Goal: Task Accomplishment & Management: Complete application form

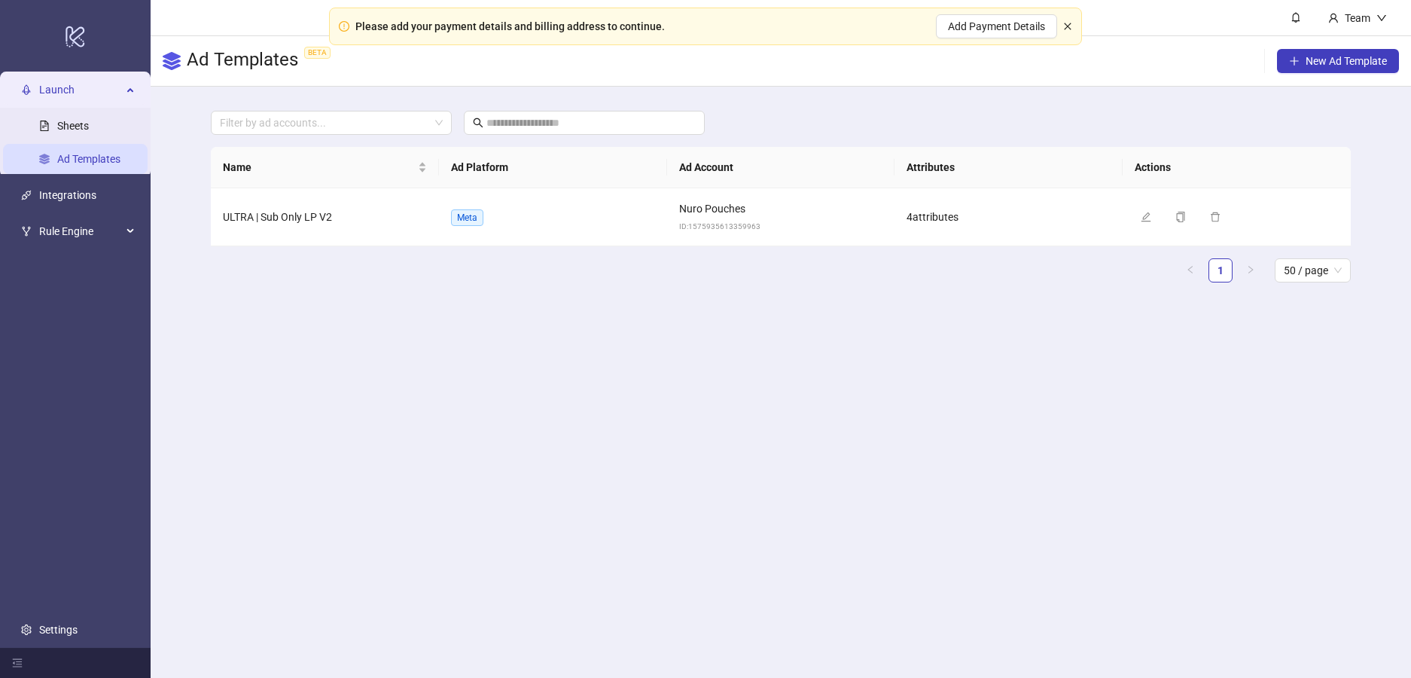
click at [1069, 26] on icon "close" at bounding box center [1067, 26] width 9 height 9
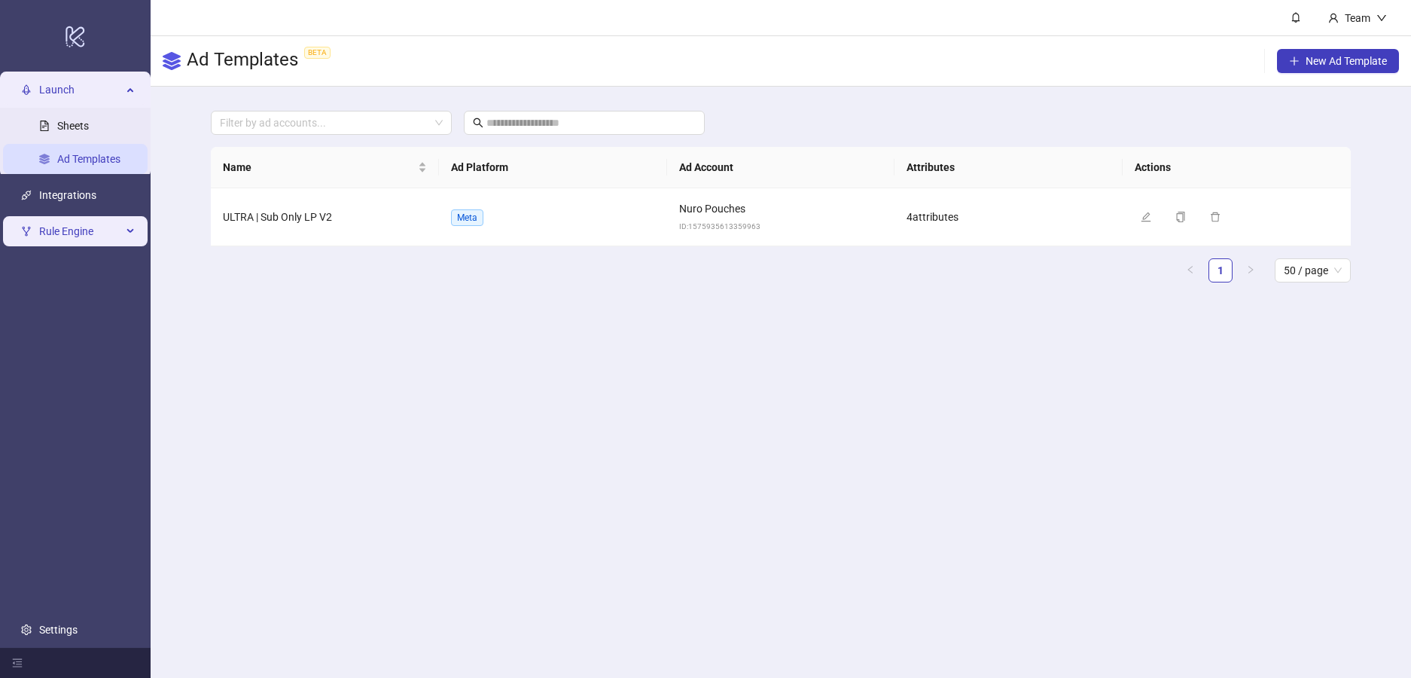
click at [103, 233] on span "Rule Engine" at bounding box center [80, 231] width 83 height 30
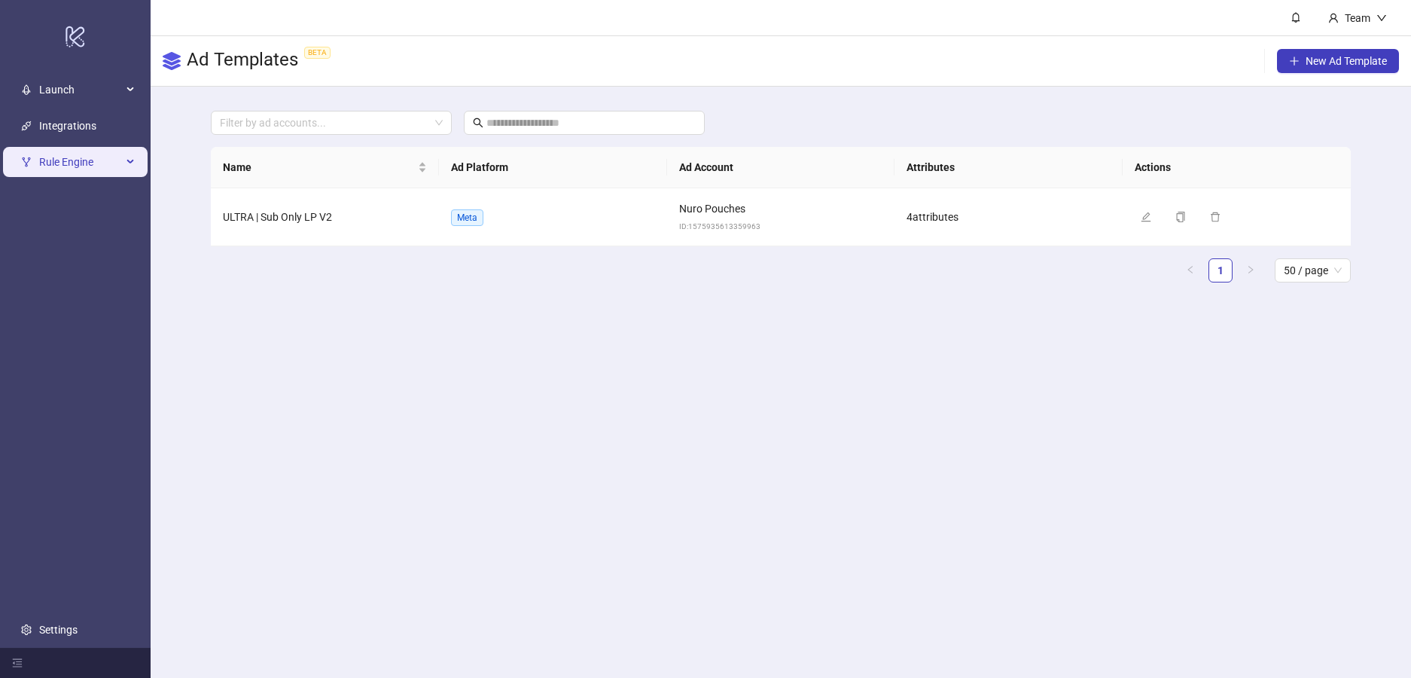
click at [87, 166] on span "Rule Engine" at bounding box center [80, 162] width 83 height 30
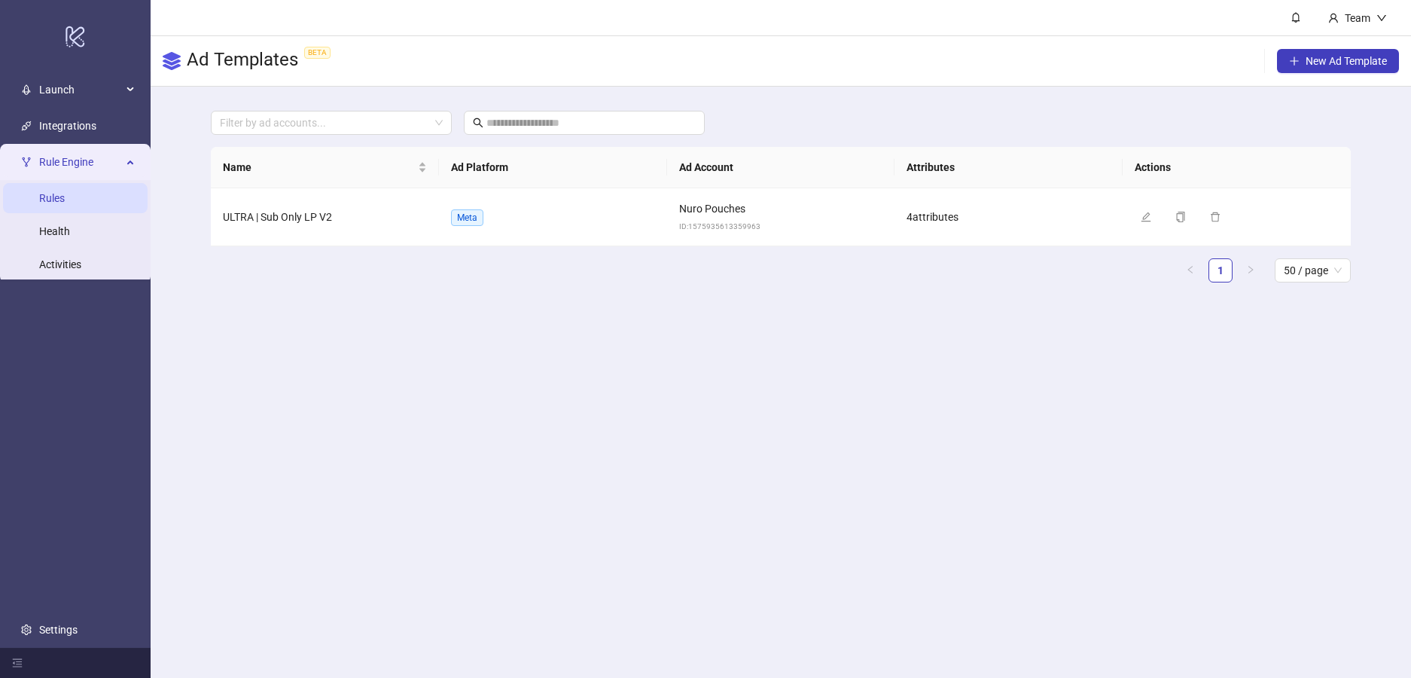
click at [64, 197] on link "Rules" at bounding box center [52, 198] width 26 height 12
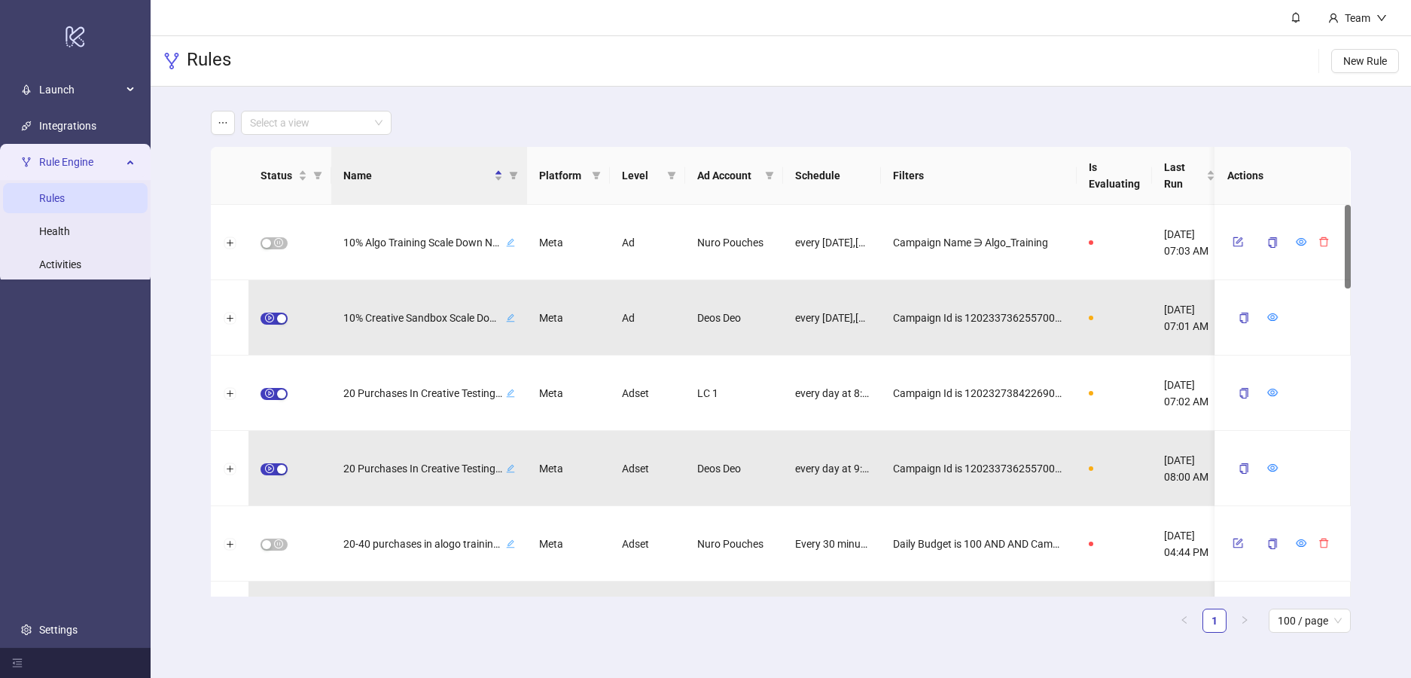
click at [729, 87] on main "Select a view Status Name Platform Level Ad Account Schedule Filters Is Evaluat…" at bounding box center [780, 378] width 1163 height 582
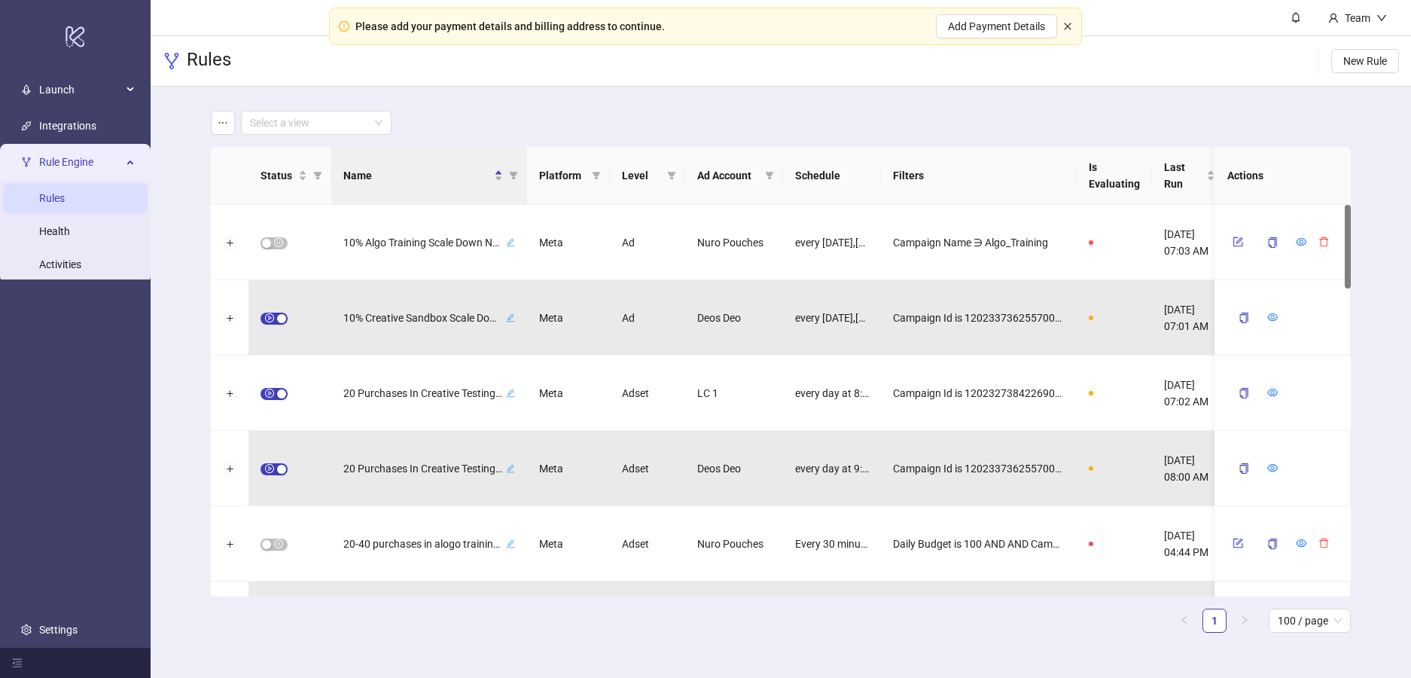
click at [1068, 26] on icon "close" at bounding box center [1067, 26] width 7 height 7
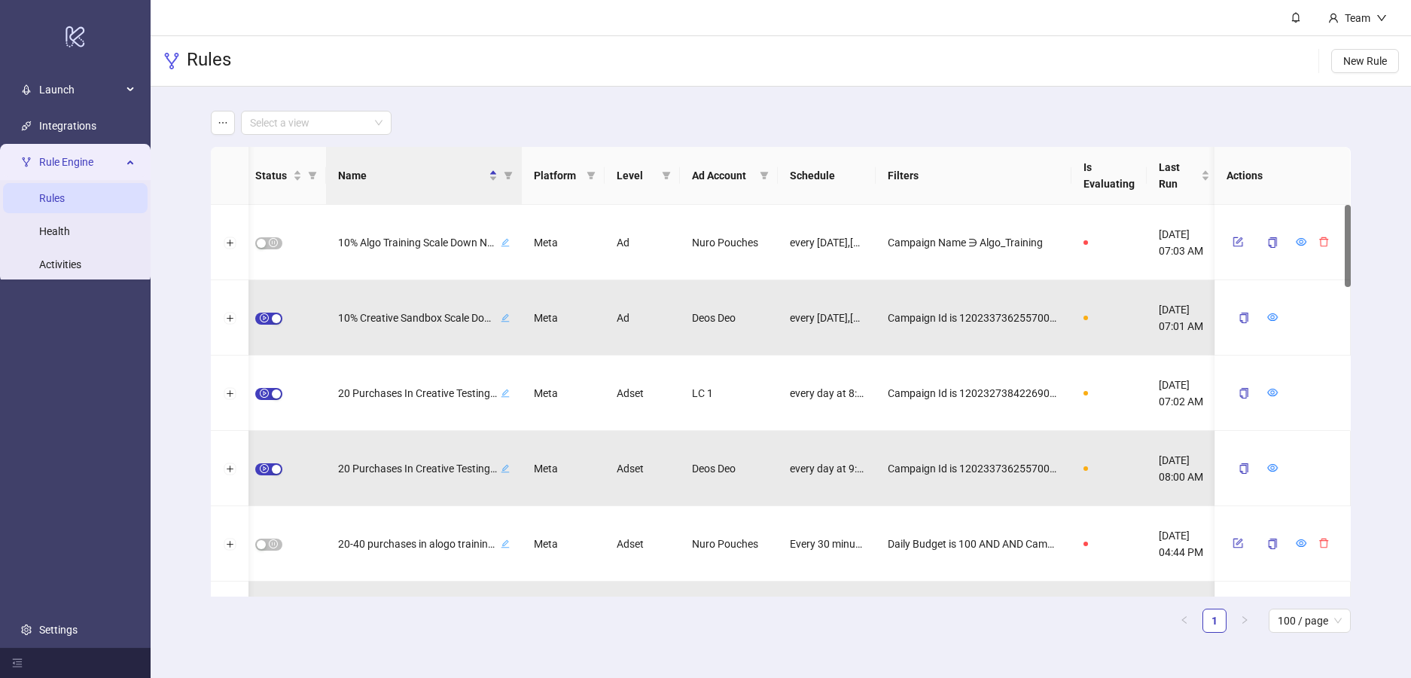
click at [650, 102] on main "Select a view Status Name Platform Level Ad Account Schedule Filters Is Evaluat…" at bounding box center [780, 378] width 1163 height 582
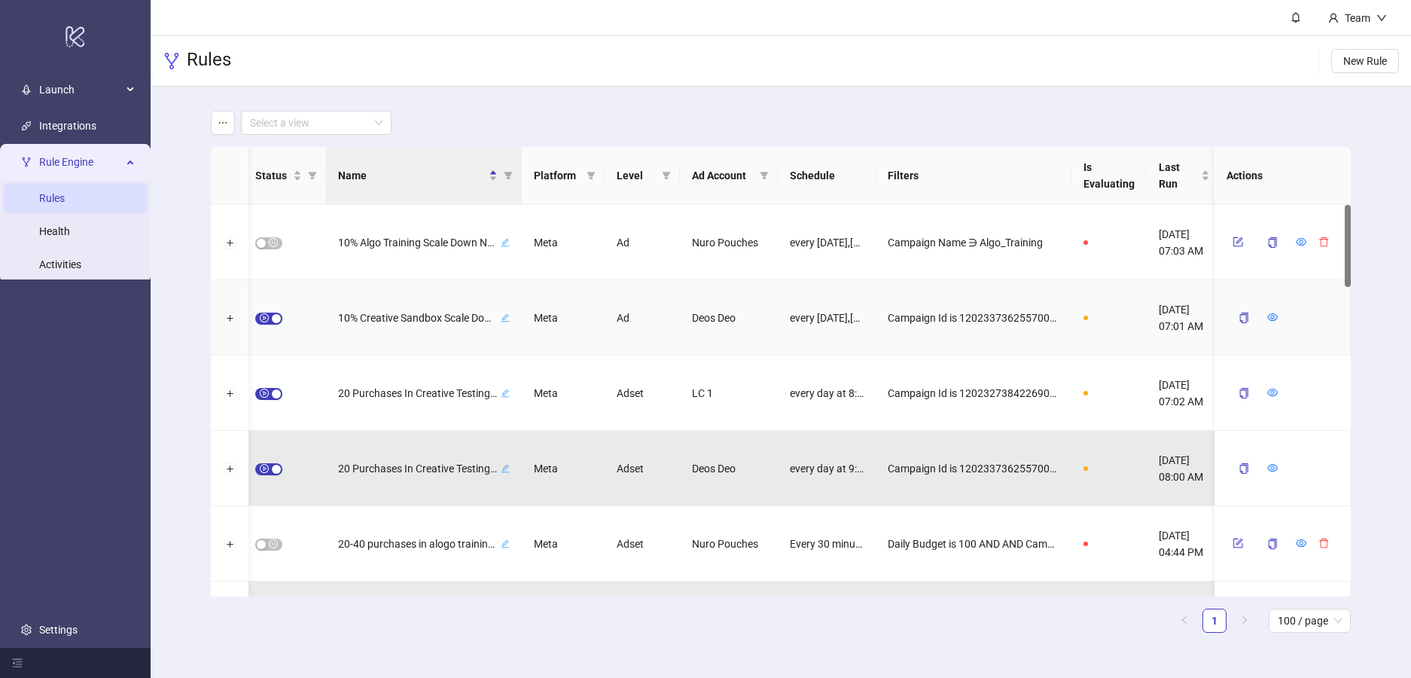
click at [234, 300] on div at bounding box center [230, 317] width 38 height 75
click at [229, 319] on button "Expand row" at bounding box center [230, 318] width 12 height 12
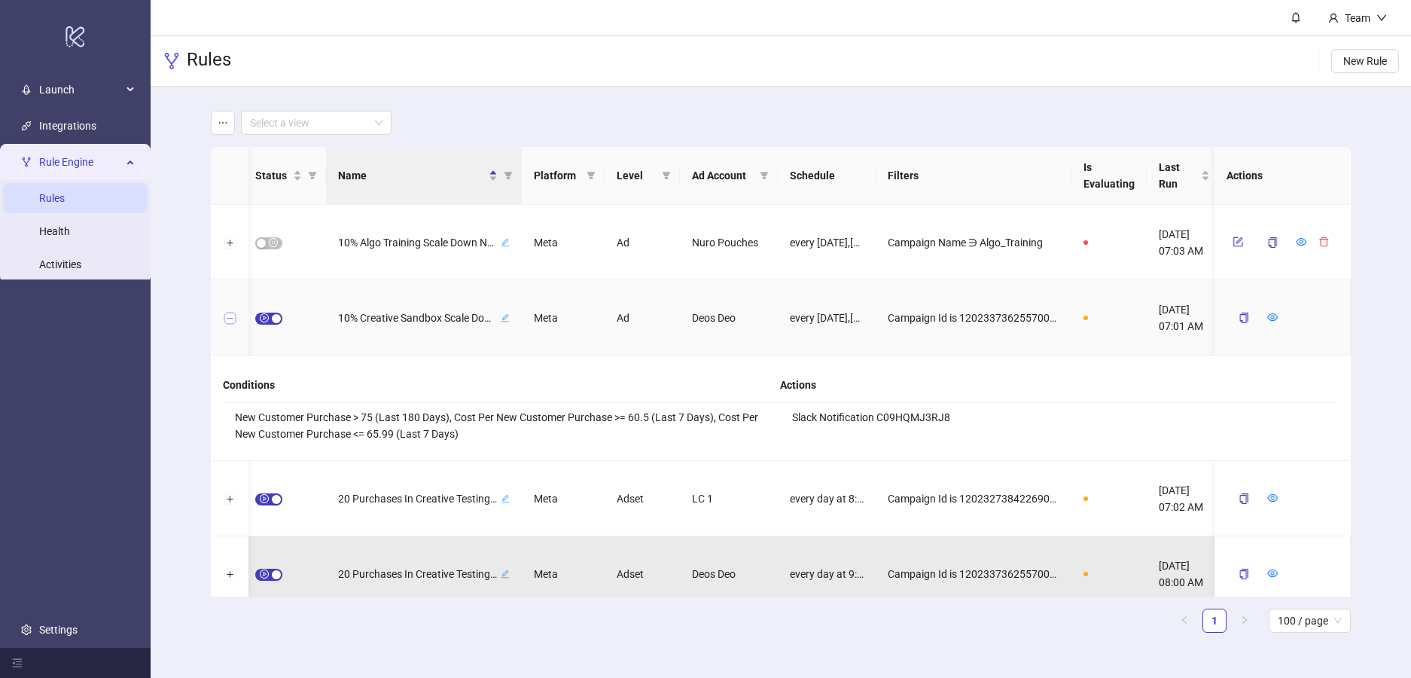
click at [231, 319] on button "Collapse row" at bounding box center [230, 318] width 12 height 12
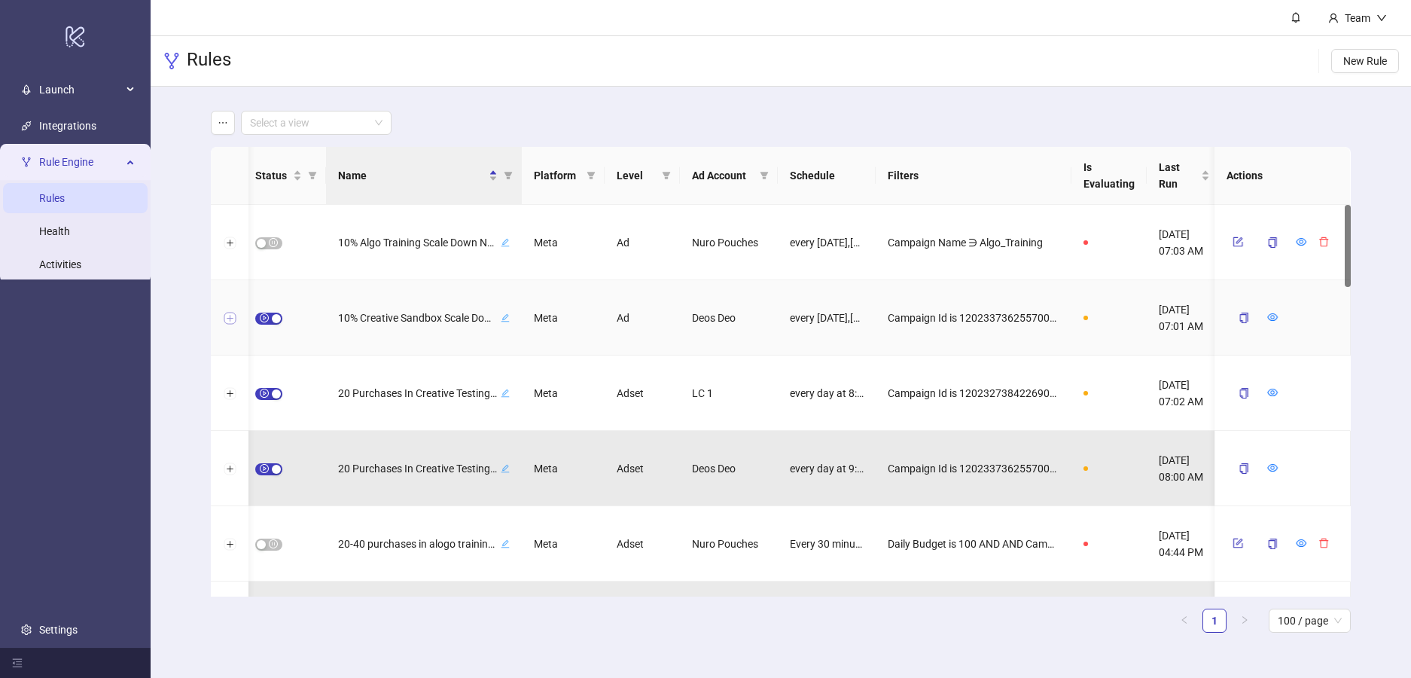
click at [230, 322] on button "Expand row" at bounding box center [230, 318] width 12 height 12
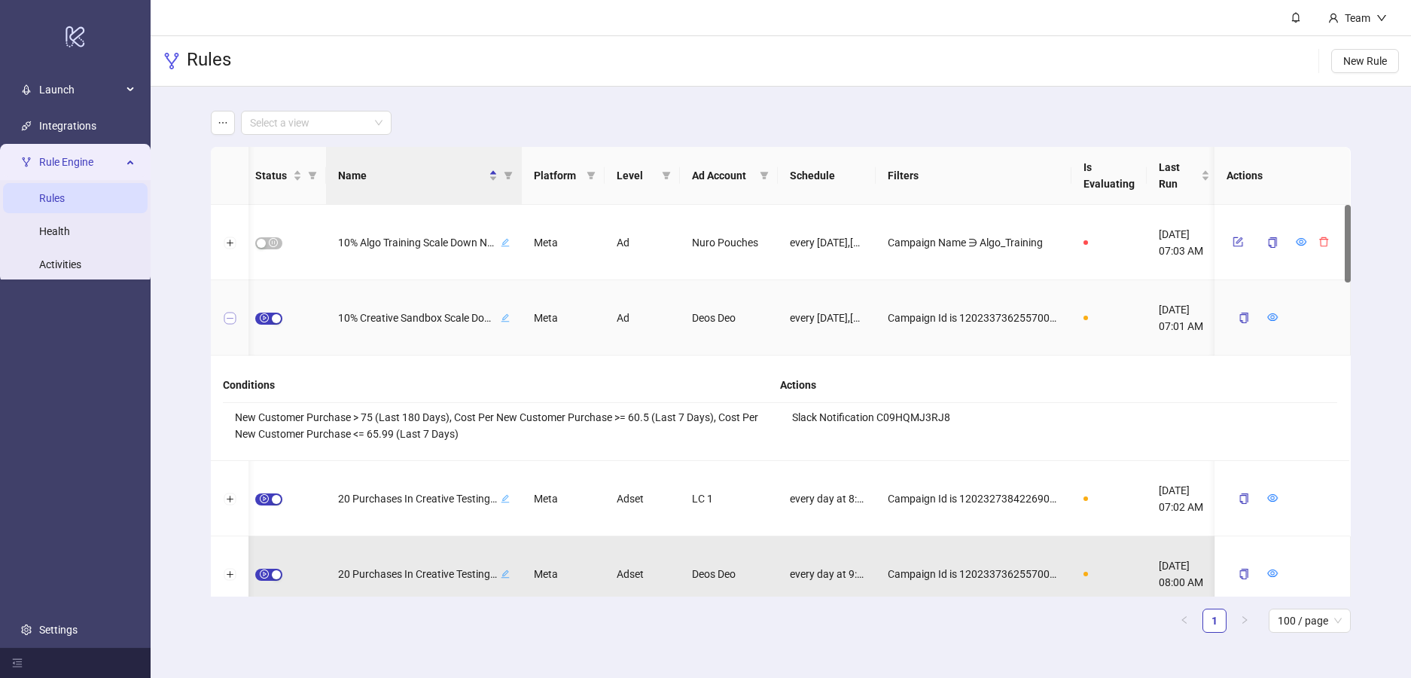
click at [231, 321] on button "Collapse row" at bounding box center [230, 318] width 12 height 12
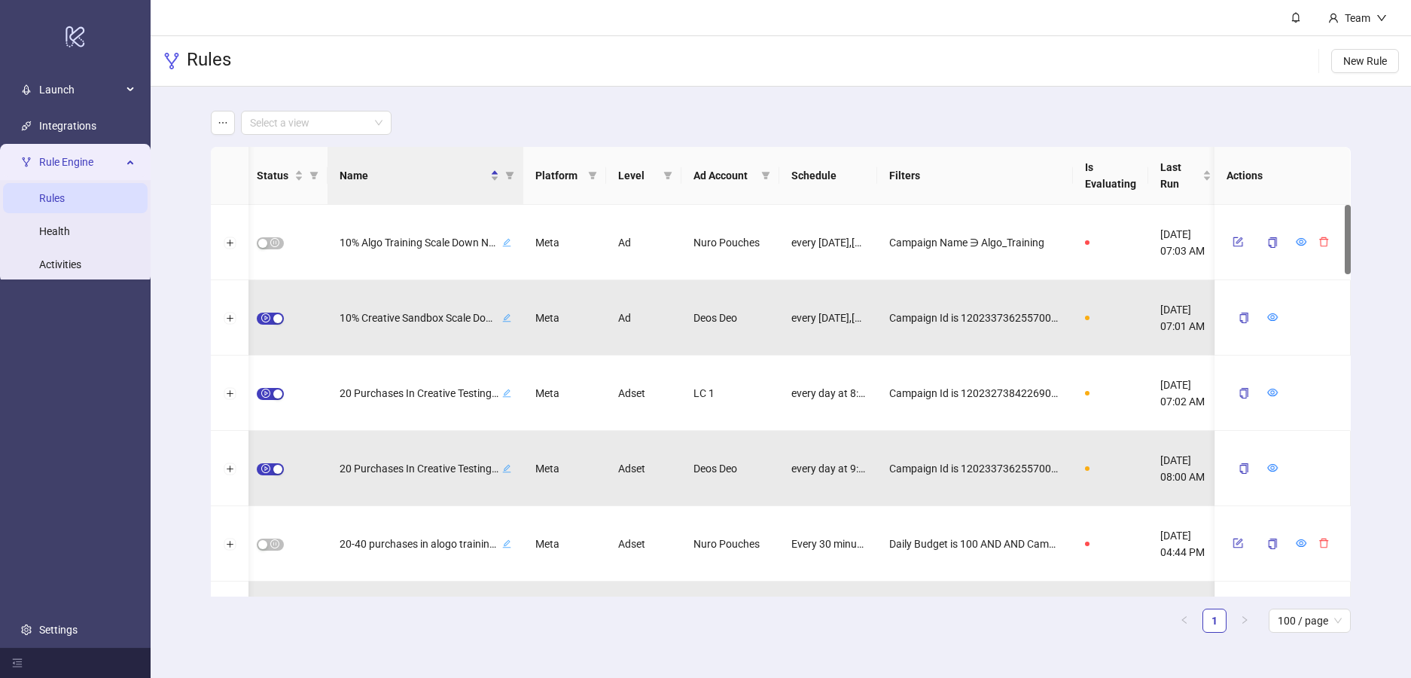
click at [657, 120] on div "Select a view" at bounding box center [780, 123] width 1139 height 24
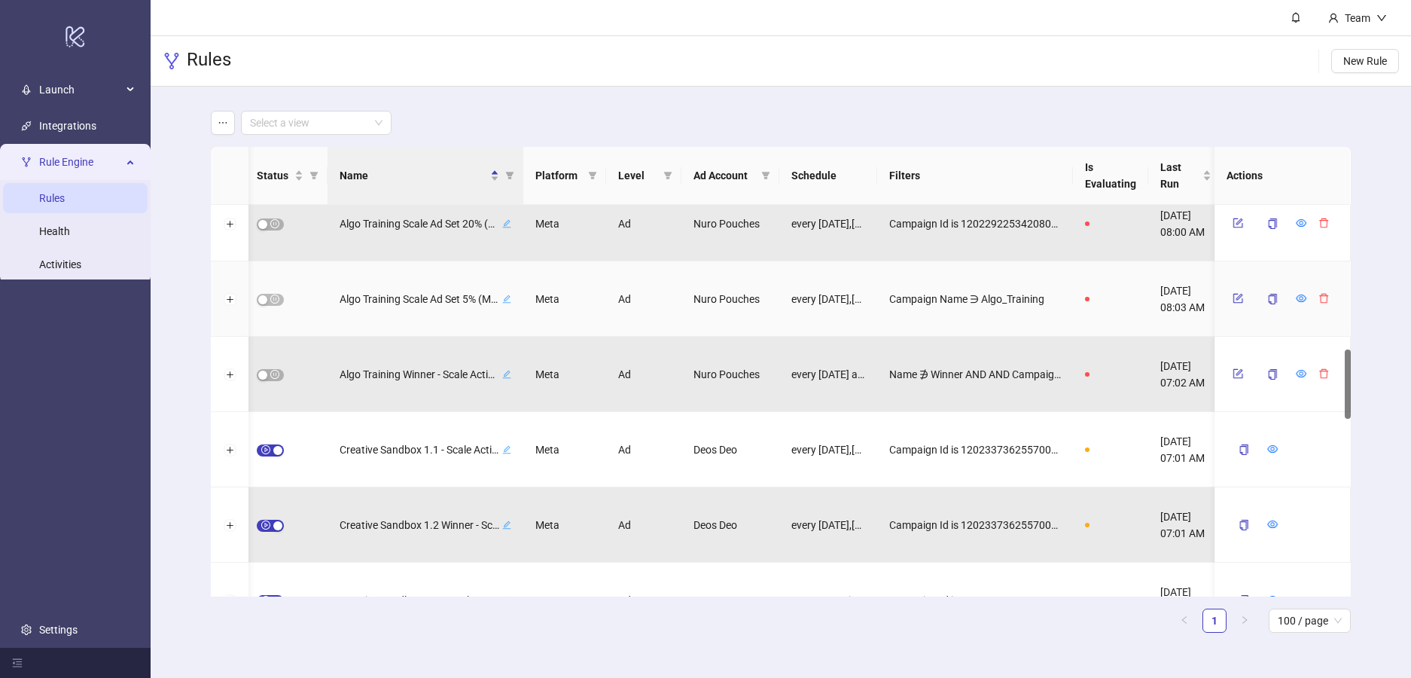
scroll to position [993, 0]
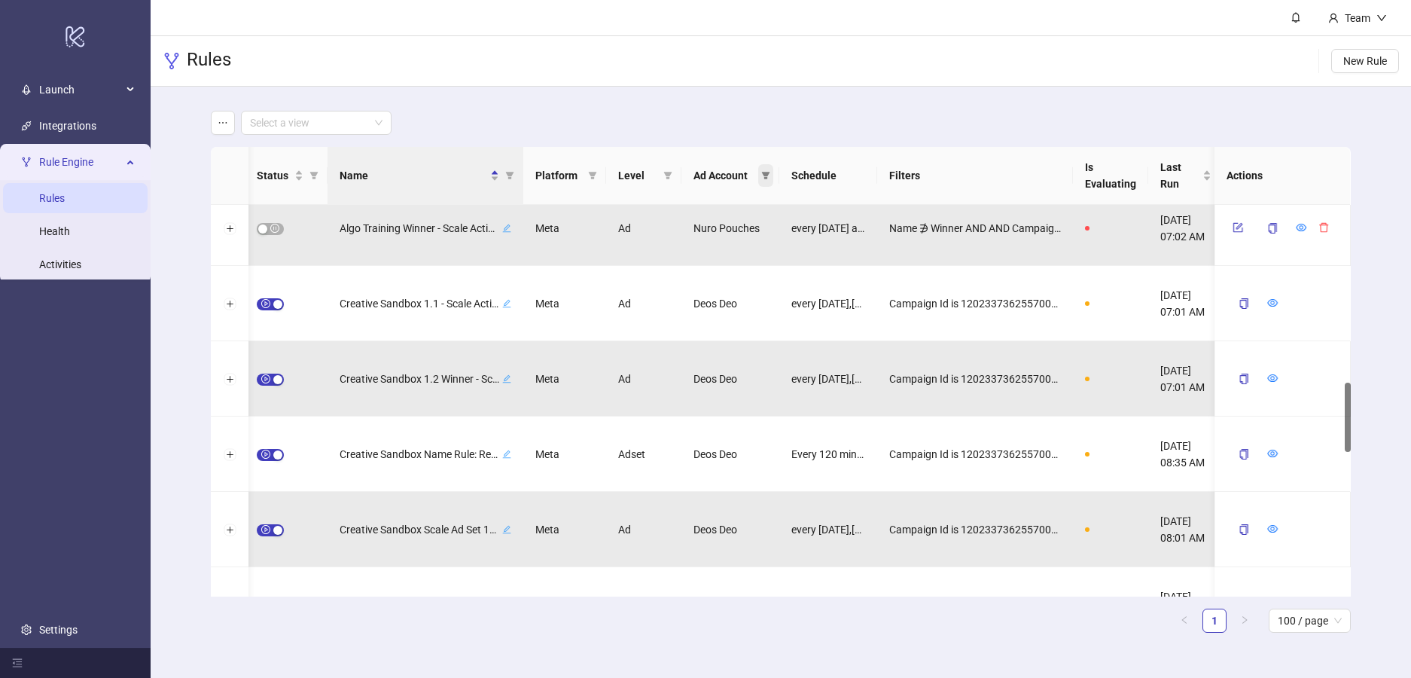
click at [767, 175] on icon "filter" at bounding box center [766, 176] width 8 height 8
click at [649, 262] on span "Deos Deo" at bounding box center [673, 266] width 50 height 12
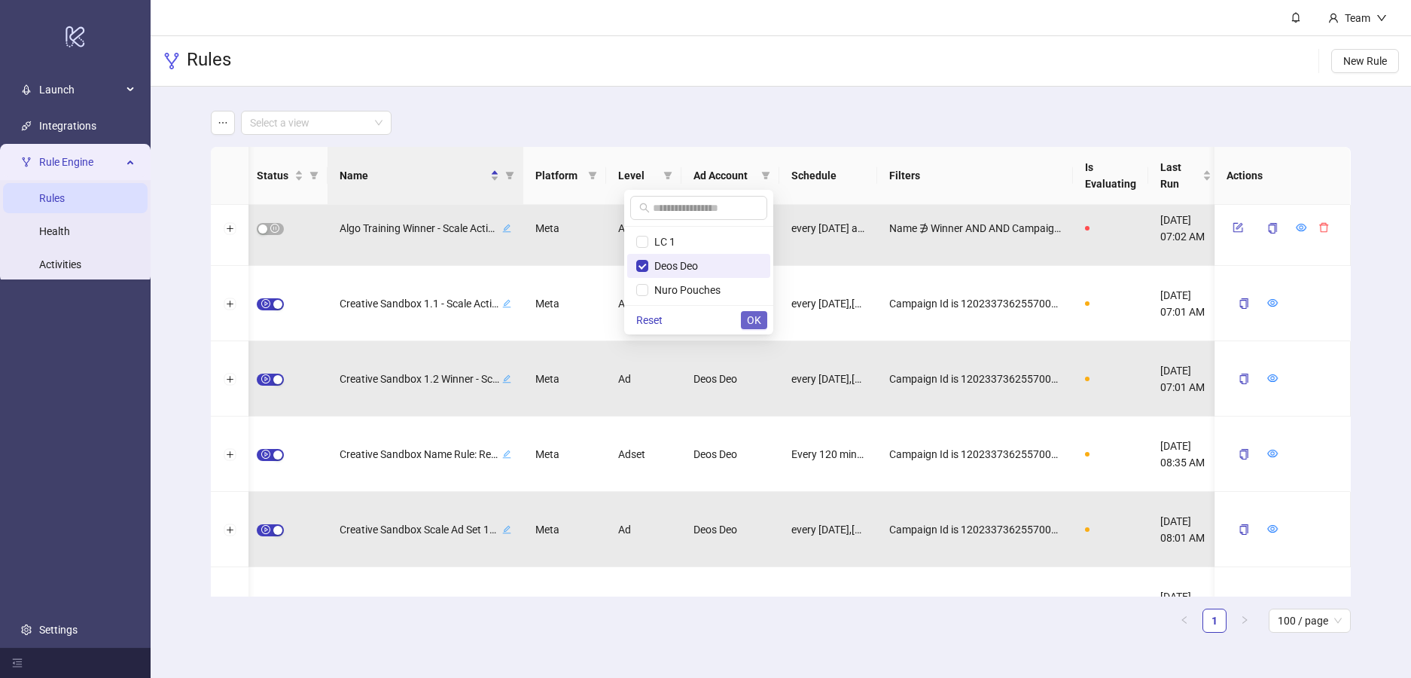
click at [753, 322] on span "OK" at bounding box center [754, 320] width 14 height 12
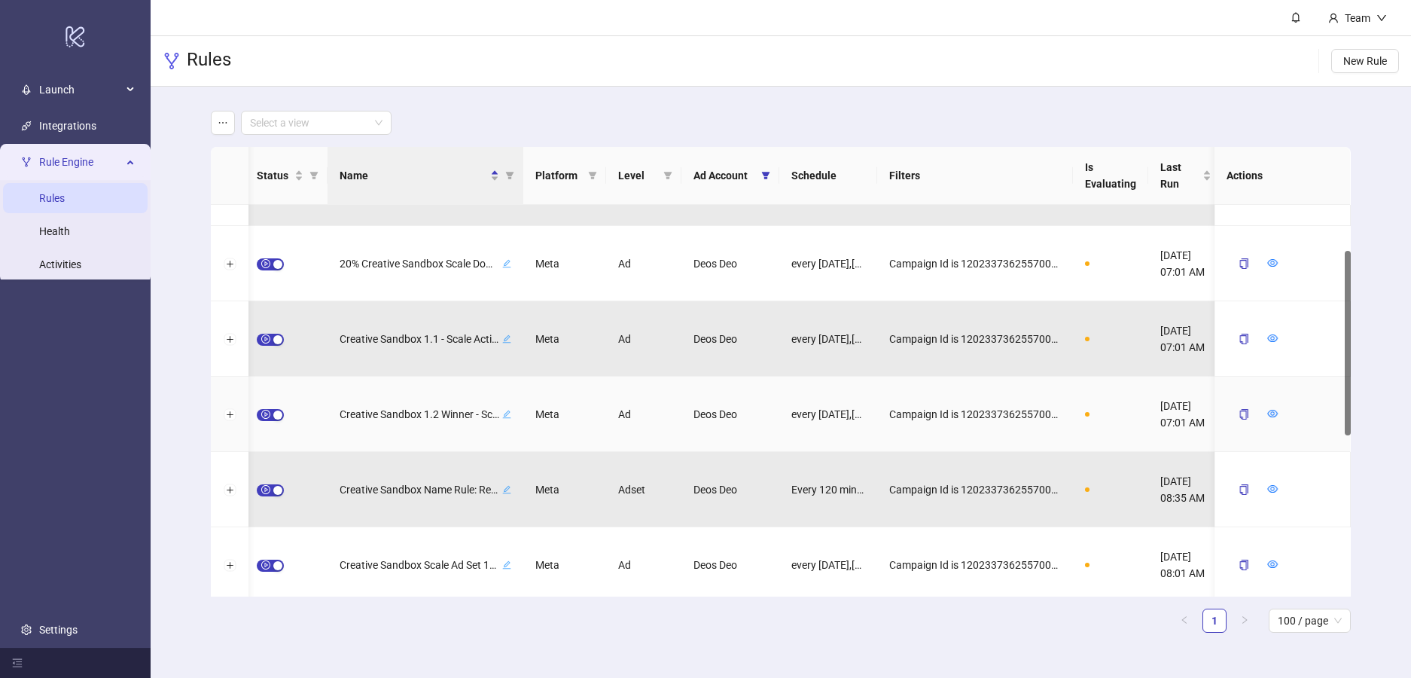
scroll to position [72, 0]
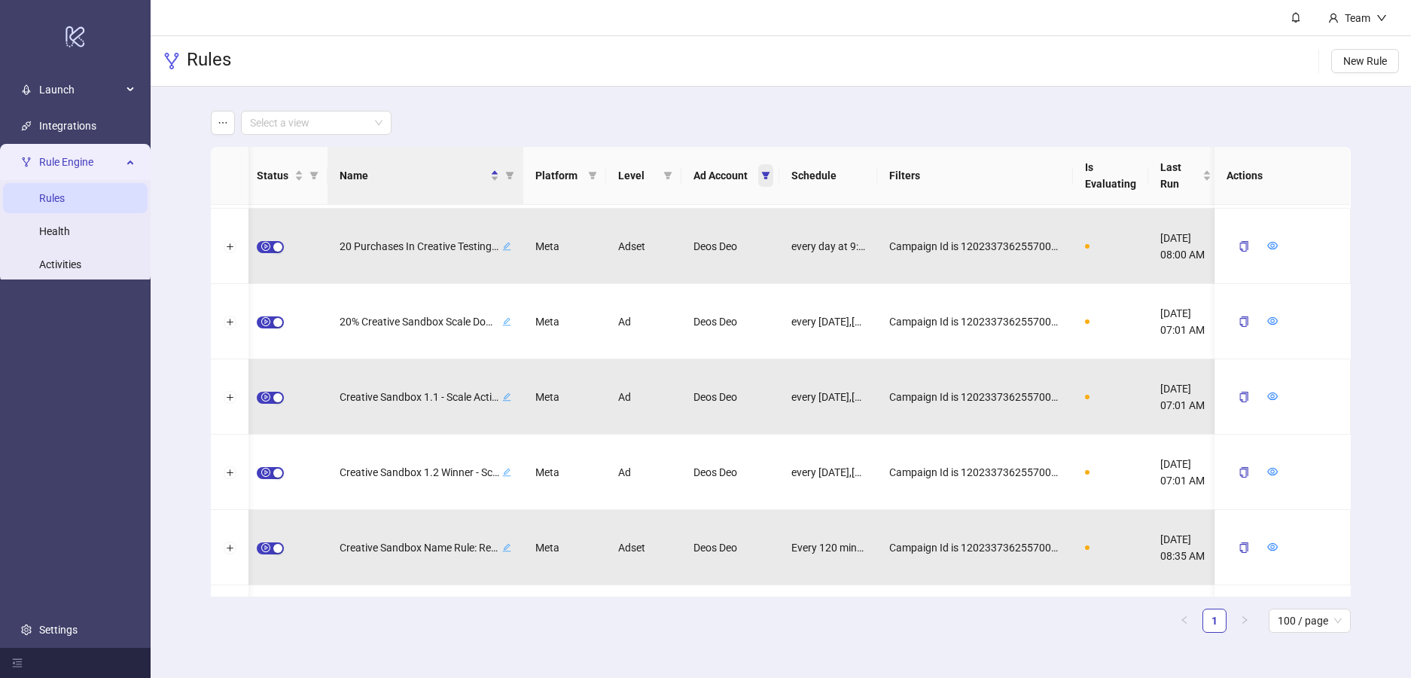
click at [764, 178] on icon "filter" at bounding box center [766, 176] width 8 height 8
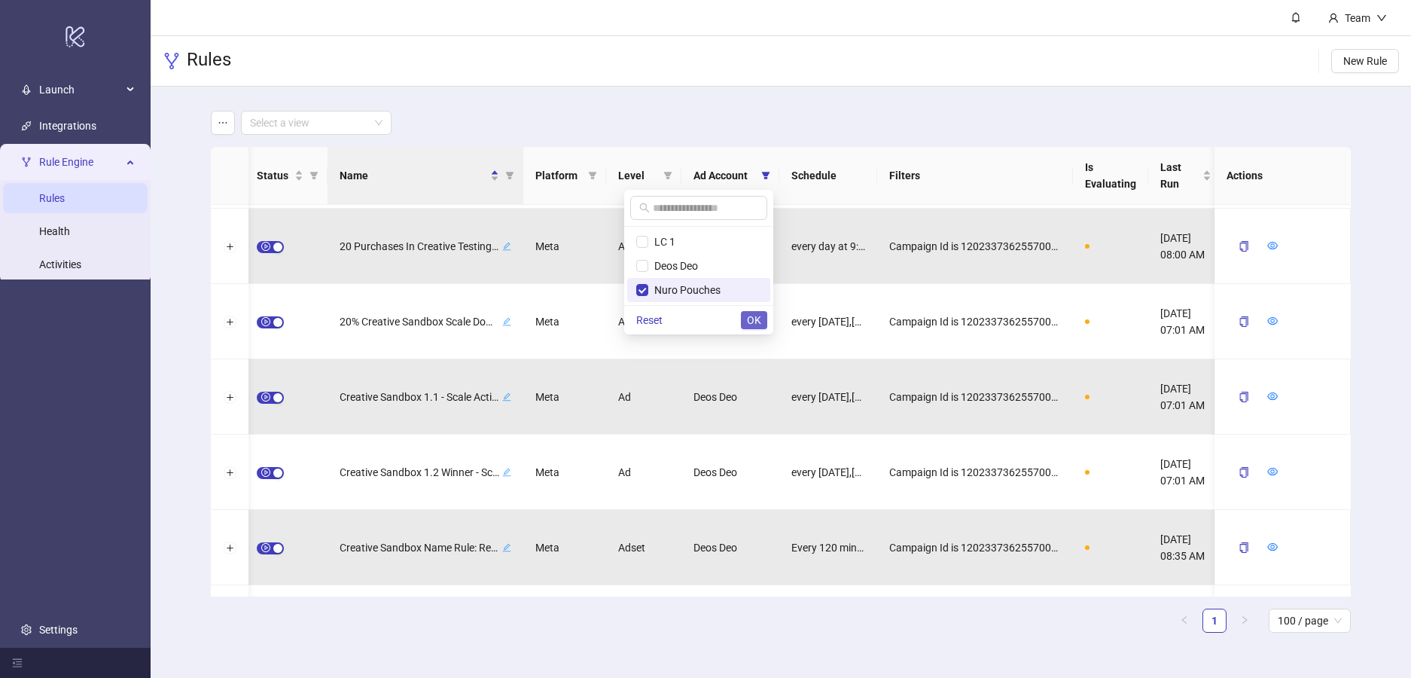
click at [750, 319] on span "OK" at bounding box center [754, 320] width 14 height 12
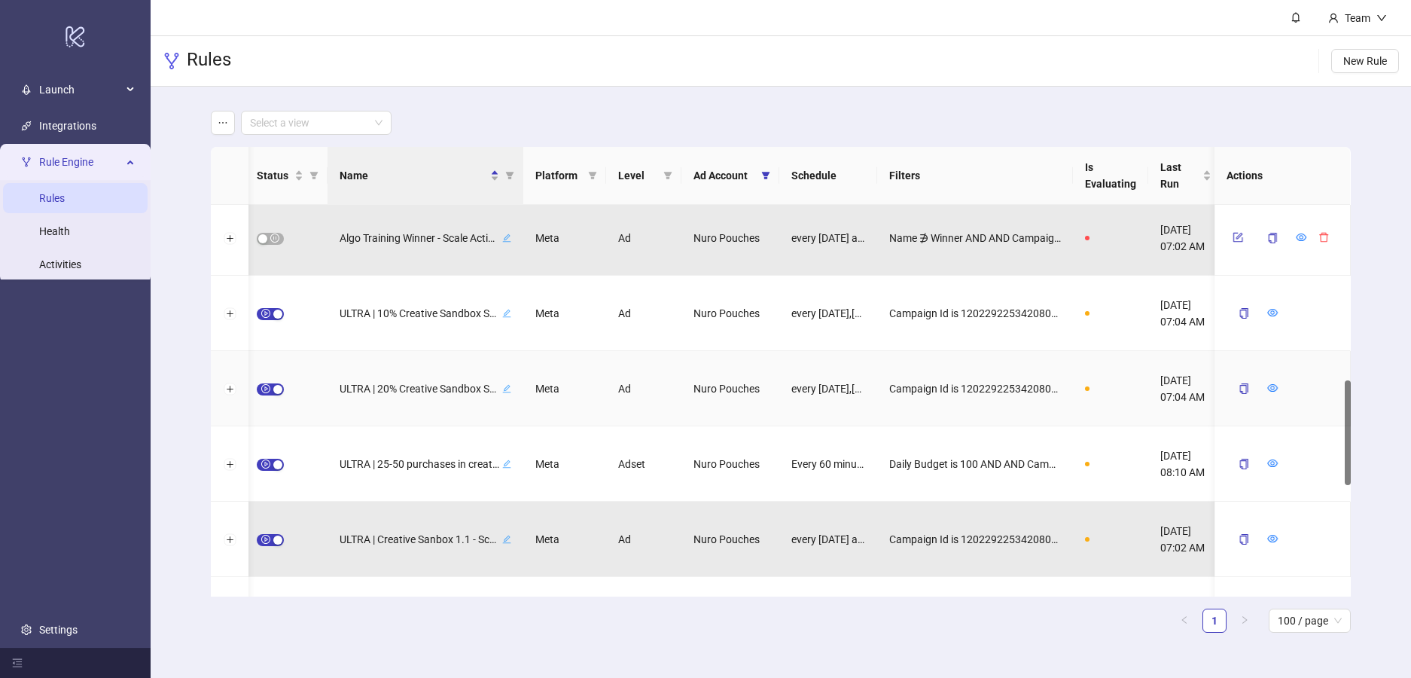
scroll to position [788, 0]
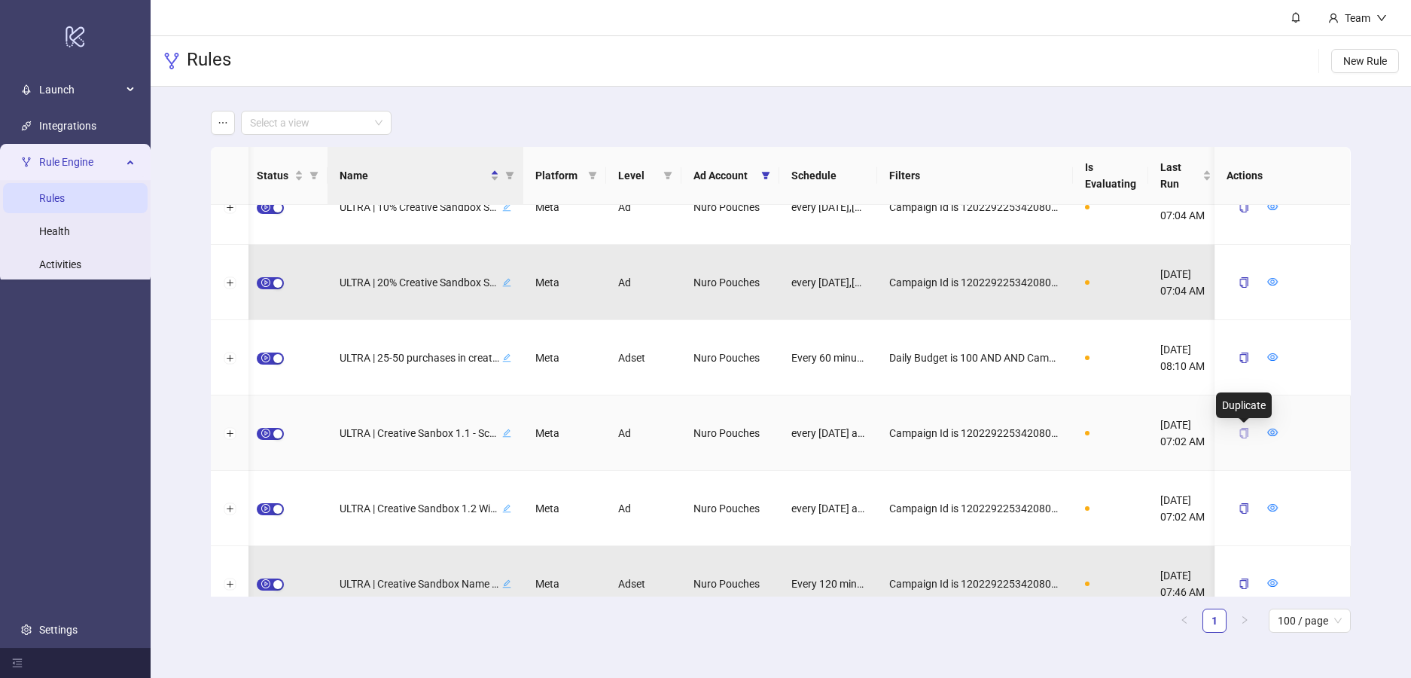
click at [1245, 431] on icon "copy" at bounding box center [1244, 433] width 11 height 11
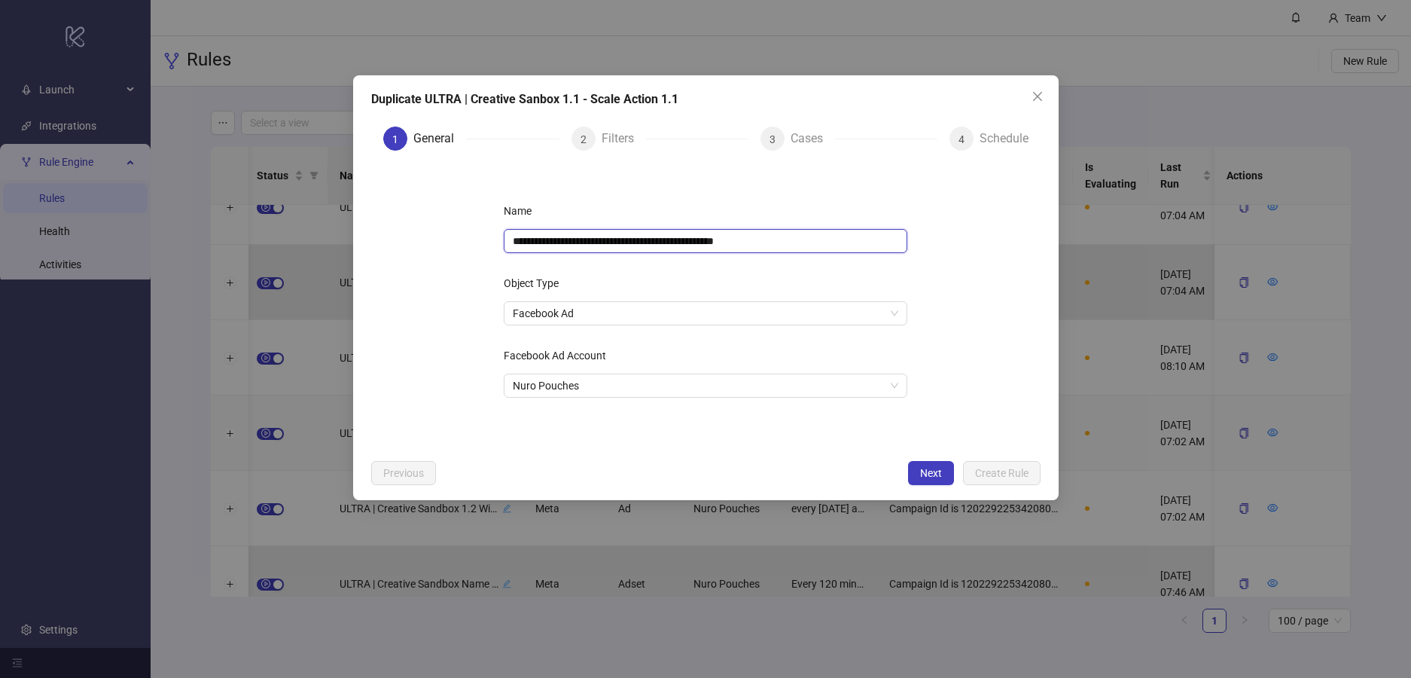
drag, startPoint x: 761, startPoint y: 242, endPoint x: 501, endPoint y: 242, distance: 259.8
click at [501, 242] on div "**********" at bounding box center [706, 307] width 452 height 265
click at [549, 239] on input "********" at bounding box center [706, 241] width 404 height 24
click at [513, 239] on input "*******" at bounding box center [706, 241] width 404 height 24
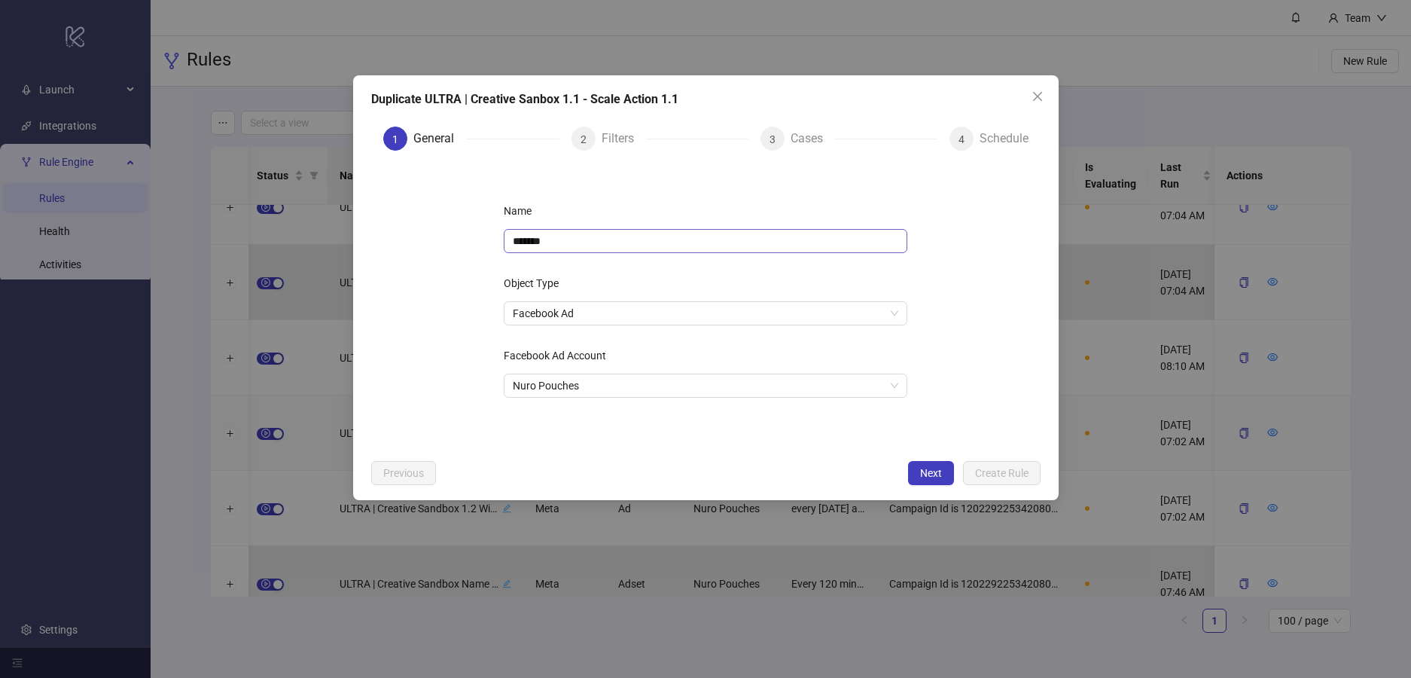
click at [481, 243] on div "Name ******* Object Type Facebook Ad Facebook Ad Account Nuro Pouches Insights …" at bounding box center [706, 307] width 452 height 265
click at [512, 242] on input "*******" at bounding box center [706, 241] width 404 height 24
click at [600, 242] on input "**********" at bounding box center [706, 241] width 404 height 24
drag, startPoint x: 600, startPoint y: 240, endPoint x: 584, endPoint y: 242, distance: 15.9
click at [584, 242] on input "**********" at bounding box center [706, 241] width 404 height 24
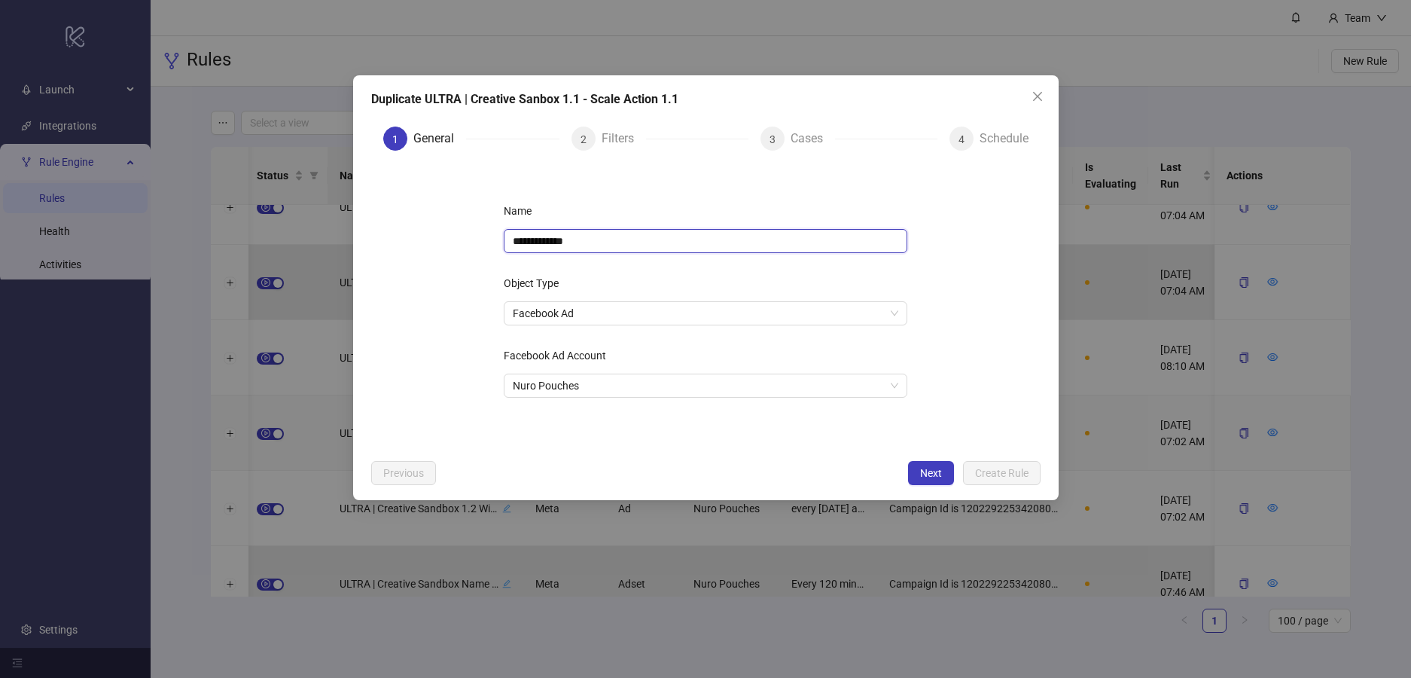
click at [513, 239] on input "**********" at bounding box center [706, 241] width 404 height 24
paste input "**"
click at [651, 243] on input "**********" at bounding box center [706, 241] width 404 height 24
click at [597, 243] on input "**********" at bounding box center [706, 241] width 404 height 24
type input "**********"
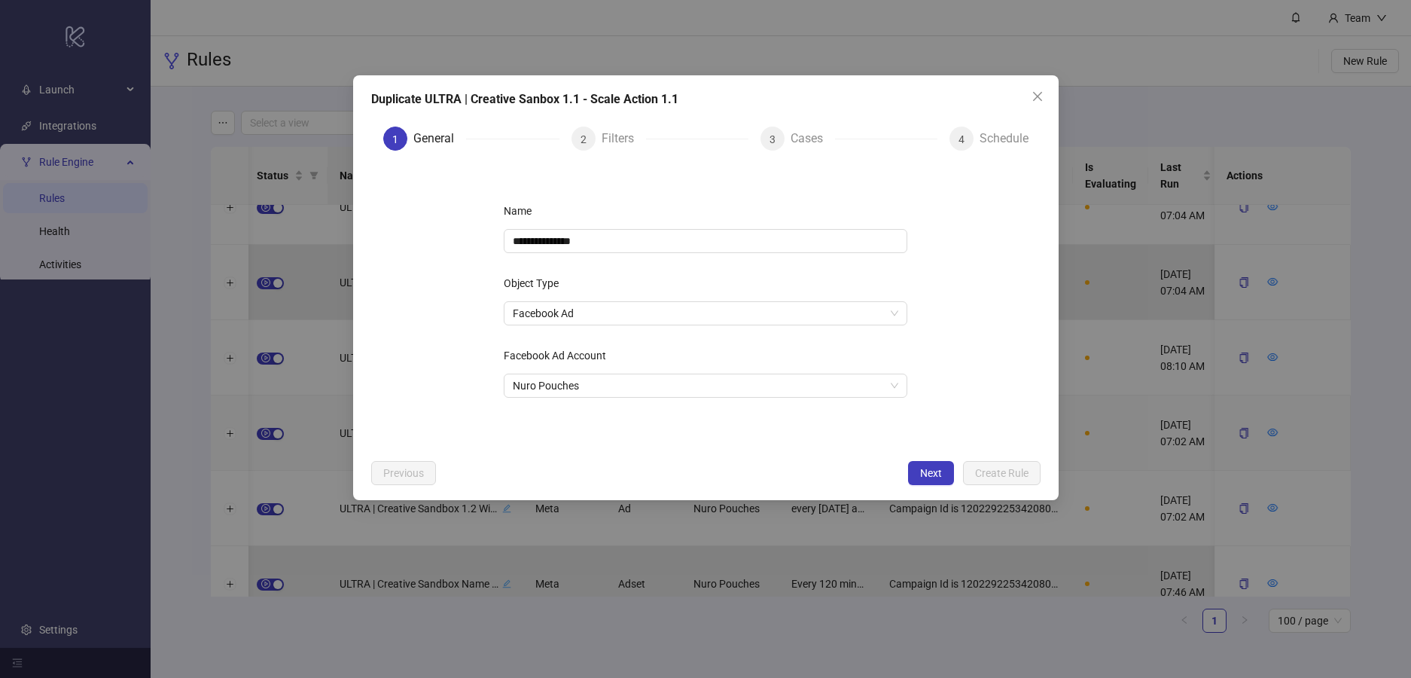
click at [974, 241] on form "**********" at bounding box center [705, 307] width 669 height 289
click at [931, 470] on span "Next" at bounding box center [931, 473] width 22 height 12
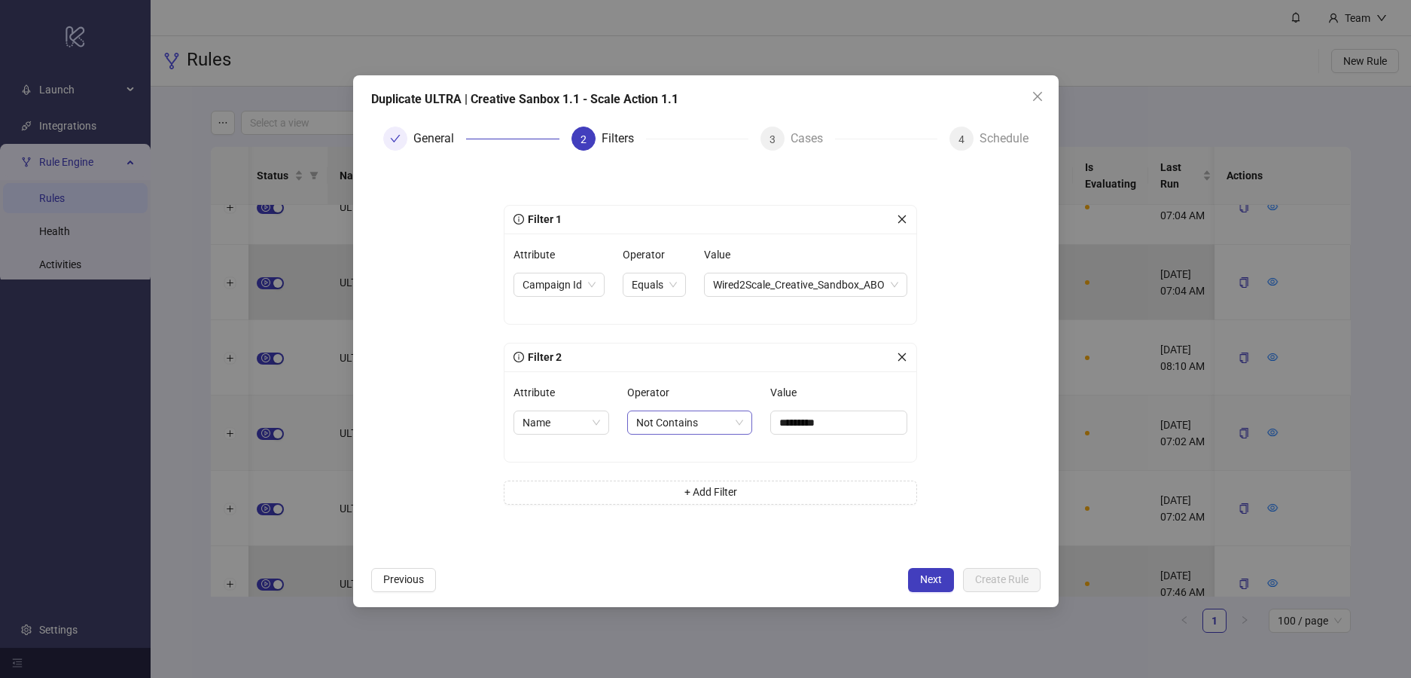
click at [714, 428] on span "Not Contains" at bounding box center [689, 422] width 107 height 23
click at [696, 501] on div "Contains" at bounding box center [687, 500] width 99 height 17
drag, startPoint x: 824, startPoint y: 424, endPoint x: 760, endPoint y: 423, distance: 64.0
click at [764, 423] on input "*********" at bounding box center [836, 422] width 144 height 24
type input "****"
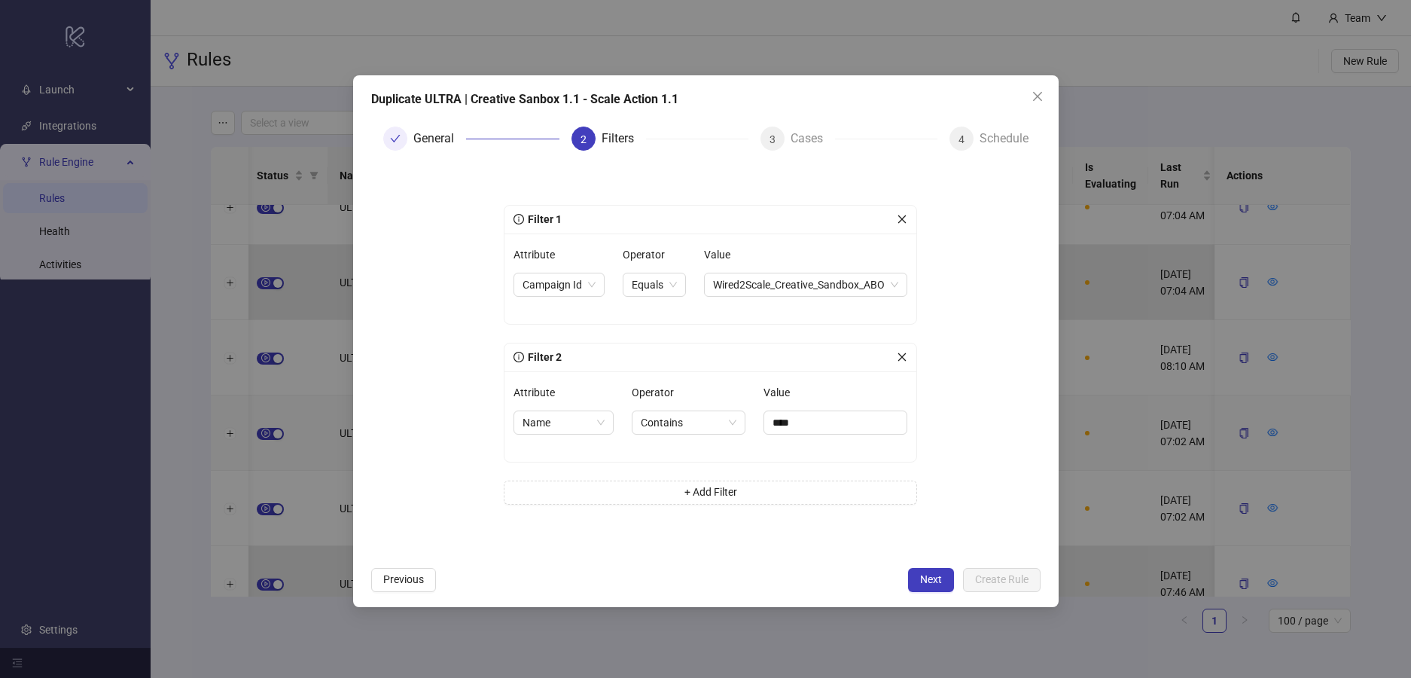
click at [962, 434] on form "Filter 1 Attribute Campaign Id Operator Equals Value Wired2Scale_Creative_Sandb…" at bounding box center [705, 361] width 669 height 396
click at [400, 584] on span "Previous" at bounding box center [403, 579] width 41 height 12
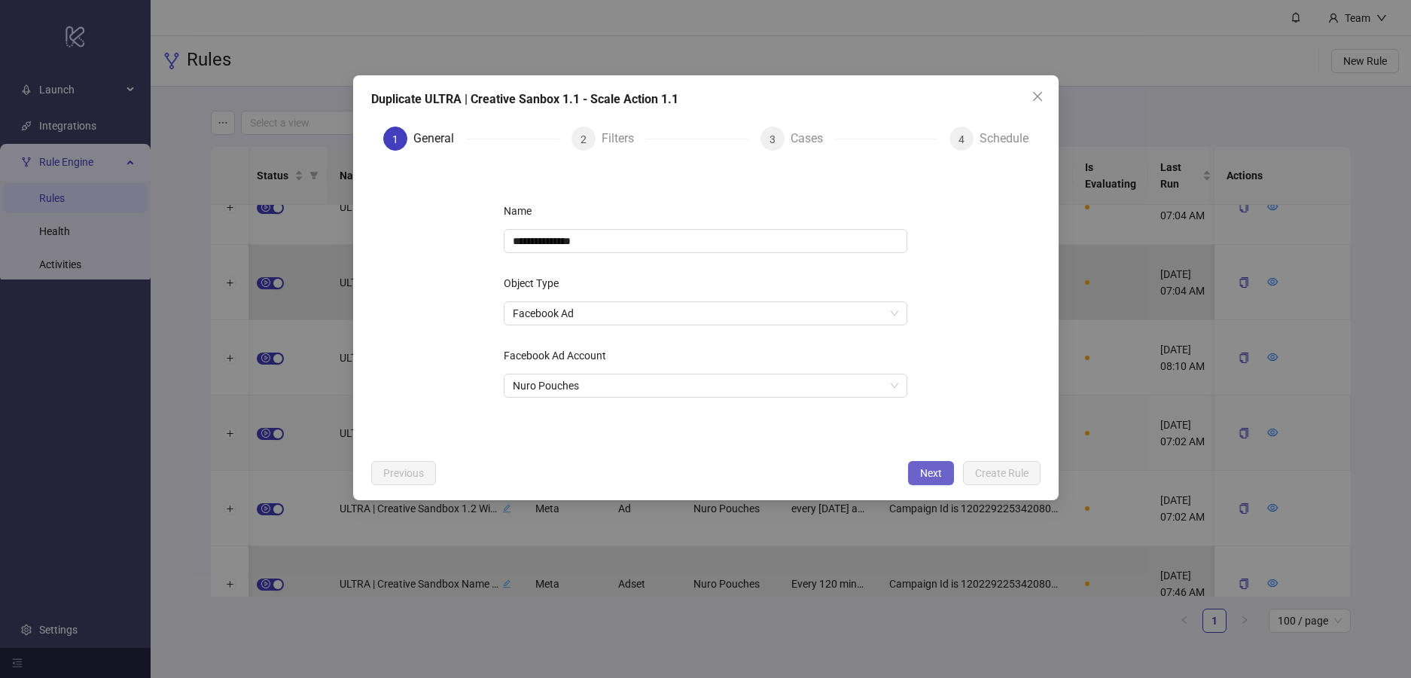
click at [920, 469] on span "Next" at bounding box center [931, 473] width 22 height 12
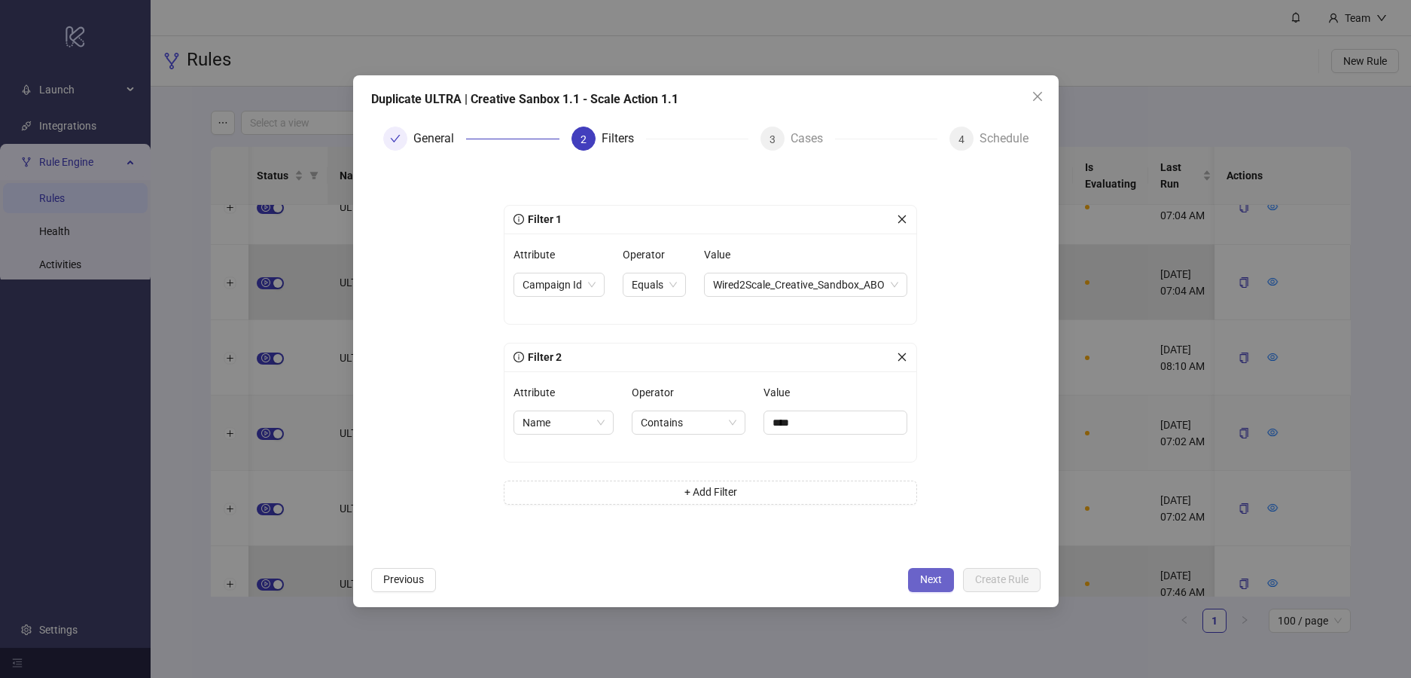
click at [934, 573] on span "Next" at bounding box center [931, 579] width 22 height 12
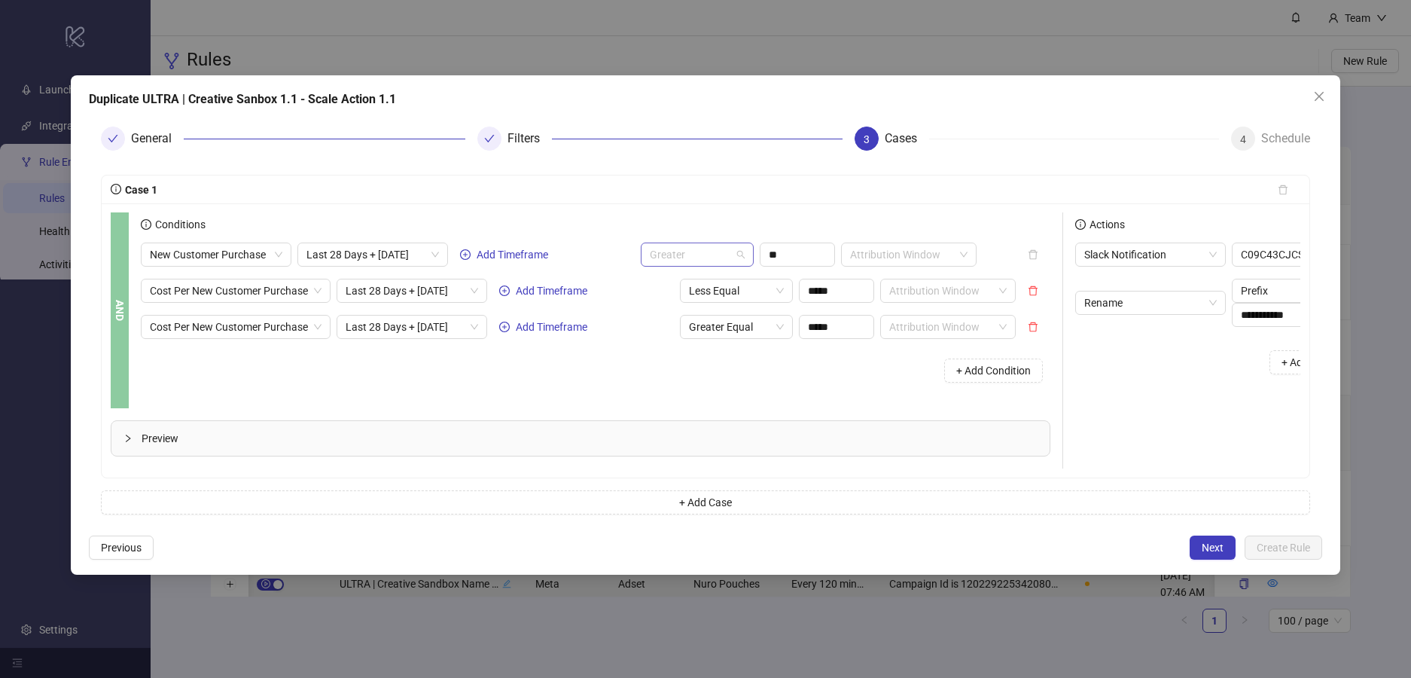
click at [721, 257] on span "Greater" at bounding box center [697, 254] width 95 height 23
click at [708, 334] on div "Greater Equal" at bounding box center [697, 333] width 89 height 17
click at [1029, 325] on icon "delete" at bounding box center [1033, 327] width 11 height 11
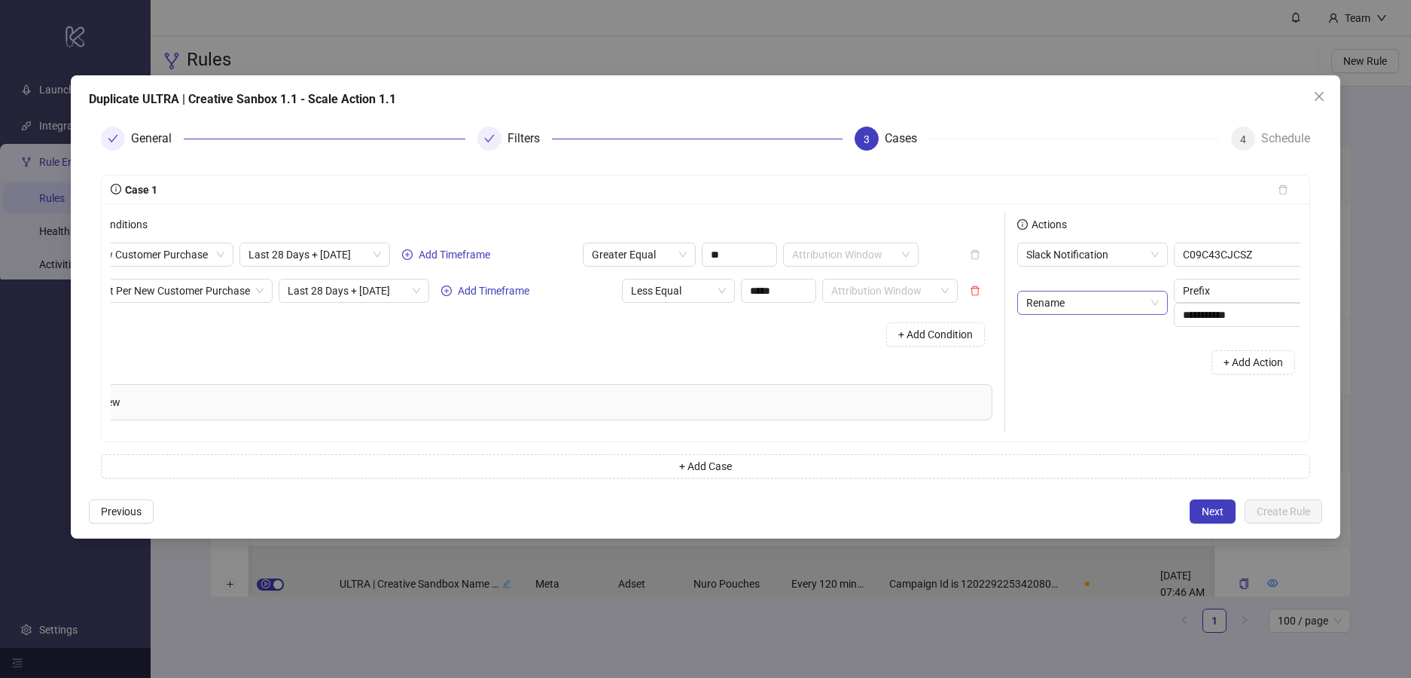
scroll to position [0, 147]
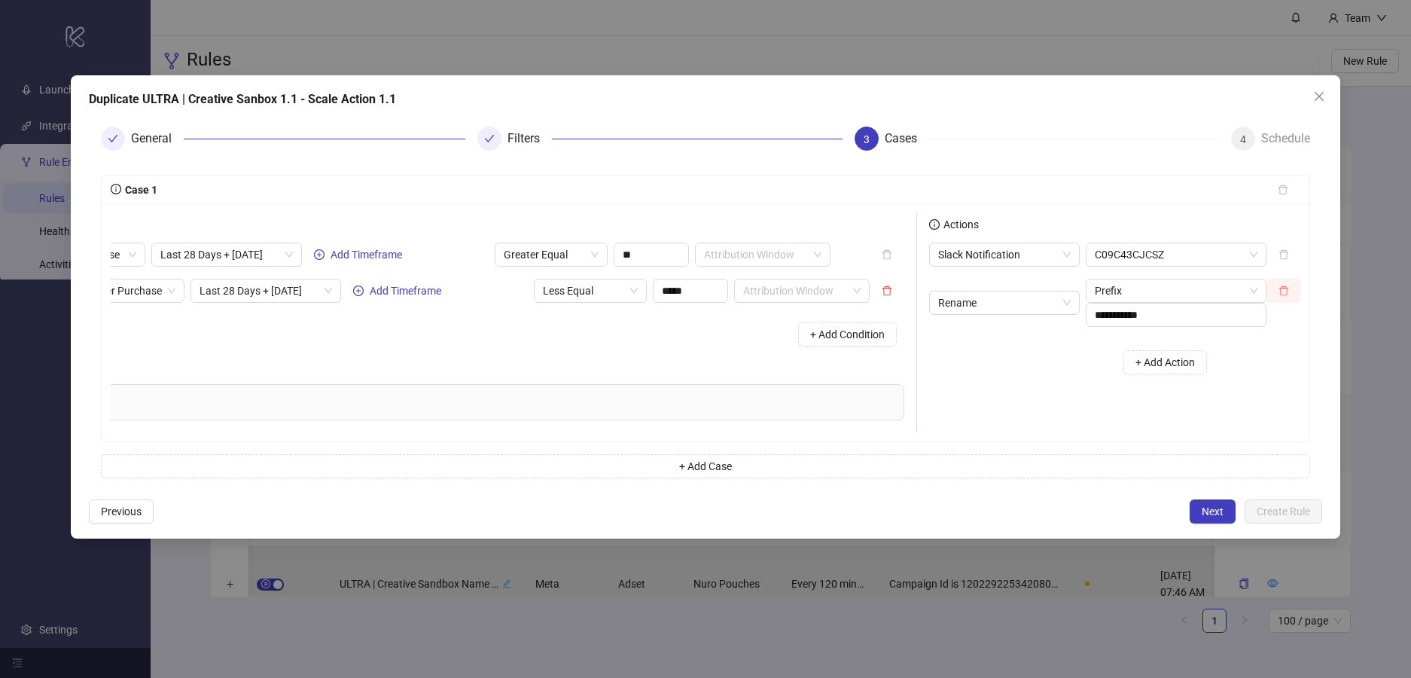
click at [1280, 293] on icon "delete" at bounding box center [1283, 291] width 9 height 10
click at [1145, 251] on span "C09C43CJCSZ" at bounding box center [1176, 254] width 163 height 23
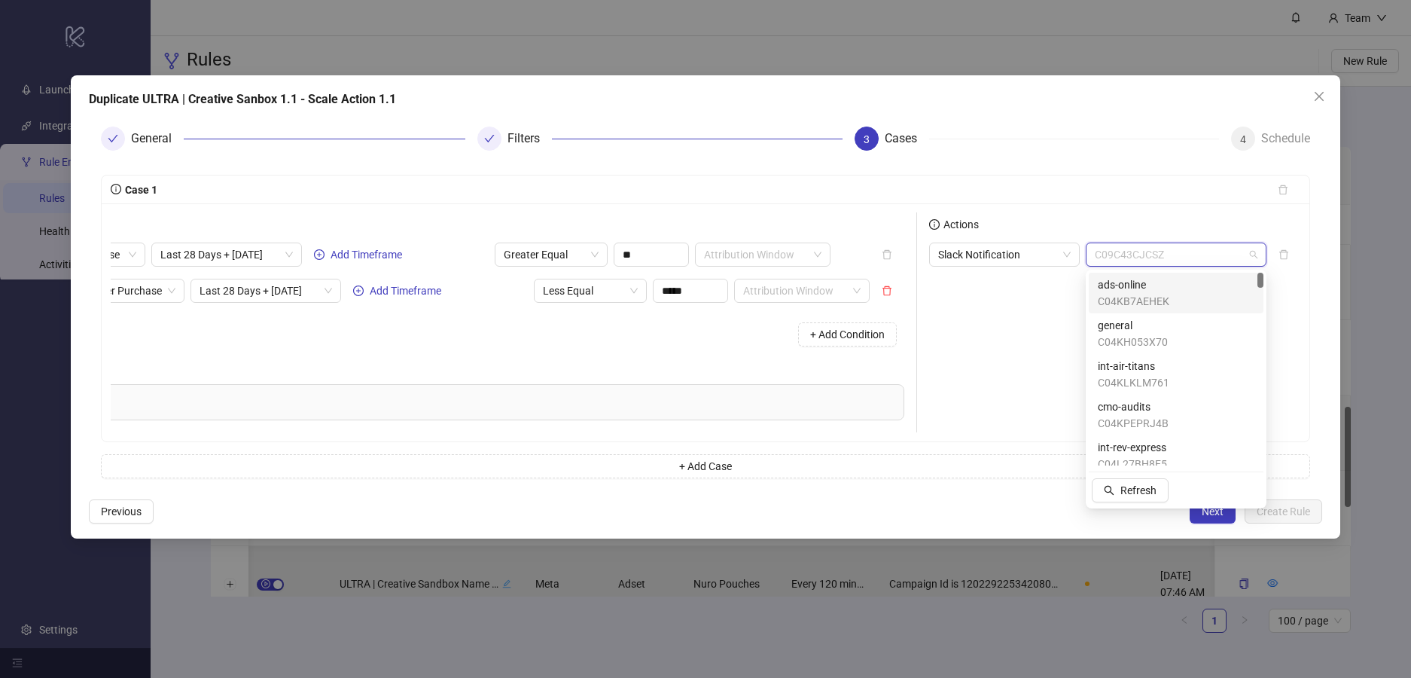
paste input "**********"
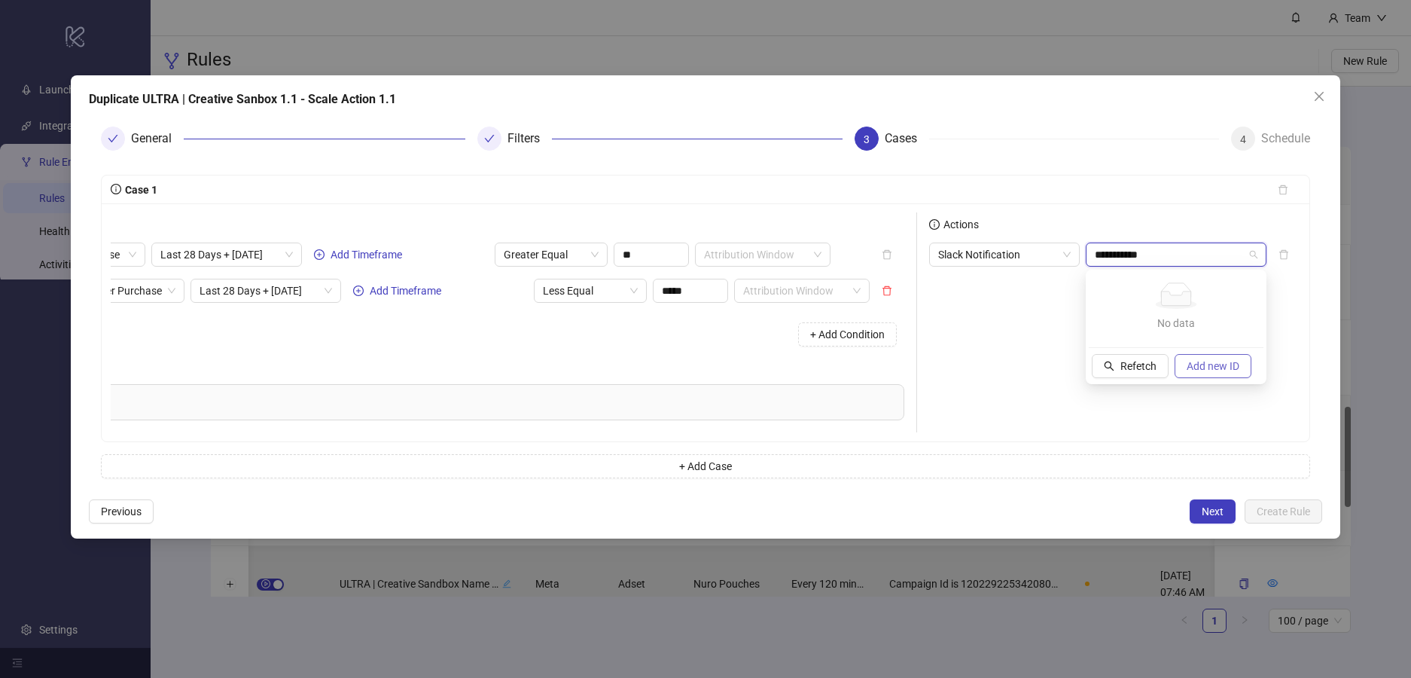
type input "**********"
click at [1207, 360] on span "Add new ID" at bounding box center [1213, 366] width 53 height 12
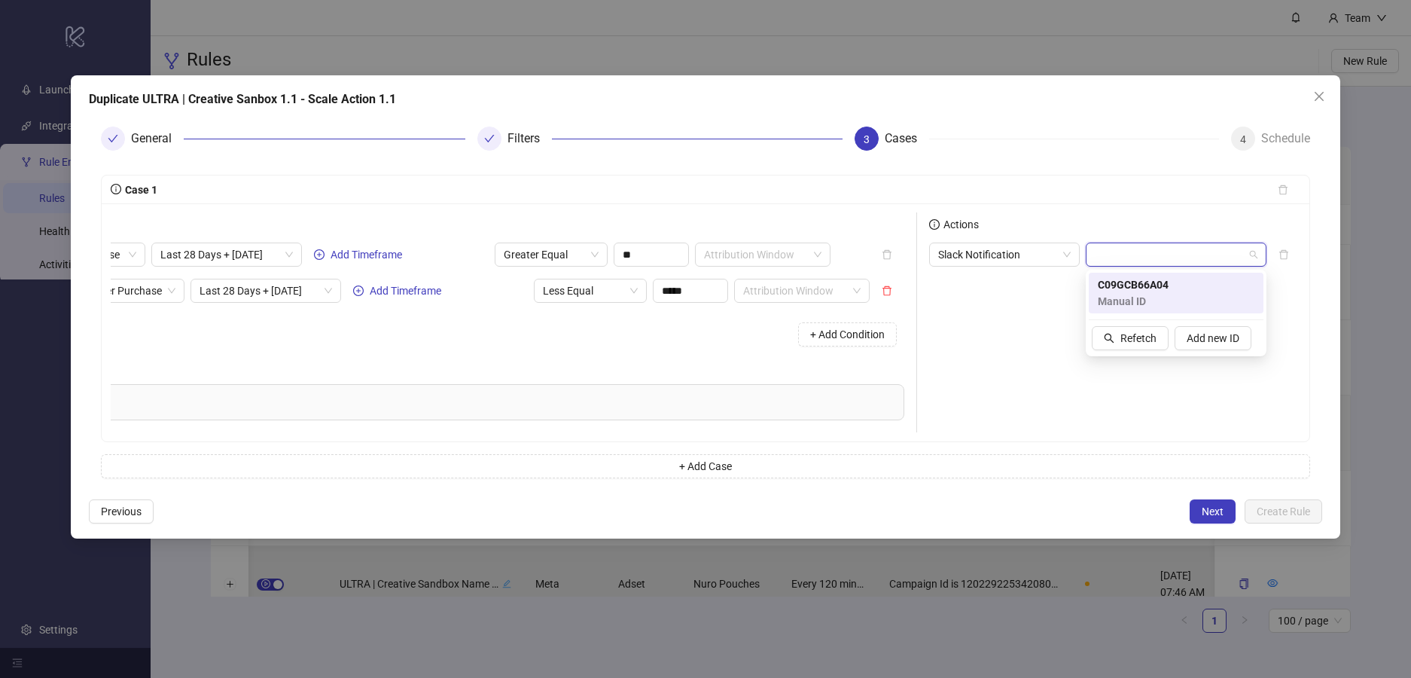
click at [1316, 340] on form "Case 1 AND Conditions New Customer Purchase Last 28 Days + [DATE] Add Timeframe…" at bounding box center [706, 327] width 1234 height 328
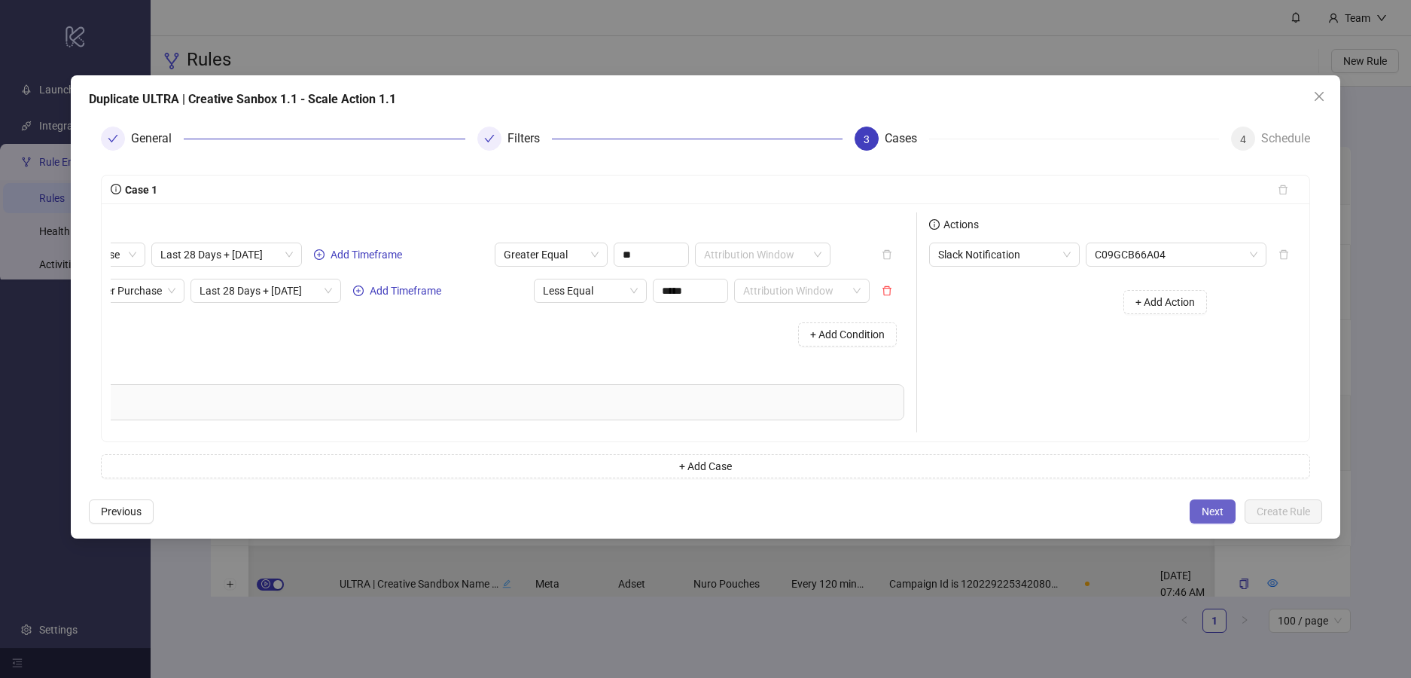
click at [1215, 511] on span "Next" at bounding box center [1213, 511] width 22 height 12
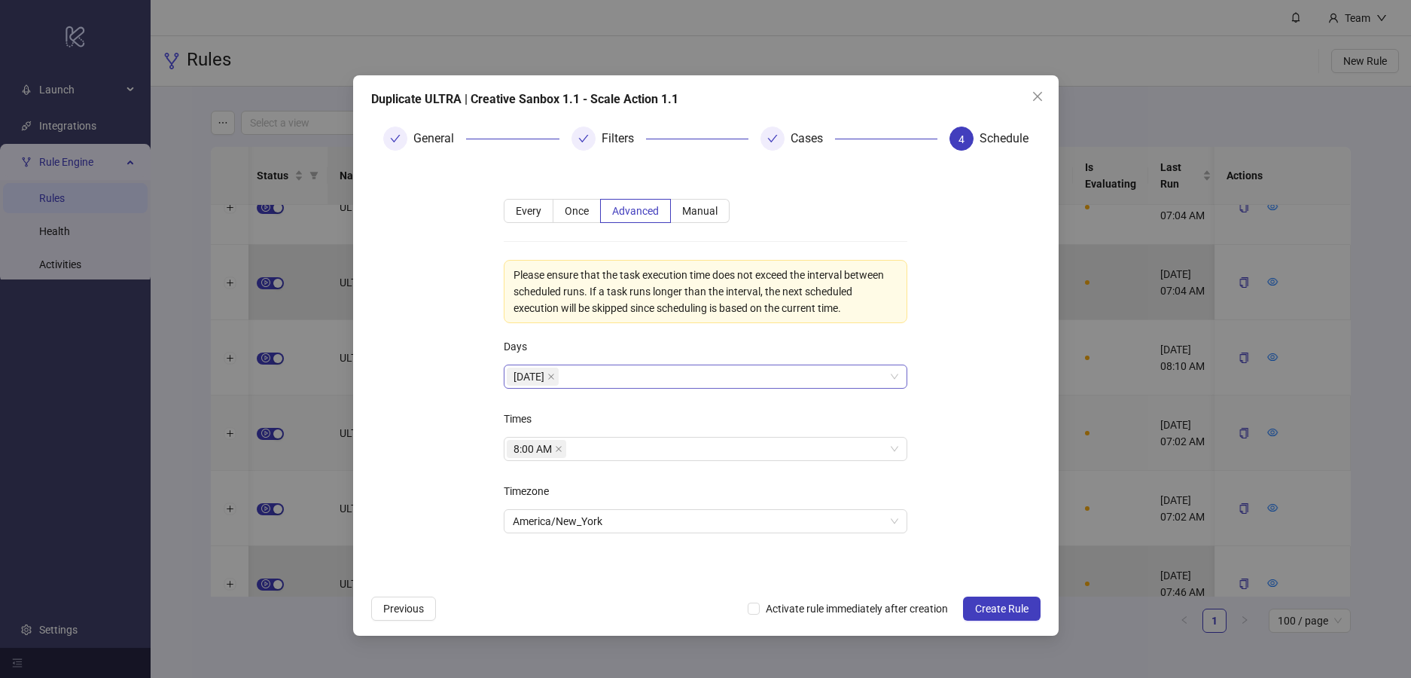
click at [603, 378] on div "[DATE]" at bounding box center [698, 376] width 382 height 21
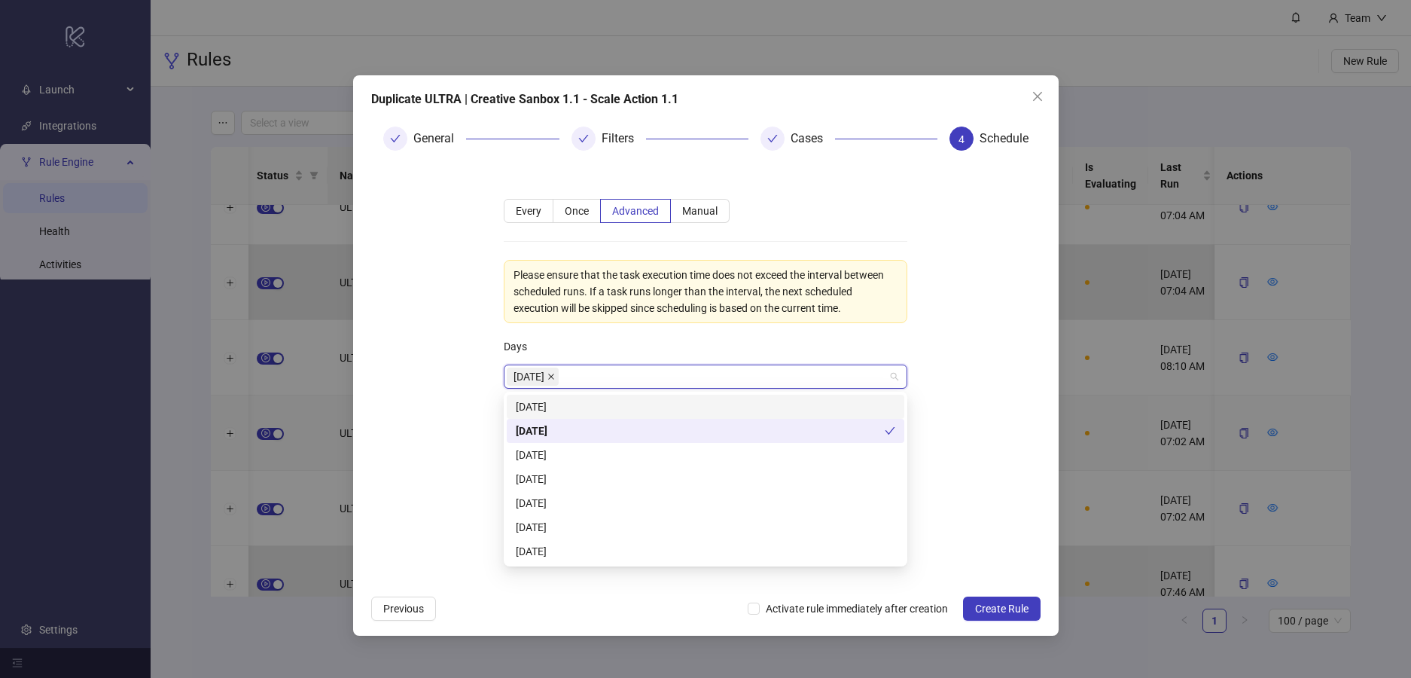
click at [555, 376] on icon "close" at bounding box center [551, 377] width 8 height 8
click at [564, 403] on div "[DATE]" at bounding box center [705, 406] width 379 height 17
click at [562, 424] on div "[DATE]" at bounding box center [705, 430] width 379 height 17
drag, startPoint x: 569, startPoint y: 448, endPoint x: 581, endPoint y: 465, distance: 21.1
click at [569, 449] on div "[DATE]" at bounding box center [705, 455] width 379 height 17
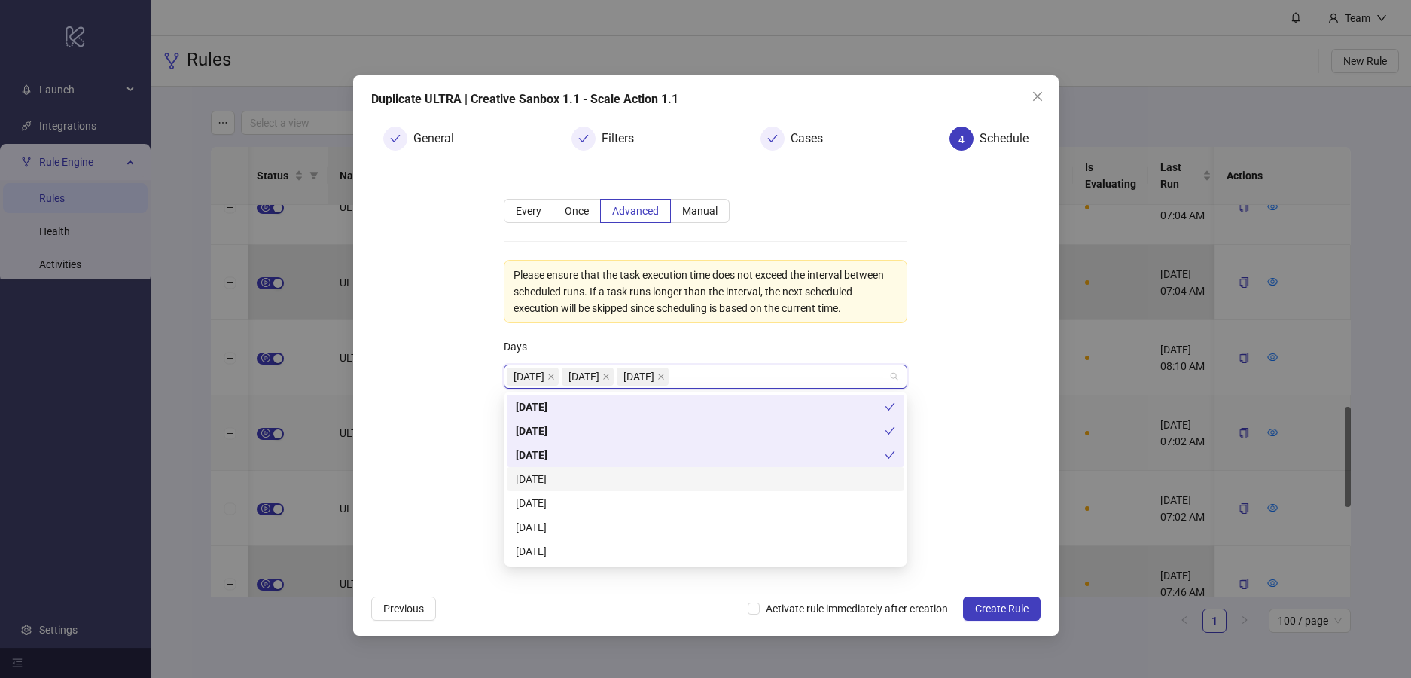
click at [588, 472] on div "[DATE]" at bounding box center [705, 479] width 379 height 17
drag, startPoint x: 602, startPoint y: 498, endPoint x: 605, endPoint y: 508, distance: 10.2
click at [602, 498] on div "[DATE]" at bounding box center [705, 503] width 379 height 17
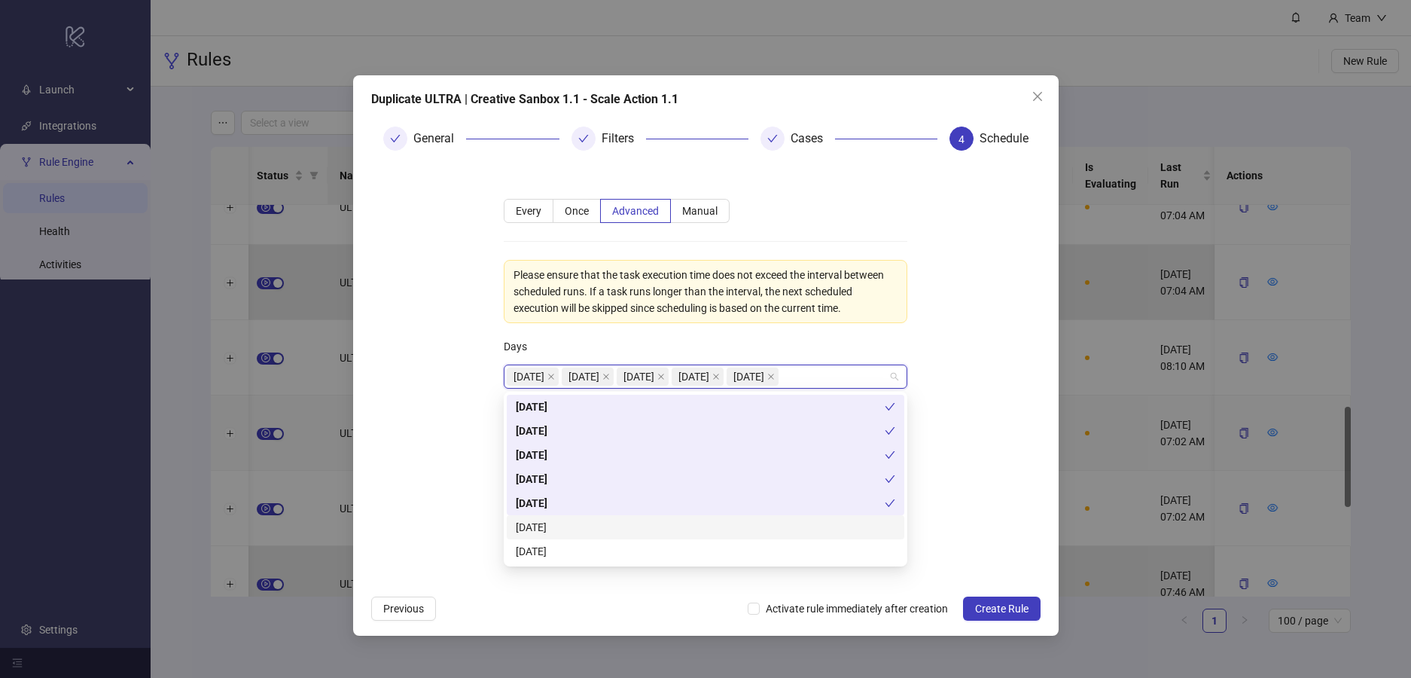
drag, startPoint x: 611, startPoint y: 523, endPoint x: 634, endPoint y: 541, distance: 28.9
click at [617, 528] on div "[DATE]" at bounding box center [705, 527] width 379 height 17
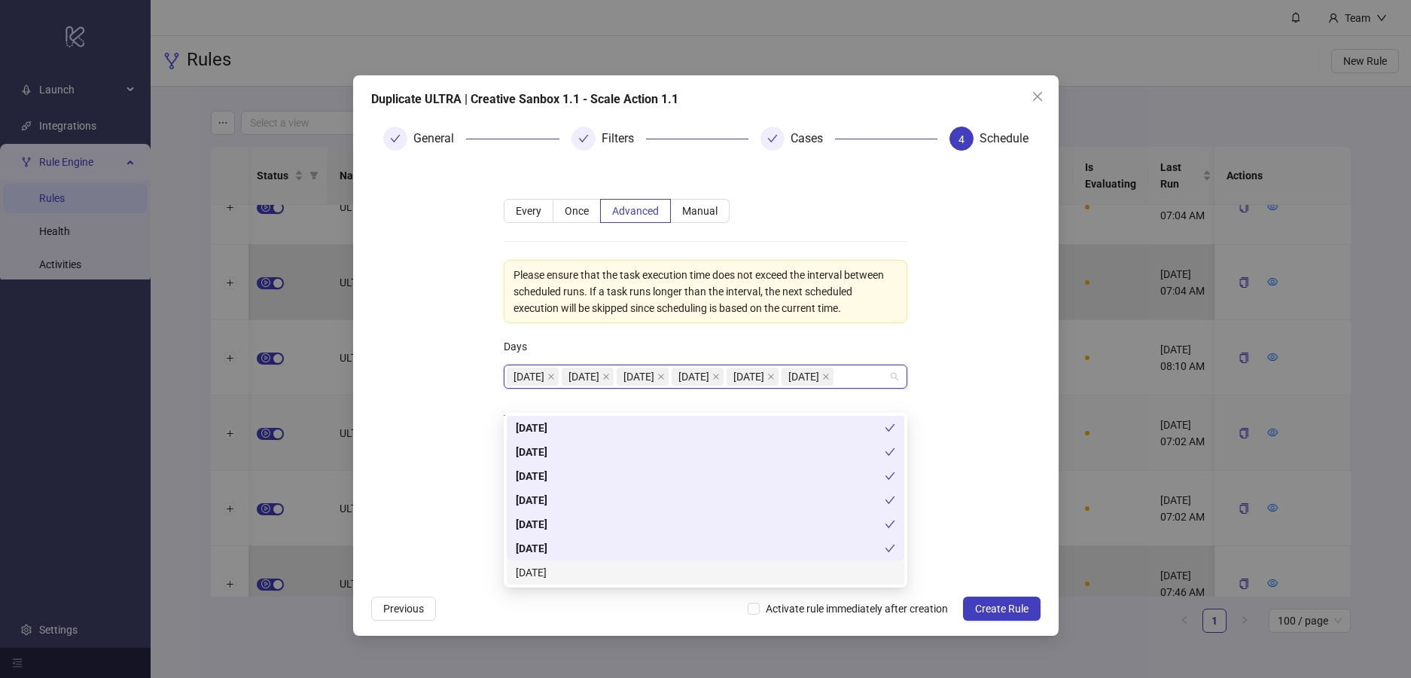
drag, startPoint x: 699, startPoint y: 575, endPoint x: 727, endPoint y: 559, distance: 32.7
click at [699, 575] on div "[DATE]" at bounding box center [705, 572] width 379 height 17
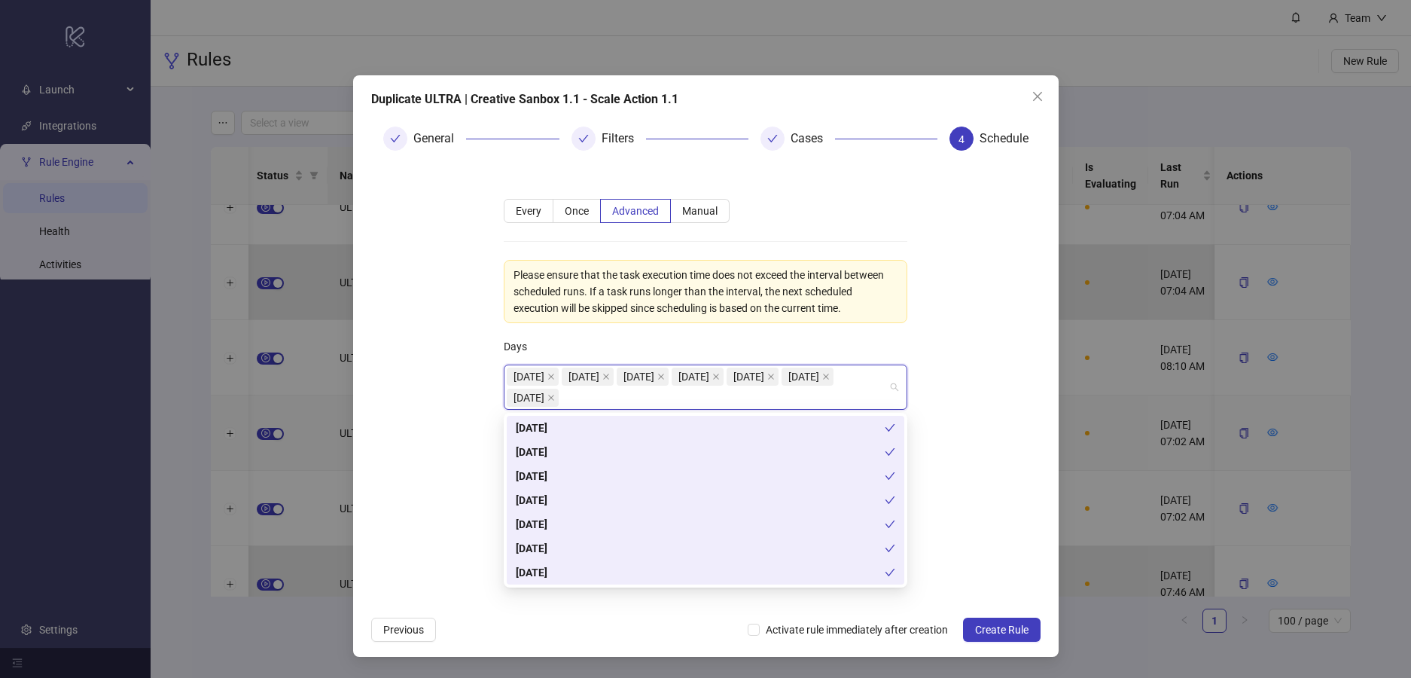
click at [970, 444] on form "**********" at bounding box center [705, 386] width 669 height 446
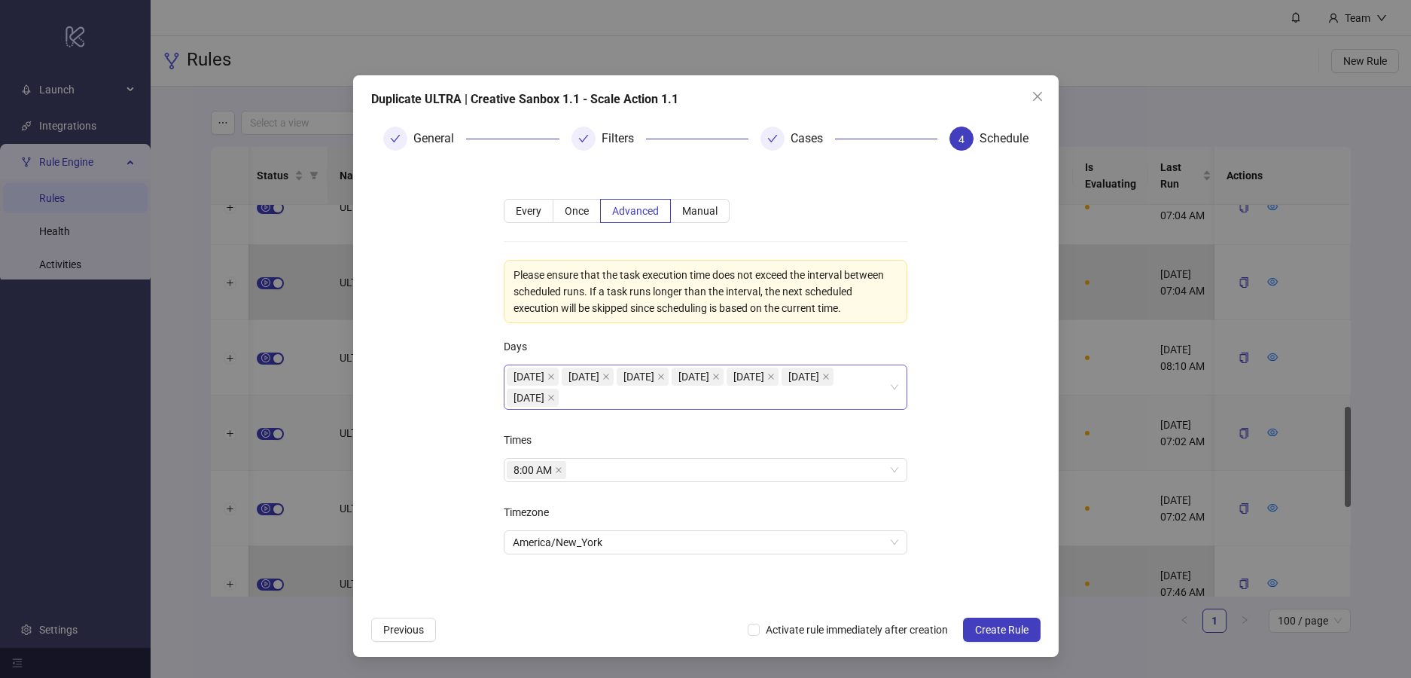
click at [937, 398] on form "**********" at bounding box center [705, 386] width 669 height 446
click at [613, 473] on div "8:00 AM" at bounding box center [698, 469] width 382 height 21
click at [437, 428] on form "**********" at bounding box center [705, 386] width 669 height 446
click at [663, 470] on div "8:00 AM" at bounding box center [698, 469] width 382 height 21
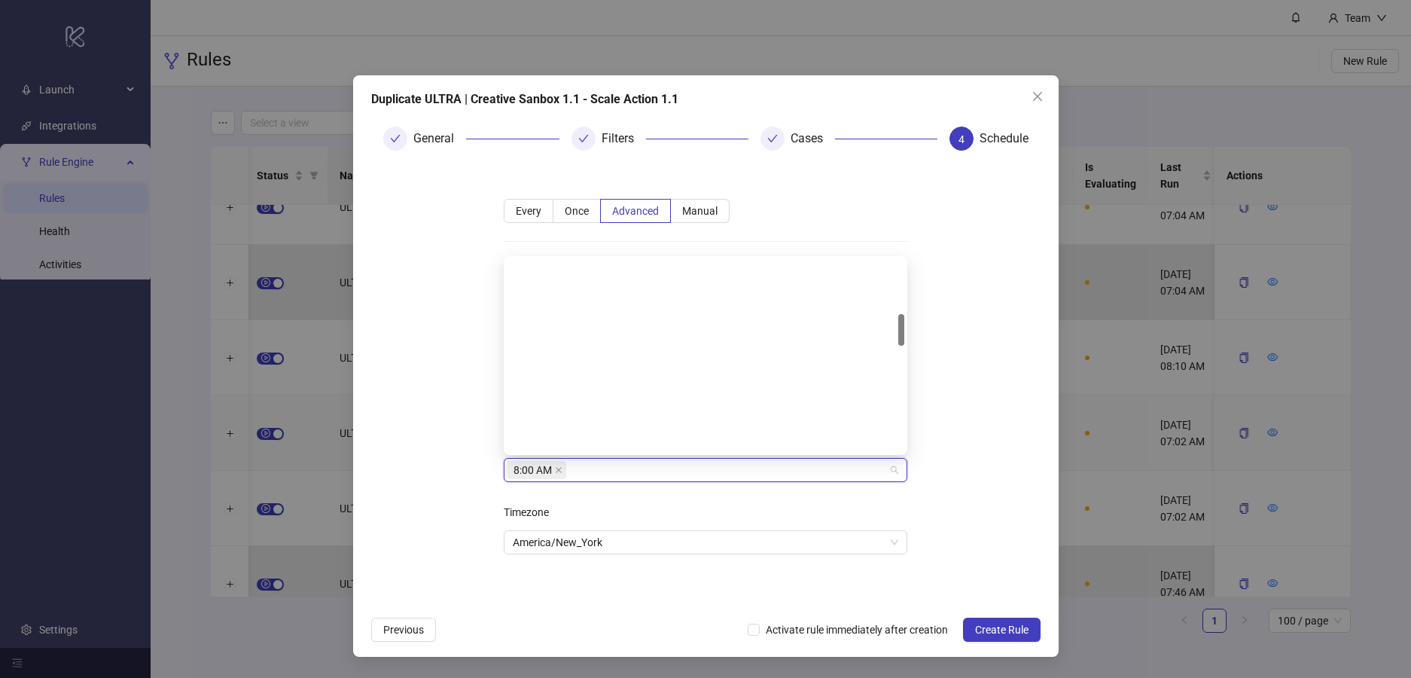
scroll to position [0, 0]
drag, startPoint x: 456, startPoint y: 370, endPoint x: 466, endPoint y: 360, distance: 14.4
click at [456, 370] on form "**********" at bounding box center [705, 386] width 669 height 446
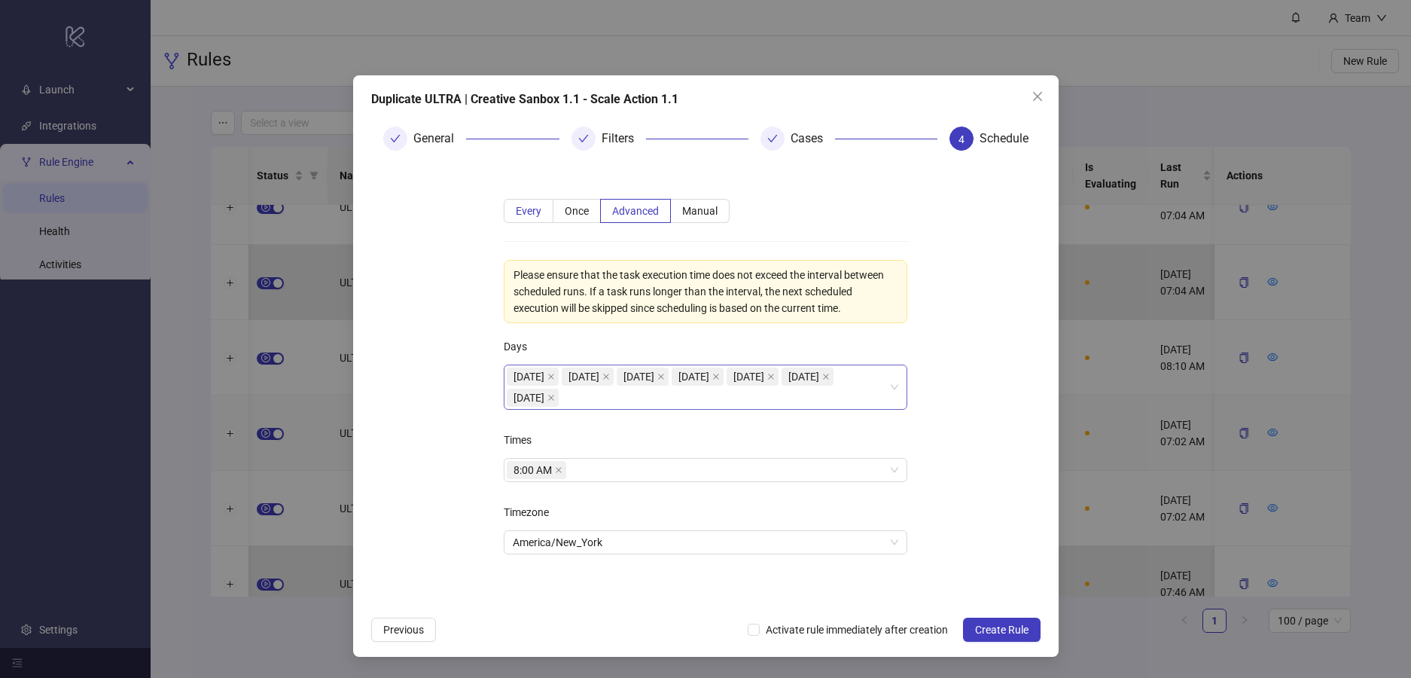
click at [525, 218] on label "Every" at bounding box center [529, 211] width 50 height 24
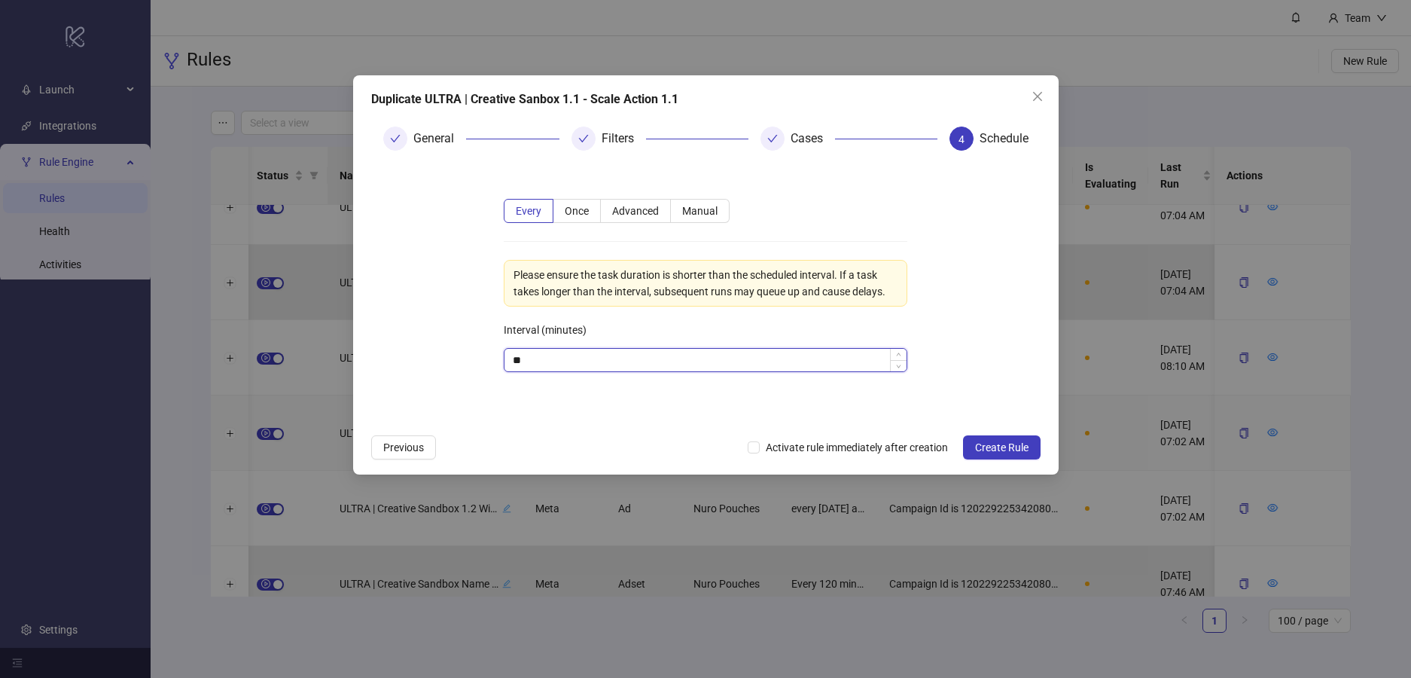
click at [632, 362] on input "**" at bounding box center [705, 360] width 402 height 23
click at [901, 355] on icon "up" at bounding box center [898, 355] width 5 height 5
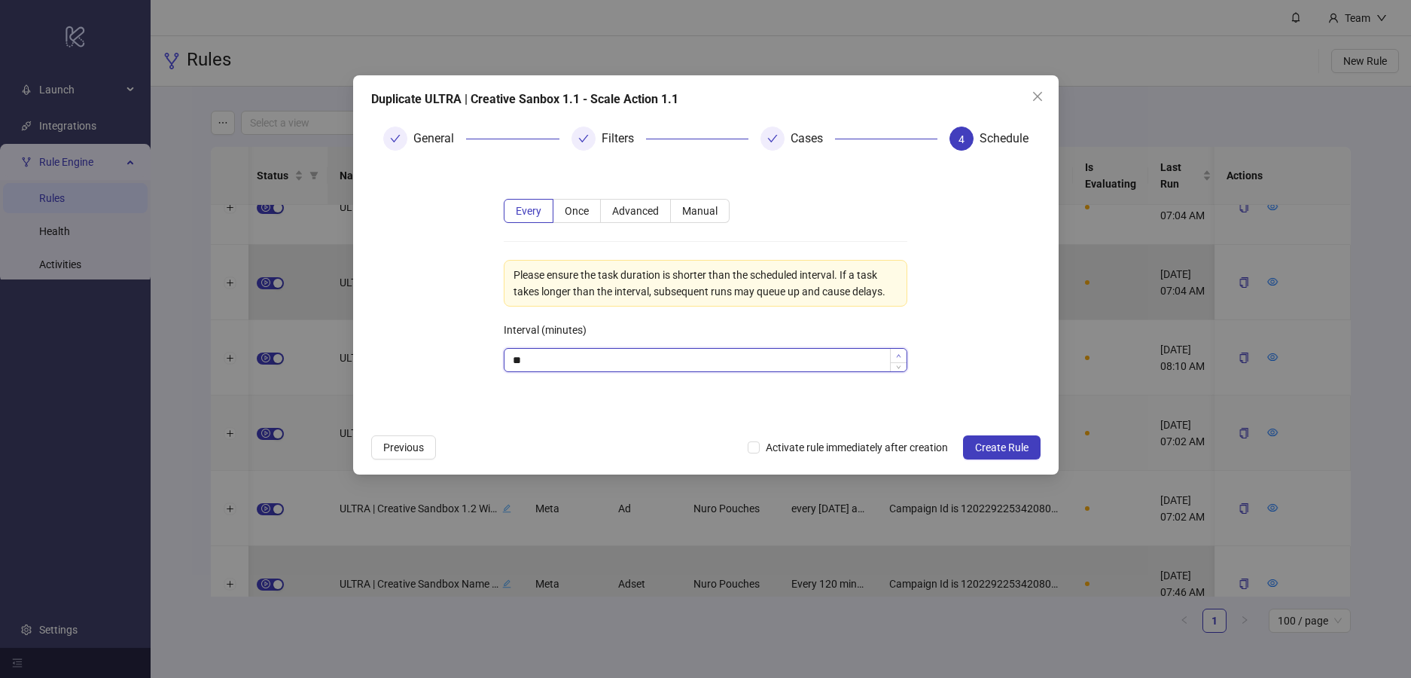
click at [901, 355] on icon "up" at bounding box center [898, 355] width 5 height 5
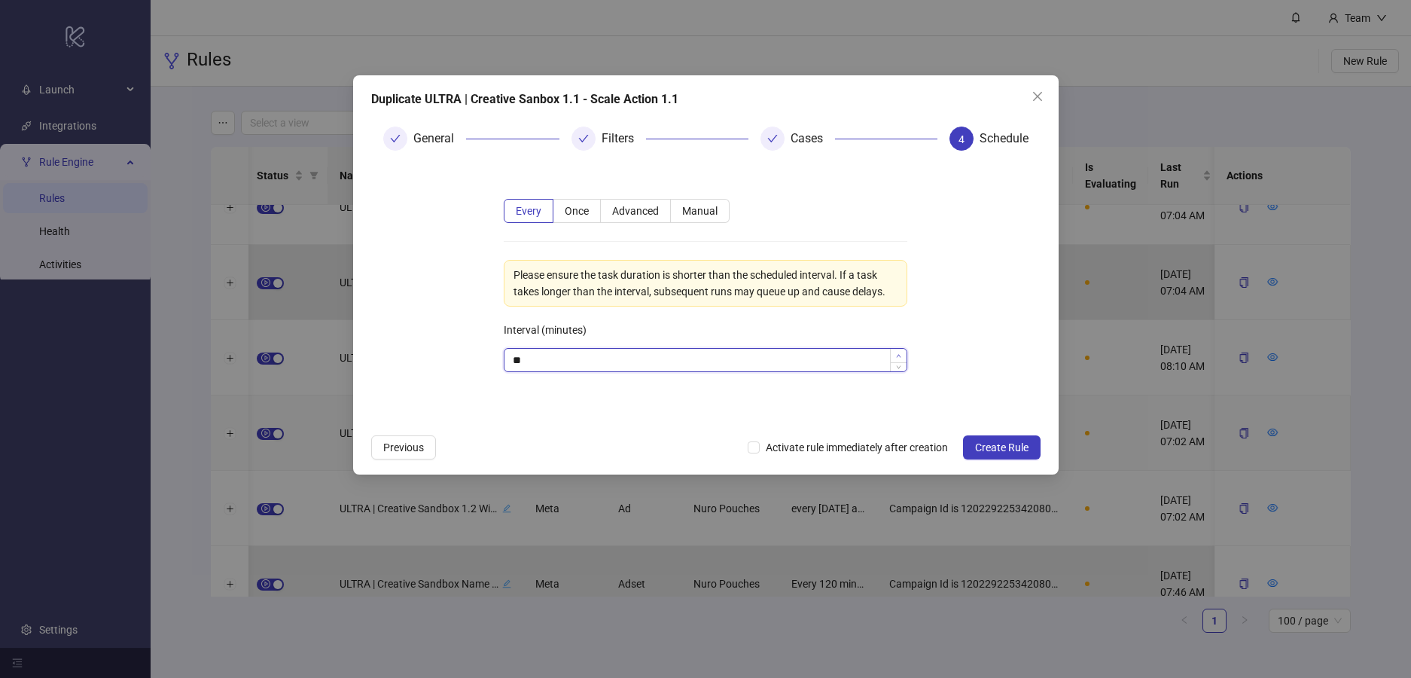
click at [901, 355] on icon "up" at bounding box center [898, 355] width 5 height 5
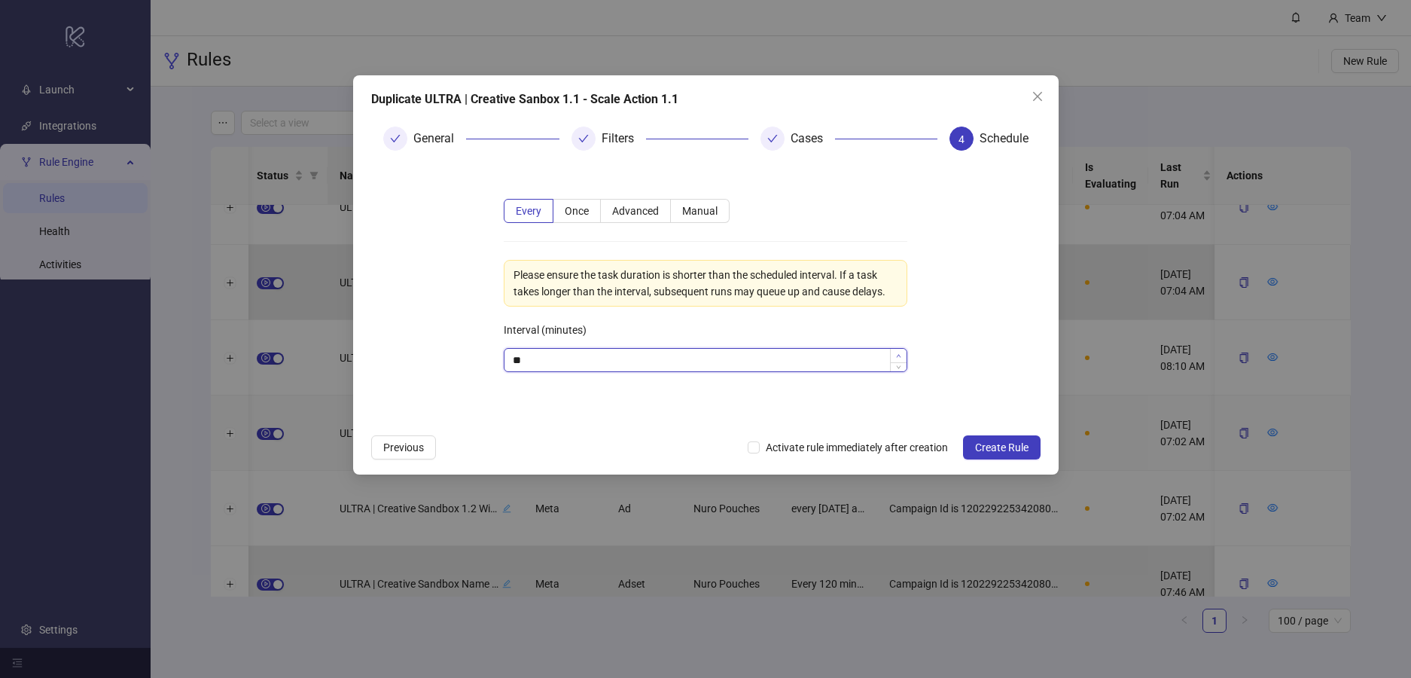
click at [901, 355] on icon "up" at bounding box center [898, 355] width 5 height 5
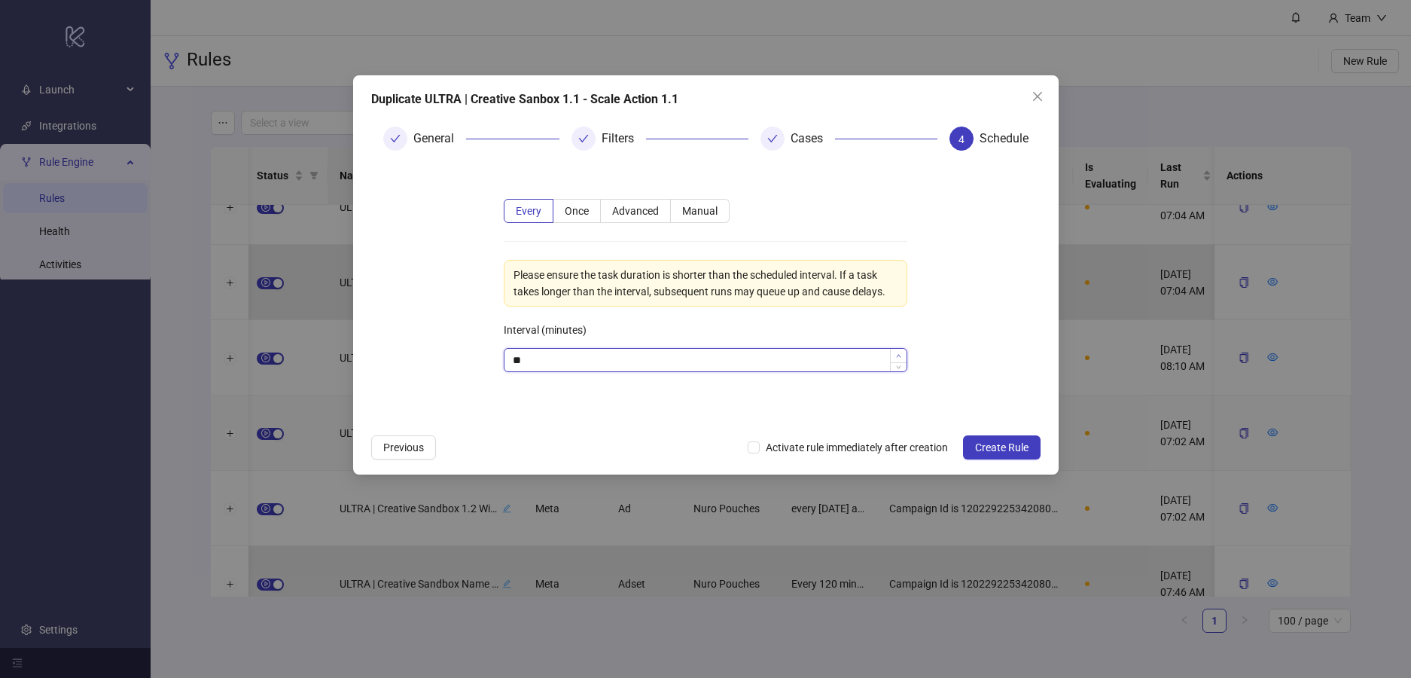
click at [901, 355] on icon "up" at bounding box center [898, 355] width 5 height 5
click at [897, 355] on icon "up" at bounding box center [899, 355] width 5 height 3
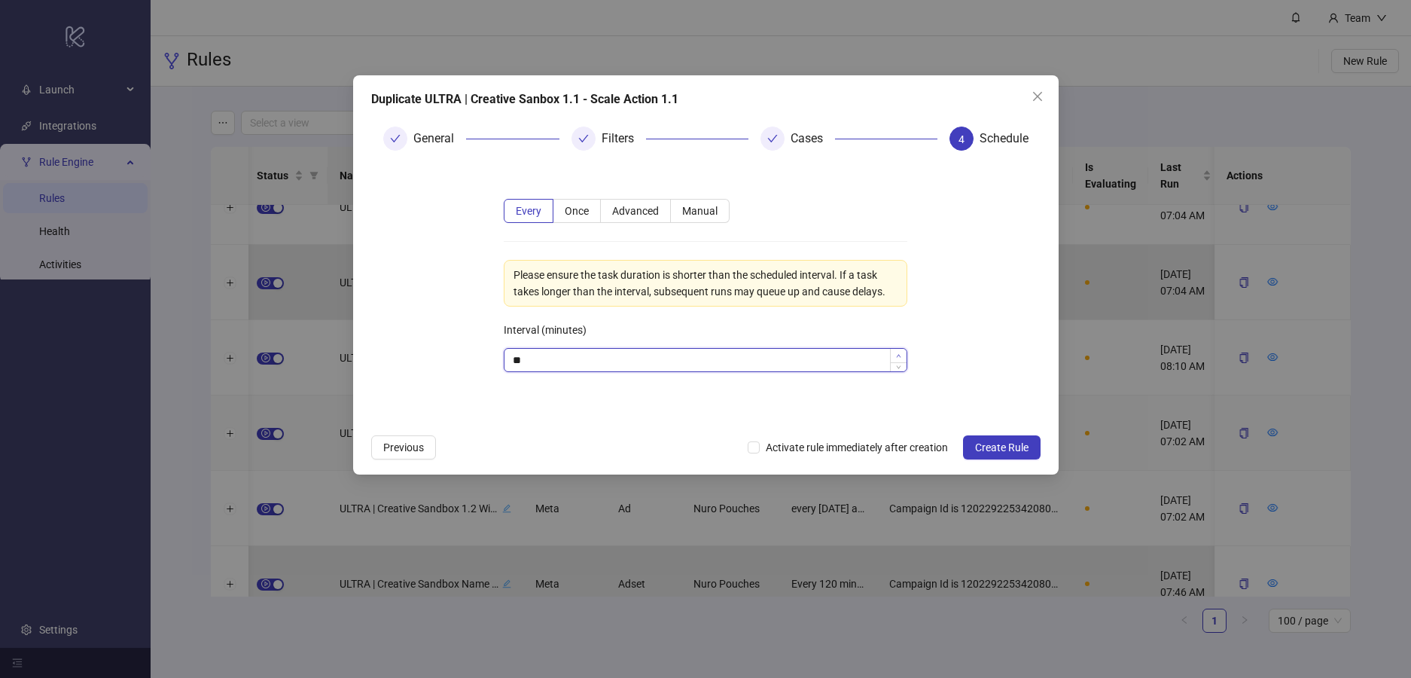
click at [897, 355] on icon "up" at bounding box center [899, 355] width 5 height 3
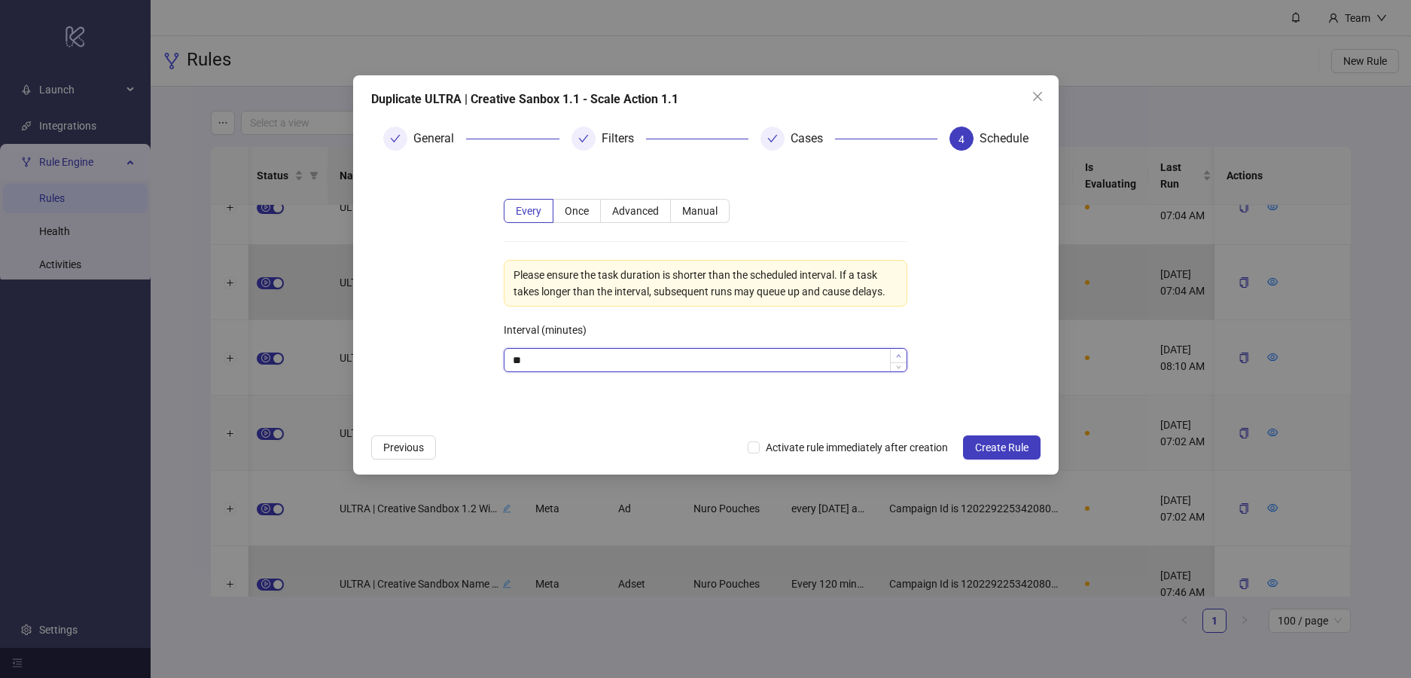
type input "**"
click at [897, 355] on icon "up" at bounding box center [899, 355] width 5 height 3
click at [959, 362] on form "Every Once Advanced Manual Please ensure the task duration is shorter than the …" at bounding box center [705, 295] width 669 height 264
click at [997, 445] on span "Create Rule" at bounding box center [1001, 447] width 53 height 12
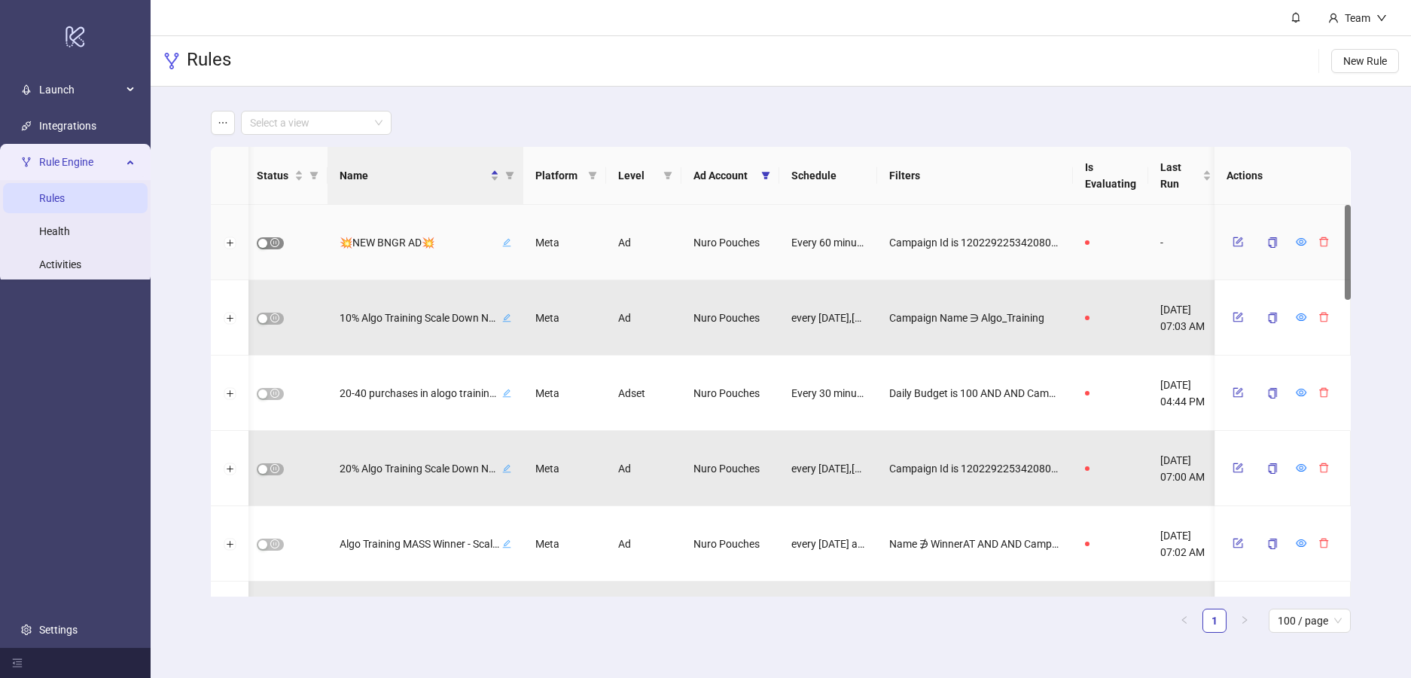
click at [267, 242] on div "button" at bounding box center [262, 243] width 9 height 9
click at [230, 241] on button "Expand row" at bounding box center [230, 243] width 12 height 12
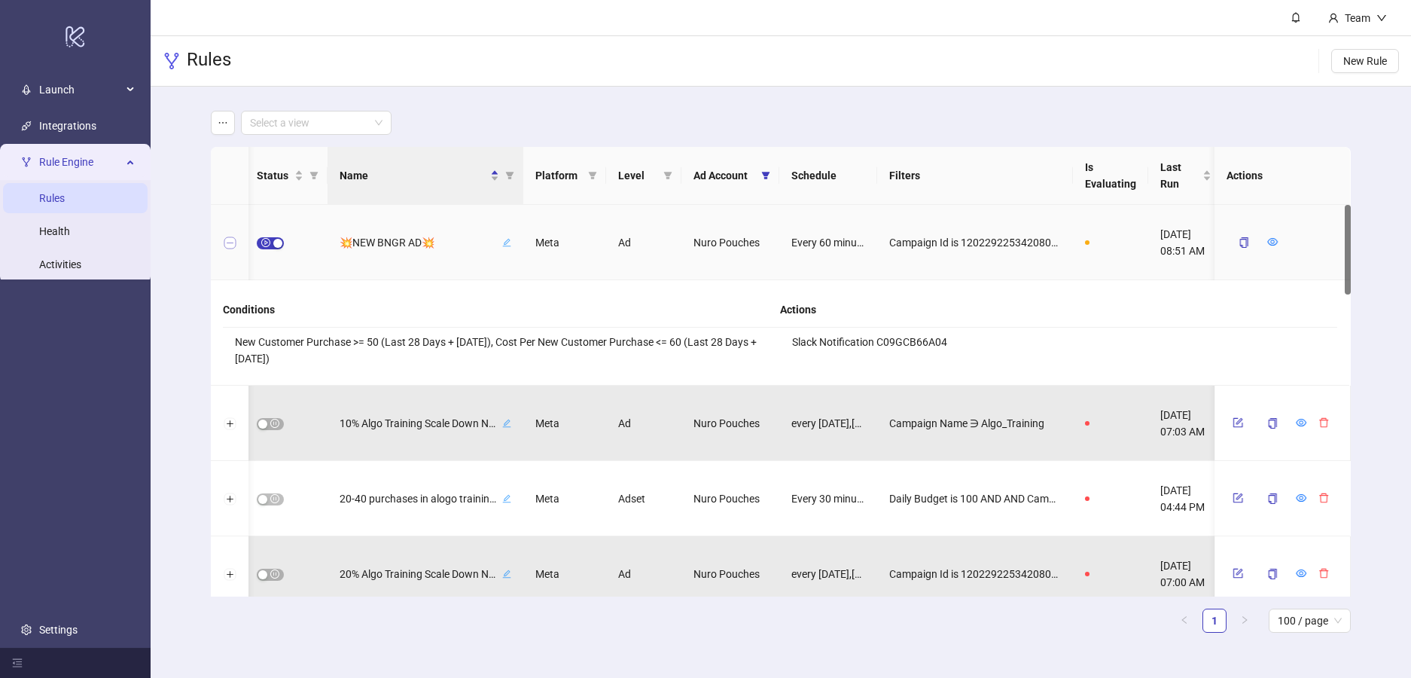
click at [230, 243] on button "Collapse row" at bounding box center [230, 243] width 12 height 12
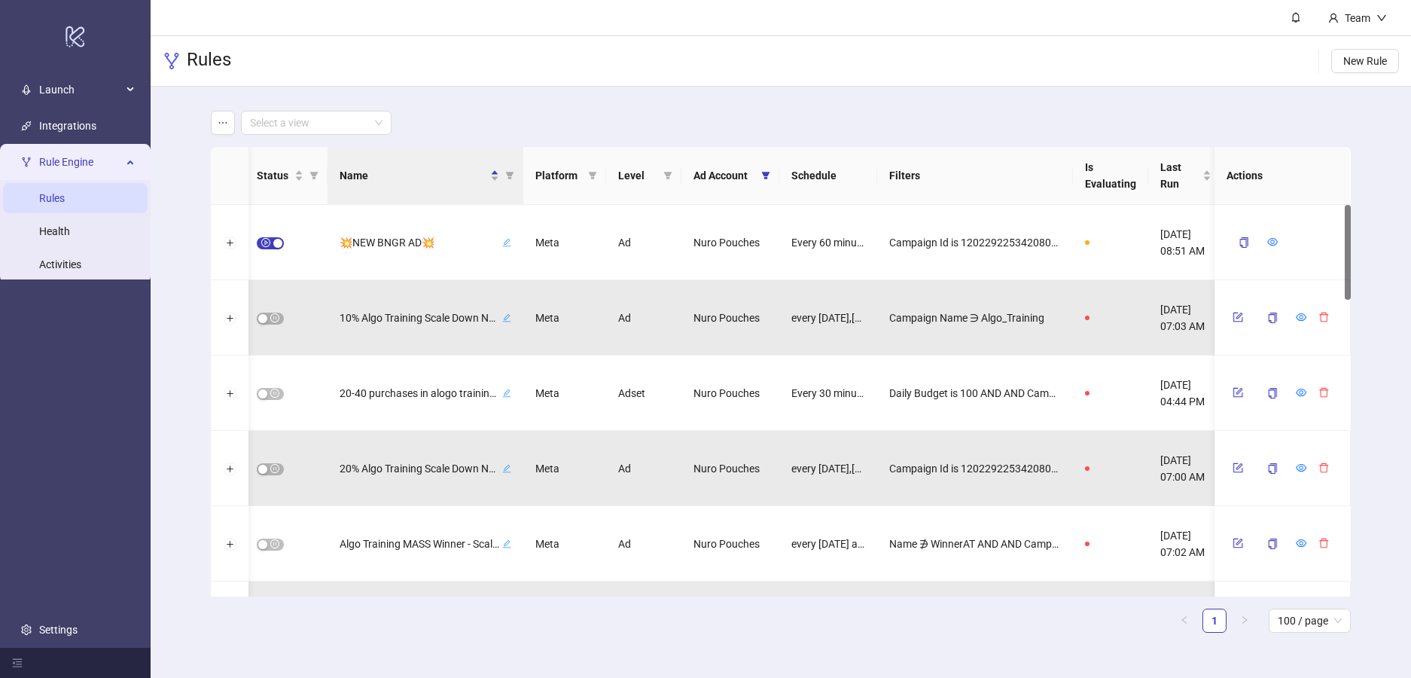
click at [1087, 73] on div "Rules New Rule" at bounding box center [781, 61] width 1260 height 50
click at [1243, 242] on icon "copy" at bounding box center [1244, 242] width 11 height 11
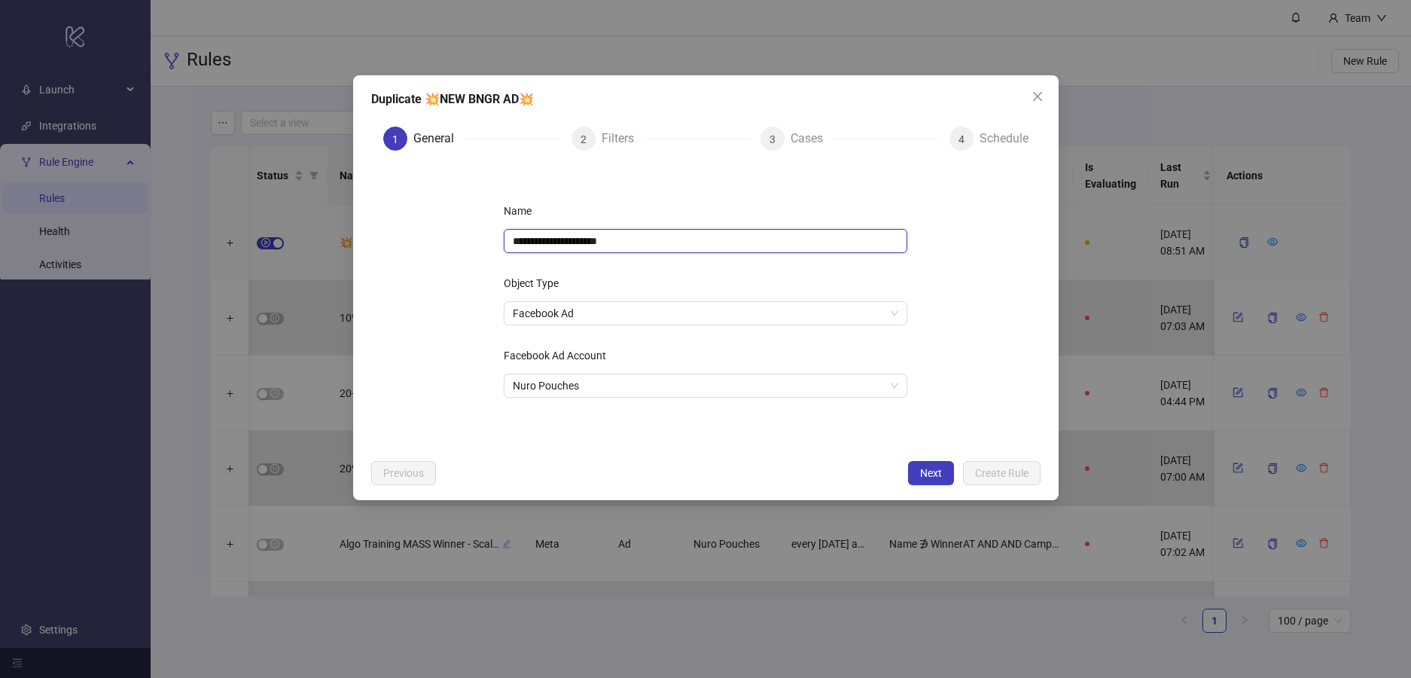
drag, startPoint x: 636, startPoint y: 242, endPoint x: 504, endPoint y: 240, distance: 132.5
click at [498, 240] on div "**********" at bounding box center [706, 307] width 452 height 265
click at [646, 239] on input "**********" at bounding box center [706, 241] width 404 height 24
drag, startPoint x: 637, startPoint y: 242, endPoint x: 609, endPoint y: 243, distance: 27.9
click at [609, 243] on input "**********" at bounding box center [706, 241] width 404 height 24
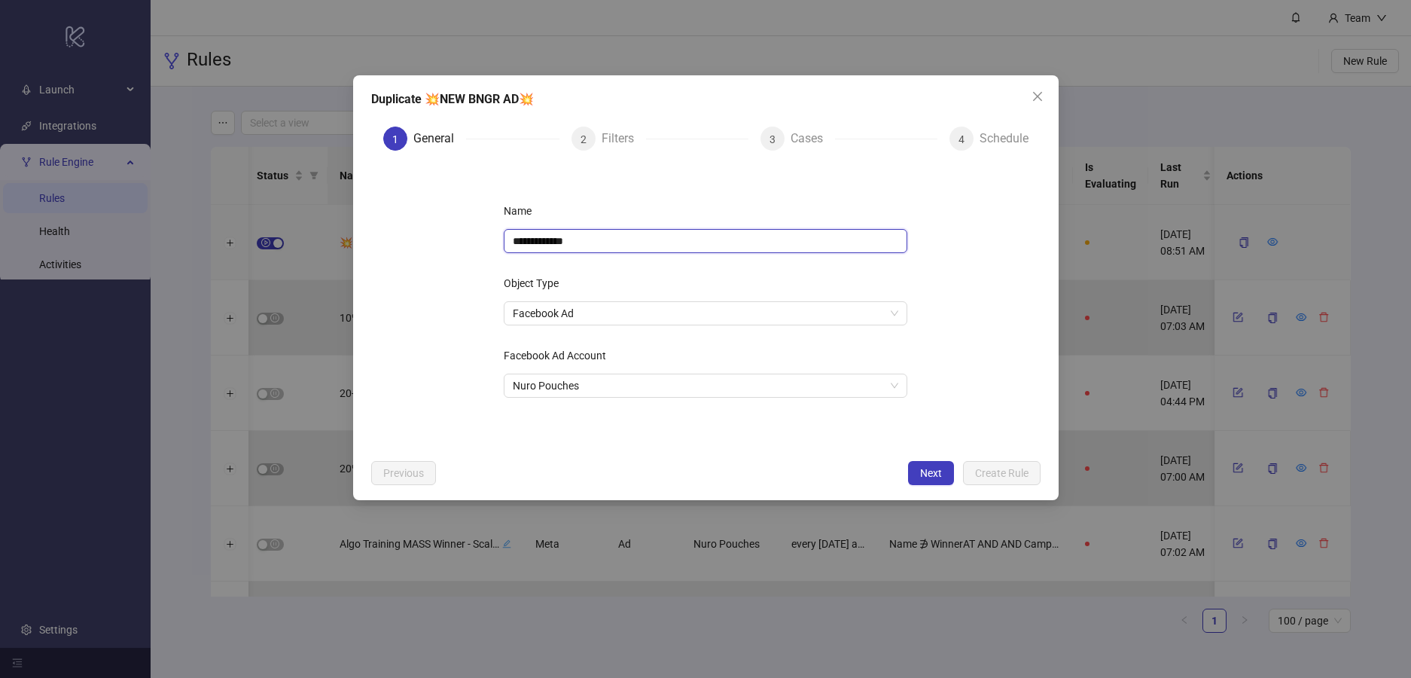
drag, startPoint x: 549, startPoint y: 239, endPoint x: 504, endPoint y: 238, distance: 45.2
click at [504, 238] on input "**********" at bounding box center [706, 241] width 404 height 24
click at [610, 239] on input "**********" at bounding box center [706, 241] width 404 height 24
drag, startPoint x: 619, startPoint y: 243, endPoint x: 603, endPoint y: 242, distance: 15.8
click at [603, 242] on input "**********" at bounding box center [706, 241] width 404 height 24
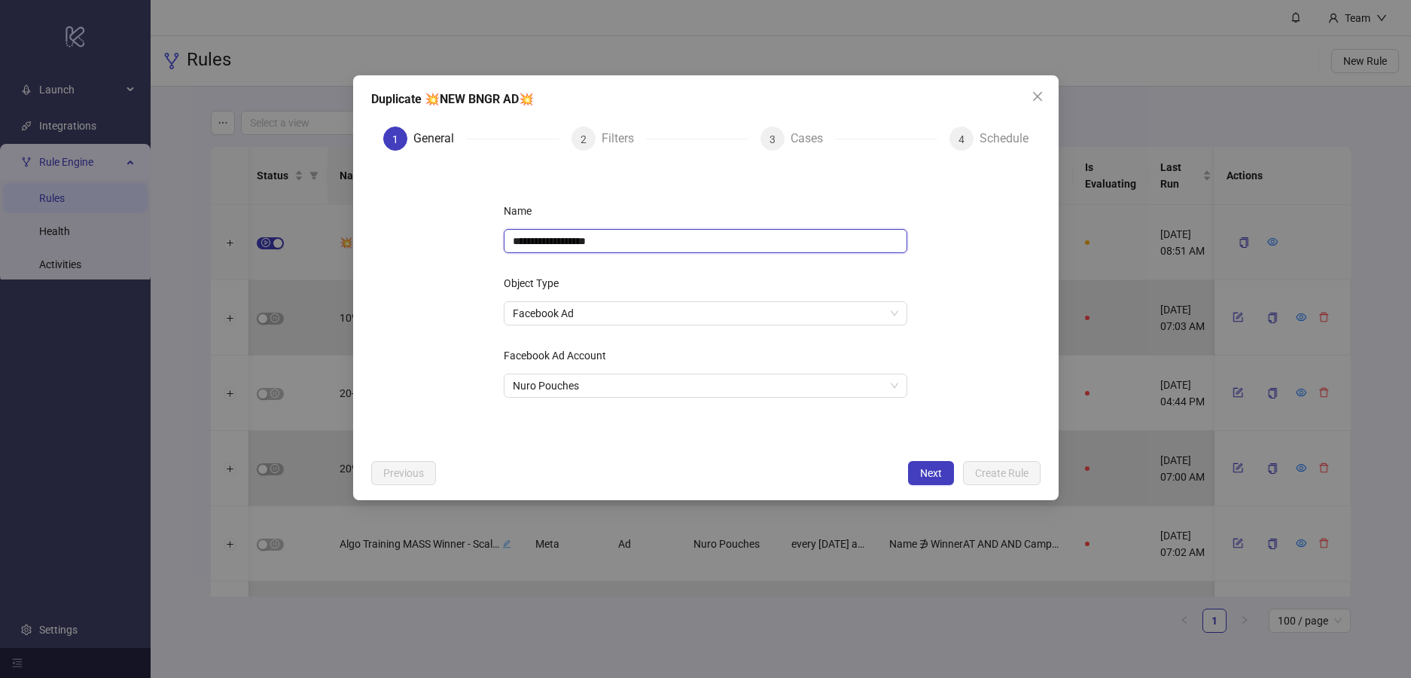
click at [512, 244] on input "**********" at bounding box center [706, 241] width 404 height 24
paste input "**"
type input "**********"
click at [991, 270] on form "**********" at bounding box center [705, 307] width 669 height 289
click at [935, 467] on span "Next" at bounding box center [931, 473] width 22 height 12
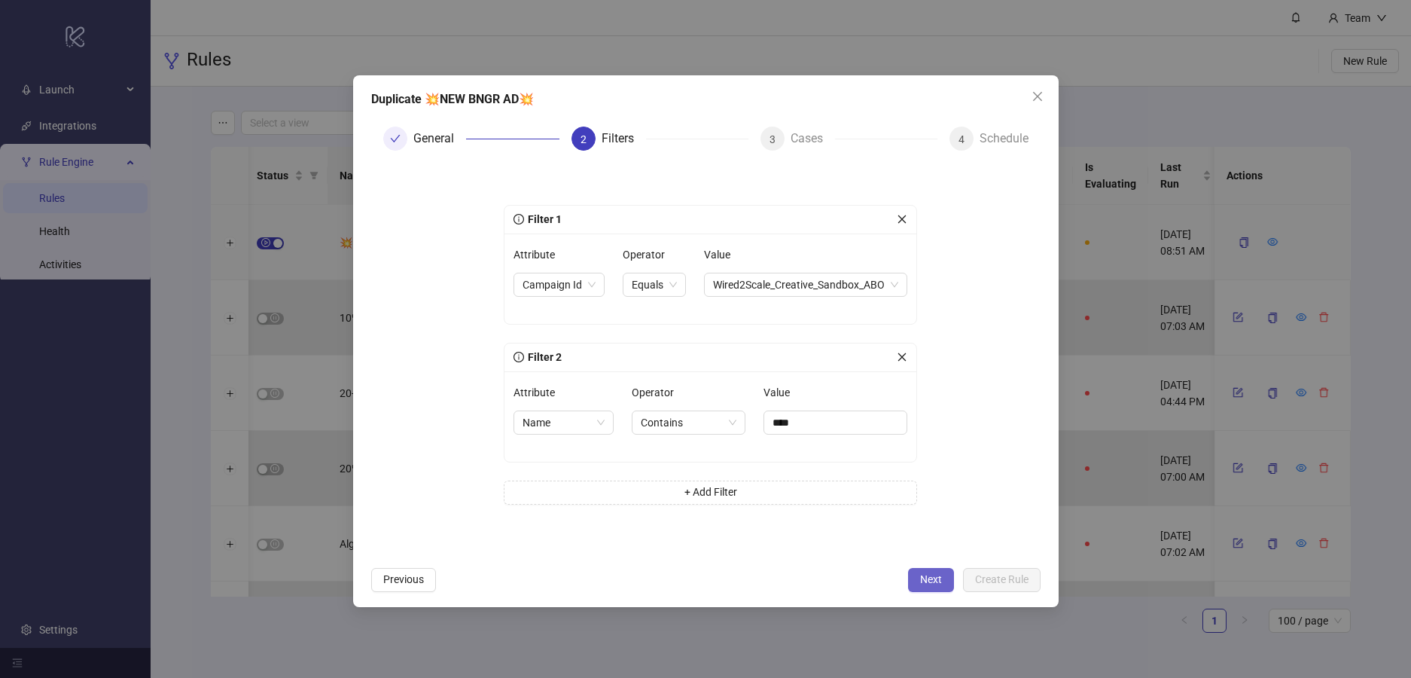
click at [933, 581] on span "Next" at bounding box center [931, 579] width 22 height 12
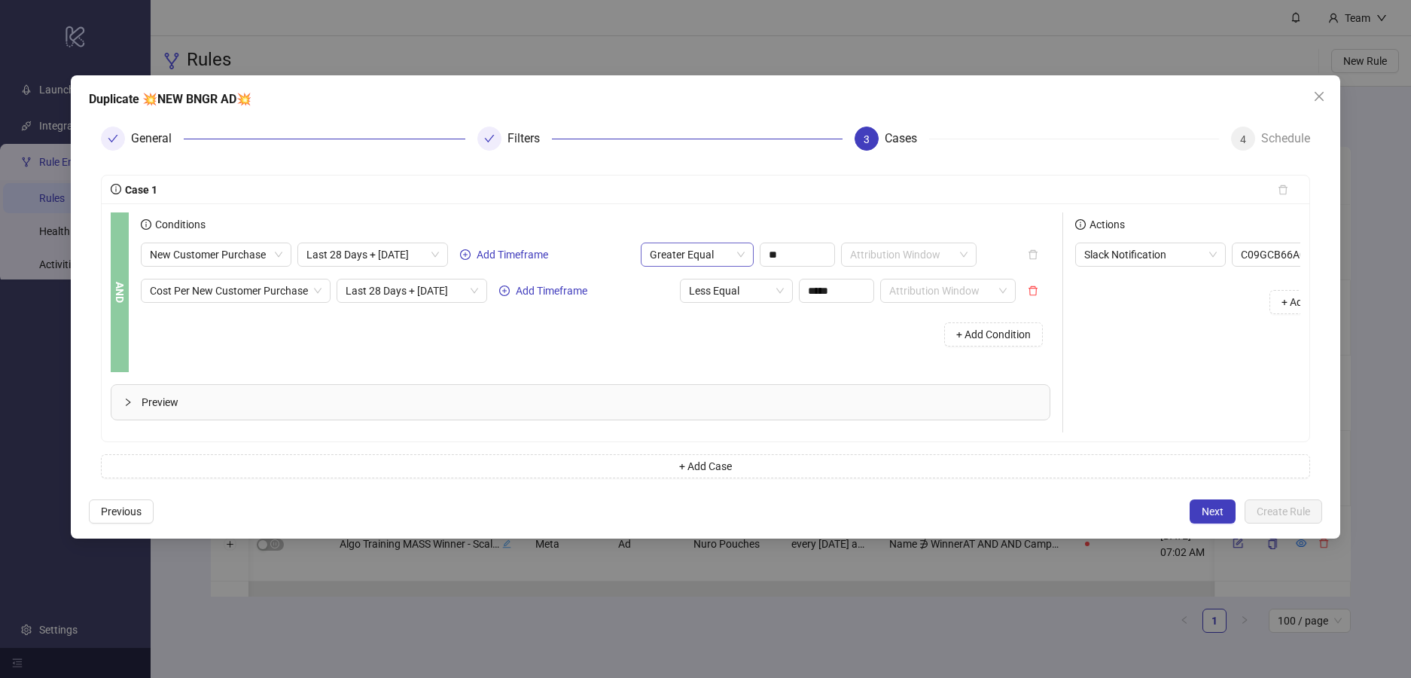
click at [727, 255] on span "Greater Equal" at bounding box center [697, 254] width 95 height 23
click at [782, 258] on input "**" at bounding box center [798, 254] width 74 height 23
type input "*"
click at [720, 257] on span "Greater Equal" at bounding box center [697, 254] width 95 height 23
type input "**"
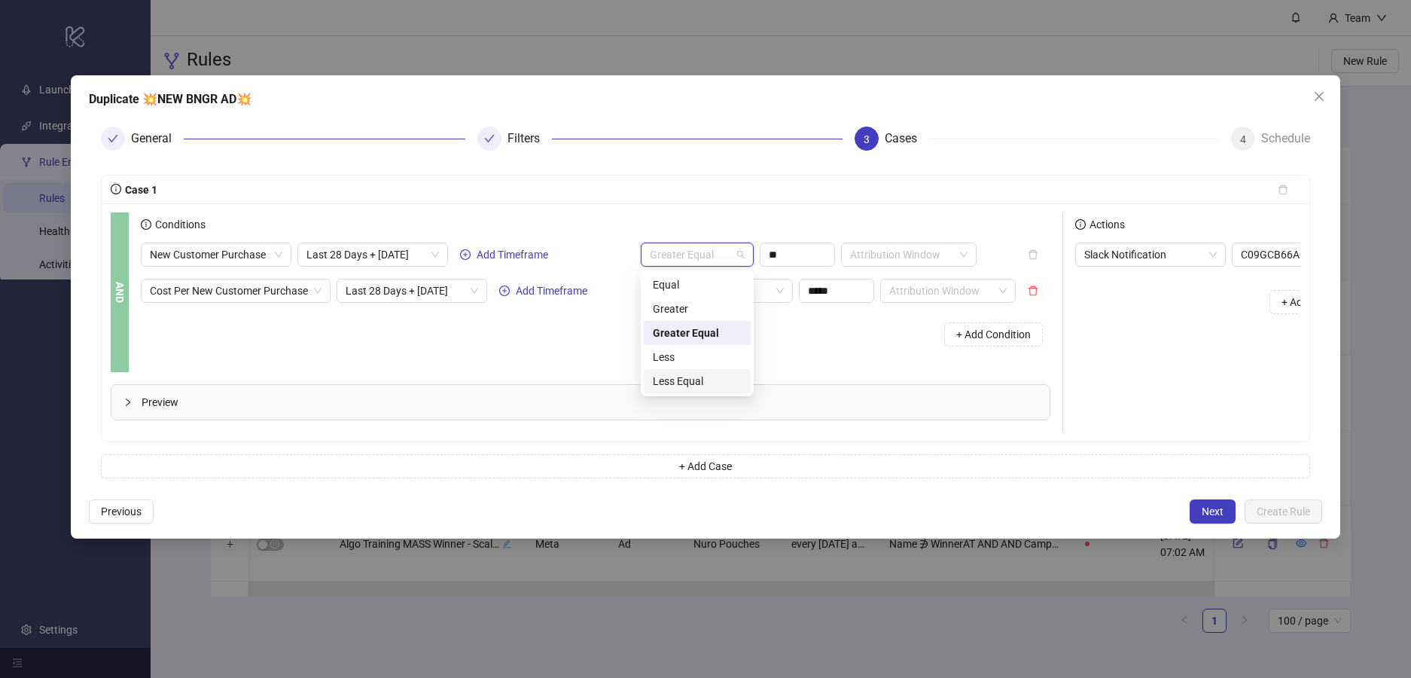
drag, startPoint x: 710, startPoint y: 383, endPoint x: 729, endPoint y: 368, distance: 24.1
click at [710, 383] on div "Less Equal" at bounding box center [697, 381] width 89 height 17
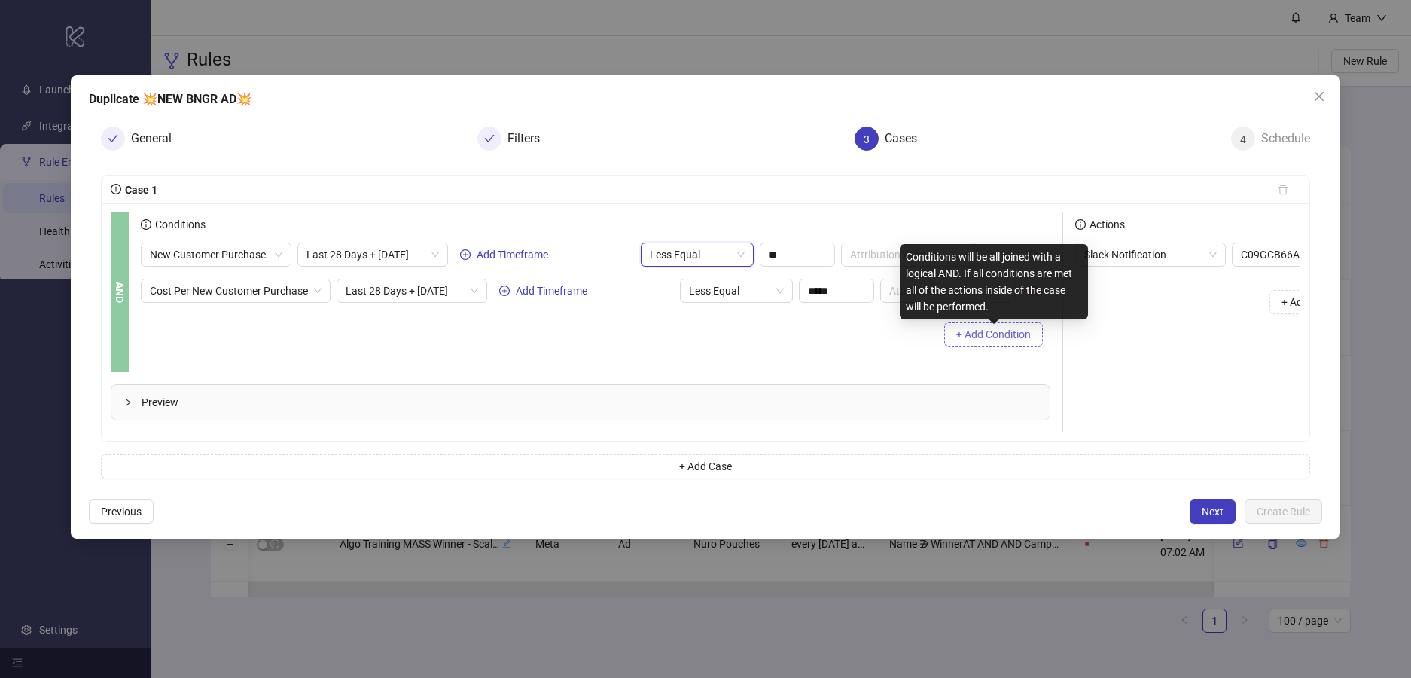
click at [961, 338] on span "+ Add Condition" at bounding box center [993, 334] width 75 height 12
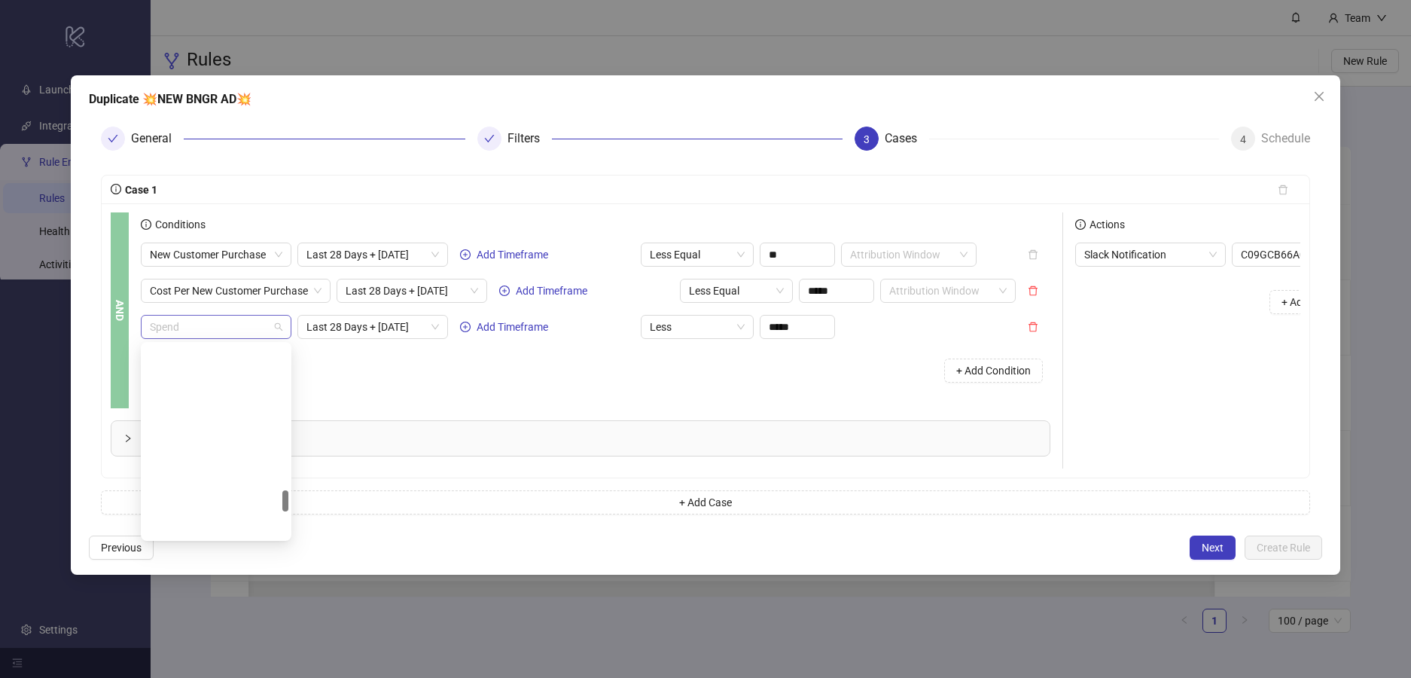
click at [221, 327] on span "Spend" at bounding box center [216, 326] width 133 height 23
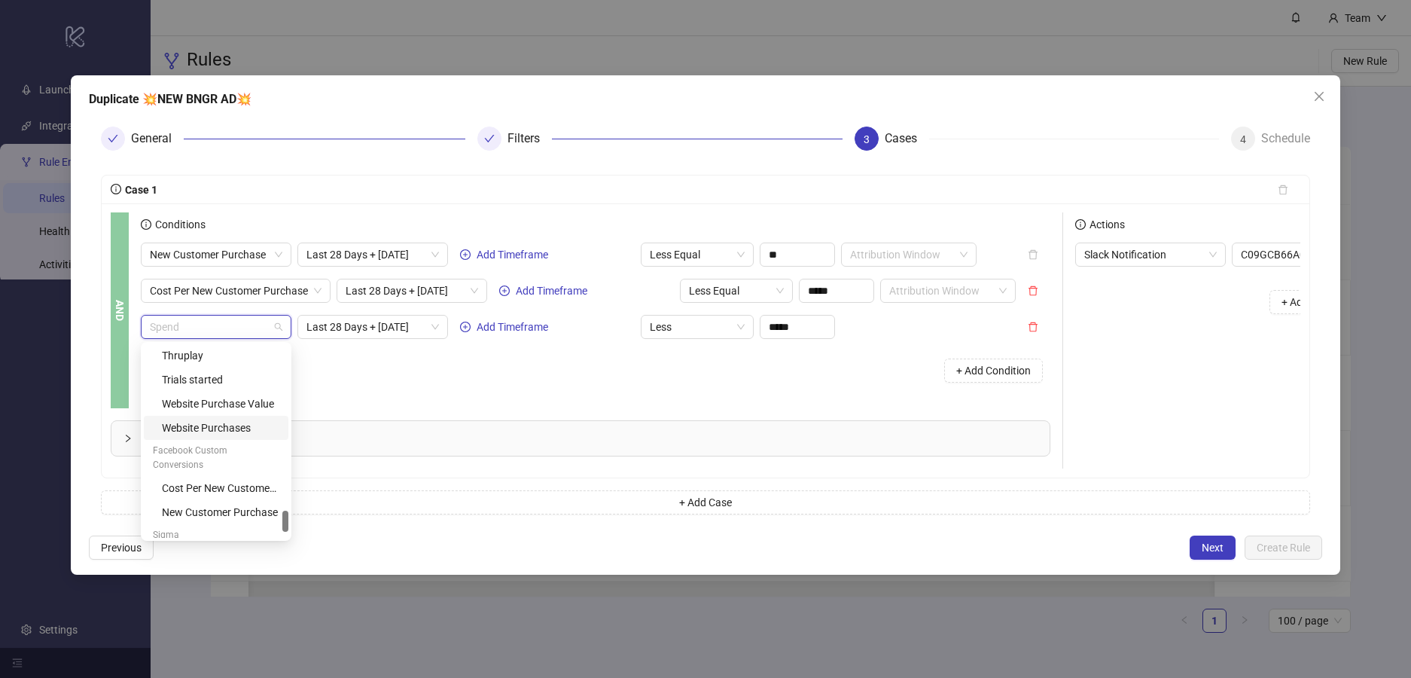
scroll to position [1566, 0]
click at [227, 481] on div "New Customer Purchase" at bounding box center [220, 489] width 117 height 17
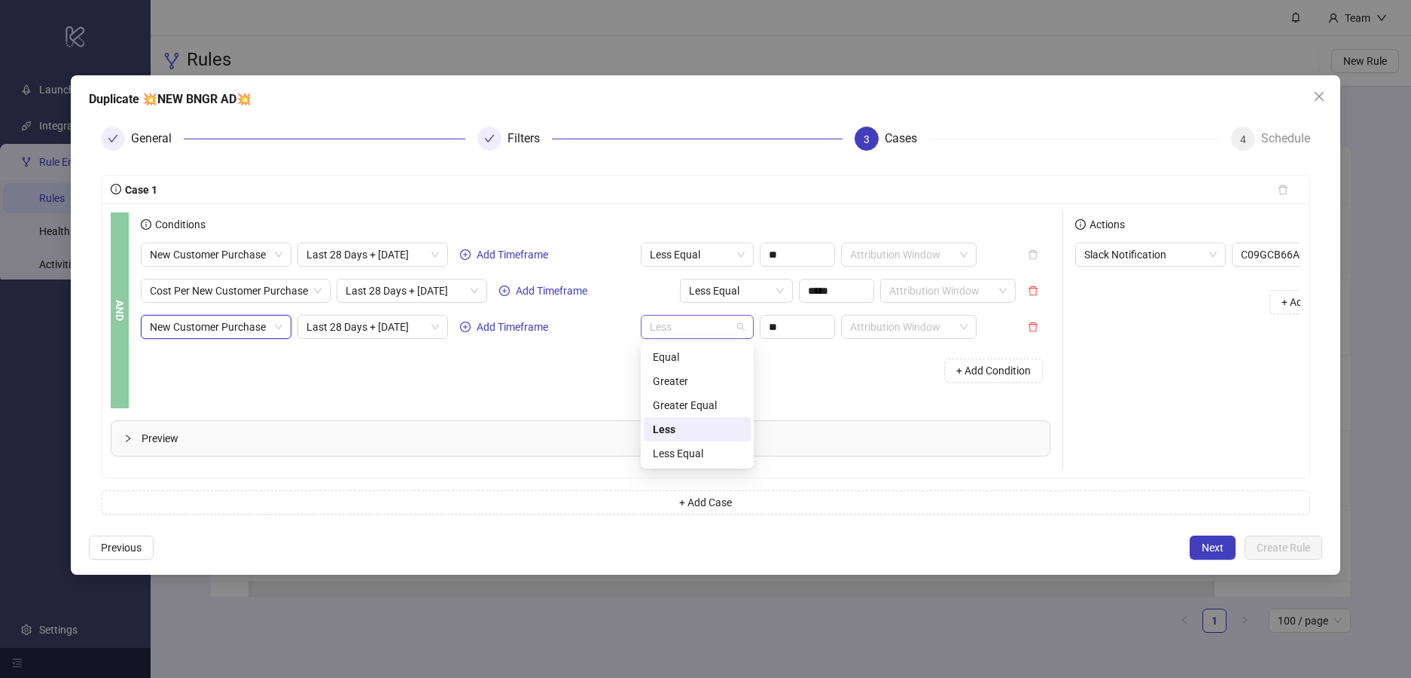
click at [742, 329] on span "Less" at bounding box center [697, 326] width 95 height 23
click at [710, 405] on div "Greater Equal" at bounding box center [697, 405] width 89 height 17
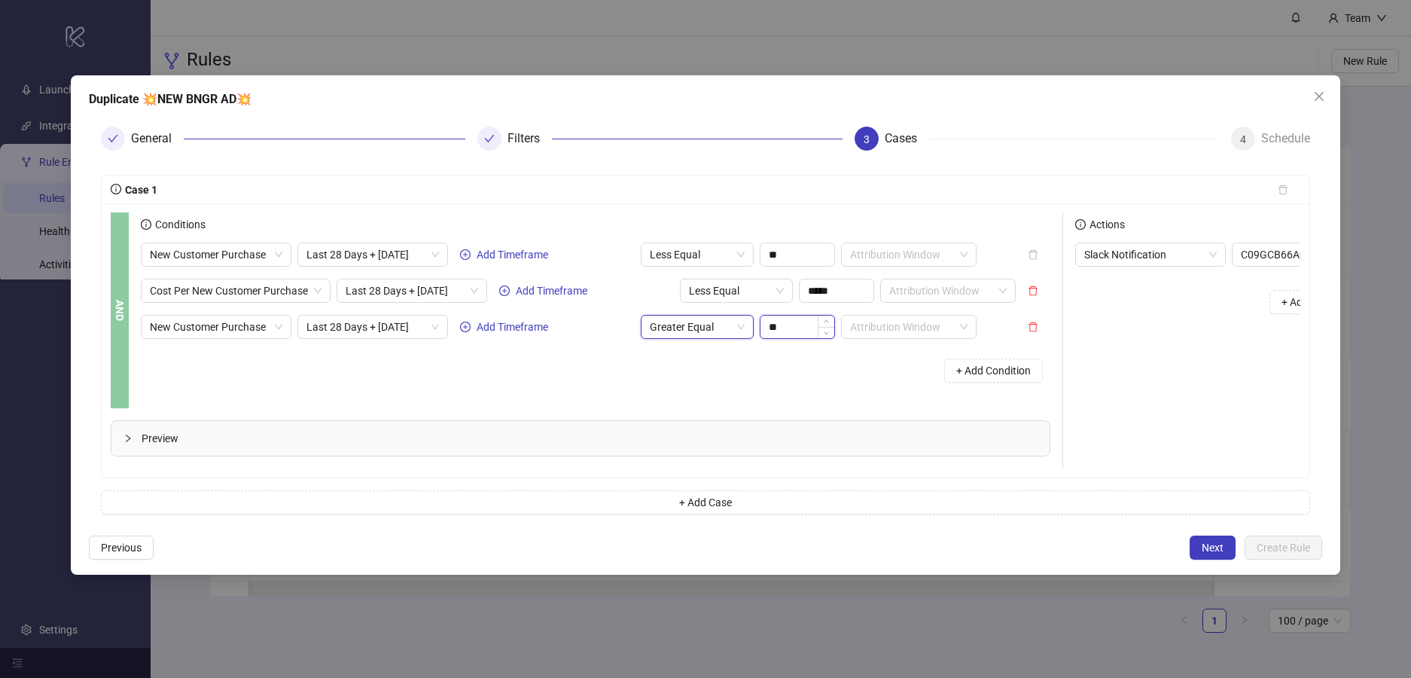
click at [800, 328] on input "**" at bounding box center [798, 326] width 74 height 23
type input "**"
click at [793, 366] on div "+ Add Condition" at bounding box center [596, 370] width 910 height 39
click at [797, 257] on input "**" at bounding box center [798, 254] width 74 height 23
type input "*"
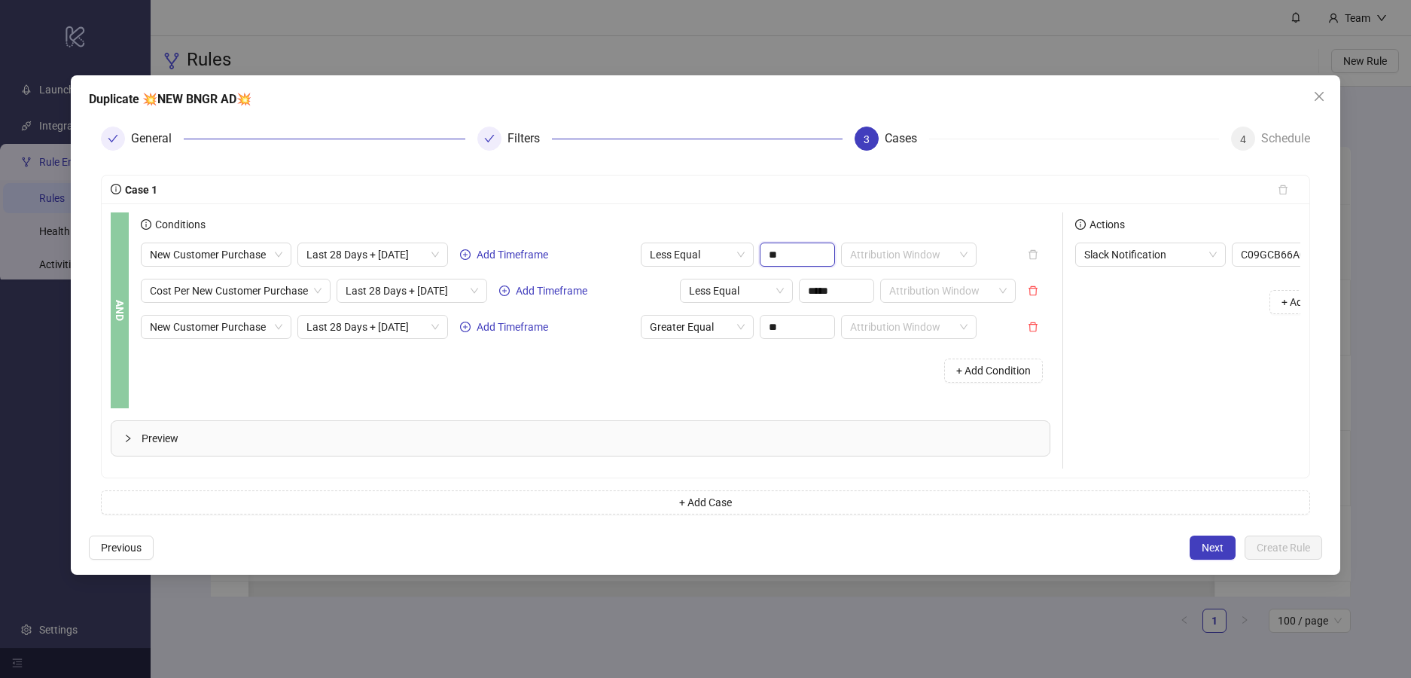
type input "**"
click at [1014, 161] on div "General Filters 3 Cases 4 Schedule" at bounding box center [706, 138] width 1234 height 48
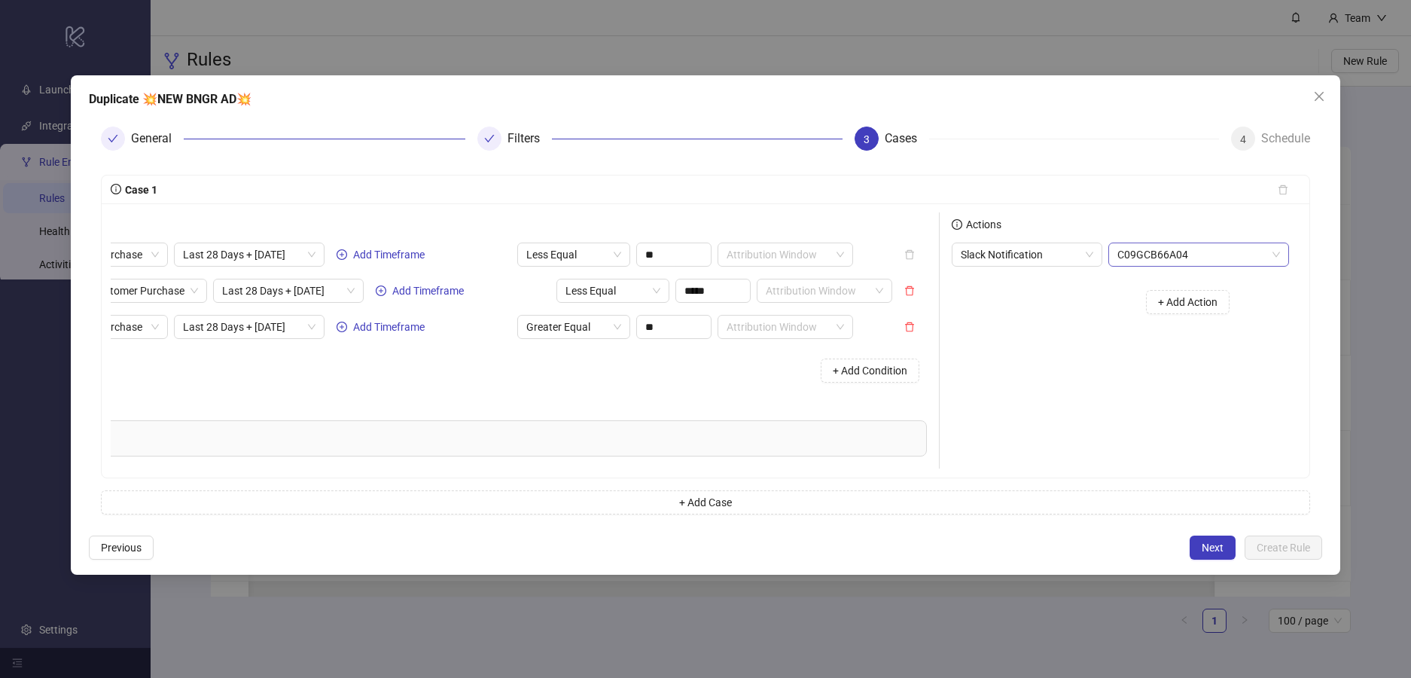
scroll to position [0, 147]
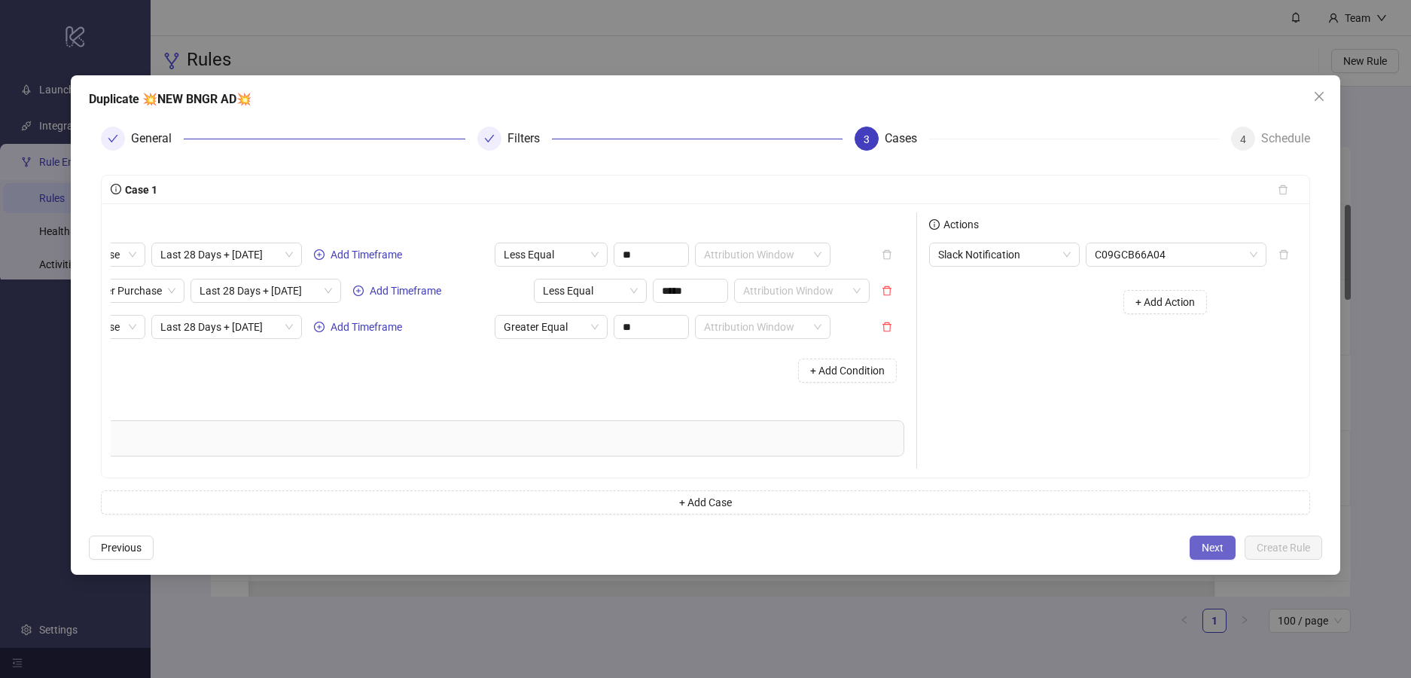
click at [1214, 547] on span "Next" at bounding box center [1213, 547] width 22 height 12
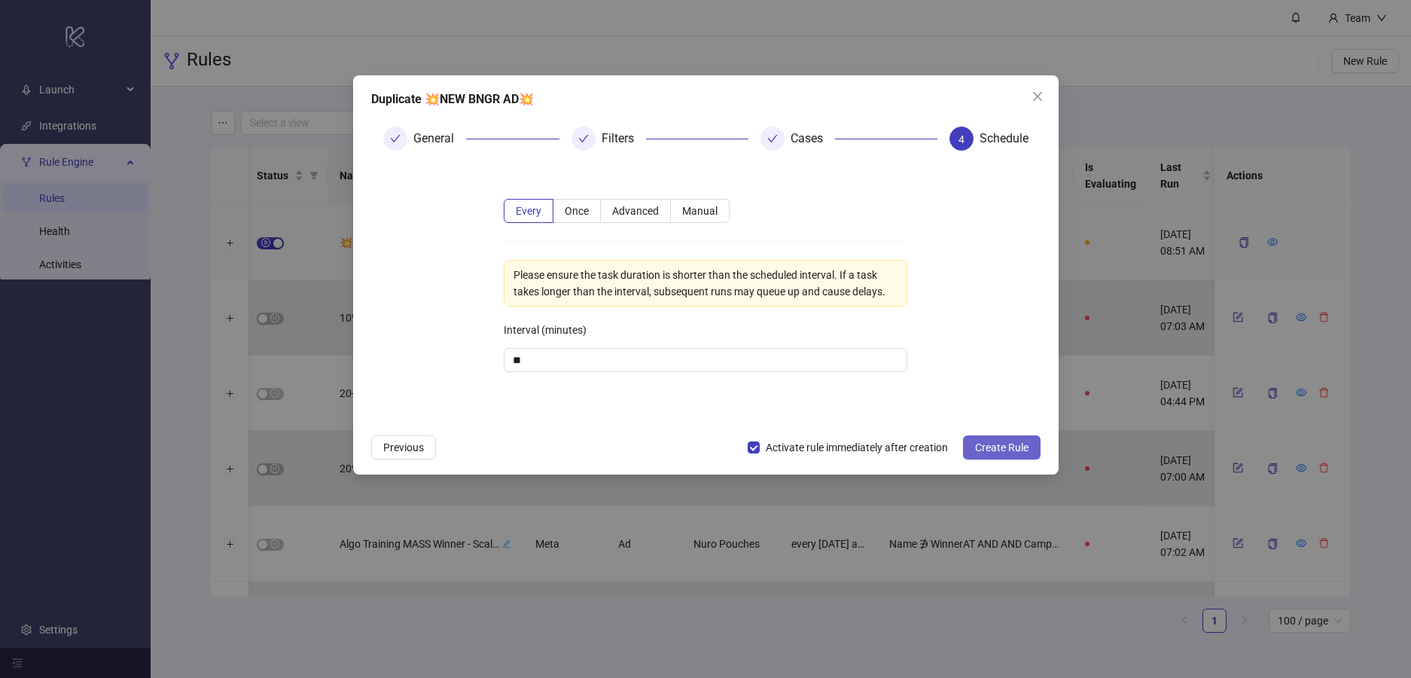
click at [1008, 450] on span "Create Rule" at bounding box center [1001, 447] width 53 height 12
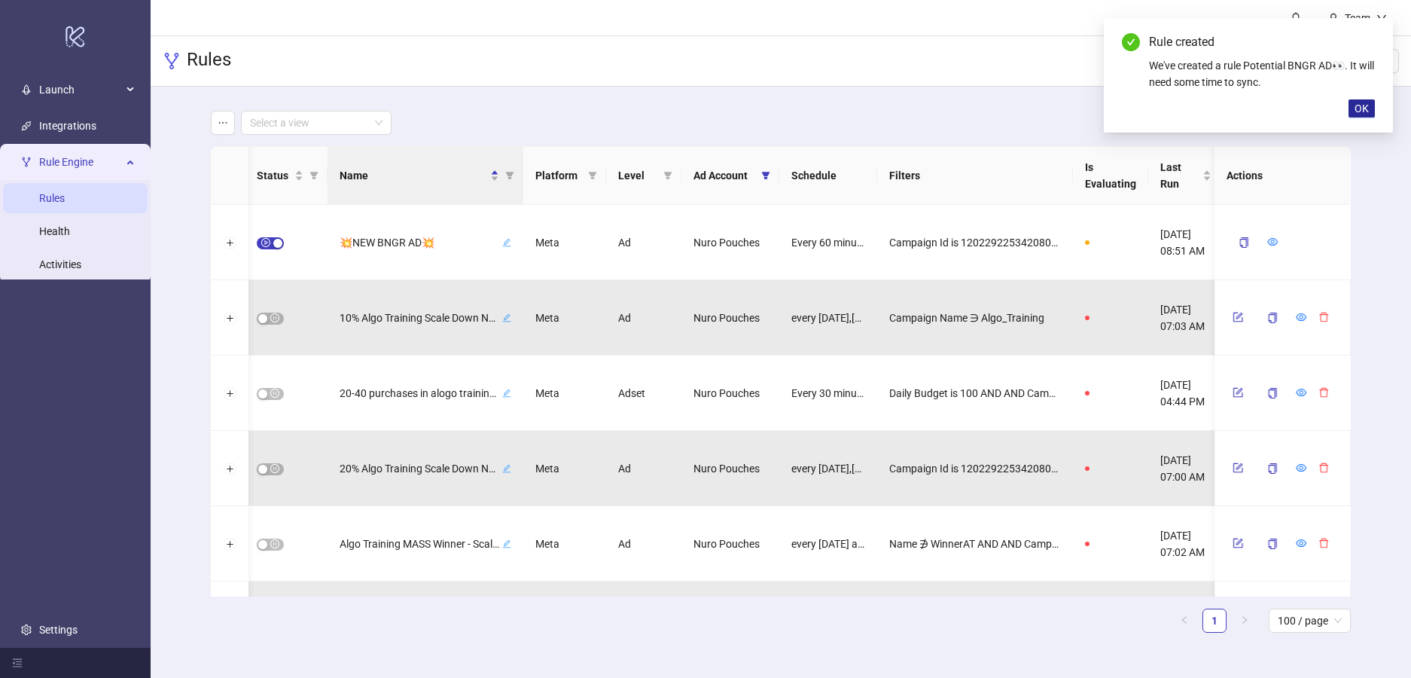
click at [1363, 108] on span "OK" at bounding box center [1362, 108] width 14 height 12
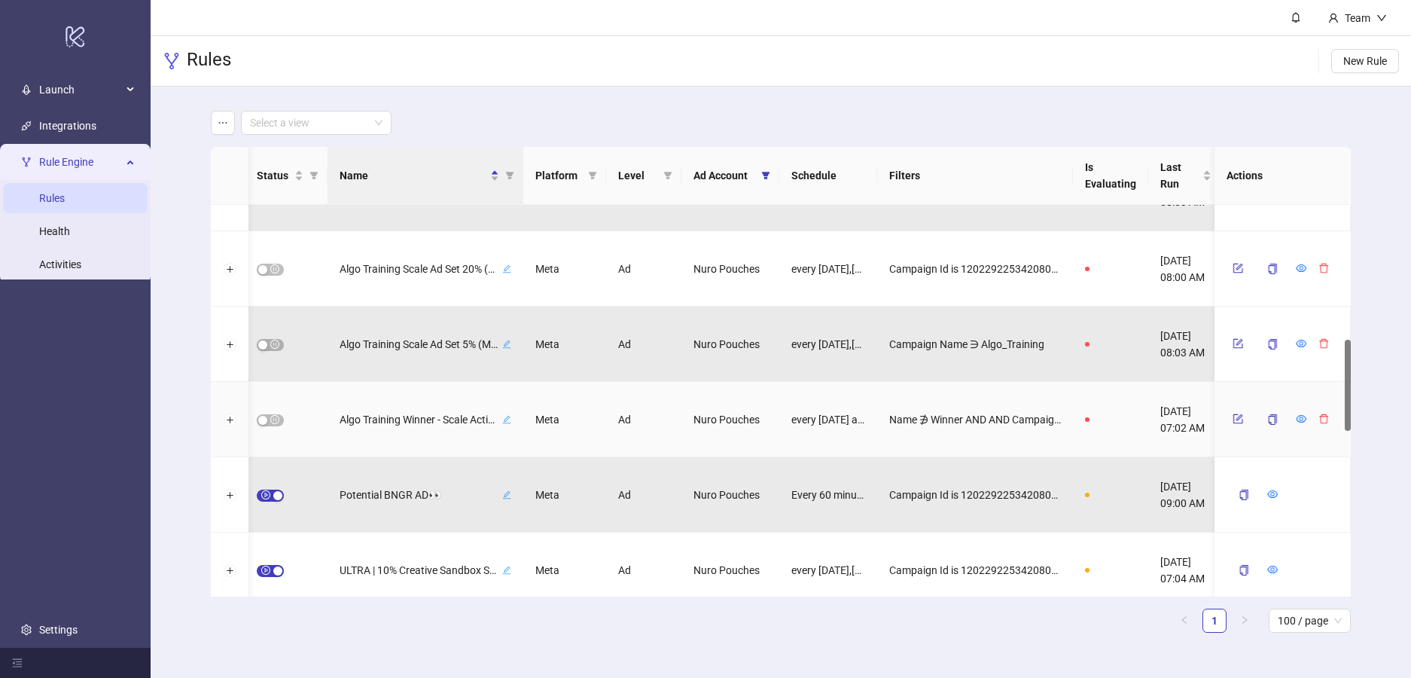
scroll to position [712, 0]
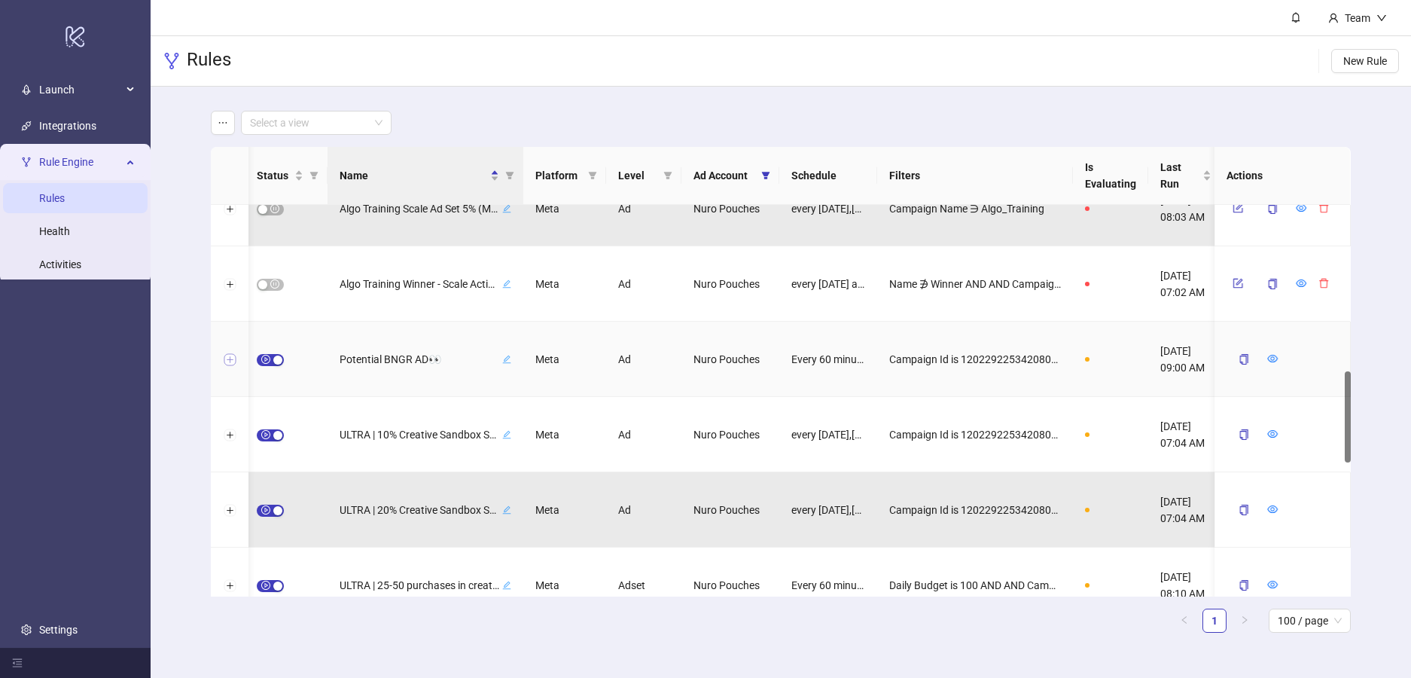
click at [229, 361] on button "Expand row" at bounding box center [230, 360] width 12 height 12
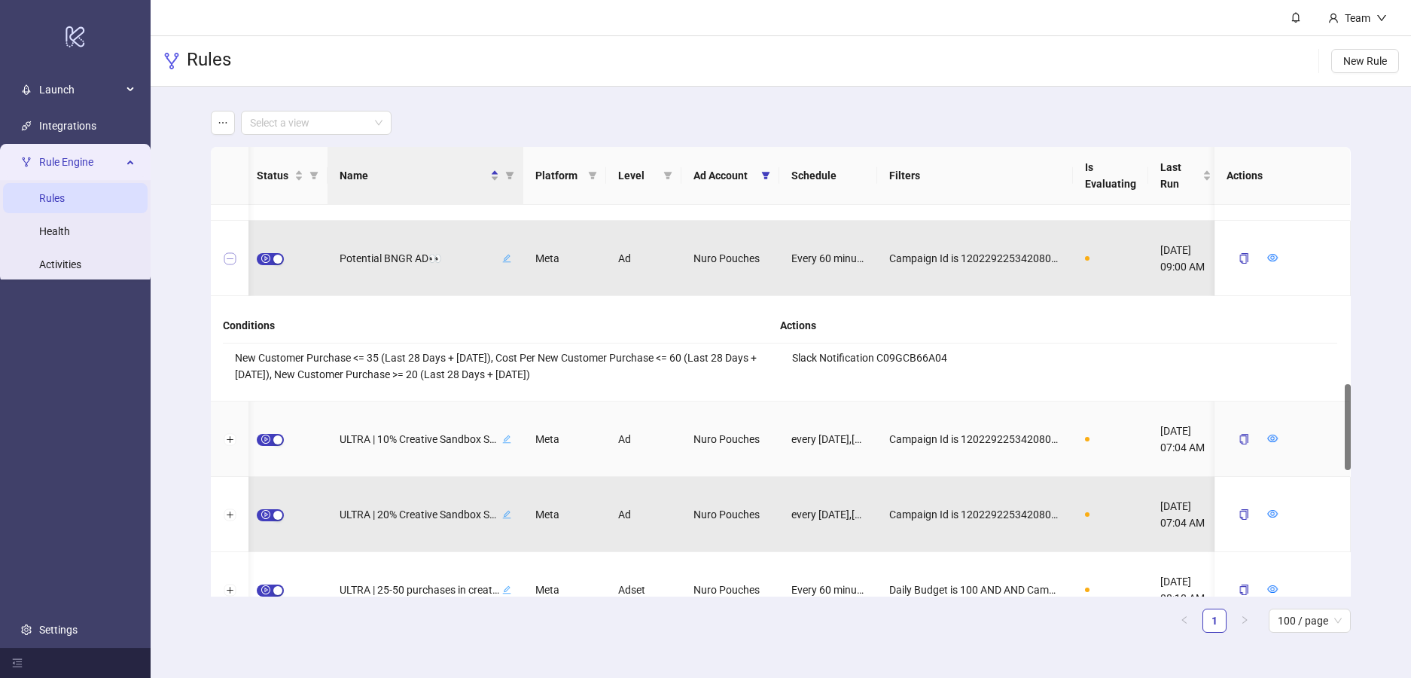
scroll to position [816, 0]
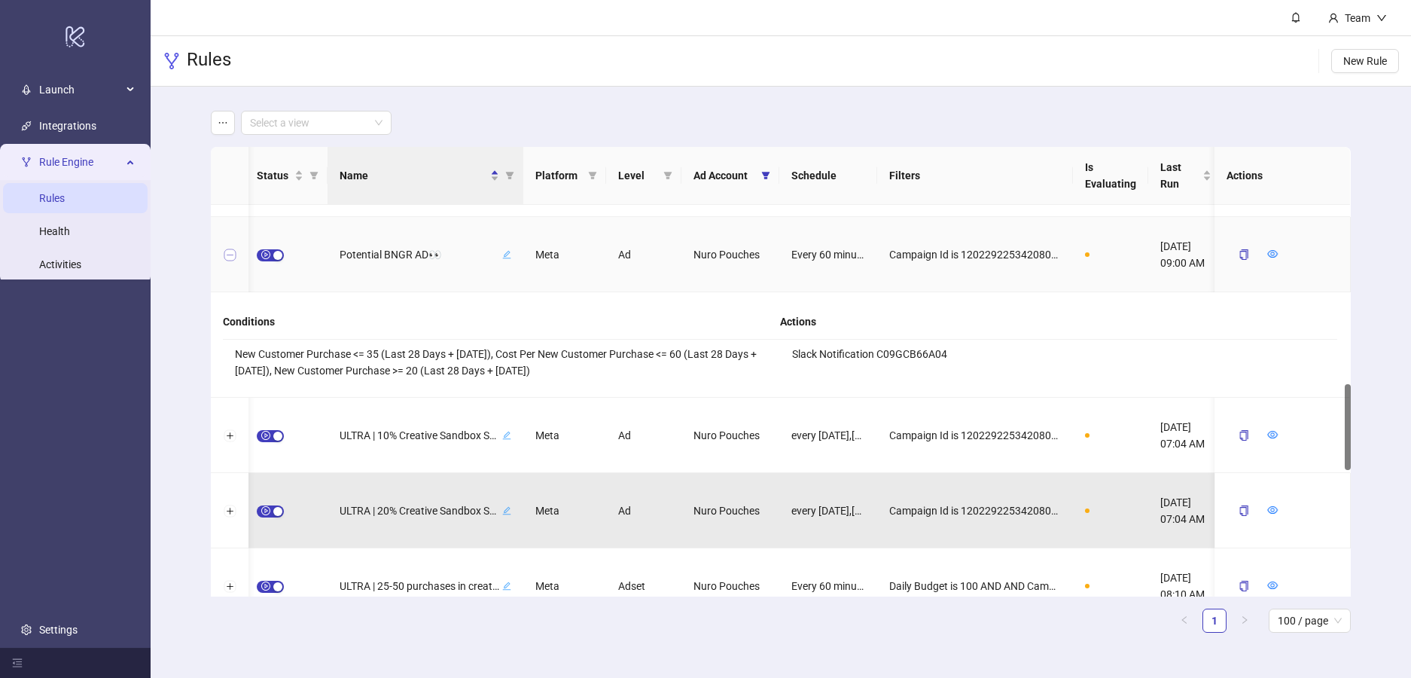
click at [228, 255] on button "Collapse row" at bounding box center [230, 255] width 12 height 12
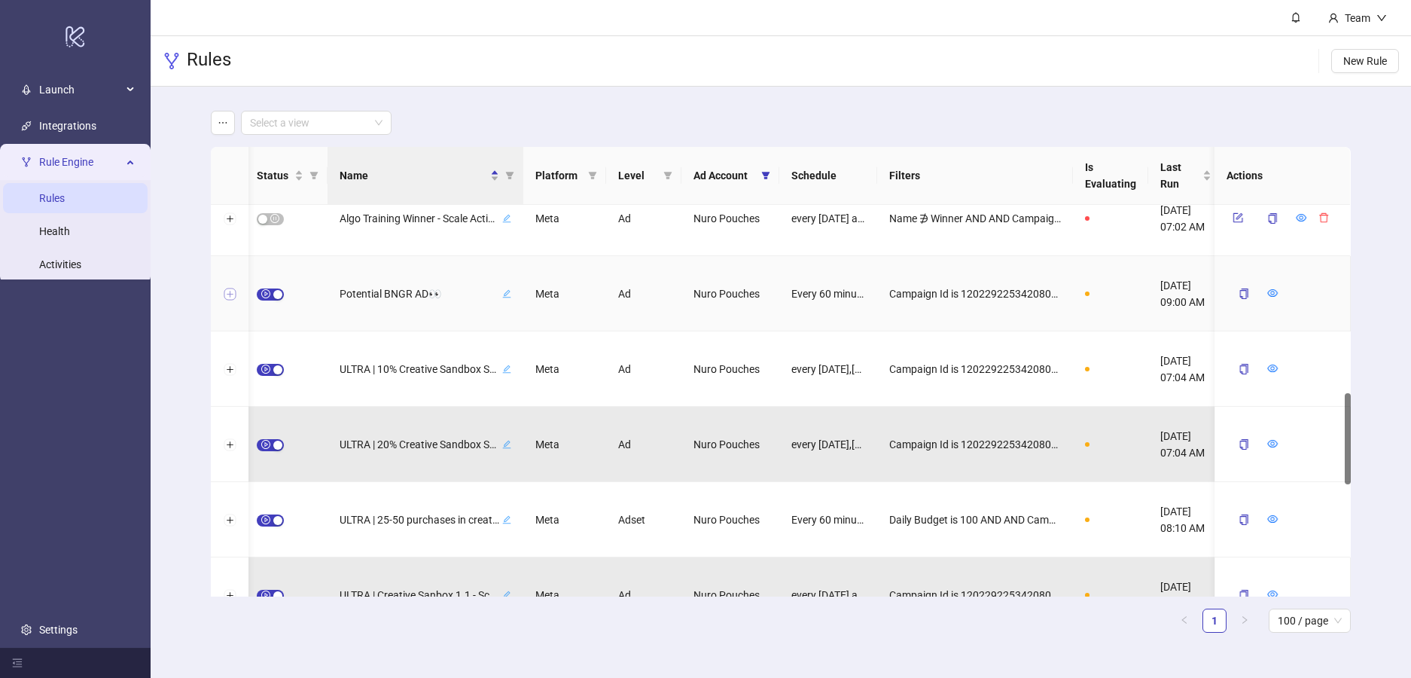
scroll to position [774, 0]
click at [273, 297] on div "button" at bounding box center [277, 297] width 9 height 9
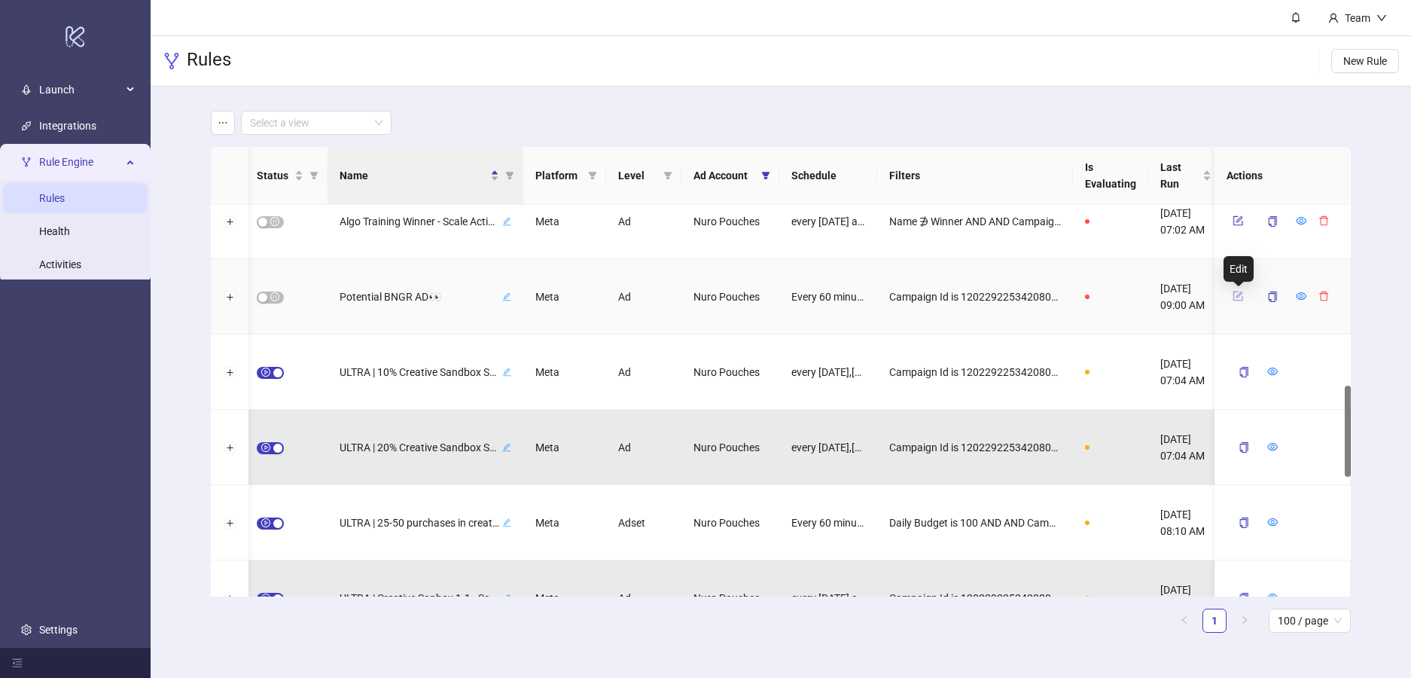
click at [1239, 297] on icon "form" at bounding box center [1238, 296] width 11 height 11
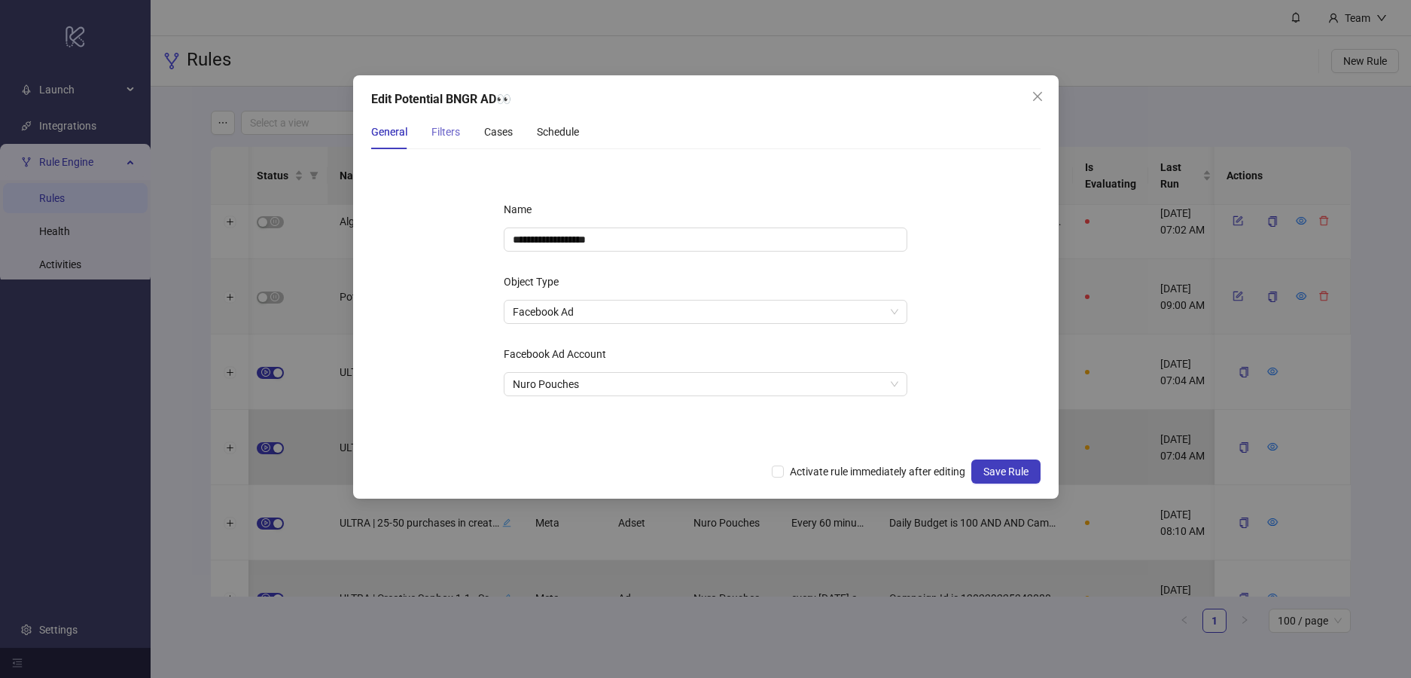
click at [442, 142] on div "Filters" at bounding box center [445, 131] width 29 height 35
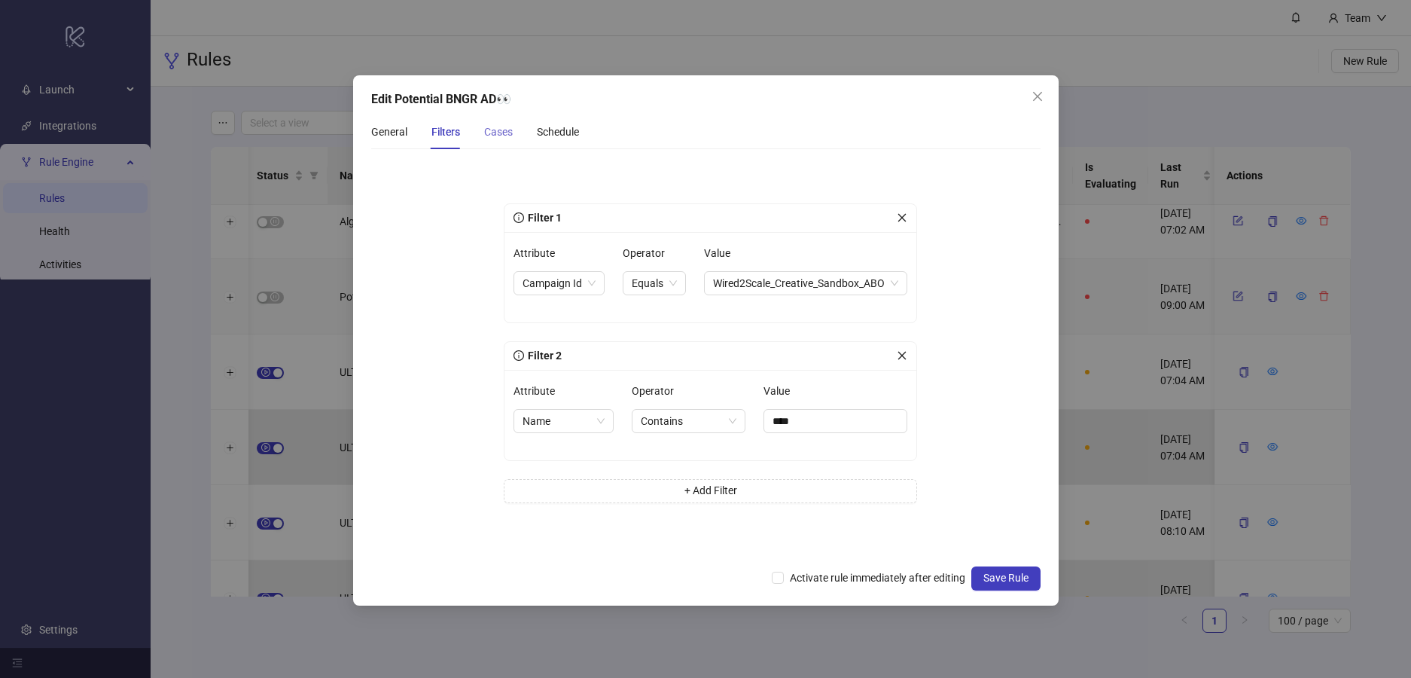
click at [507, 142] on div "Cases" at bounding box center [498, 131] width 29 height 35
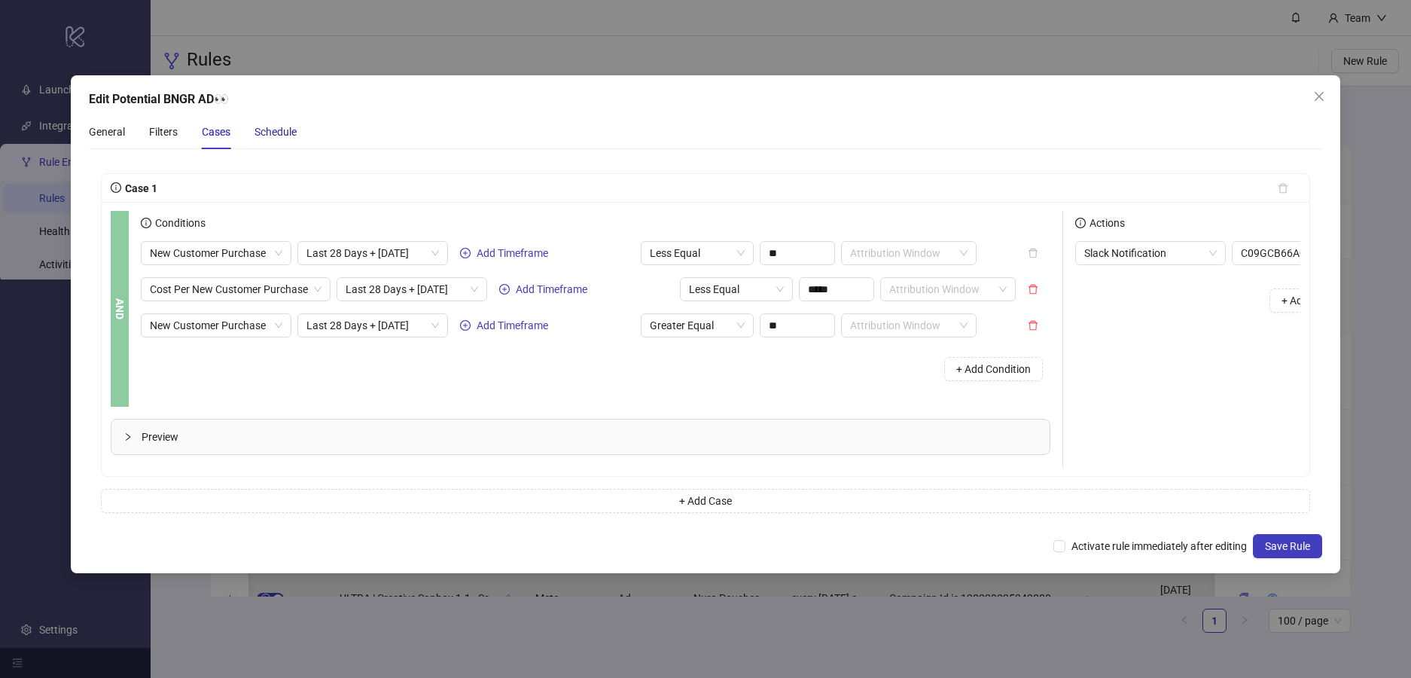
click at [279, 131] on div "Schedule" at bounding box center [276, 131] width 42 height 17
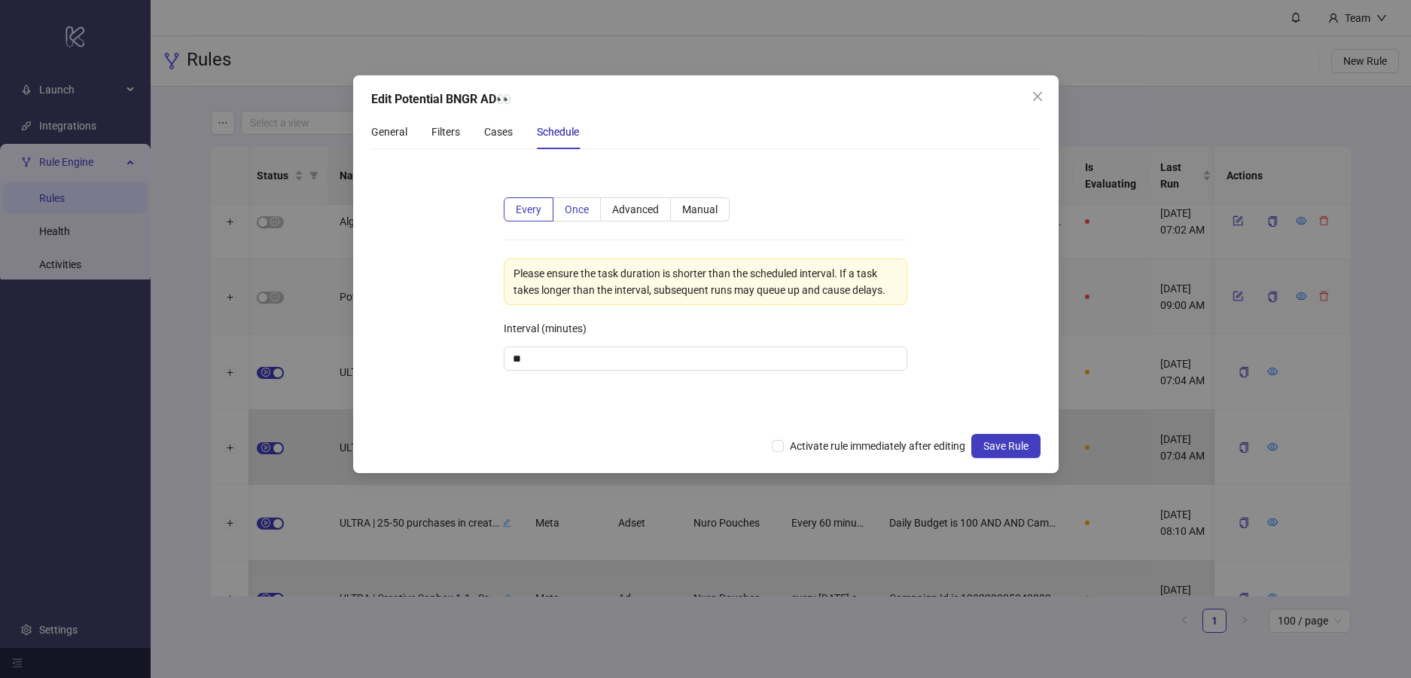
click at [565, 209] on span "Once" at bounding box center [577, 209] width 24 height 12
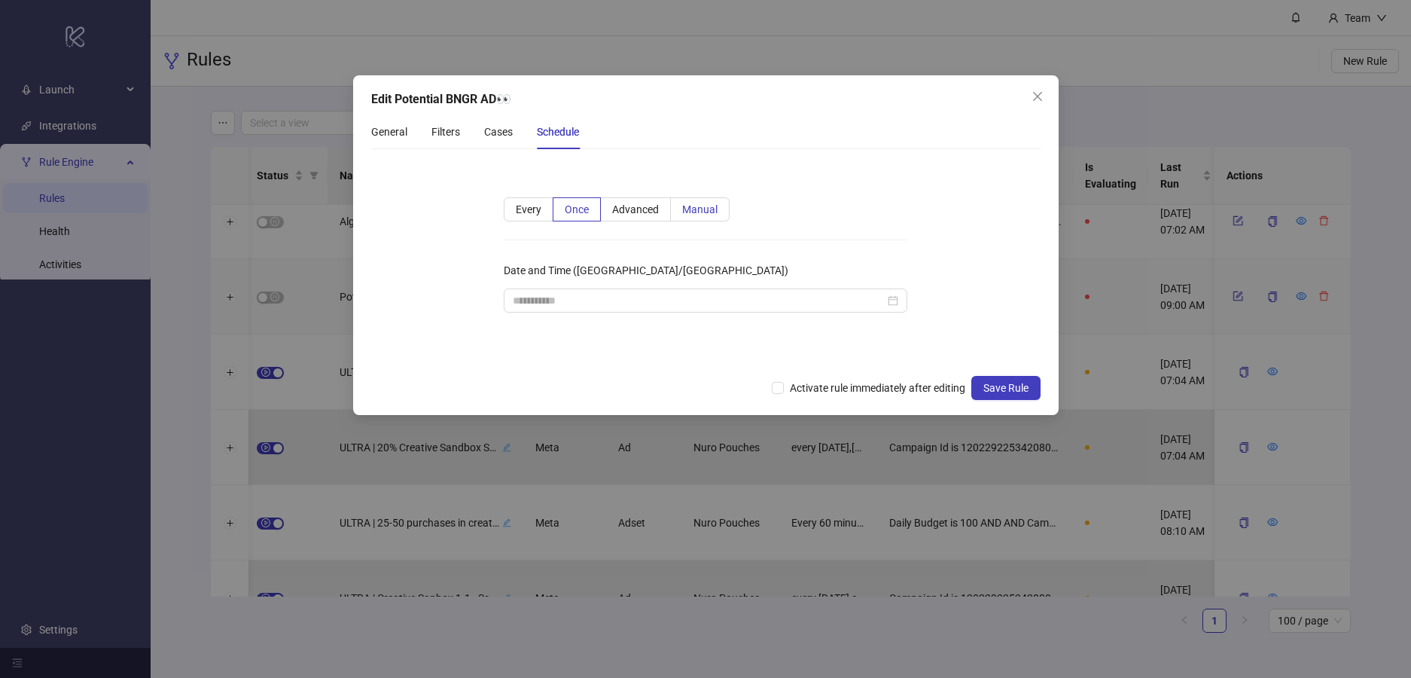
click at [710, 209] on span "Manual" at bounding box center [699, 209] width 35 height 12
click at [634, 211] on span "Advanced" at bounding box center [635, 209] width 47 height 12
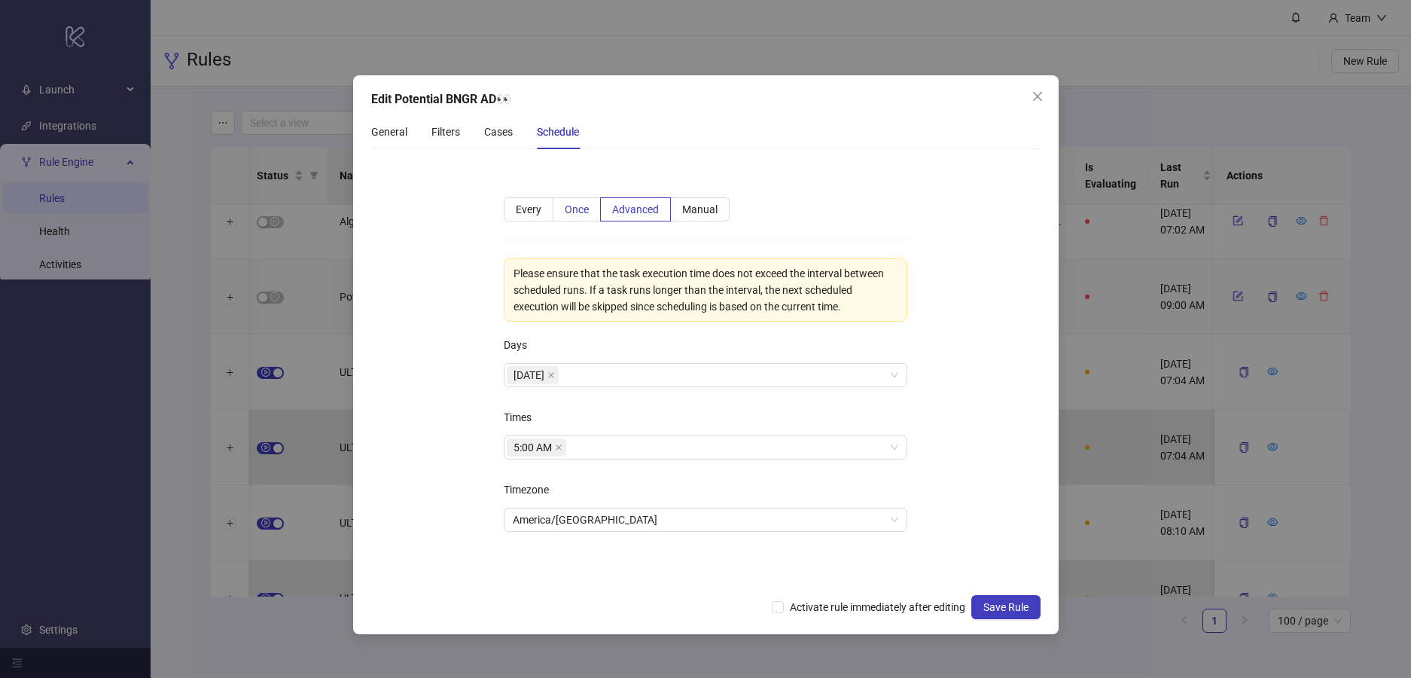
click at [579, 210] on span "Once" at bounding box center [577, 209] width 24 height 12
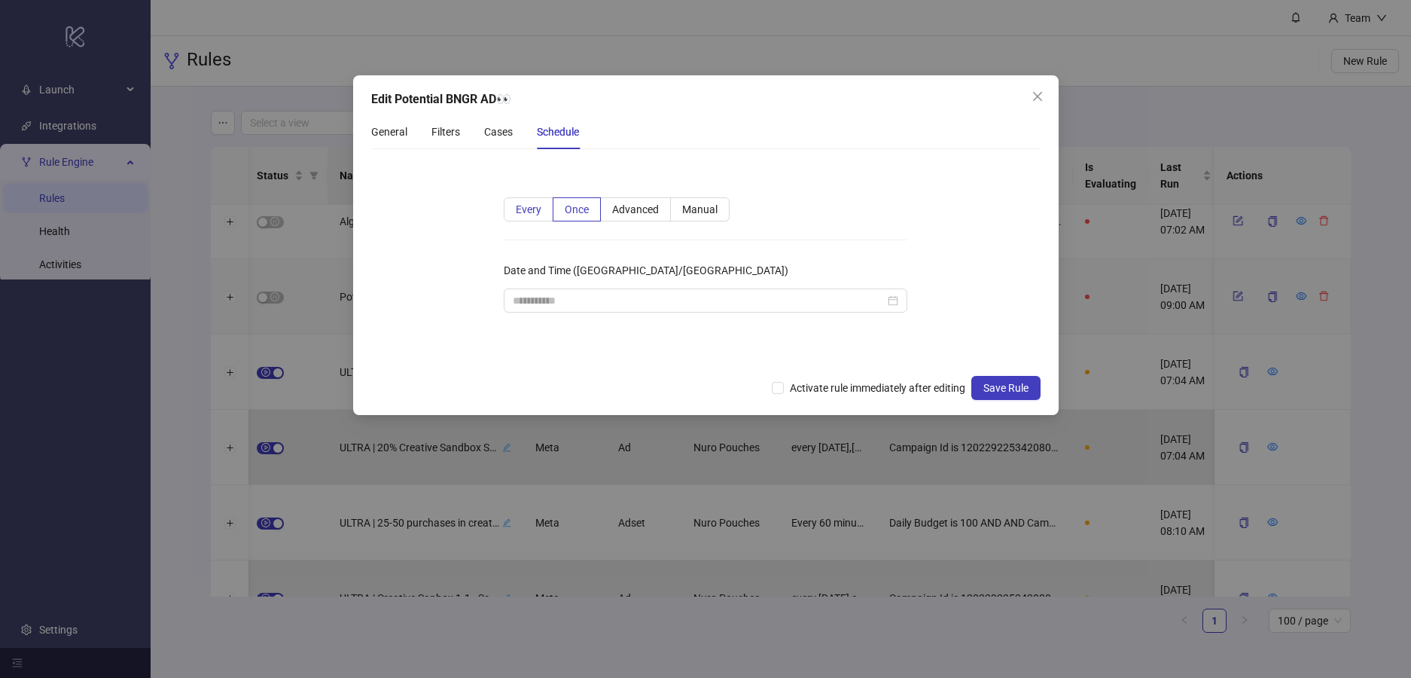
click at [527, 210] on span "Every" at bounding box center [529, 209] width 26 height 12
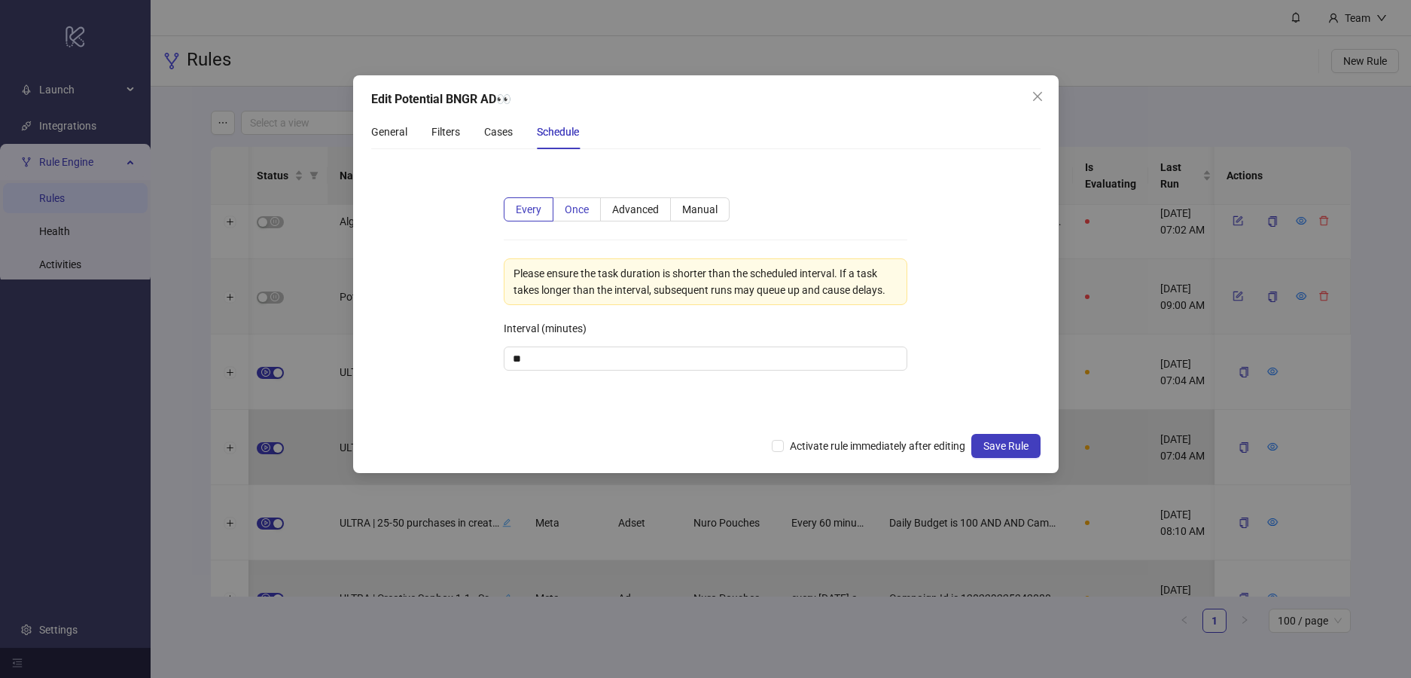
click at [574, 208] on span "Once" at bounding box center [577, 209] width 24 height 12
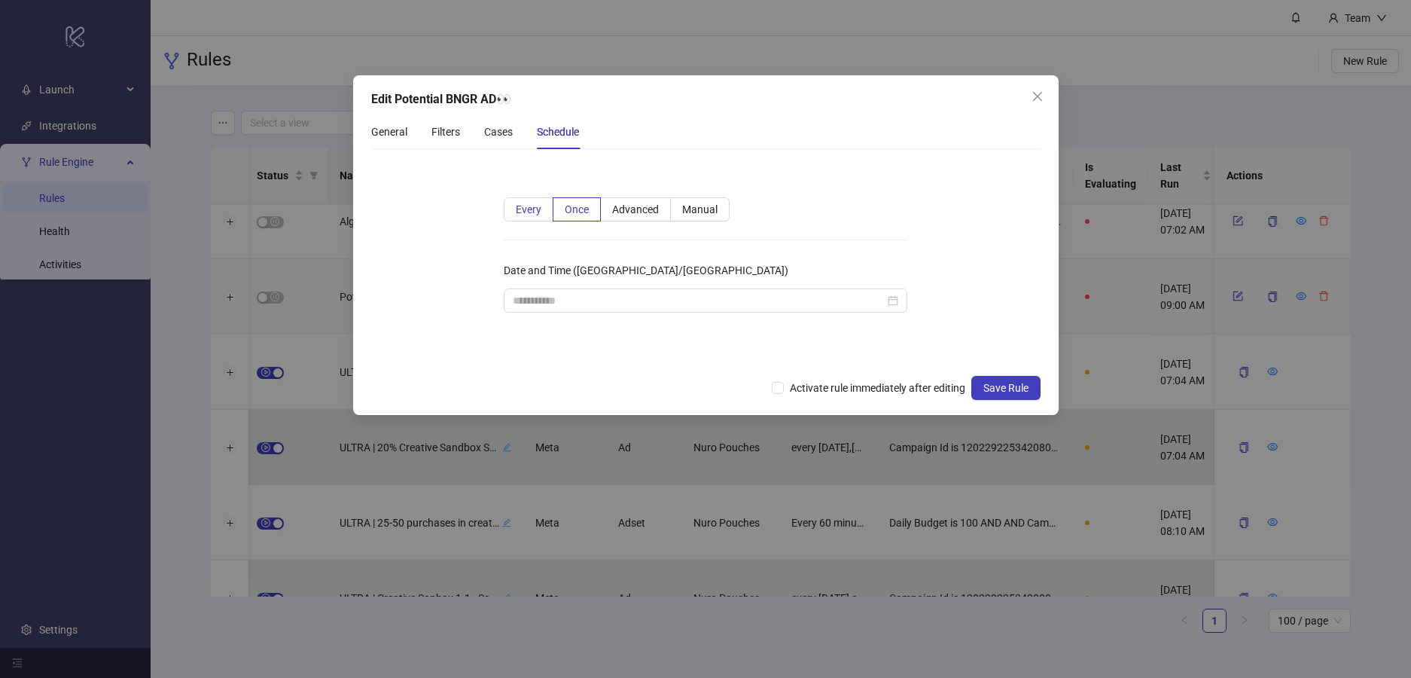
click at [529, 214] on span "Every" at bounding box center [529, 209] width 26 height 12
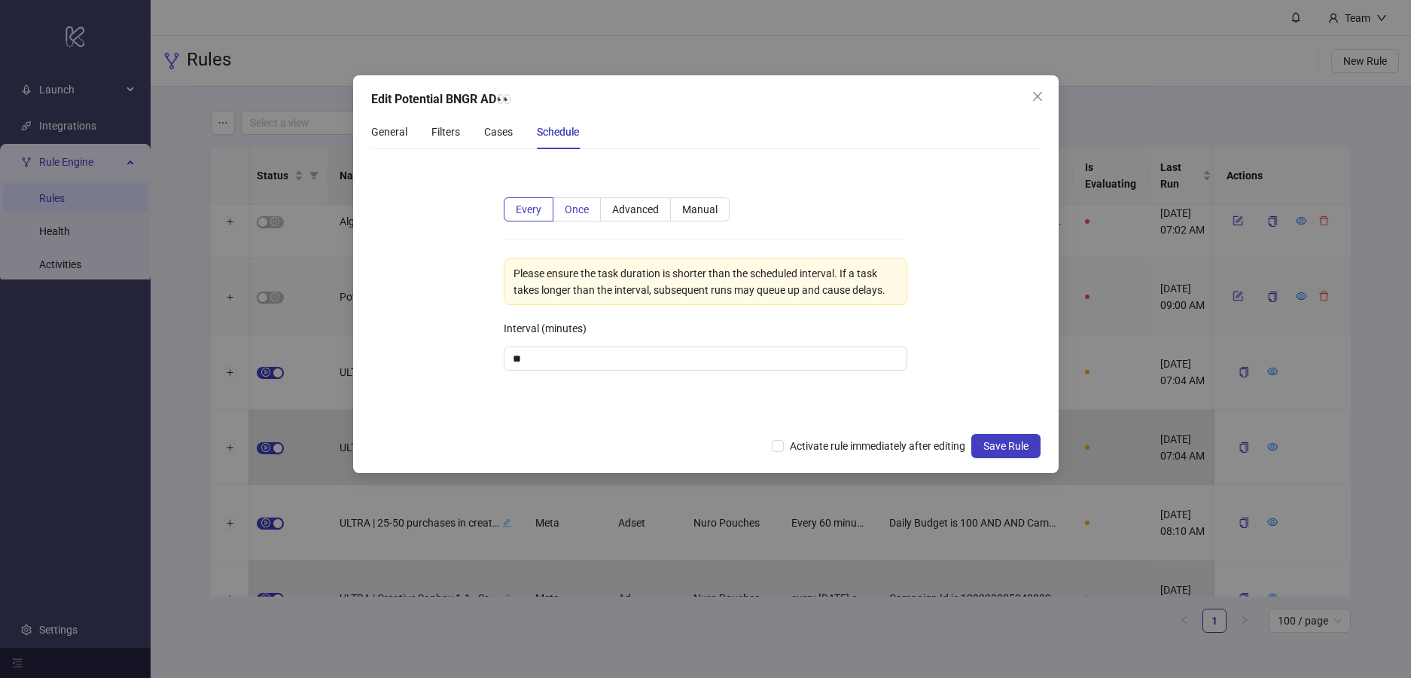
click at [574, 212] on span "Once" at bounding box center [577, 209] width 24 height 12
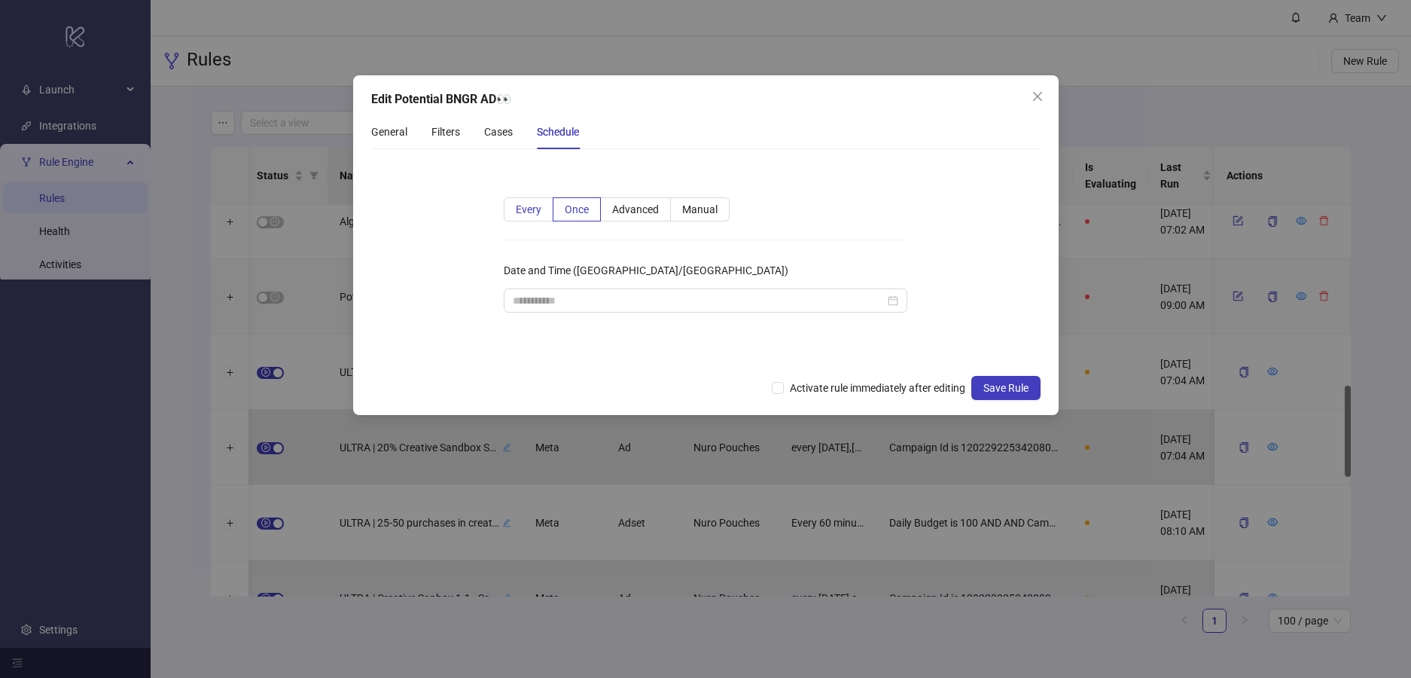
click at [534, 209] on span "Every" at bounding box center [529, 209] width 26 height 12
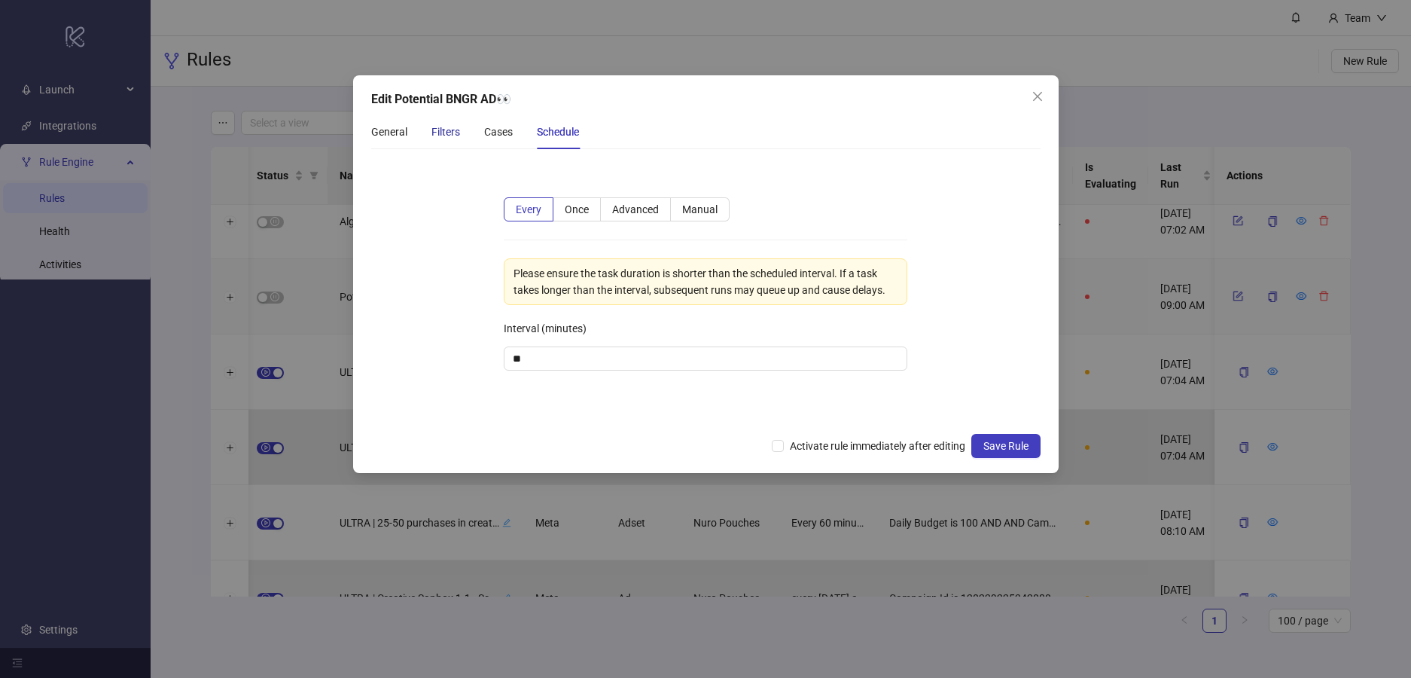
click at [445, 133] on div "Filters" at bounding box center [445, 131] width 29 height 17
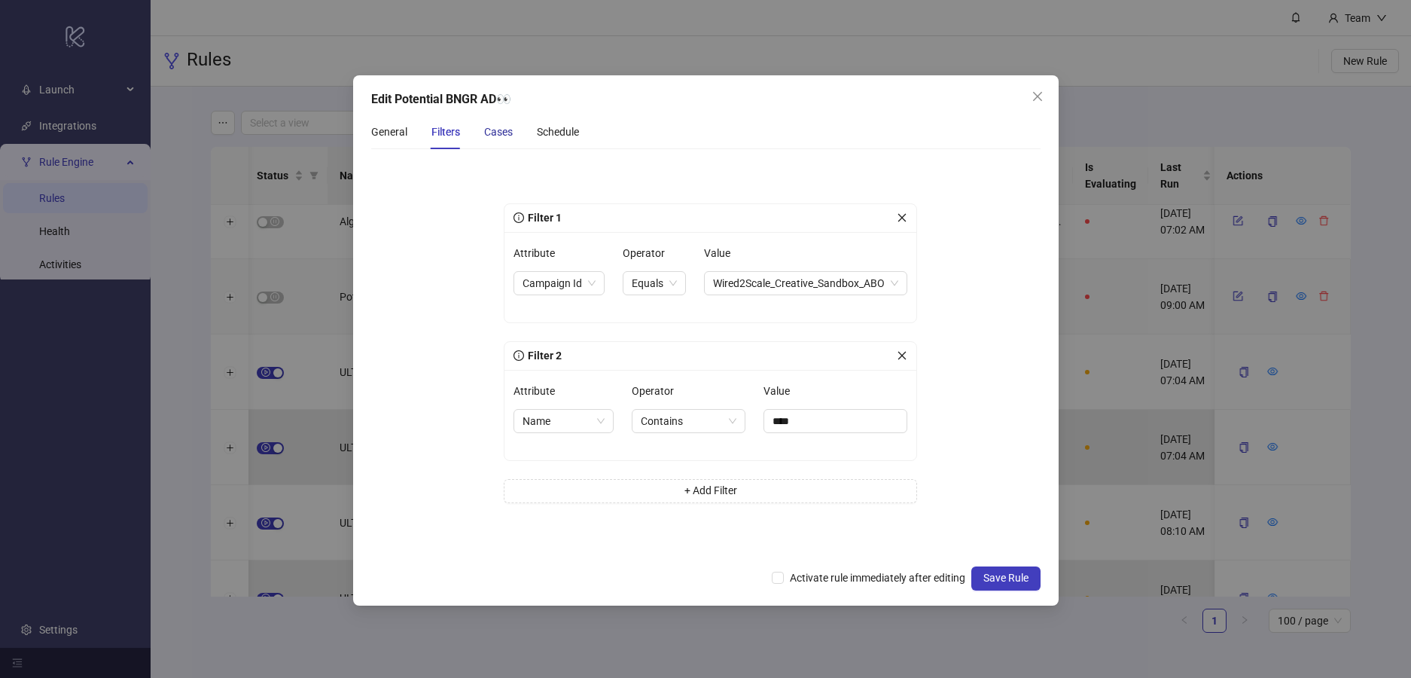
click at [507, 139] on div "Cases" at bounding box center [498, 131] width 29 height 17
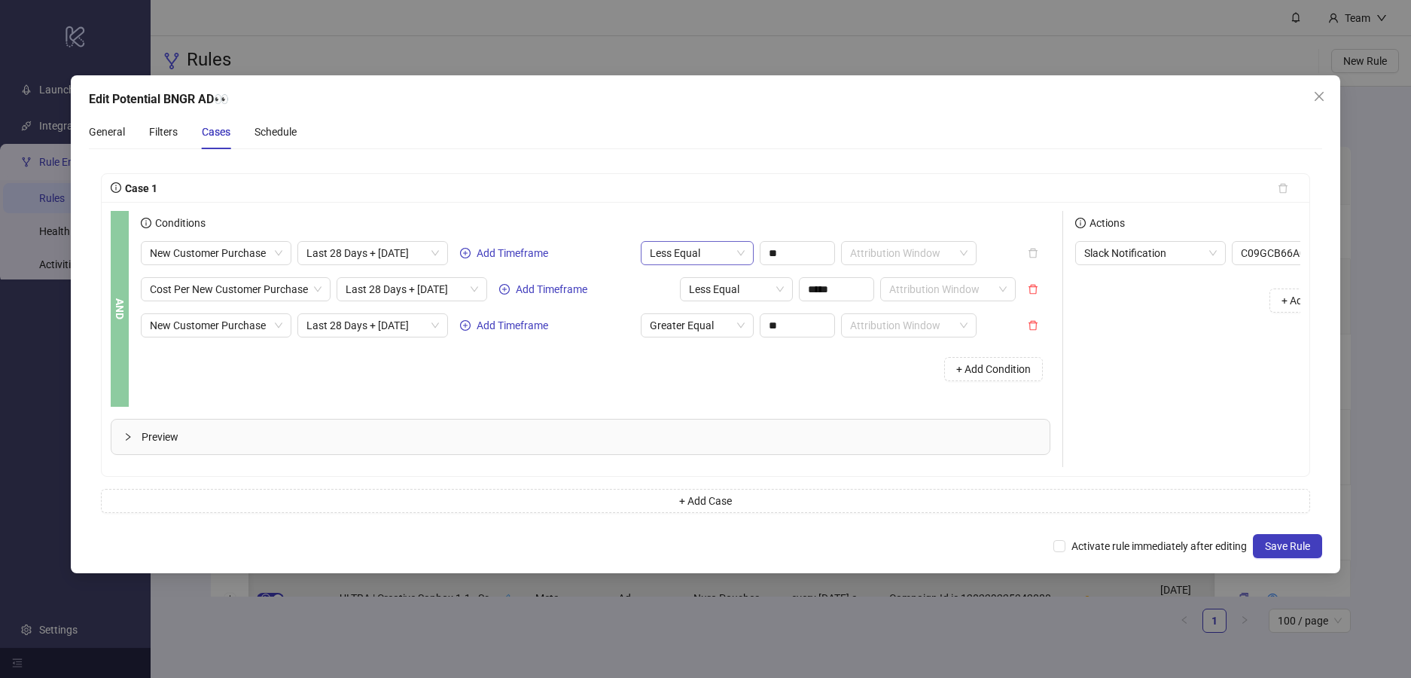
click at [707, 247] on span "Less Equal" at bounding box center [697, 253] width 95 height 23
click at [703, 327] on div "Greater Equal" at bounding box center [697, 331] width 89 height 17
click at [794, 252] on input "**" at bounding box center [798, 253] width 74 height 23
type input "*"
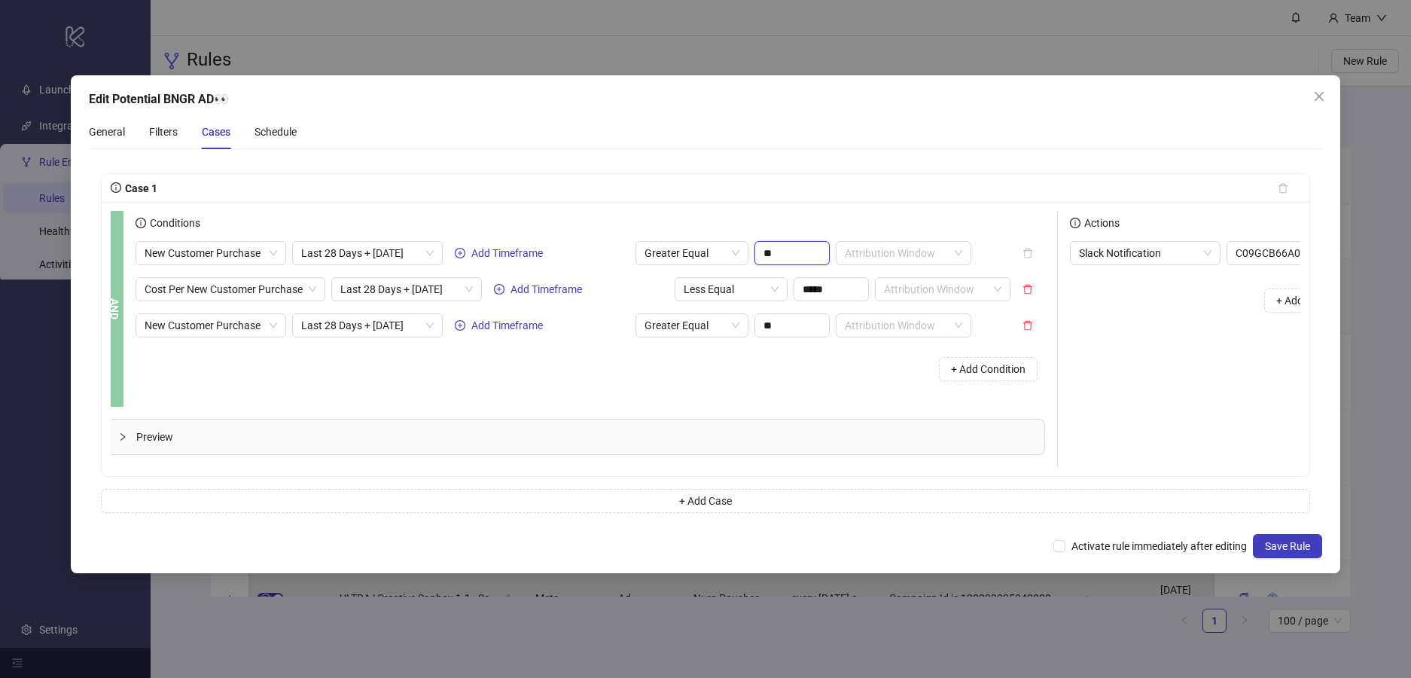
type input "**"
click at [759, 142] on div "General Filters Cases Schedule" at bounding box center [706, 131] width 1234 height 35
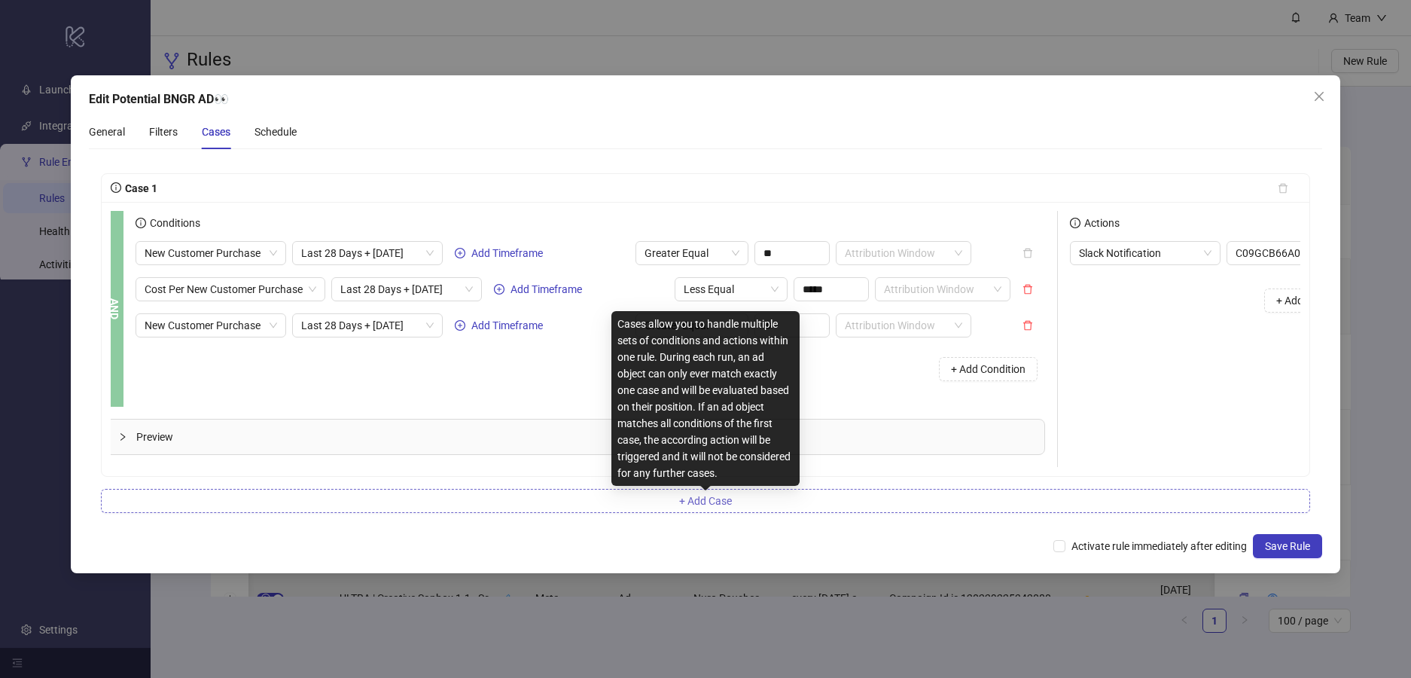
click at [728, 502] on span "+ Add Case" at bounding box center [705, 501] width 53 height 12
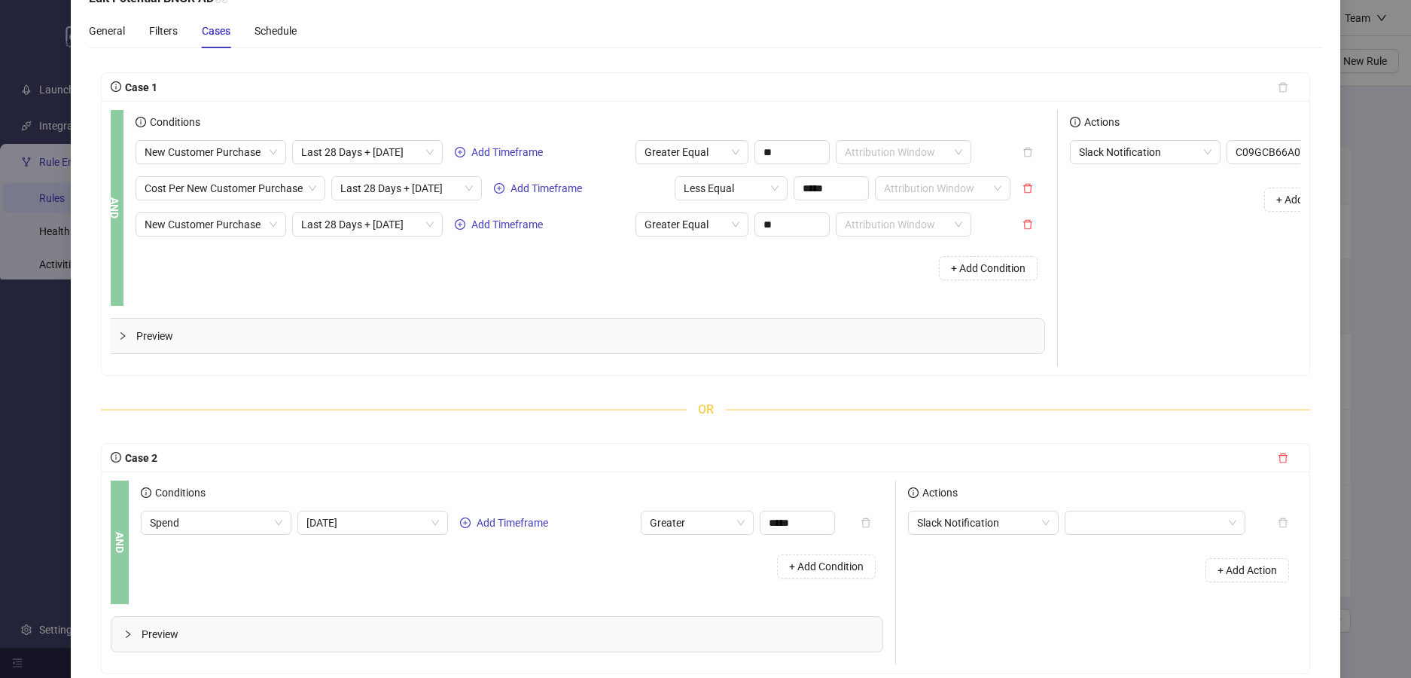
scroll to position [212, 0]
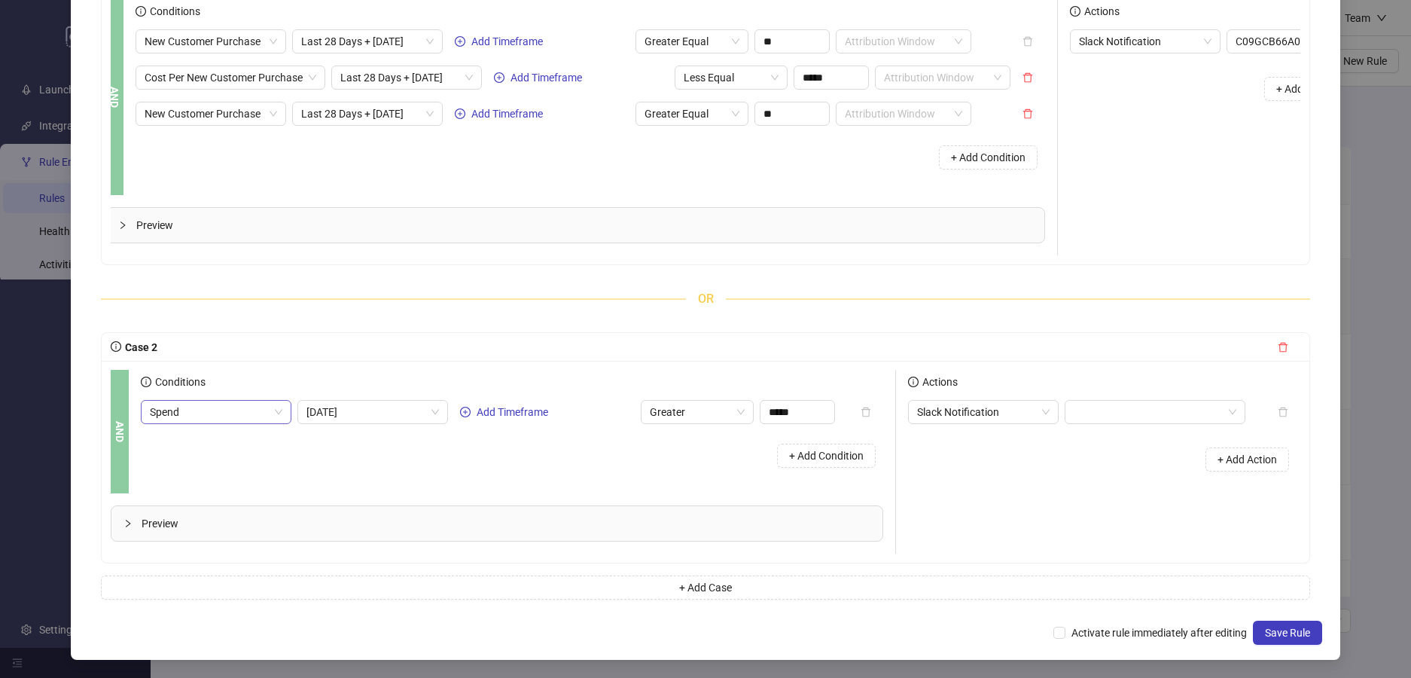
click at [270, 416] on span "Spend" at bounding box center [216, 412] width 133 height 23
click at [266, 413] on span "Spend" at bounding box center [216, 412] width 133 height 23
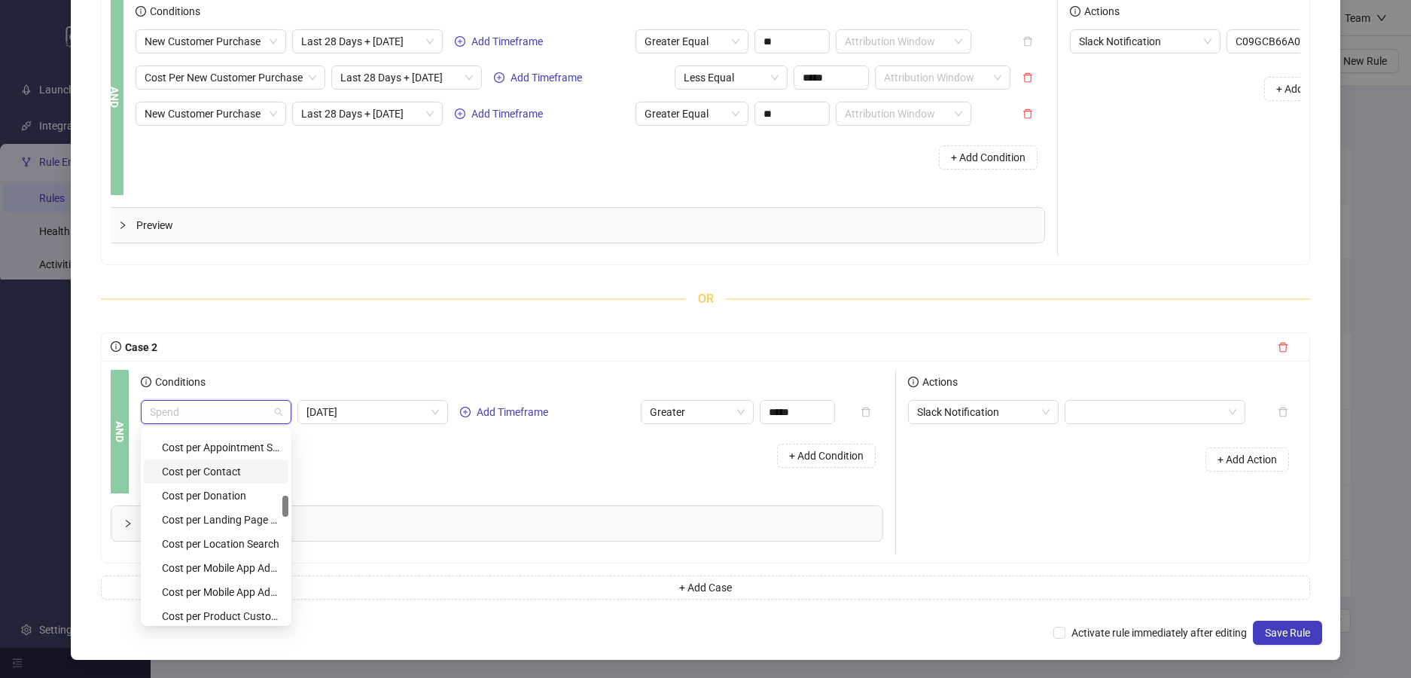
scroll to position [211, 0]
click at [93, 468] on form "Case 1 AND Conditions New Customer Purchase Last 28 Days + [DATE] Add Timeframe…" at bounding box center [706, 281] width 1234 height 662
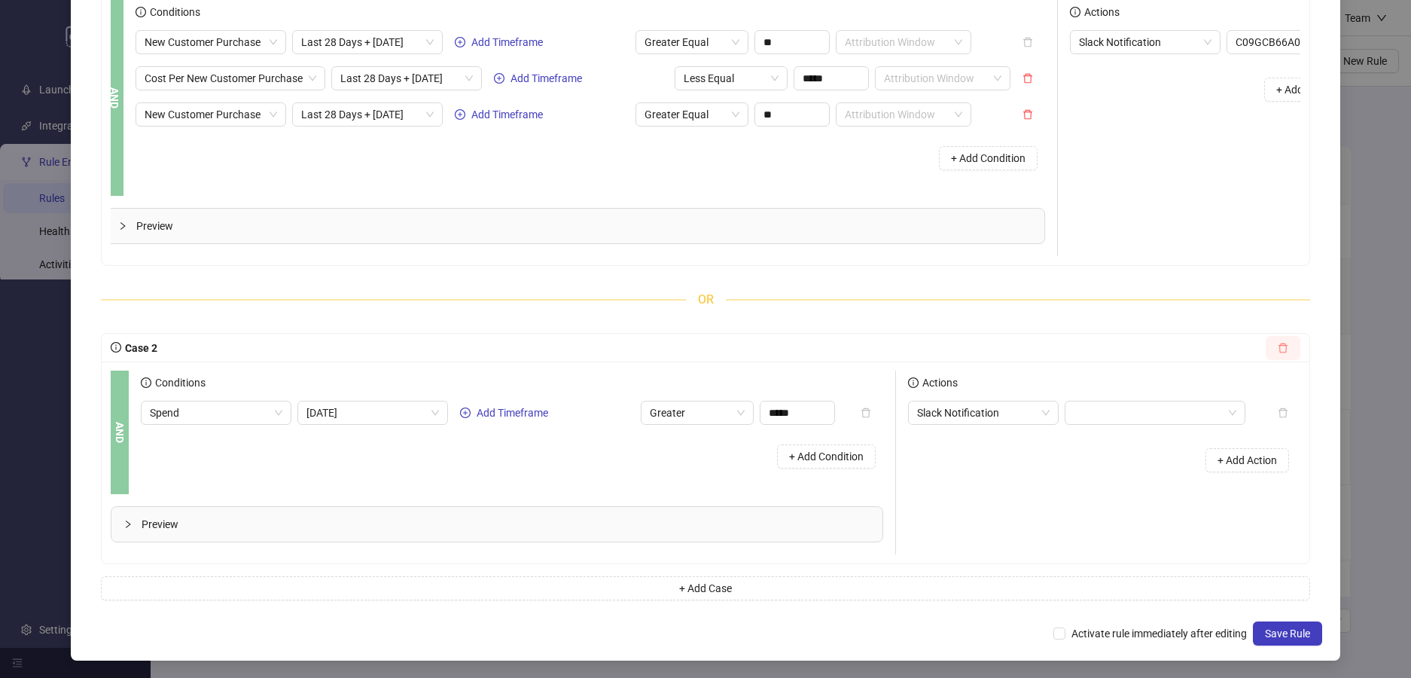
click at [1289, 349] on button "button" at bounding box center [1283, 348] width 35 height 24
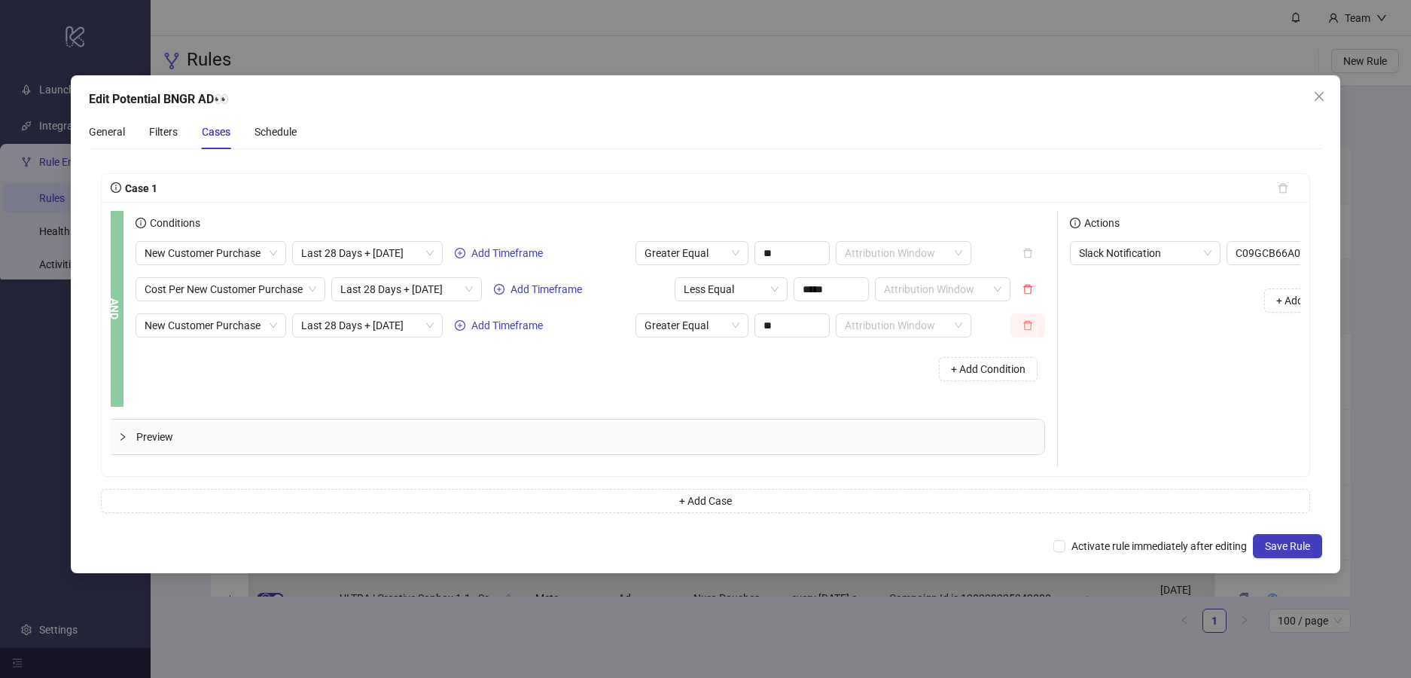
click at [1032, 326] on icon "delete" at bounding box center [1027, 326] width 9 height 10
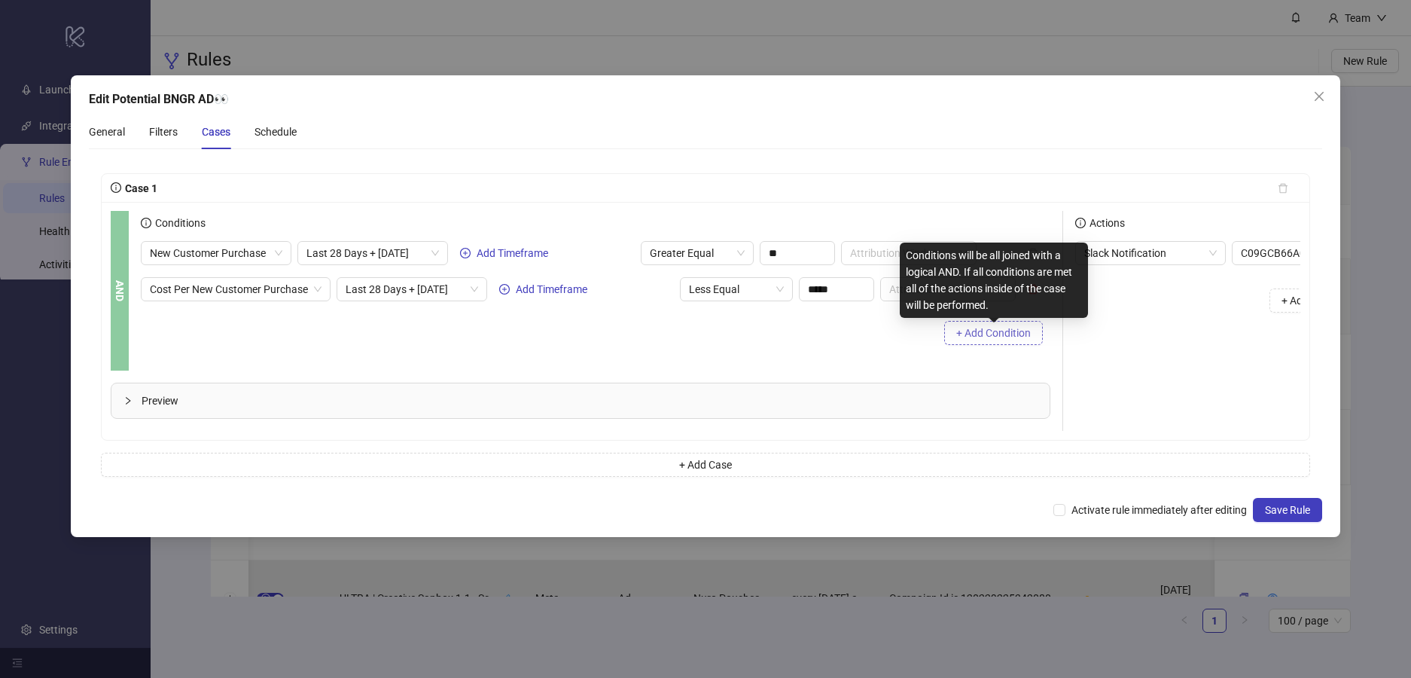
click at [996, 329] on span "+ Add Condition" at bounding box center [993, 333] width 75 height 12
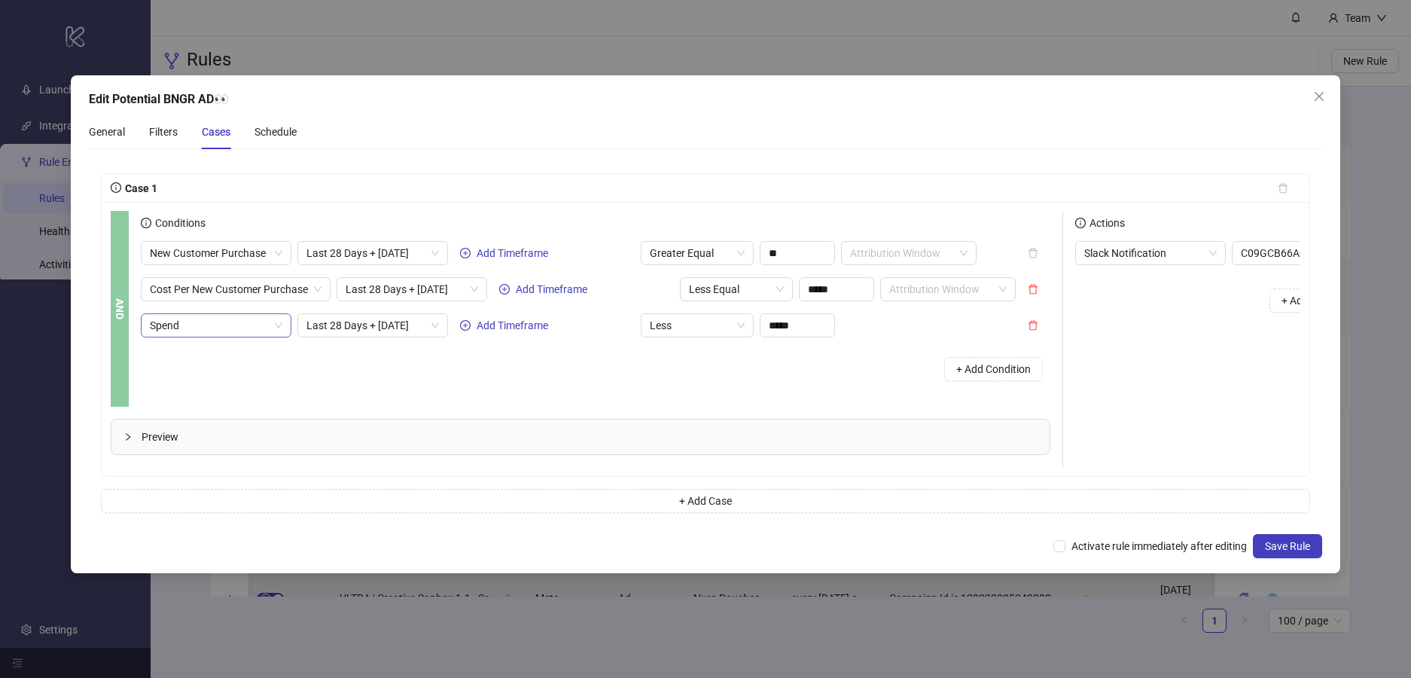
click at [206, 336] on span "Spend" at bounding box center [216, 325] width 133 height 23
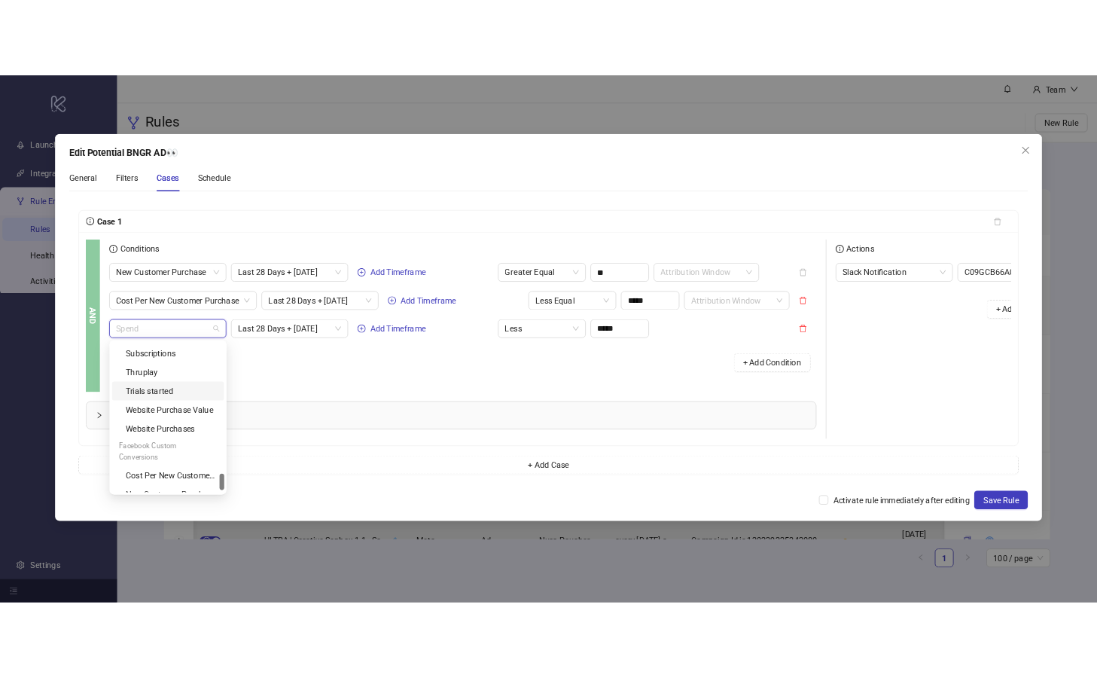
scroll to position [1566, 0]
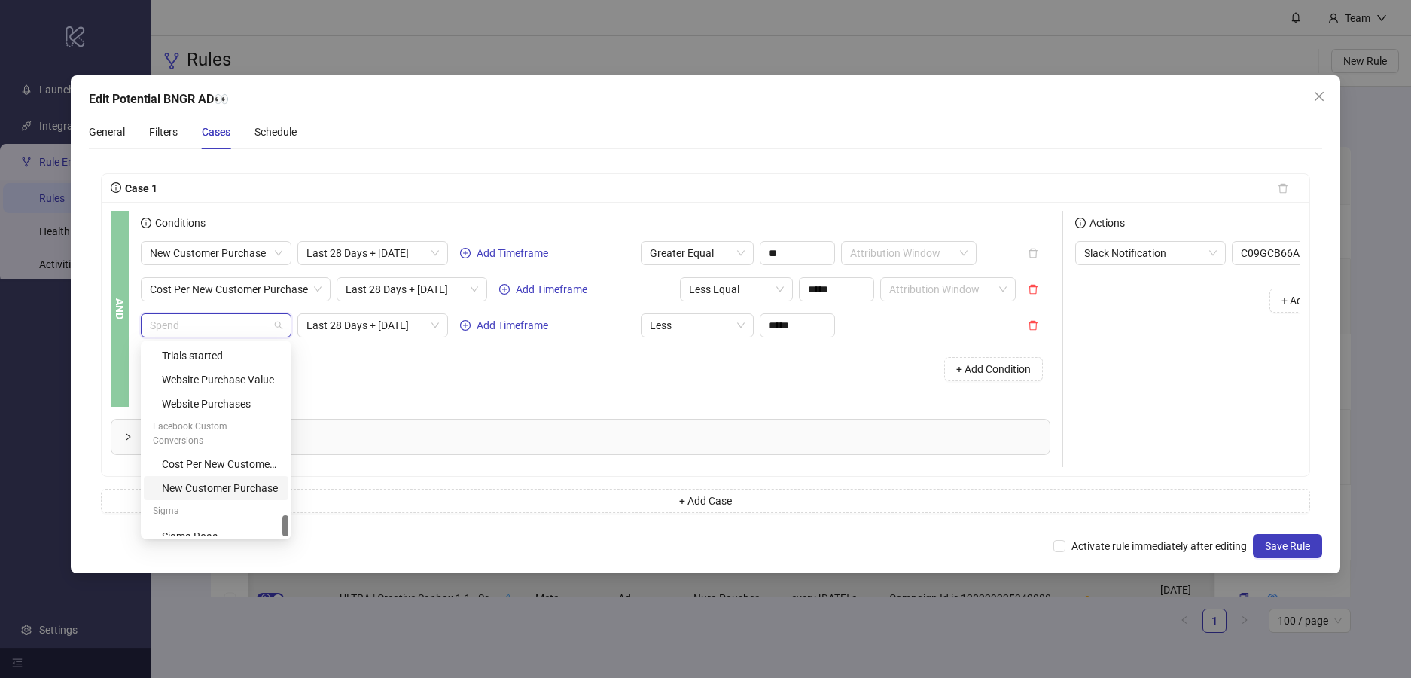
click at [225, 480] on div "New Customer Purchase" at bounding box center [220, 488] width 117 height 17
type input "**"
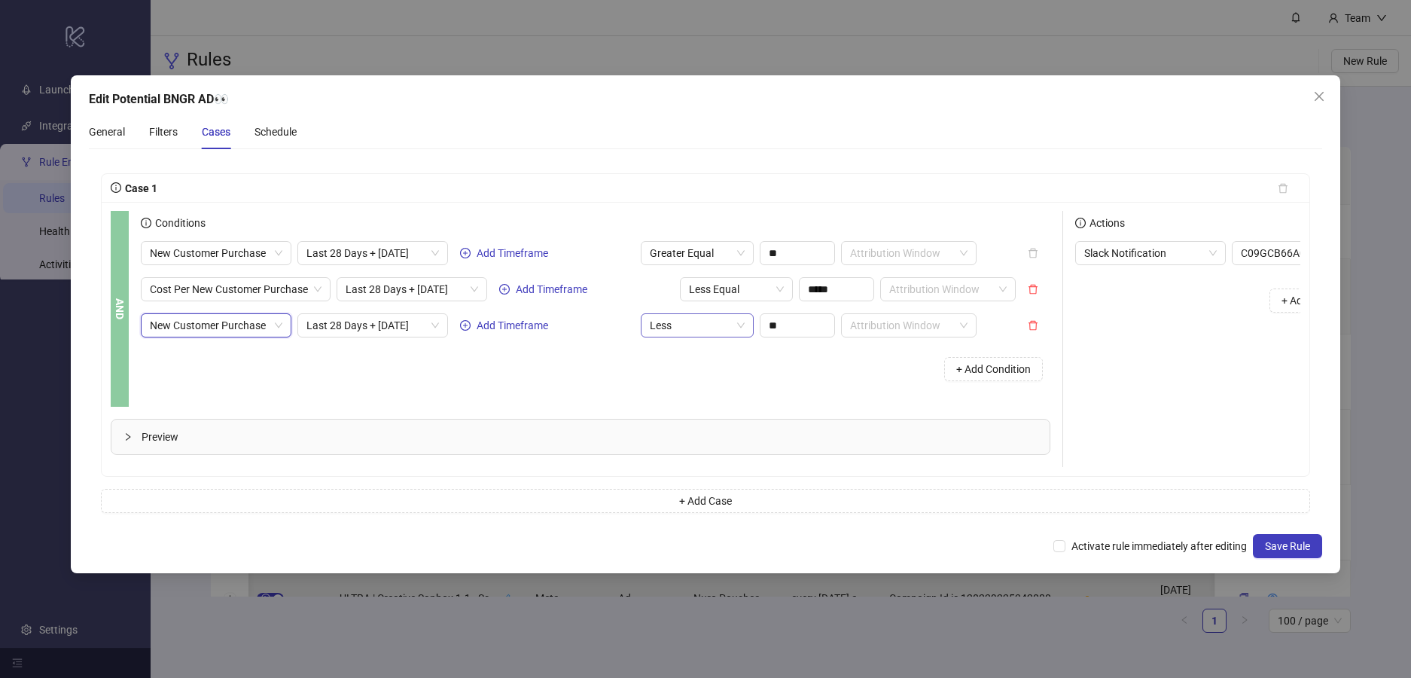
click at [723, 325] on span "Less" at bounding box center [697, 325] width 95 height 23
click at [709, 452] on div "Less Equal" at bounding box center [697, 452] width 89 height 17
click at [639, 355] on div "+ Add Condition" at bounding box center [596, 368] width 910 height 39
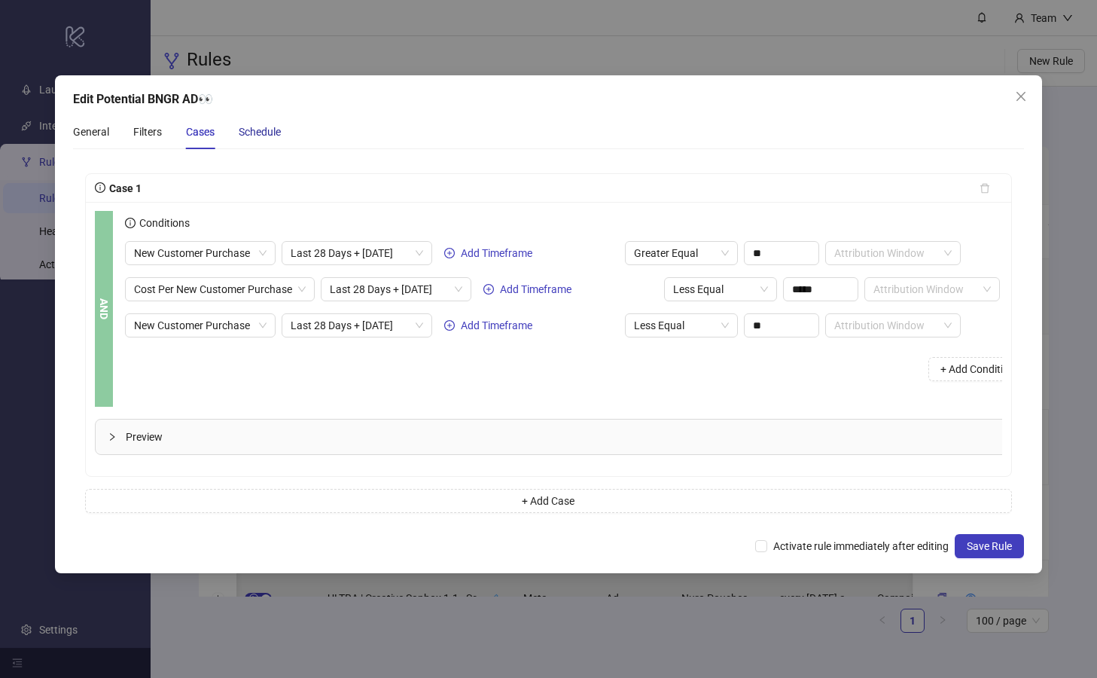
click at [263, 134] on div "Schedule" at bounding box center [260, 131] width 42 height 17
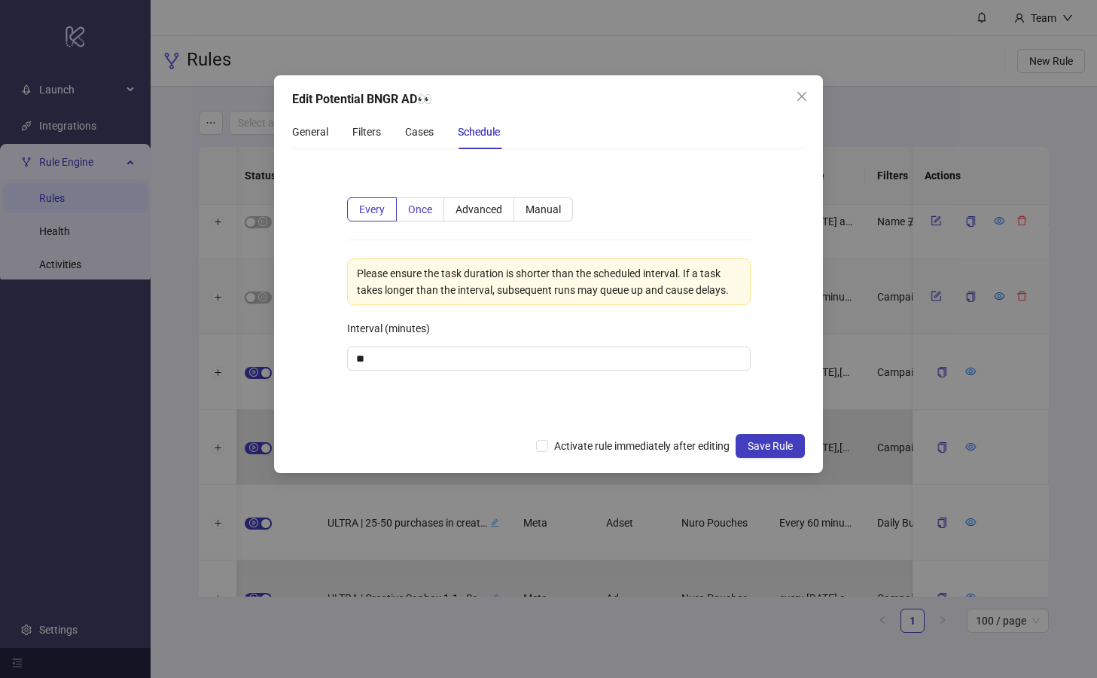
click at [427, 209] on span "Once" at bounding box center [420, 209] width 24 height 12
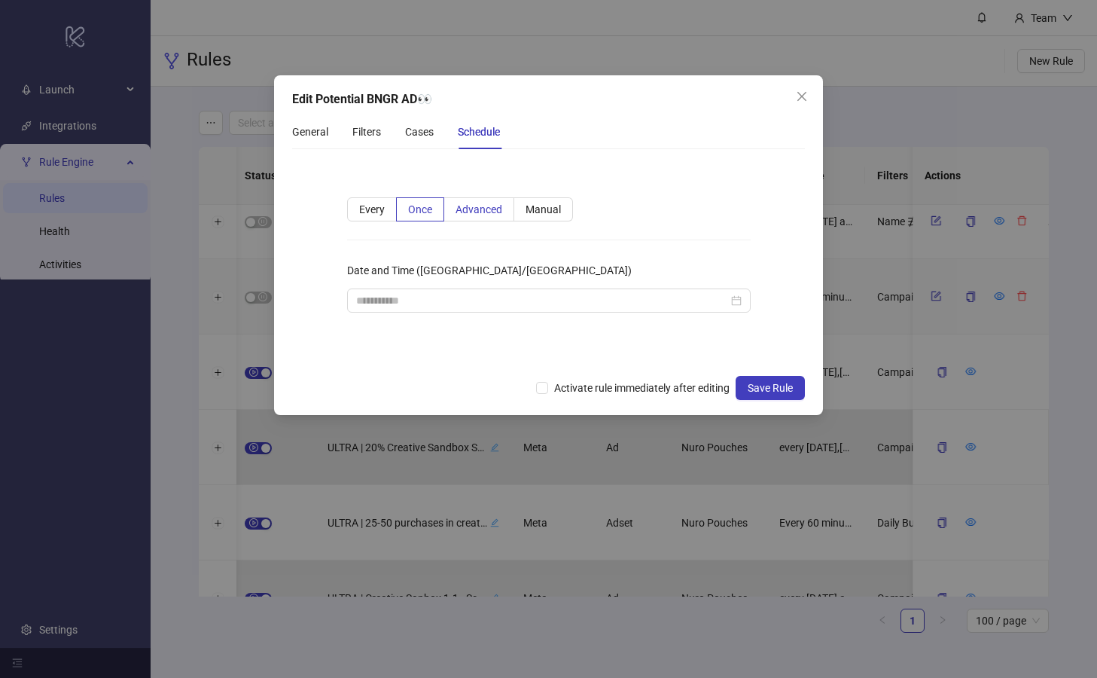
click at [494, 212] on span "Advanced" at bounding box center [479, 209] width 47 height 12
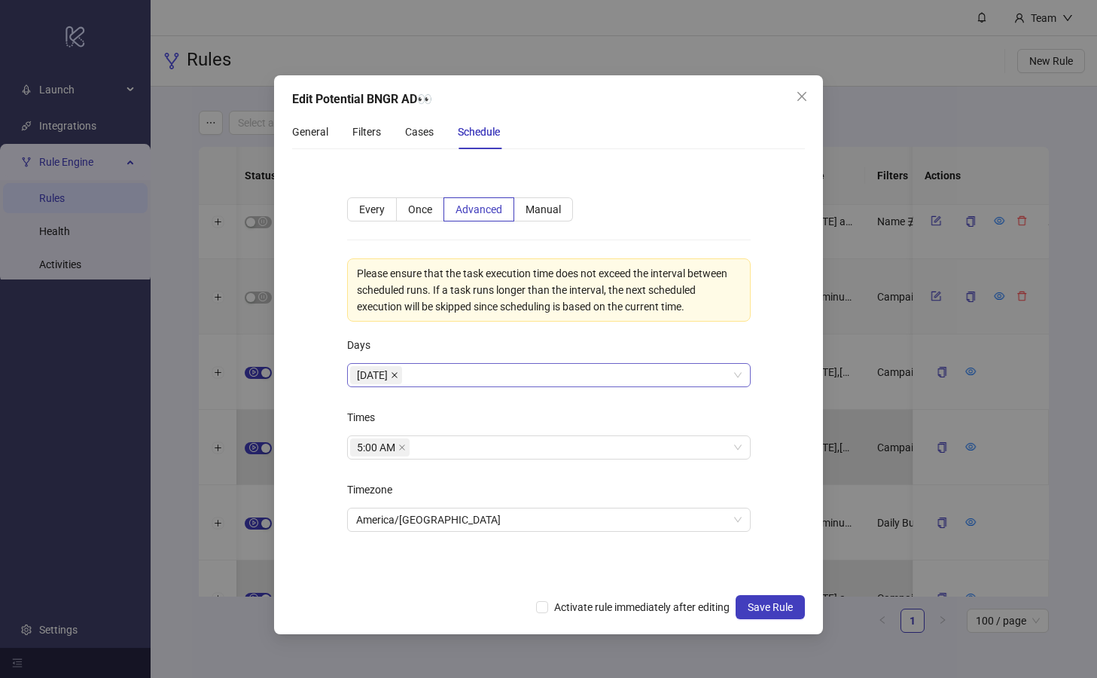
click at [398, 375] on icon "close" at bounding box center [395, 375] width 6 height 6
click at [416, 375] on div at bounding box center [541, 374] width 382 height 21
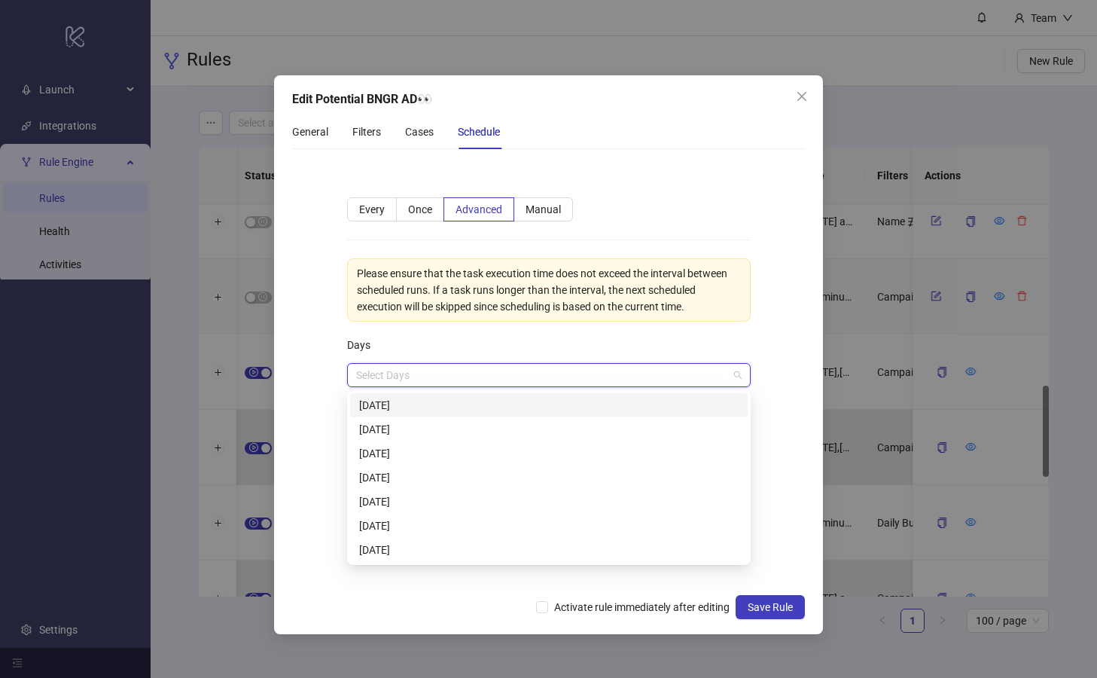
click at [404, 406] on div "[DATE]" at bounding box center [548, 405] width 379 height 17
click at [404, 423] on div "[DATE]" at bounding box center [548, 429] width 379 height 17
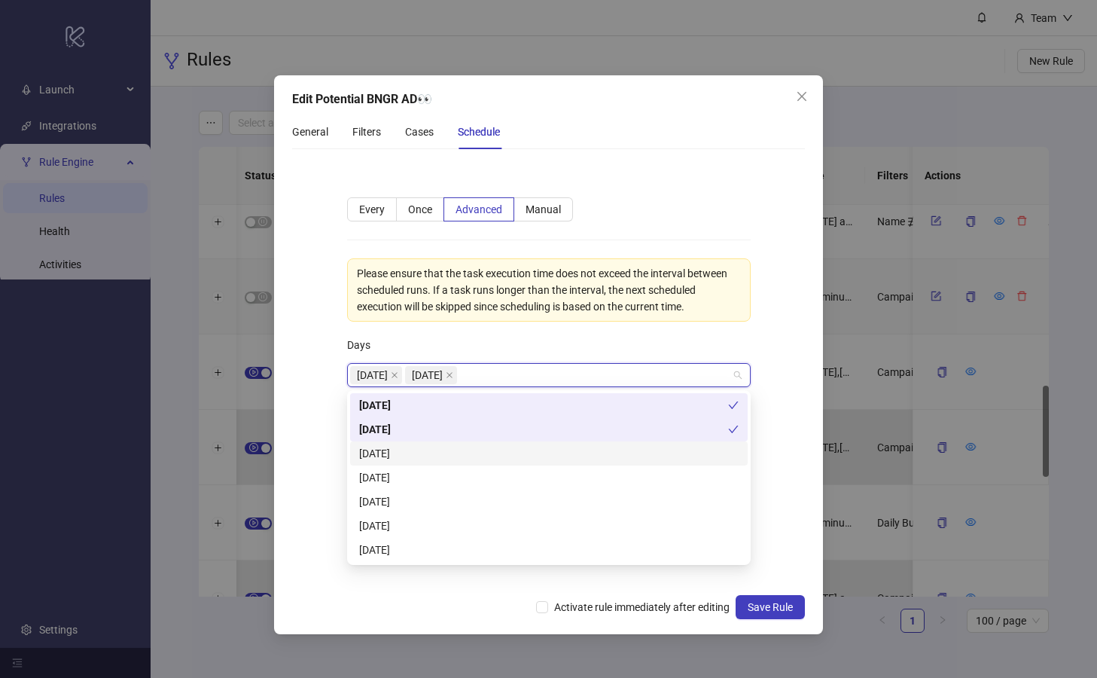
click at [413, 459] on div "[DATE]" at bounding box center [548, 453] width 379 height 17
click at [428, 480] on div "[DATE]" at bounding box center [548, 477] width 379 height 17
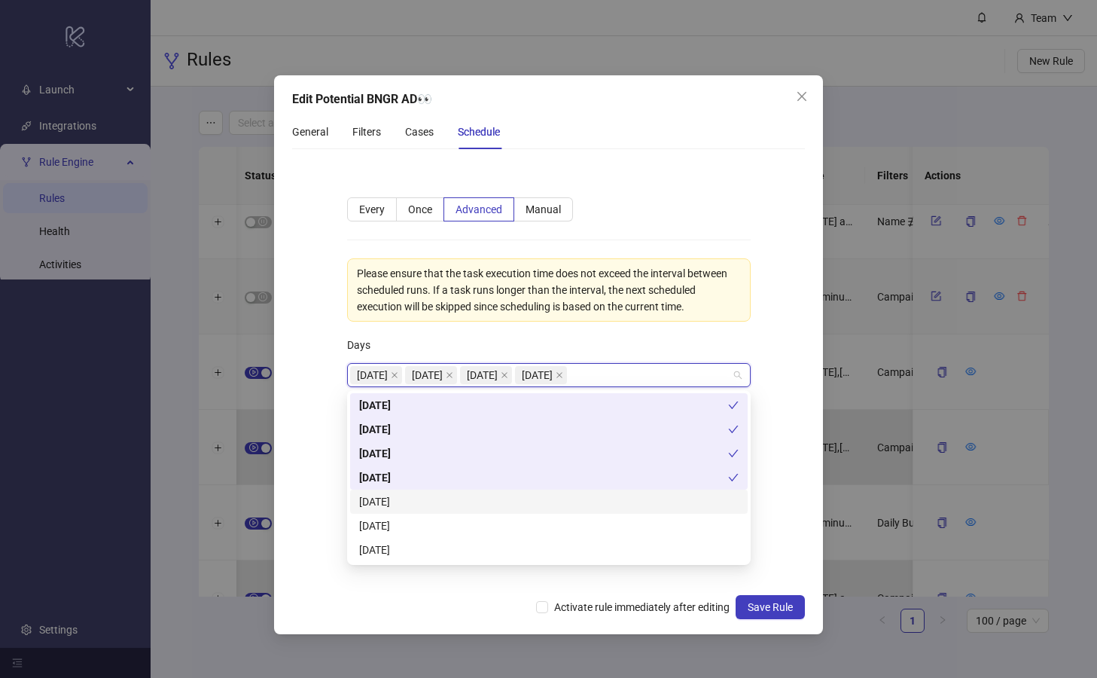
click at [442, 503] on div "[DATE]" at bounding box center [548, 501] width 379 height 17
click at [471, 532] on div "[DATE]" at bounding box center [548, 525] width 379 height 17
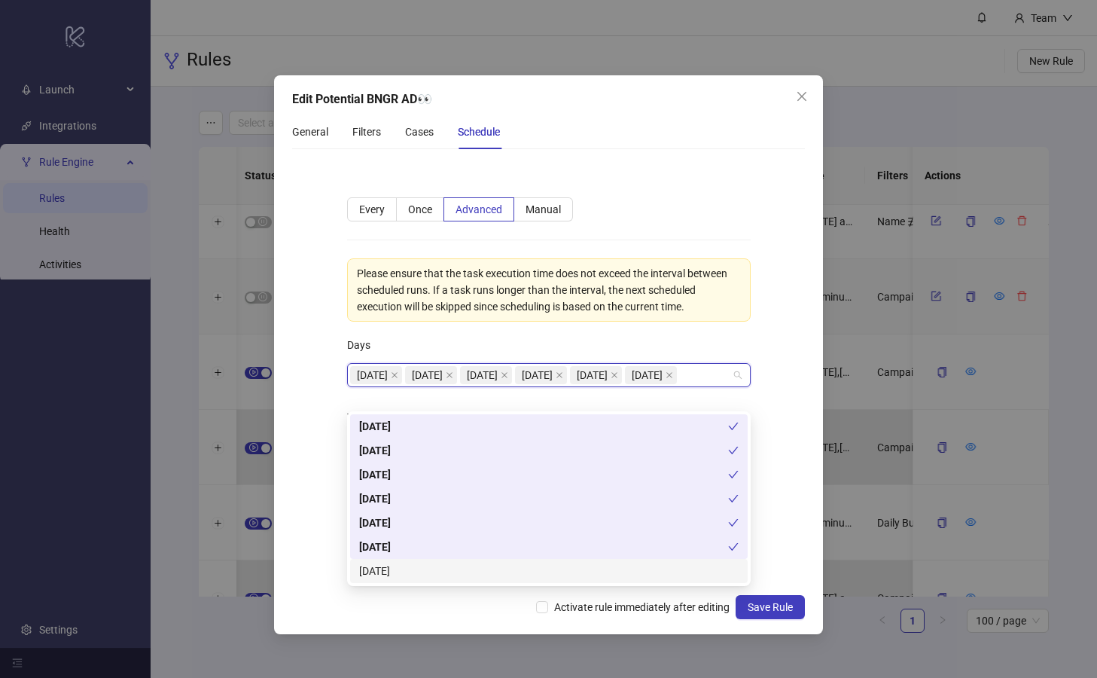
click at [547, 574] on div "[DATE]" at bounding box center [548, 570] width 379 height 17
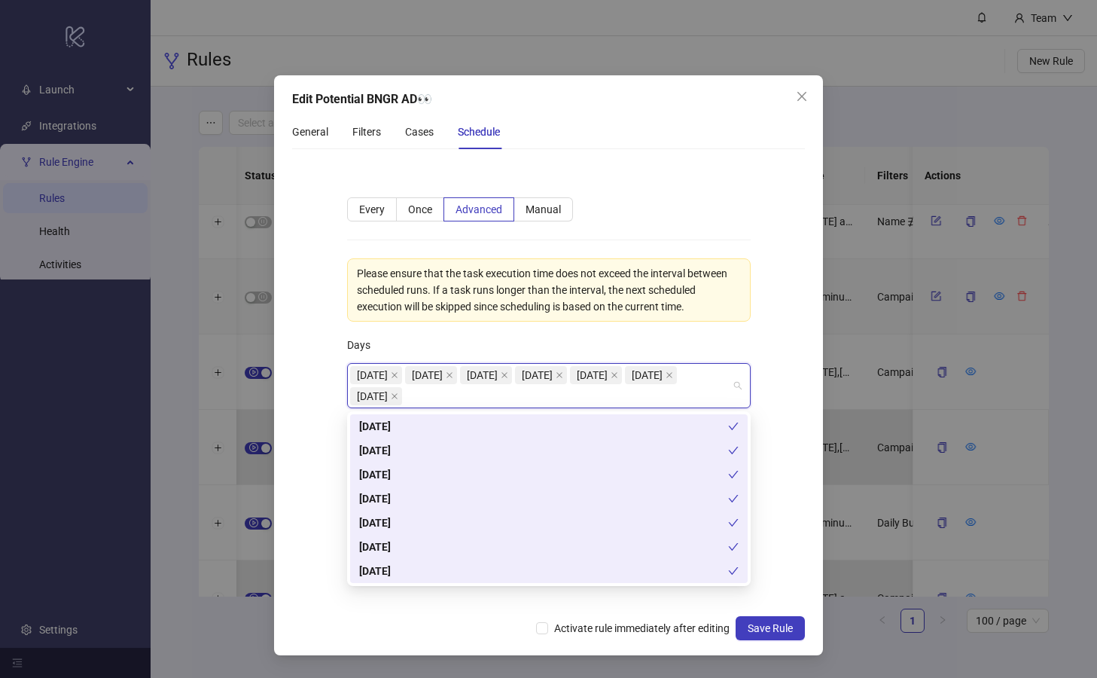
click at [769, 396] on div "**********" at bounding box center [549, 384] width 452 height 422
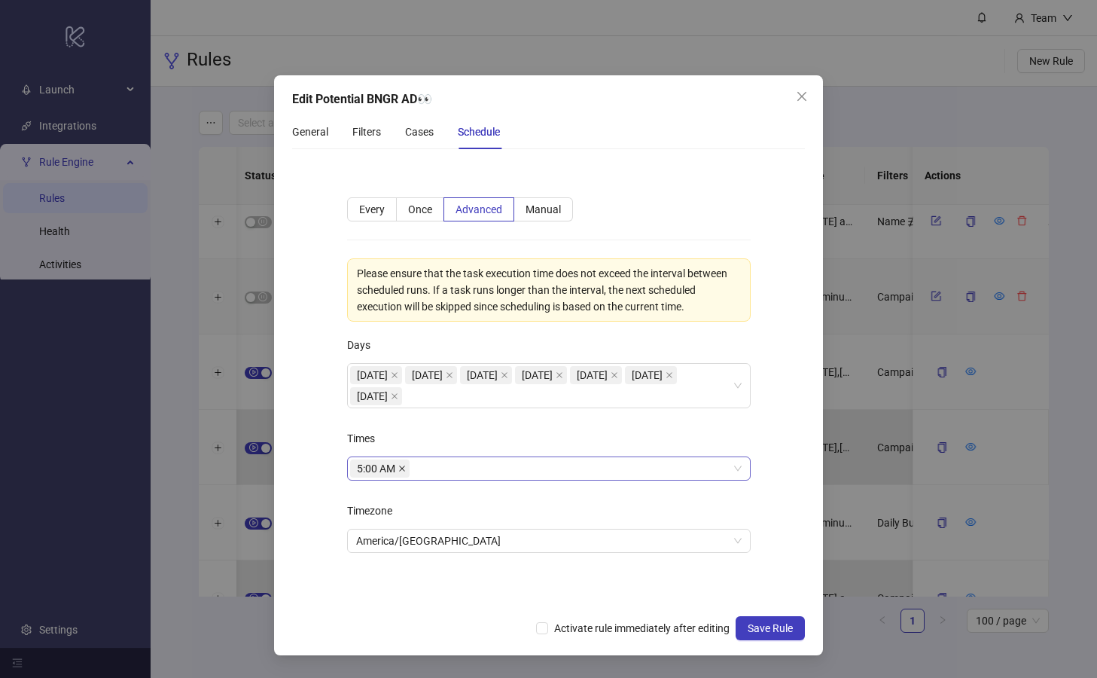
click at [403, 470] on icon "close" at bounding box center [402, 469] width 8 height 8
click at [390, 471] on div at bounding box center [541, 468] width 382 height 21
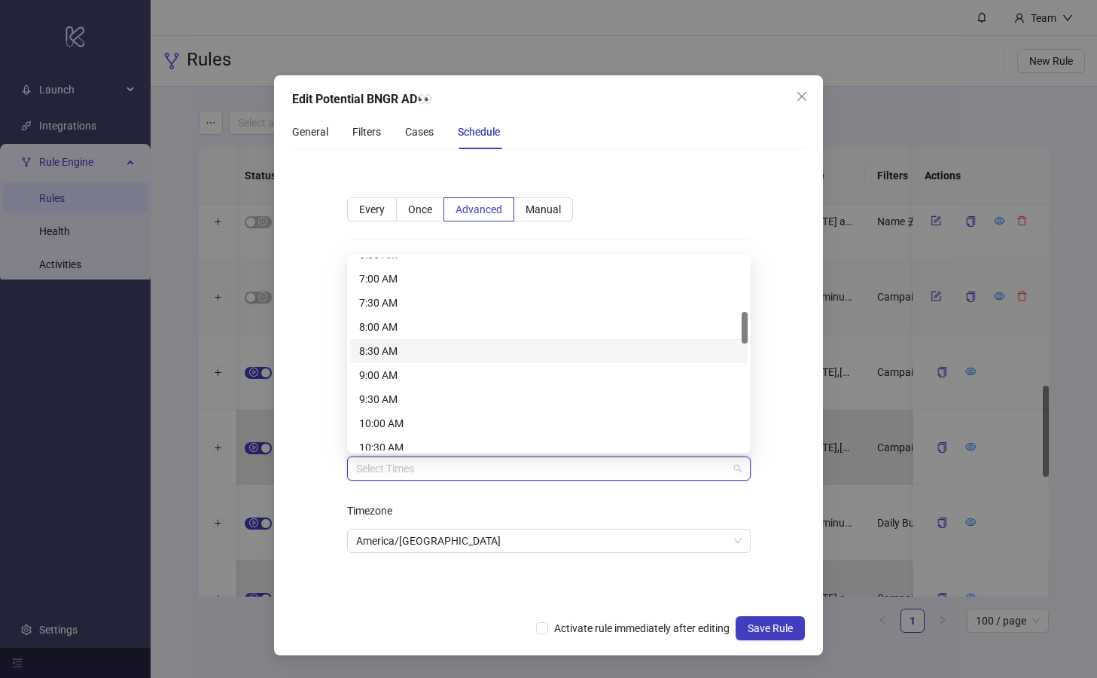
scroll to position [330, 0]
click at [427, 325] on div "8:00 AM" at bounding box center [548, 325] width 379 height 17
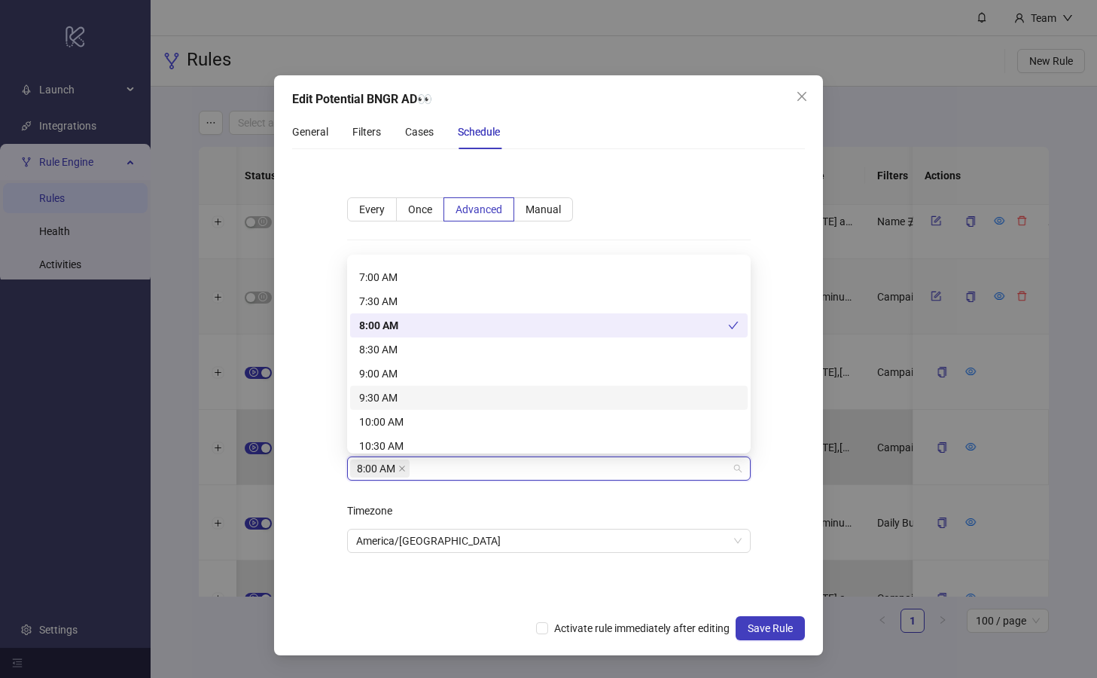
click at [323, 398] on div "**********" at bounding box center [549, 384] width 452 height 422
click at [527, 473] on div "8:00 AM" at bounding box center [541, 468] width 382 height 21
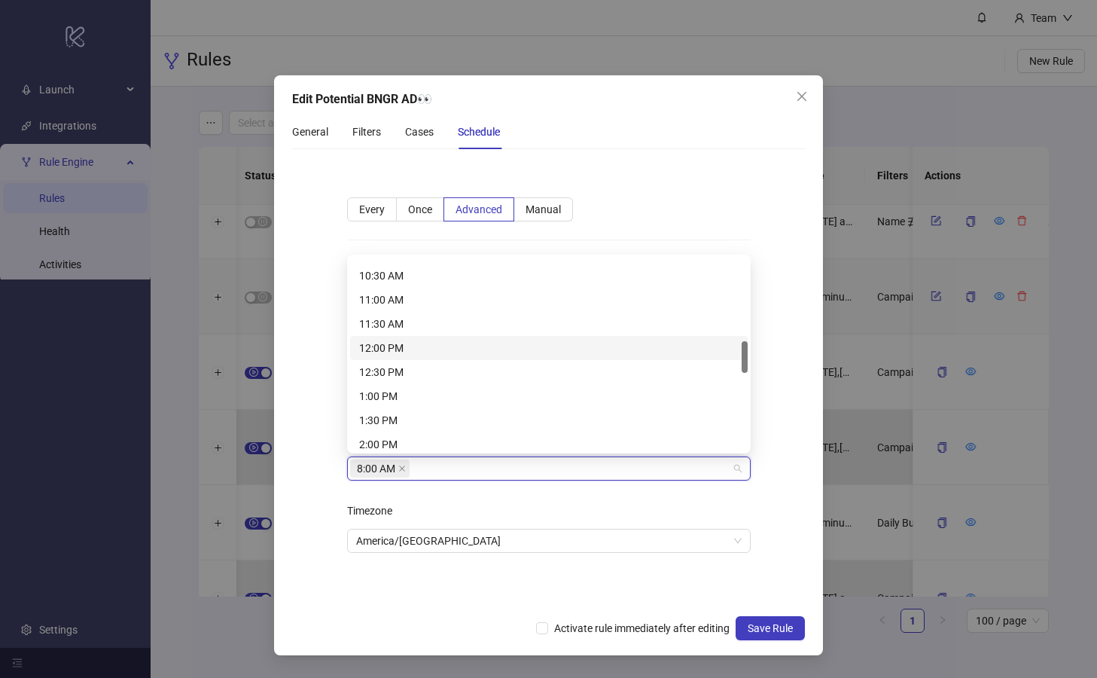
scroll to position [501, 0]
click at [453, 392] on div "1:00 PM" at bounding box center [548, 394] width 379 height 17
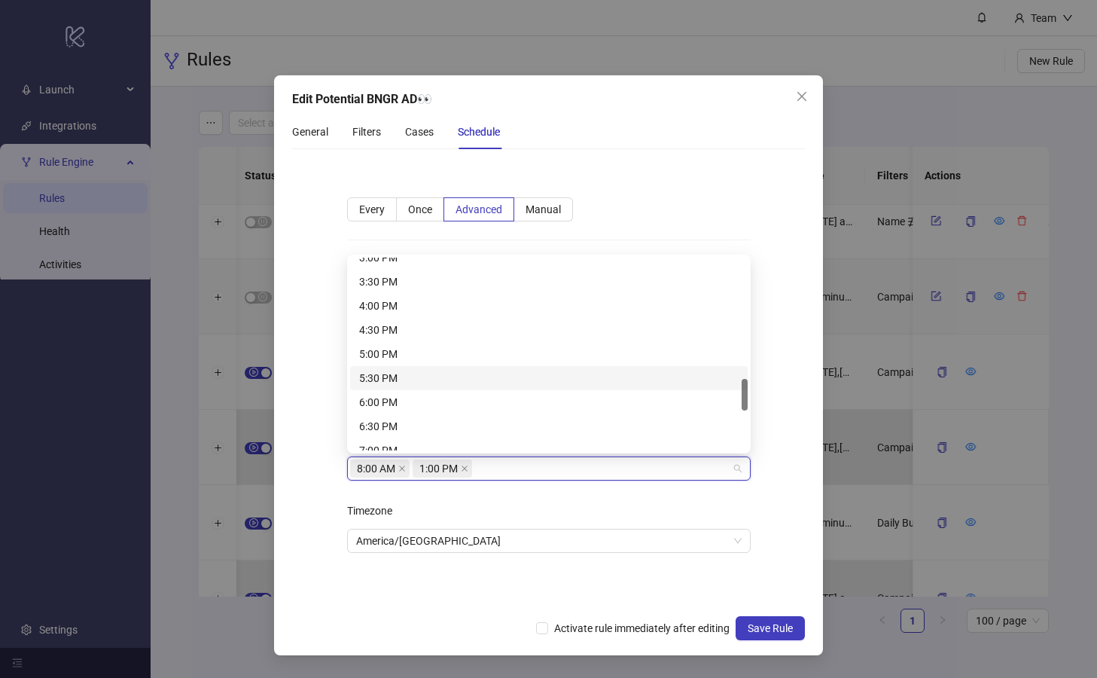
scroll to position [742, 0]
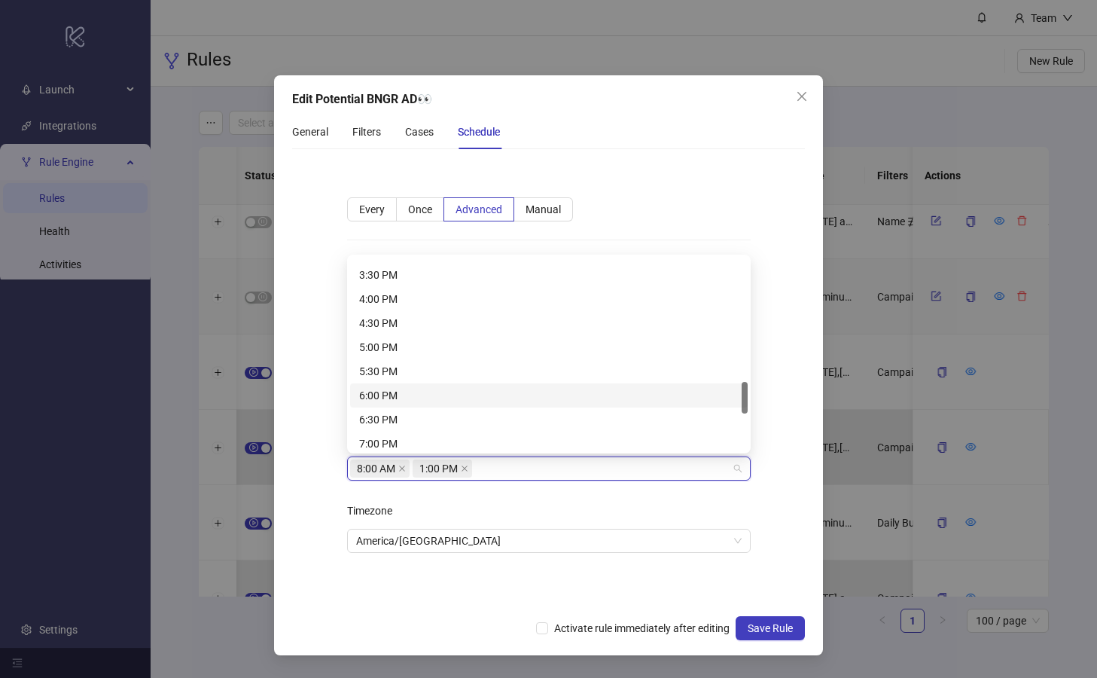
click at [477, 395] on div "6:00 PM" at bounding box center [548, 395] width 379 height 17
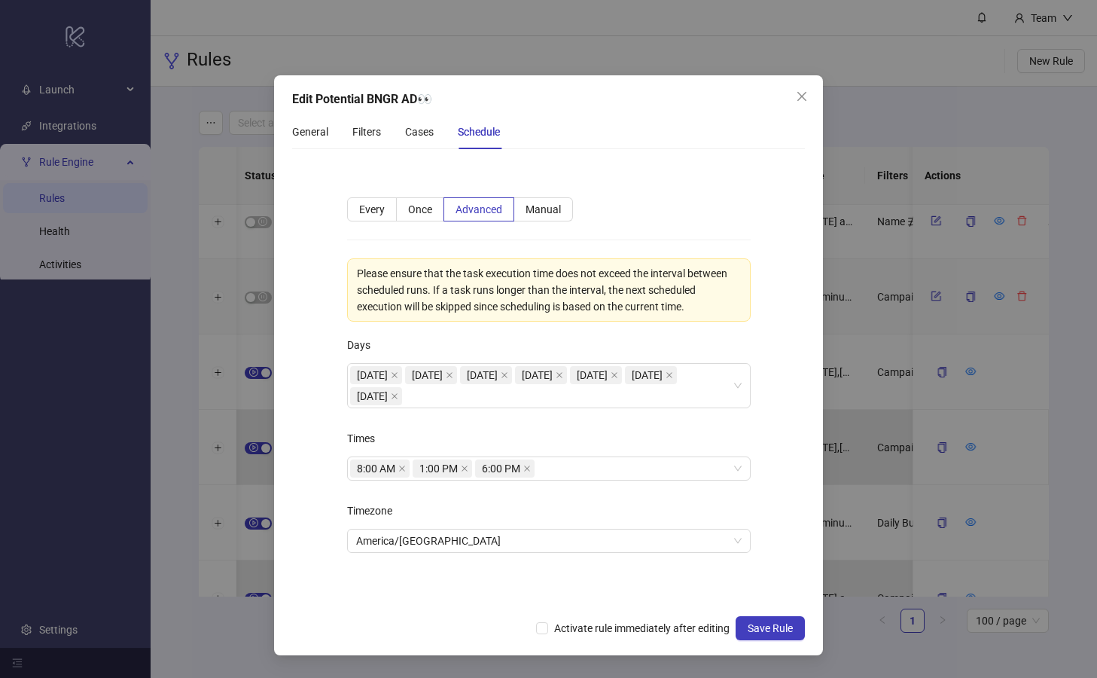
click at [318, 419] on form "**********" at bounding box center [548, 384] width 513 height 446
click at [526, 469] on icon "close" at bounding box center [527, 468] width 6 height 6
click at [465, 468] on icon "close" at bounding box center [465, 468] width 6 height 6
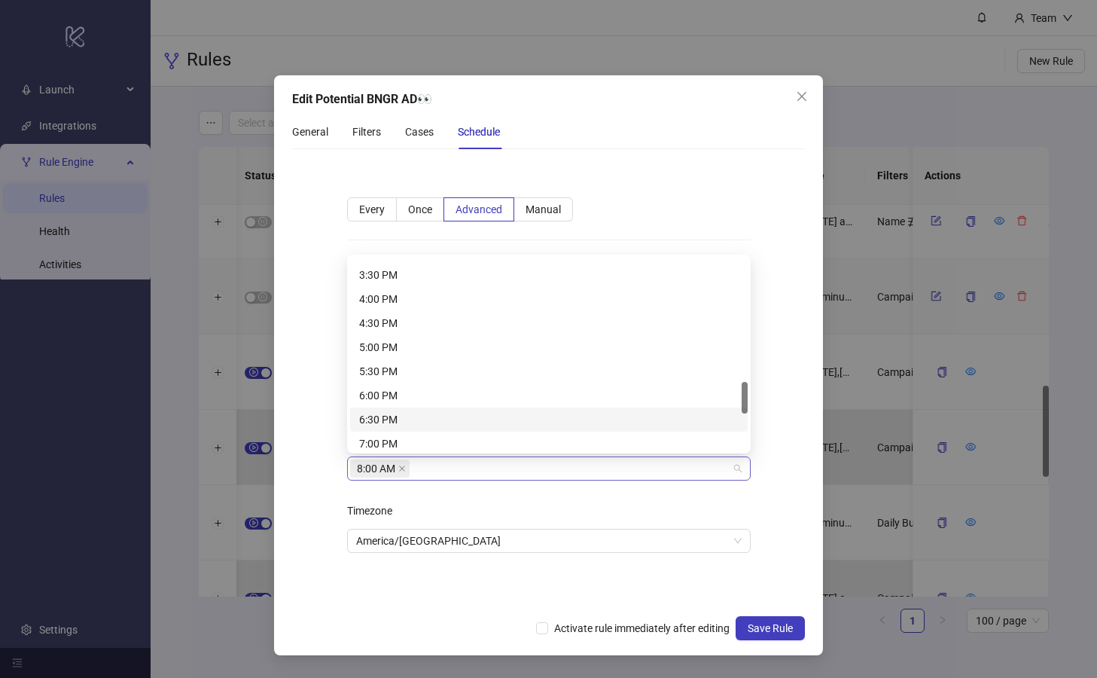
click at [487, 469] on div "8:00 AM" at bounding box center [541, 468] width 382 height 21
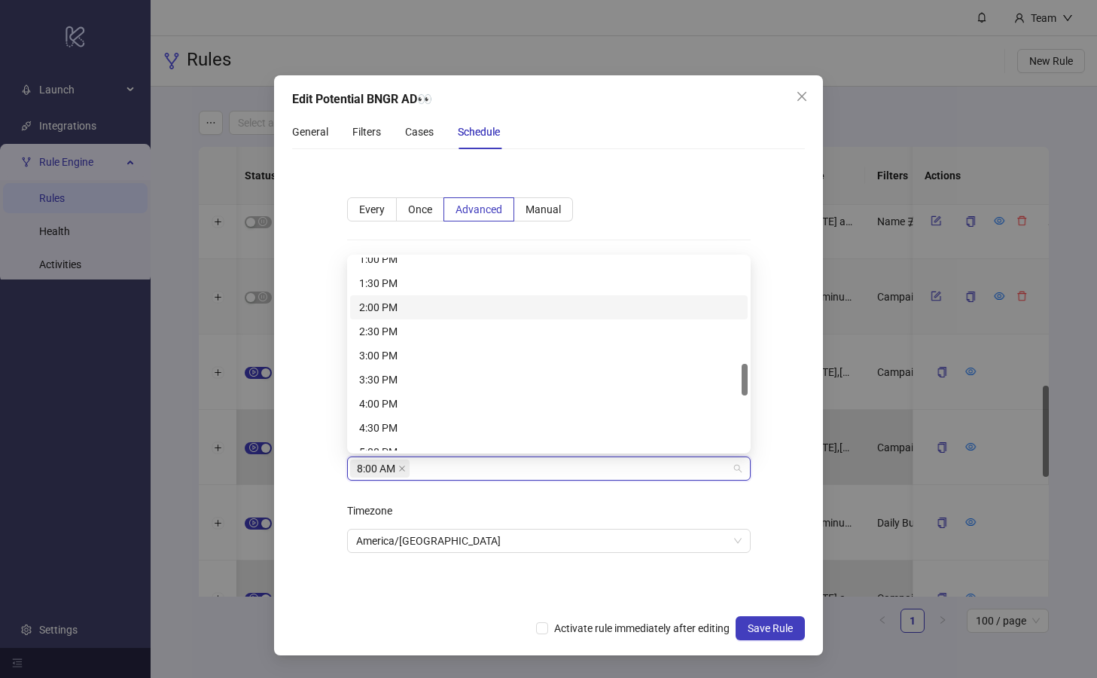
click at [411, 309] on div "2:00 PM" at bounding box center [548, 307] width 379 height 17
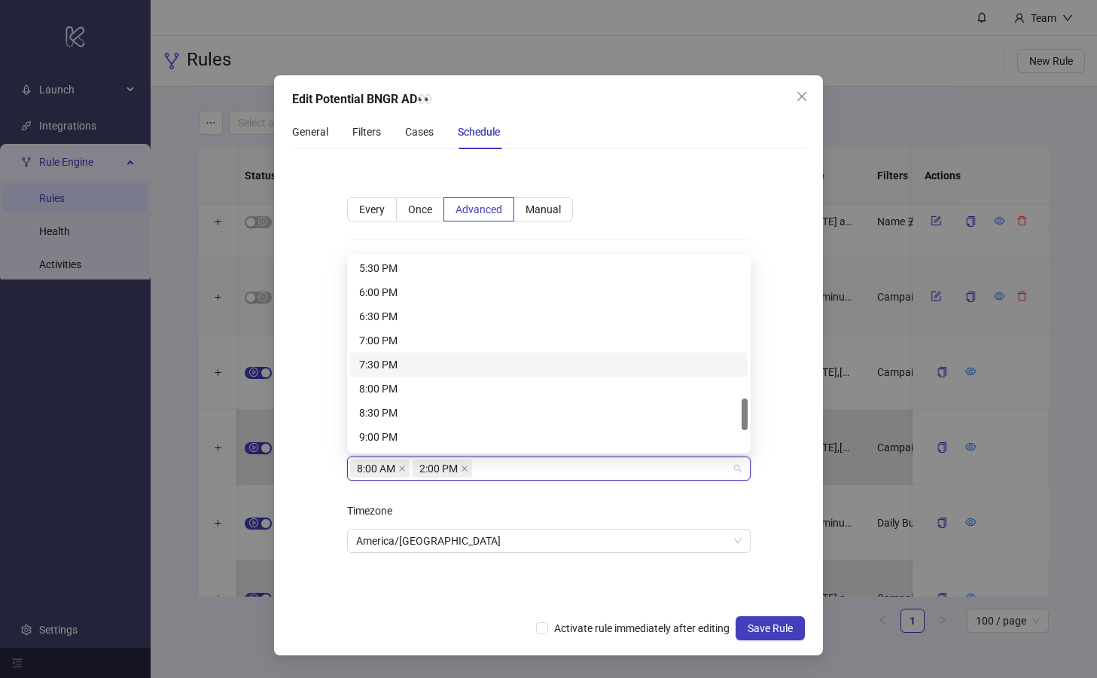
scroll to position [848, 0]
click at [444, 381] on div "8:00 PM" at bounding box center [548, 385] width 379 height 17
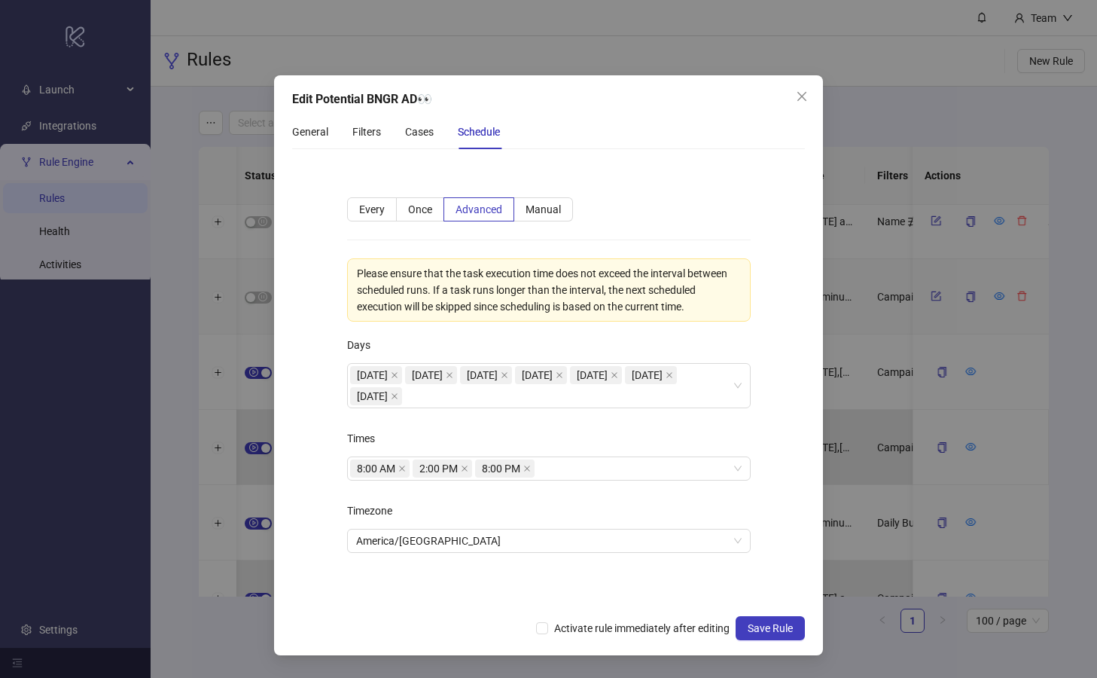
click at [782, 426] on form "**********" at bounding box center [548, 384] width 513 height 446
click at [507, 538] on span "America/[GEOGRAPHIC_DATA]" at bounding box center [549, 540] width 386 height 23
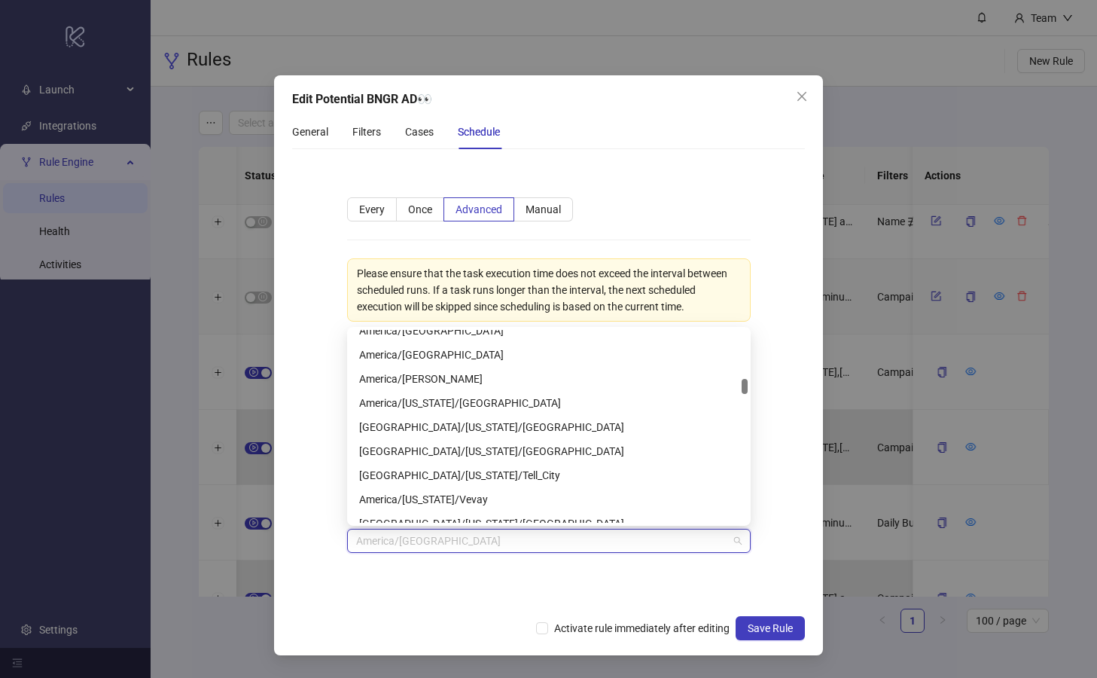
scroll to position [2735, 0]
type input "***"
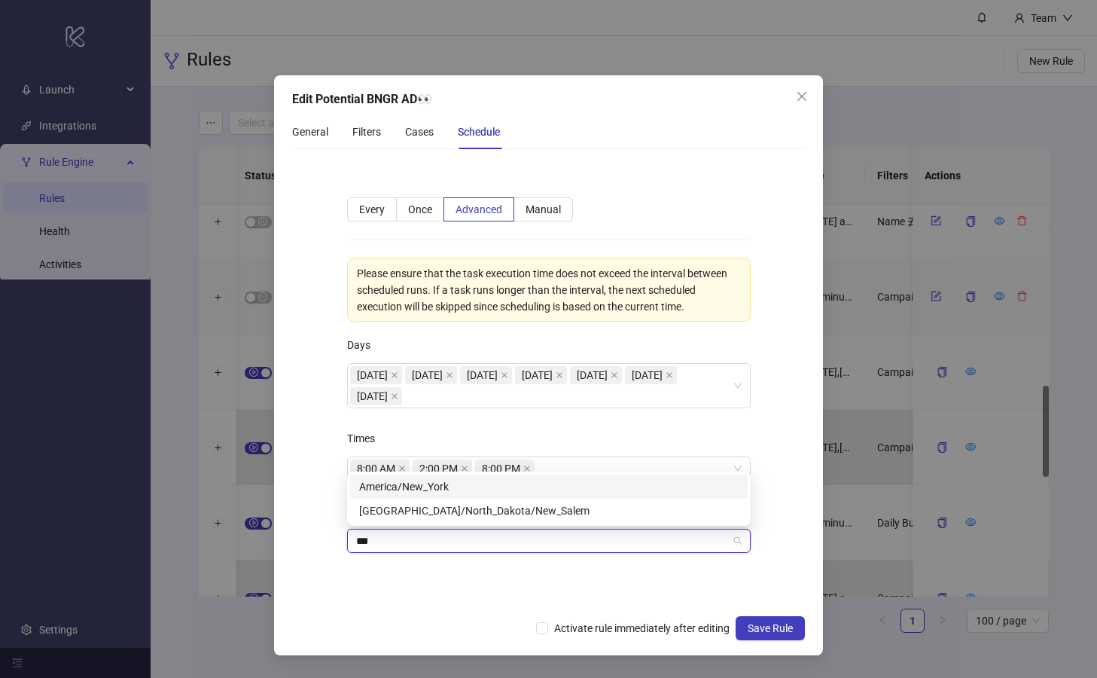
scroll to position [0, 0]
click at [473, 478] on div "America/New_York" at bounding box center [548, 486] width 379 height 17
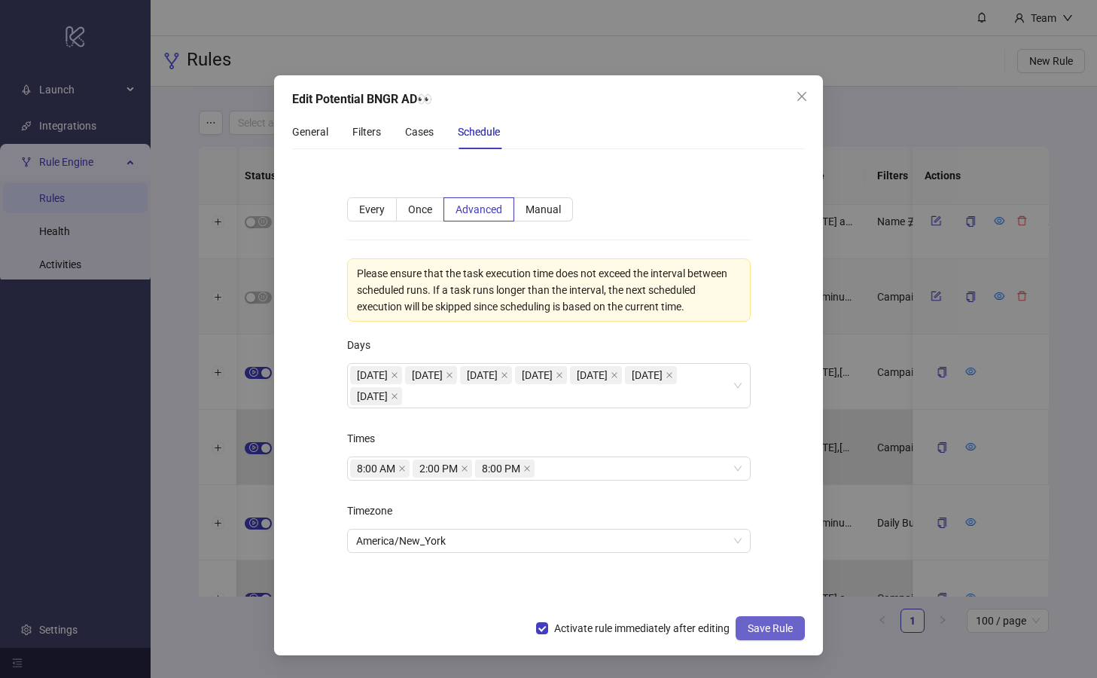
click at [764, 629] on span "Save Rule" at bounding box center [770, 628] width 45 height 12
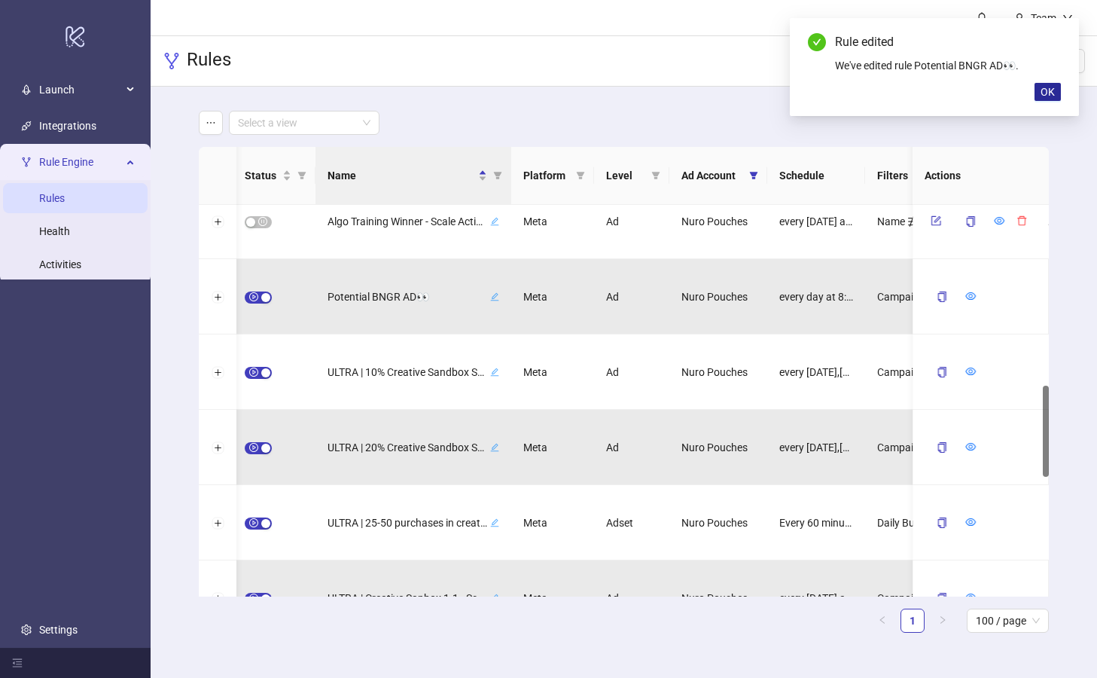
click at [1044, 88] on span "OK" at bounding box center [1048, 92] width 14 height 12
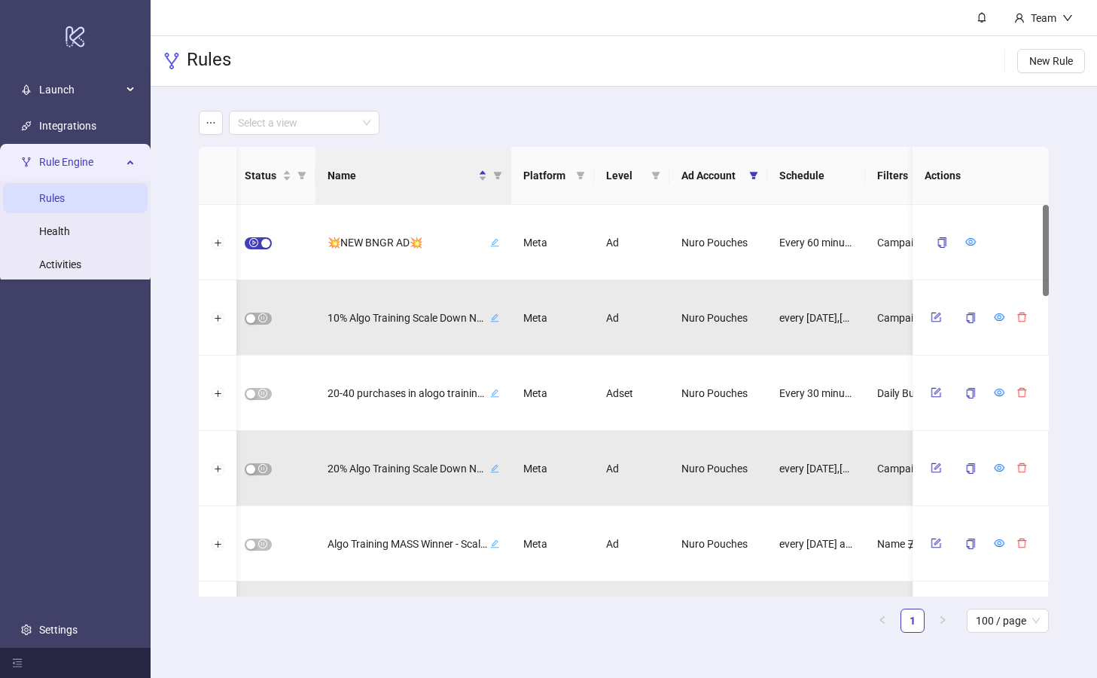
click at [582, 118] on div "Select a view" at bounding box center [623, 123] width 849 height 24
click at [212, 241] on button "Expand row" at bounding box center [218, 243] width 12 height 12
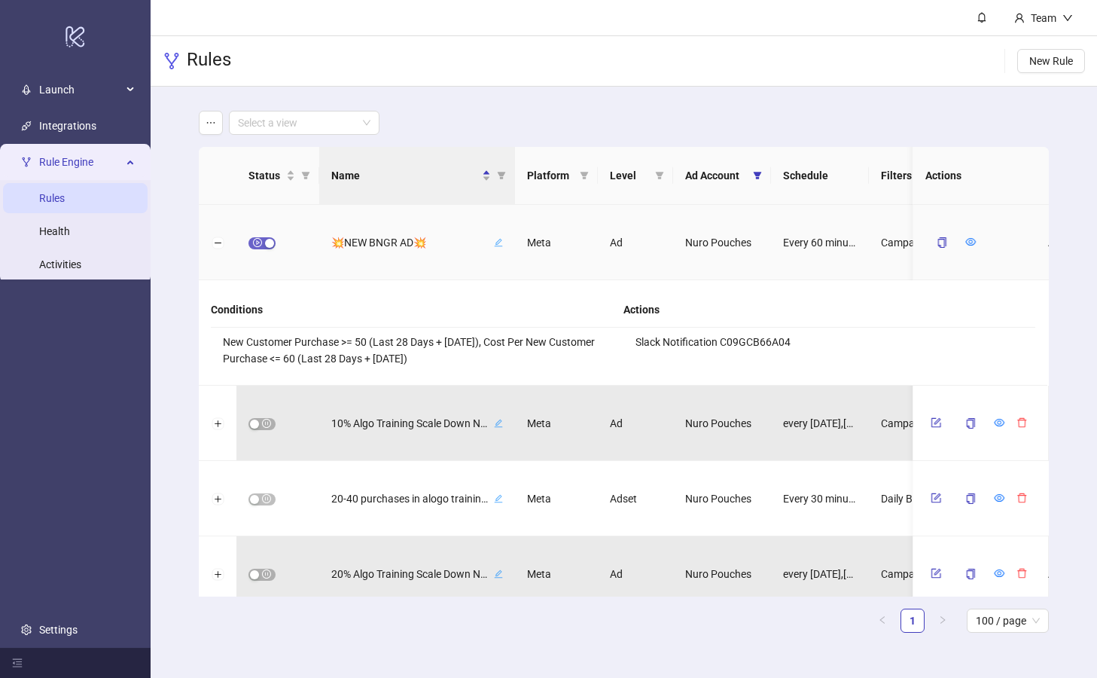
click at [265, 242] on div "button" at bounding box center [269, 243] width 9 height 9
click at [934, 242] on icon "form" at bounding box center [937, 240] width 7 height 7
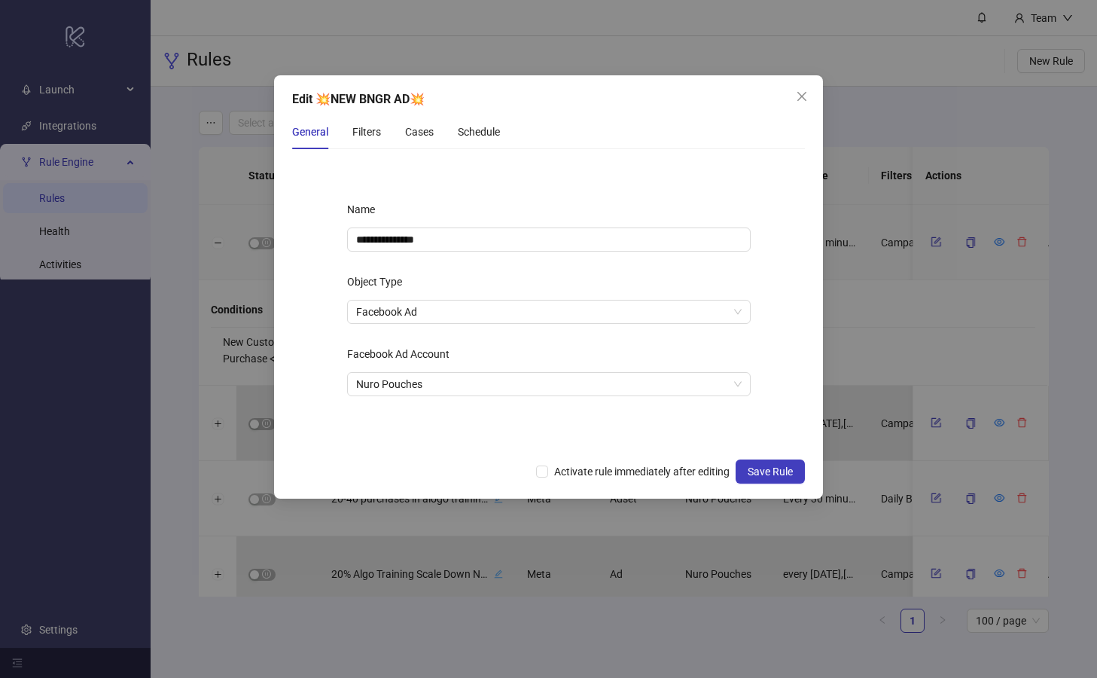
click at [382, 134] on div "General Filters Cases Schedule" at bounding box center [396, 131] width 208 height 35
click at [376, 133] on div "Filters" at bounding box center [366, 131] width 29 height 17
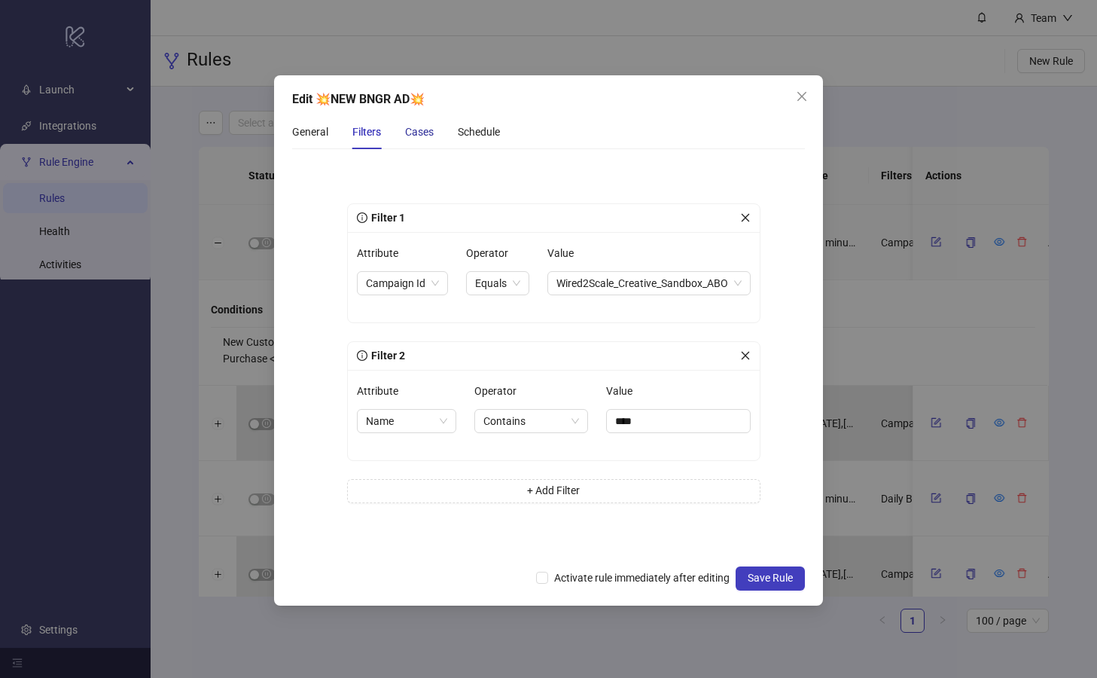
click at [418, 138] on div "Cases" at bounding box center [419, 131] width 29 height 17
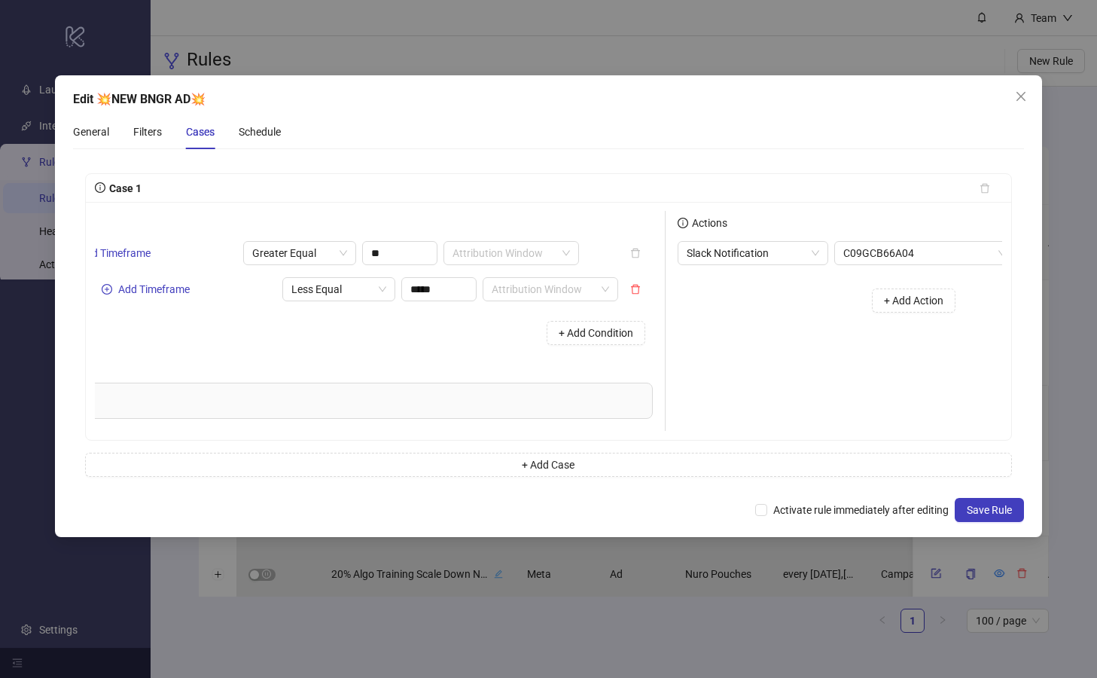
scroll to position [0, 430]
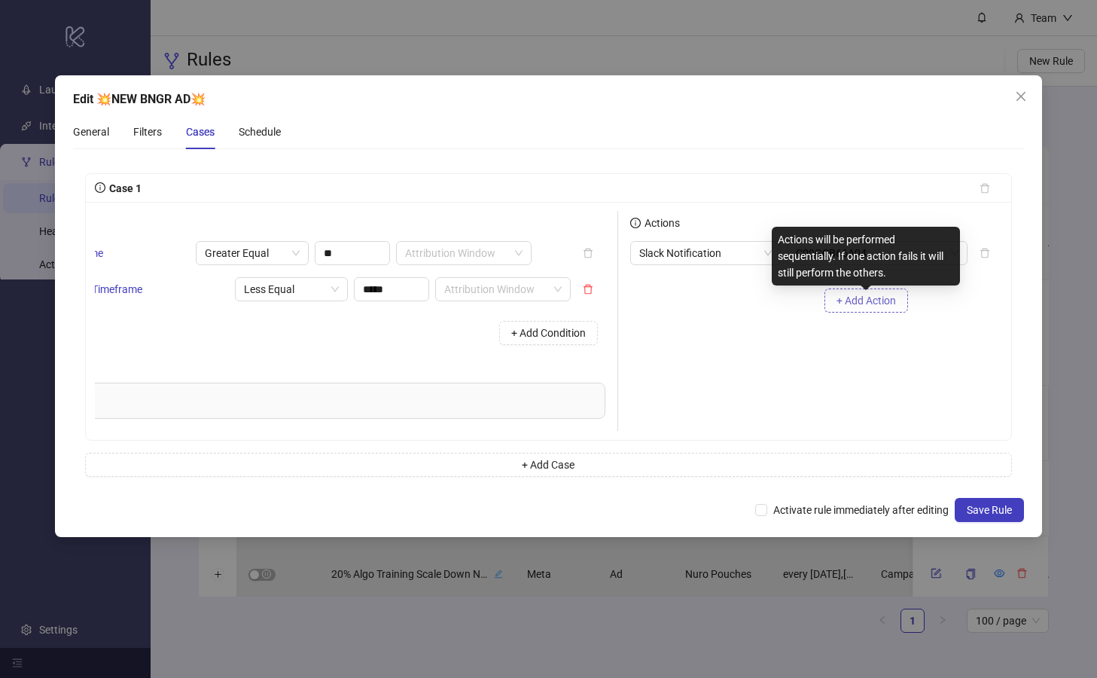
click at [856, 306] on span "+ Add Action" at bounding box center [866, 300] width 59 height 12
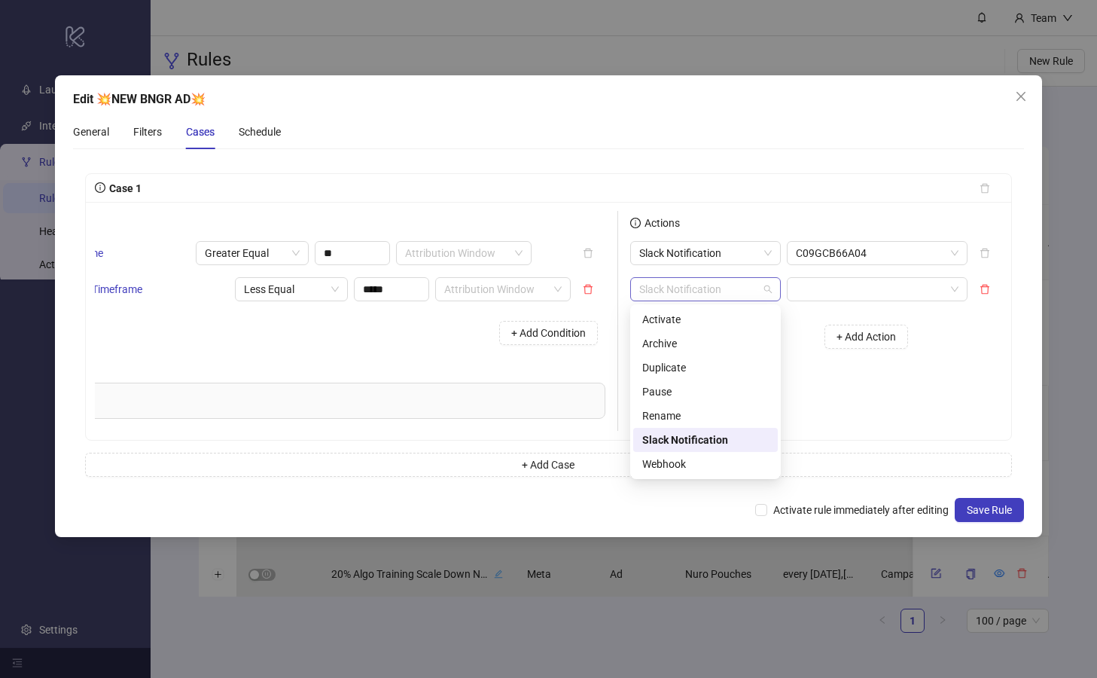
click at [708, 292] on span "Slack Notification" at bounding box center [705, 289] width 133 height 23
click at [872, 403] on div "Actions Slack Notification C09GCB66A04 Slack Notification Slack Notification + …" at bounding box center [768, 321] width 301 height 220
click at [714, 287] on span "Slack Notification" at bounding box center [705, 289] width 133 height 23
click at [708, 413] on div "Rename" at bounding box center [705, 415] width 126 height 17
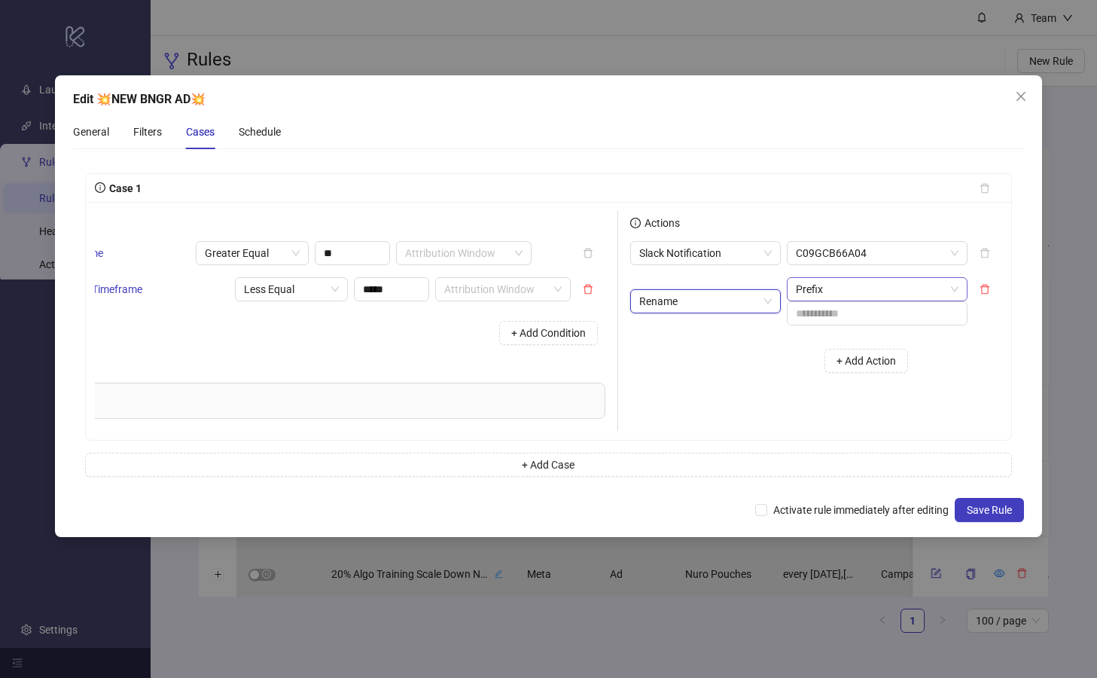
click at [924, 288] on span "Prefix" at bounding box center [877, 289] width 163 height 23
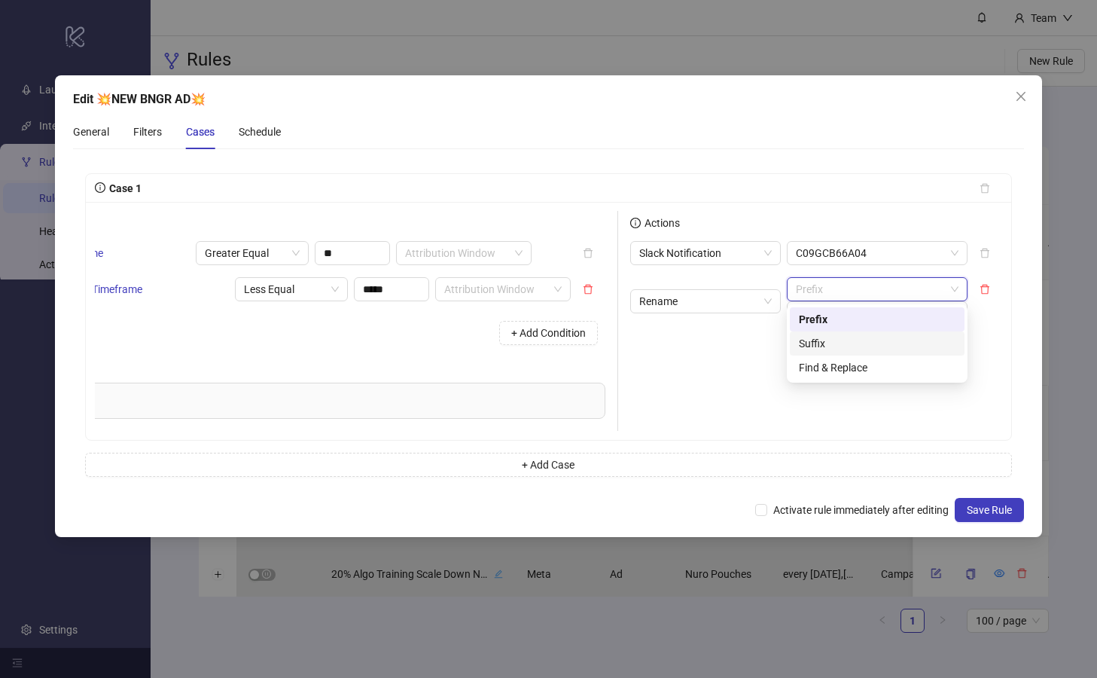
click at [826, 345] on div "Suffix" at bounding box center [877, 343] width 157 height 17
click at [824, 312] on input "text" at bounding box center [877, 313] width 181 height 24
click at [929, 288] on span "Suffix" at bounding box center [877, 289] width 163 height 23
click at [852, 314] on div "Prefix" at bounding box center [877, 319] width 157 height 17
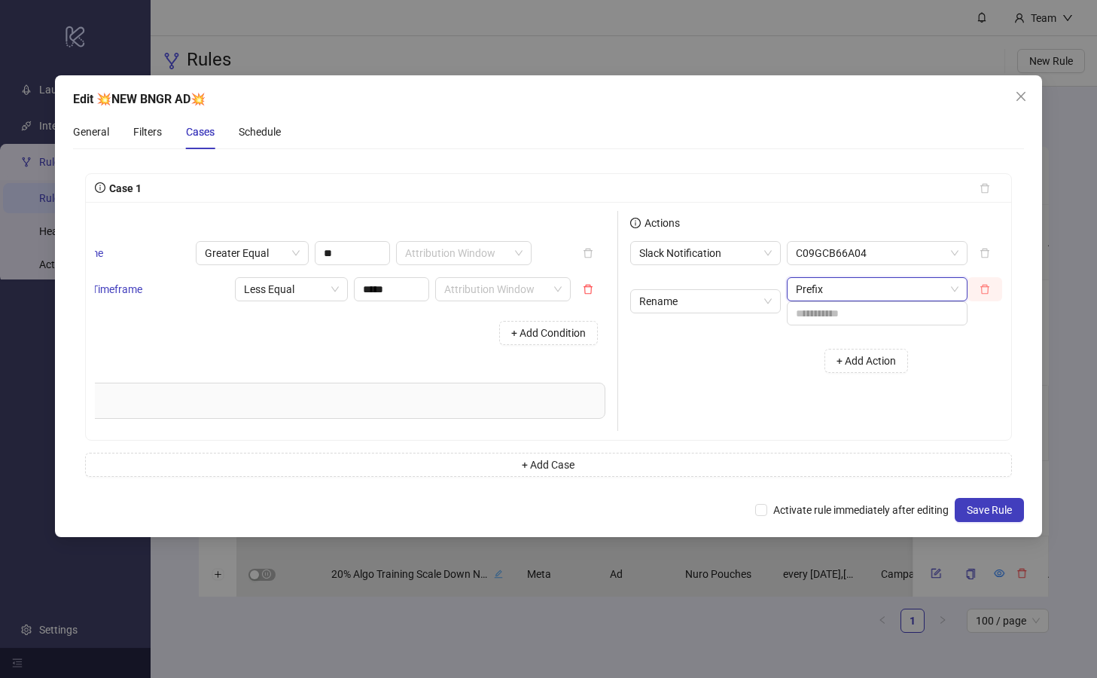
click at [986, 289] on icon "delete" at bounding box center [985, 289] width 11 height 11
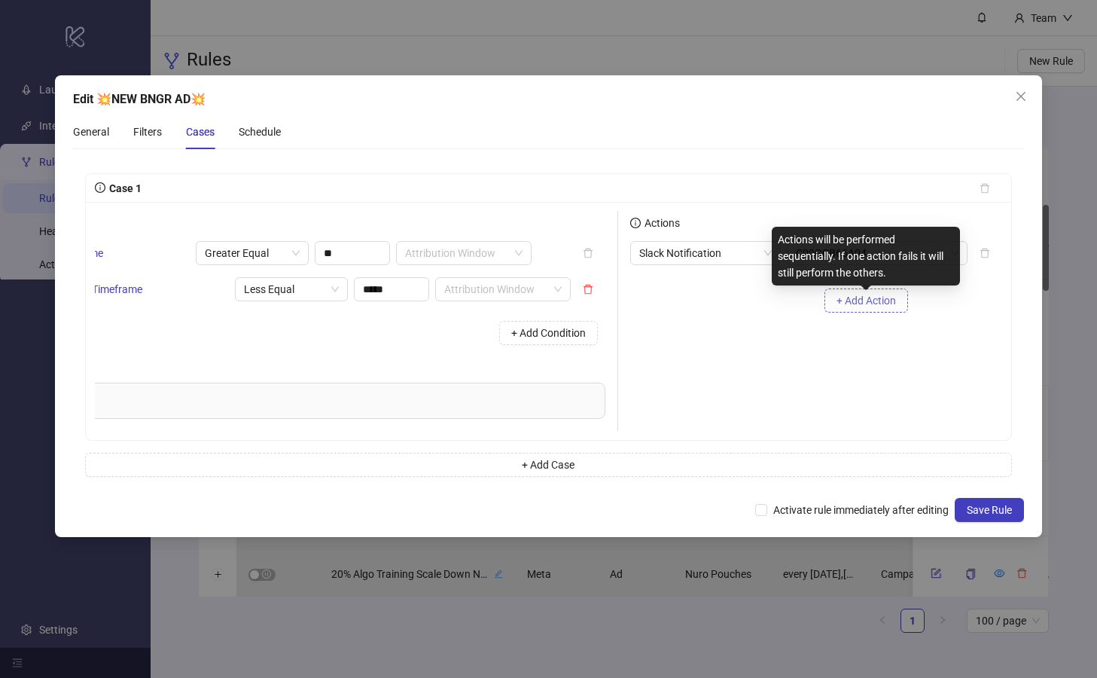
click at [840, 302] on span "+ Add Action" at bounding box center [866, 300] width 59 height 12
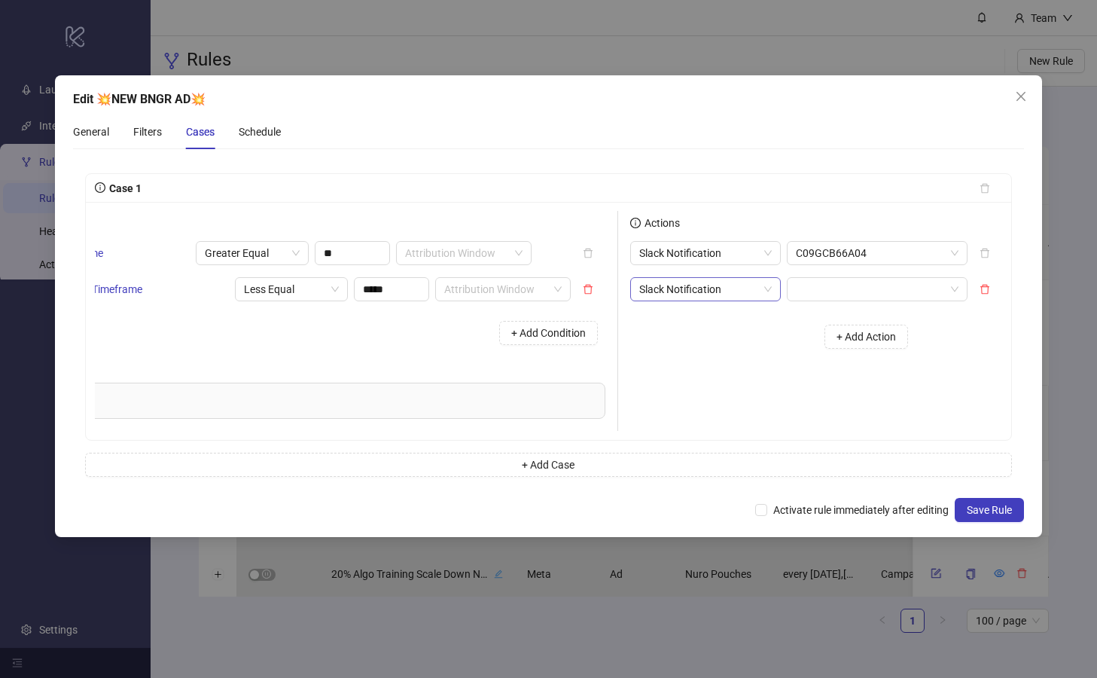
click at [708, 288] on span "Slack Notification" at bounding box center [705, 289] width 133 height 23
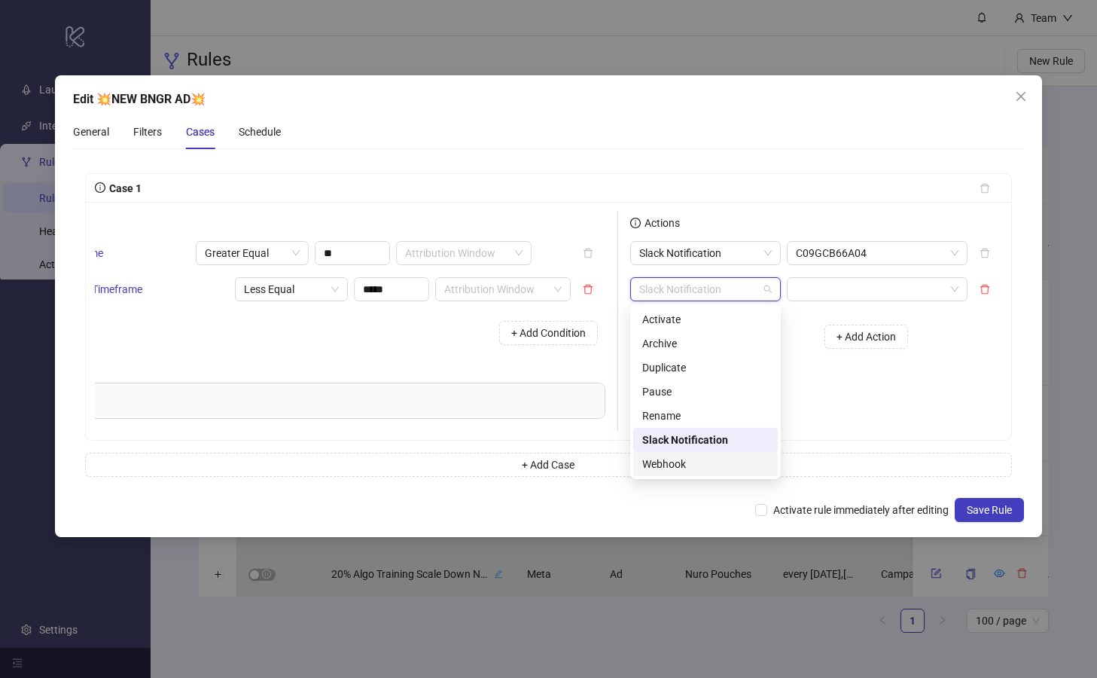
click at [687, 463] on div "Webhook" at bounding box center [705, 464] width 126 height 17
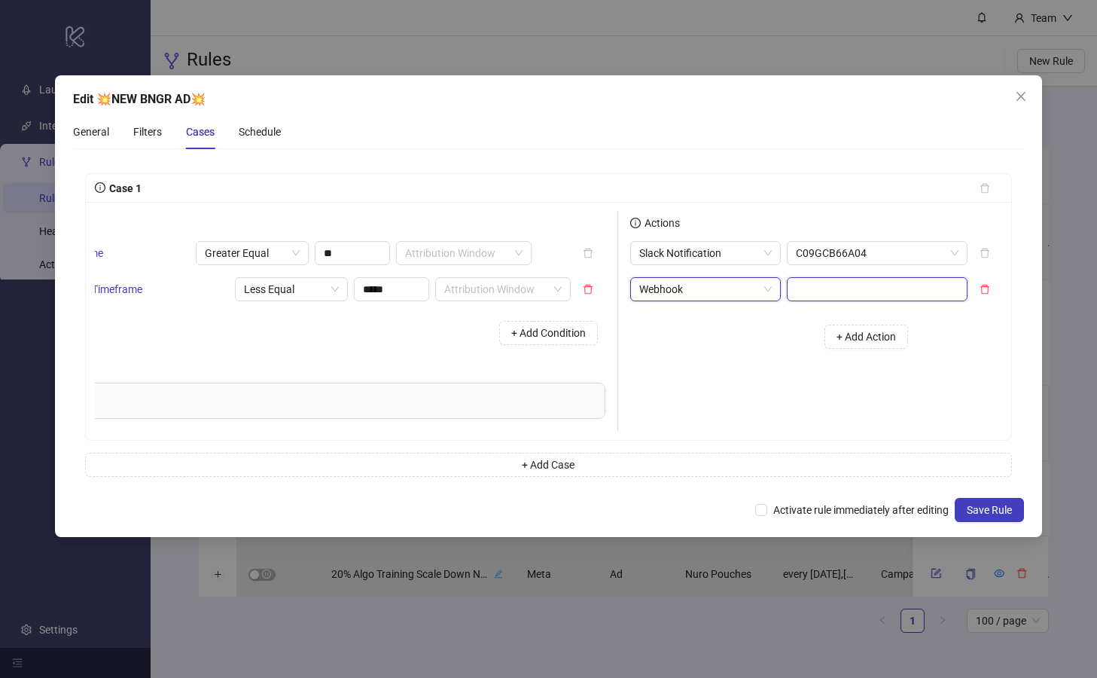
click at [869, 285] on input "text" at bounding box center [877, 289] width 181 height 24
click at [753, 298] on span "Webhook" at bounding box center [705, 289] width 133 height 23
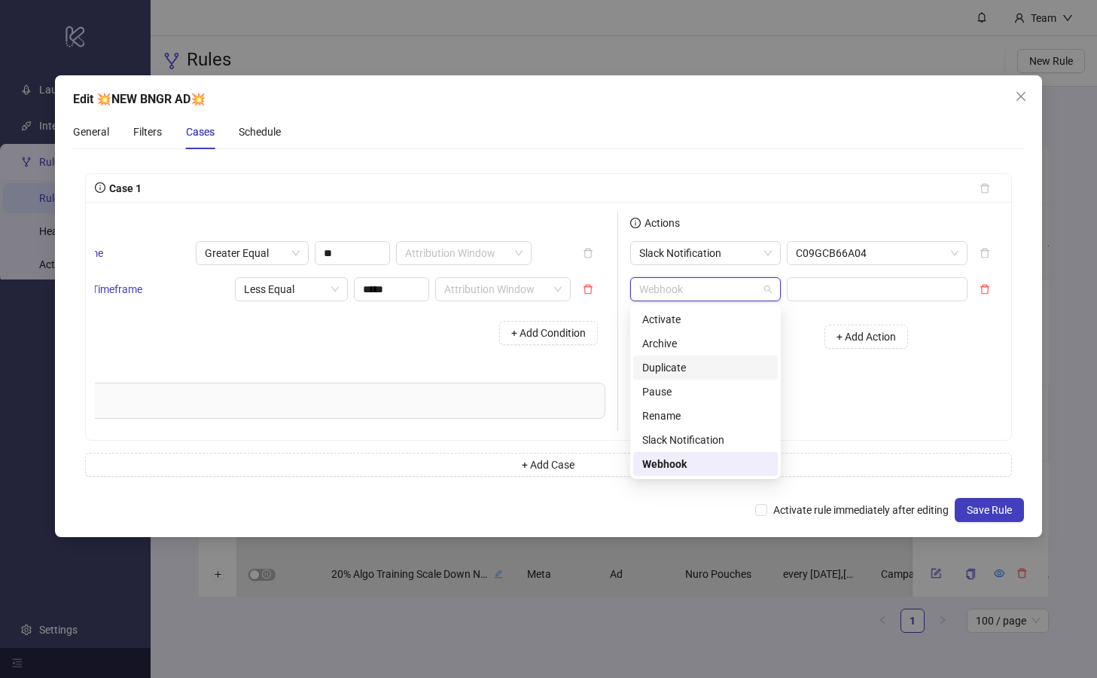
click at [701, 369] on div "Duplicate" at bounding box center [705, 367] width 126 height 17
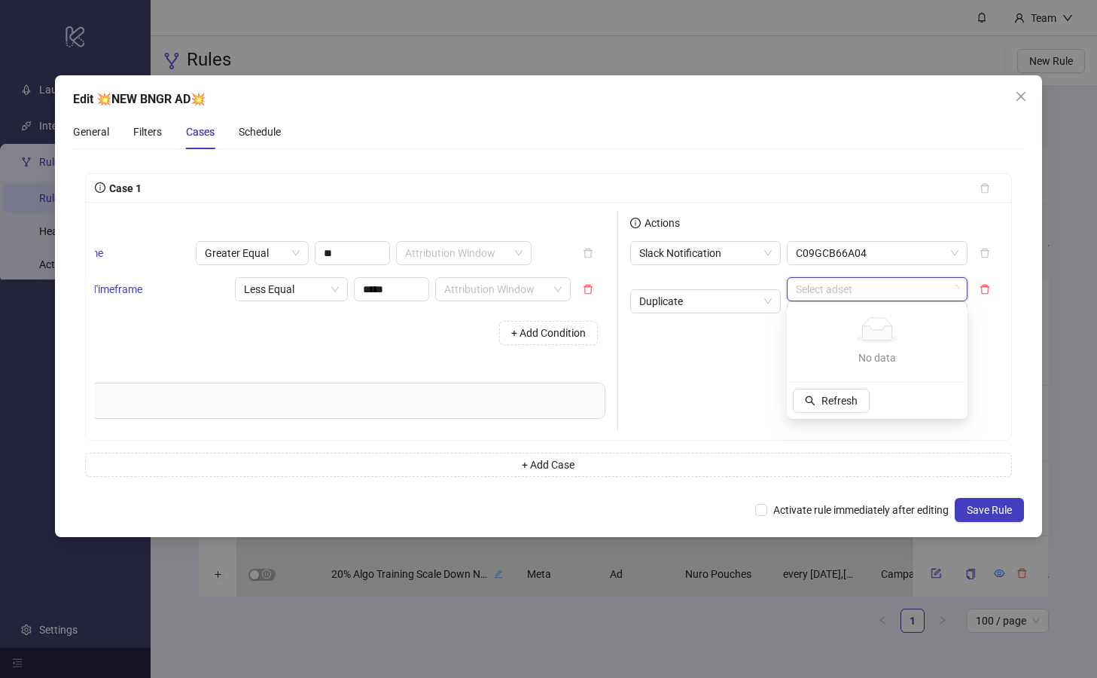
click at [884, 290] on input "search" at bounding box center [870, 289] width 149 height 23
click at [748, 364] on div "+ Add Action" at bounding box center [774, 360] width 289 height 47
click at [977, 293] on button "button" at bounding box center [985, 289] width 35 height 24
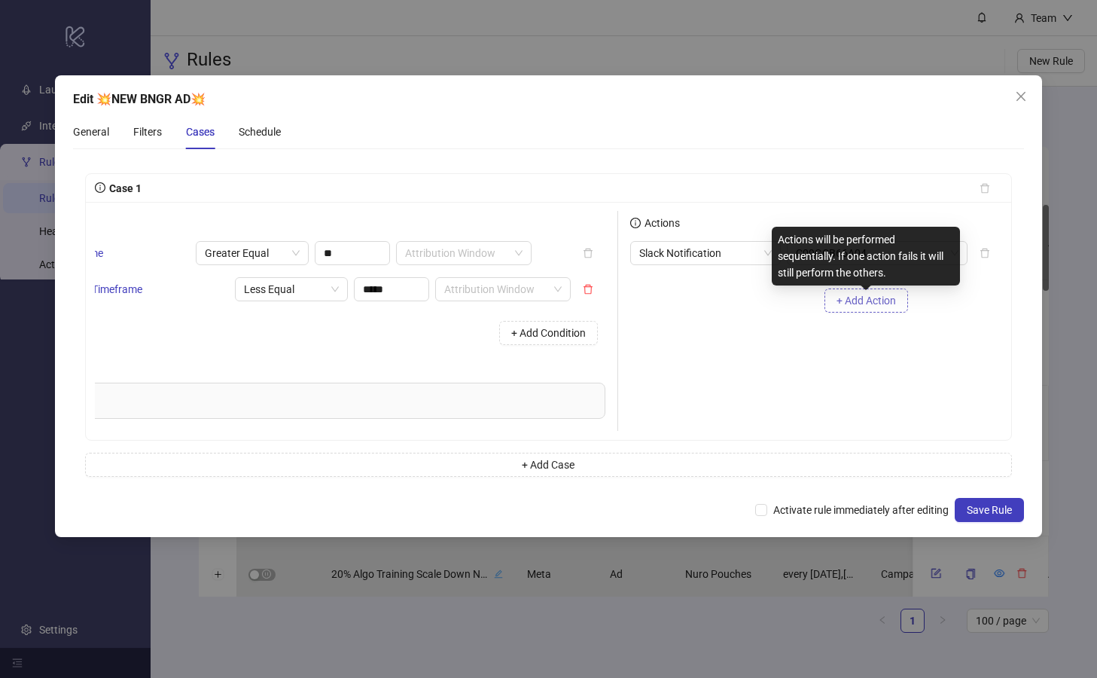
click at [838, 303] on span "+ Add Action" at bounding box center [866, 300] width 59 height 12
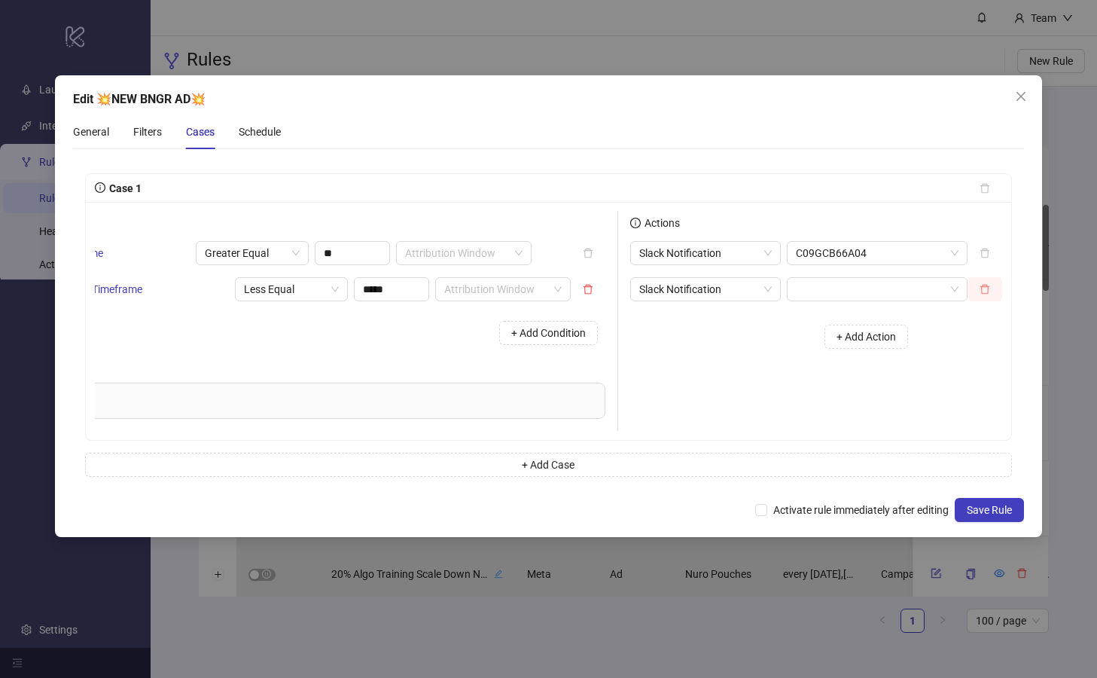
click at [988, 291] on icon "delete" at bounding box center [984, 290] width 9 height 10
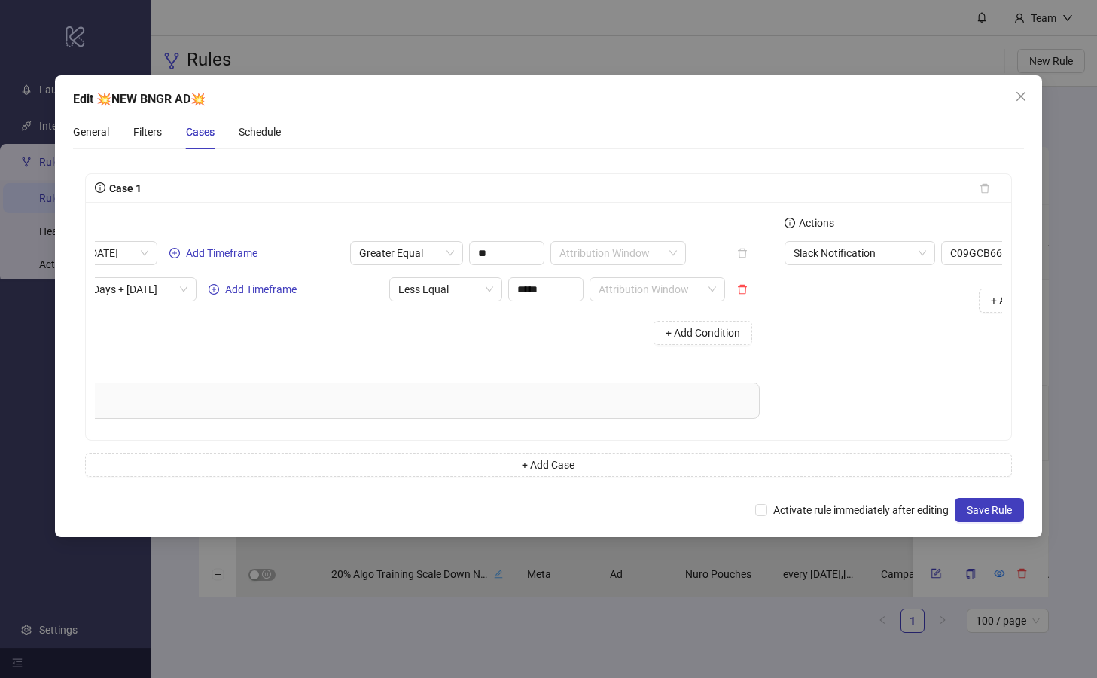
scroll to position [0, 0]
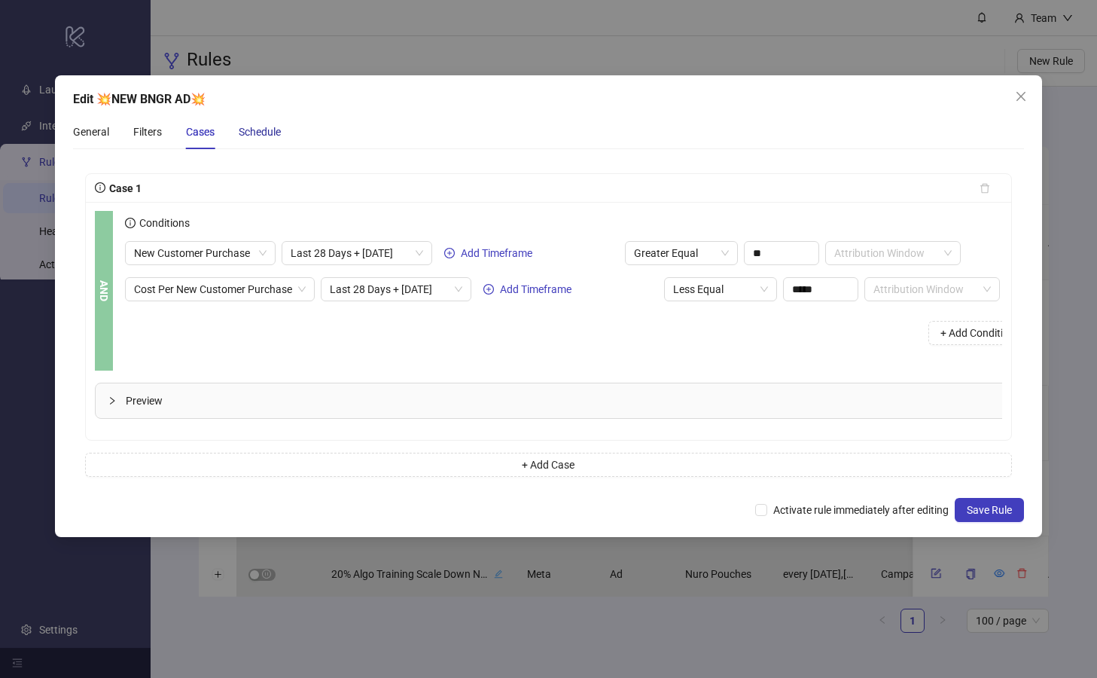
click at [269, 135] on div "Schedule" at bounding box center [260, 131] width 42 height 17
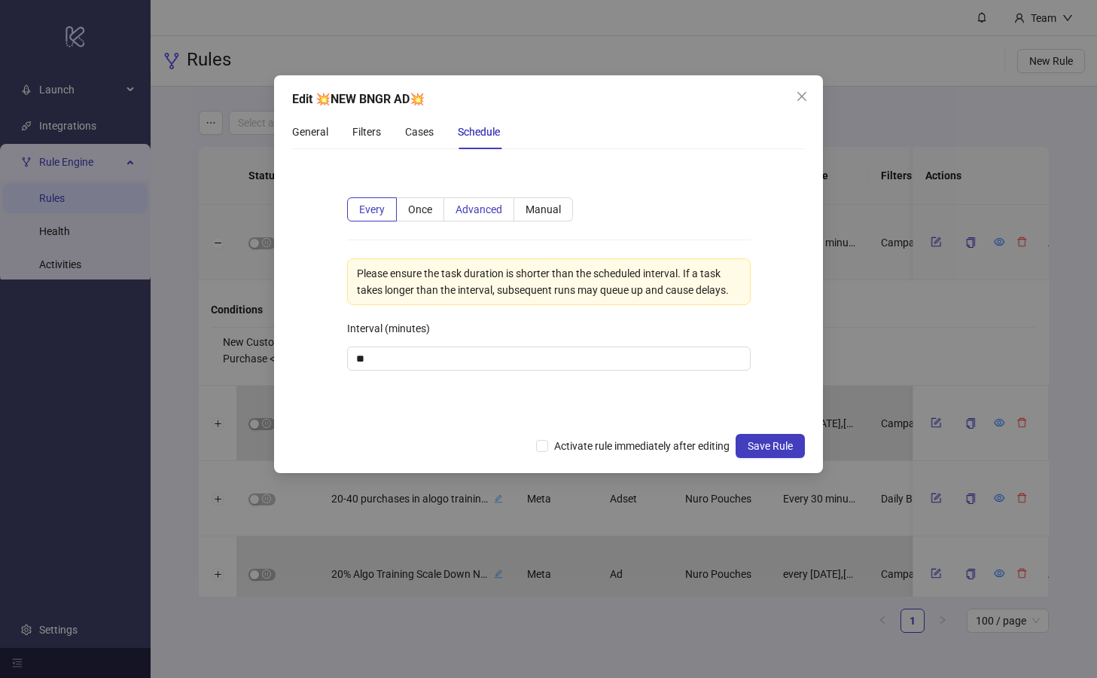
click at [486, 207] on span "Advanced" at bounding box center [479, 209] width 47 height 12
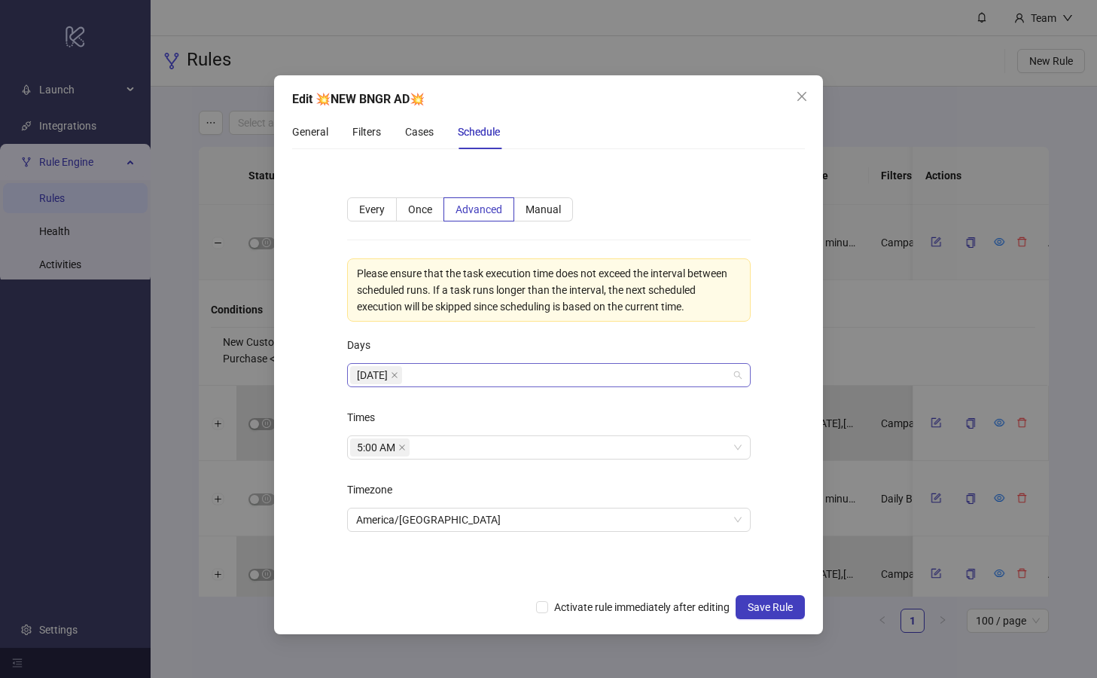
click at [446, 371] on div "[DATE]" at bounding box center [541, 374] width 382 height 21
click at [408, 131] on div "Cases" at bounding box center [419, 131] width 29 height 17
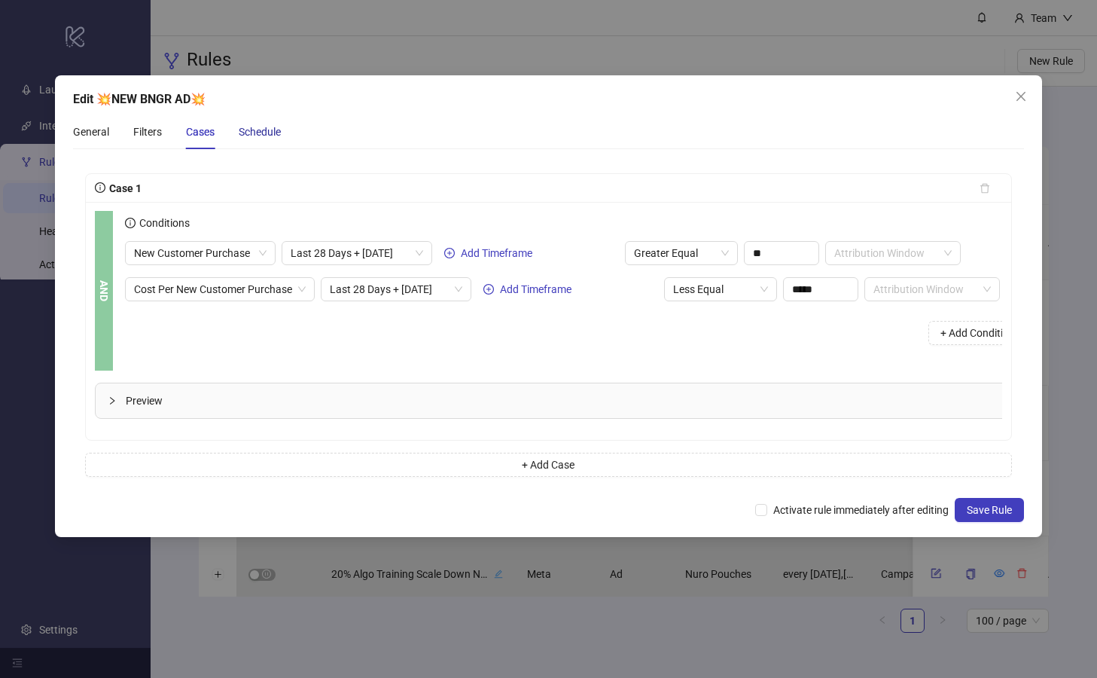
click at [264, 130] on div "Schedule" at bounding box center [260, 131] width 42 height 17
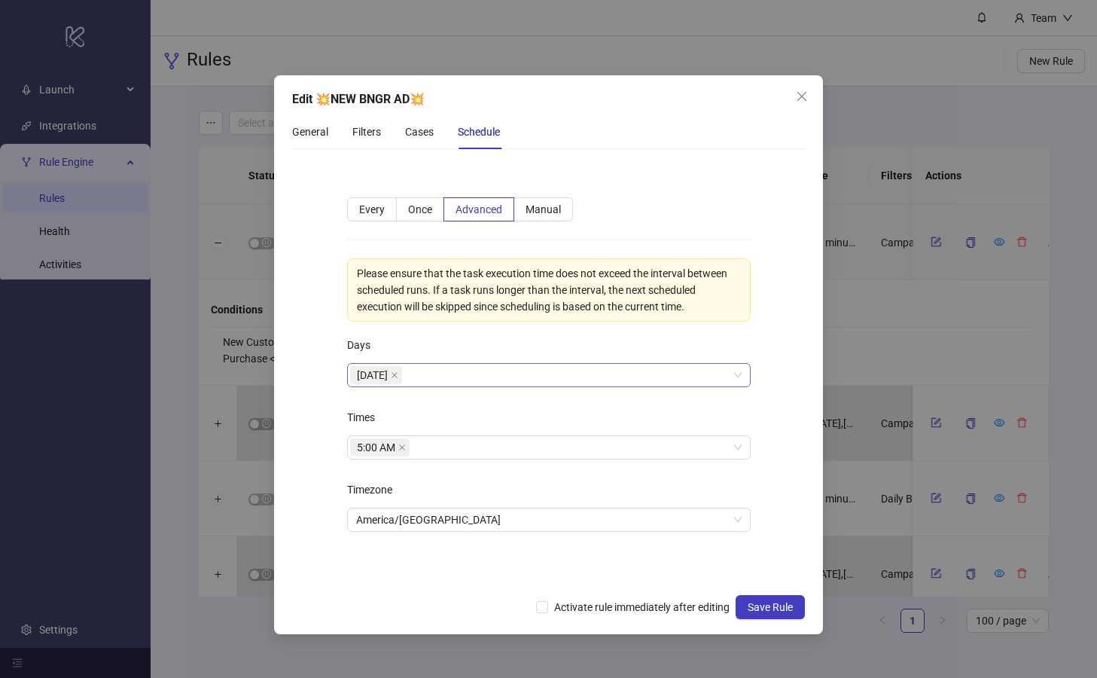
drag, startPoint x: 528, startPoint y: 375, endPoint x: 517, endPoint y: 373, distance: 11.4
click at [528, 375] on div "[DATE]" at bounding box center [541, 374] width 382 height 21
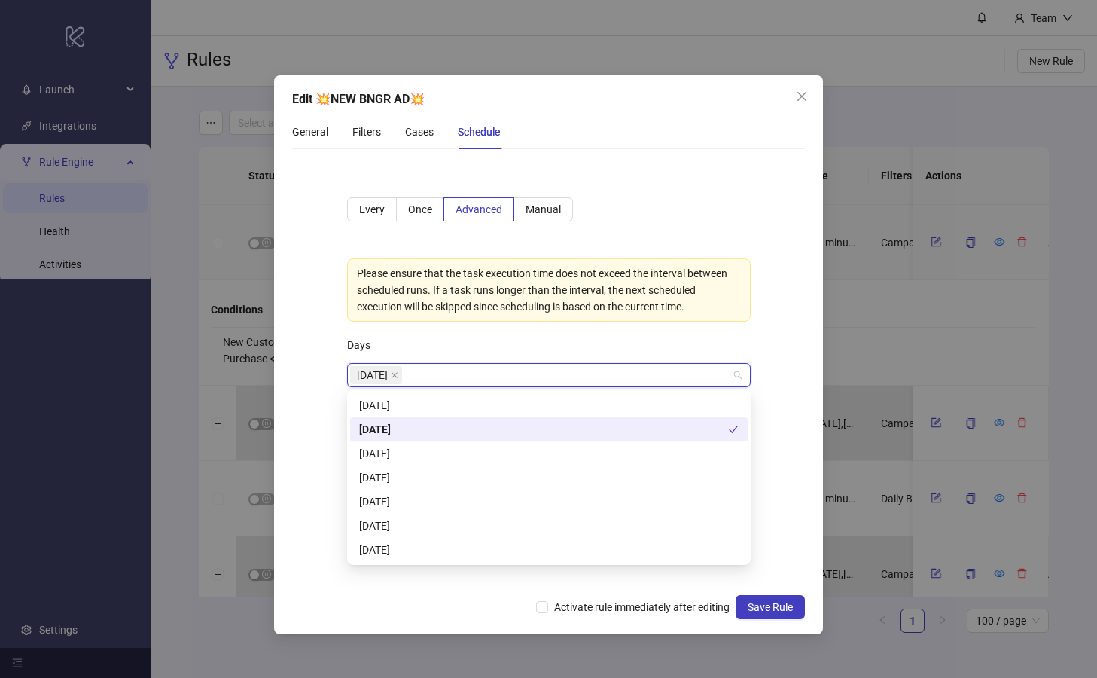
click at [526, 425] on div "[DATE]" at bounding box center [543, 429] width 369 height 17
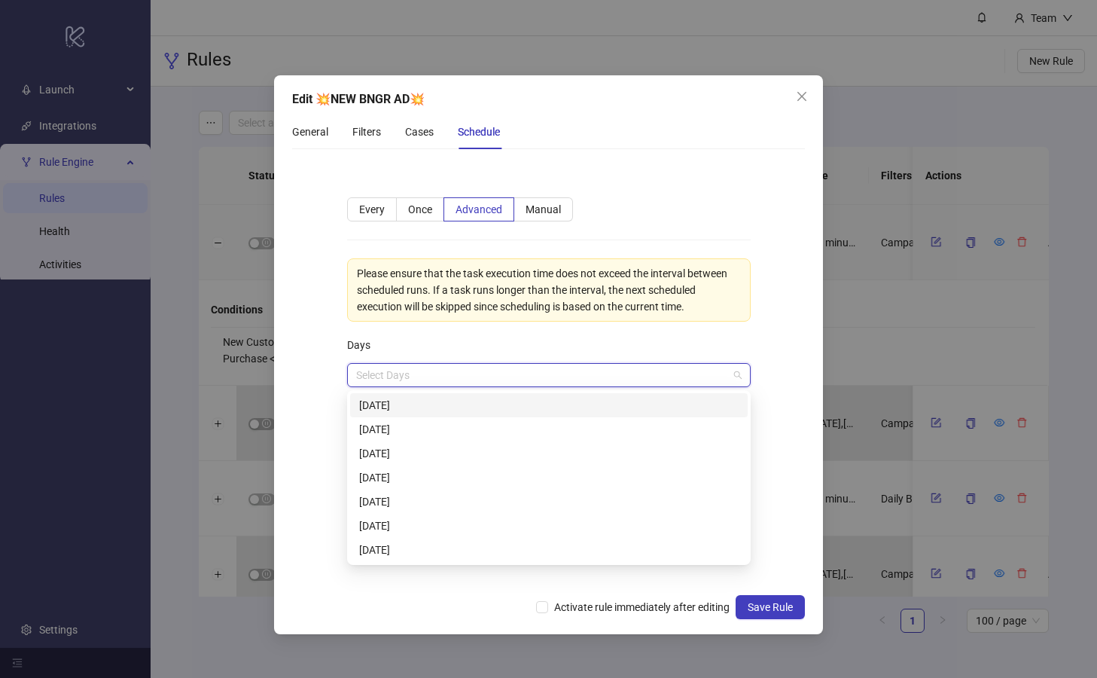
click at [466, 407] on div "[DATE]" at bounding box center [548, 405] width 379 height 17
click at [458, 434] on div "[DATE]" at bounding box center [548, 429] width 379 height 17
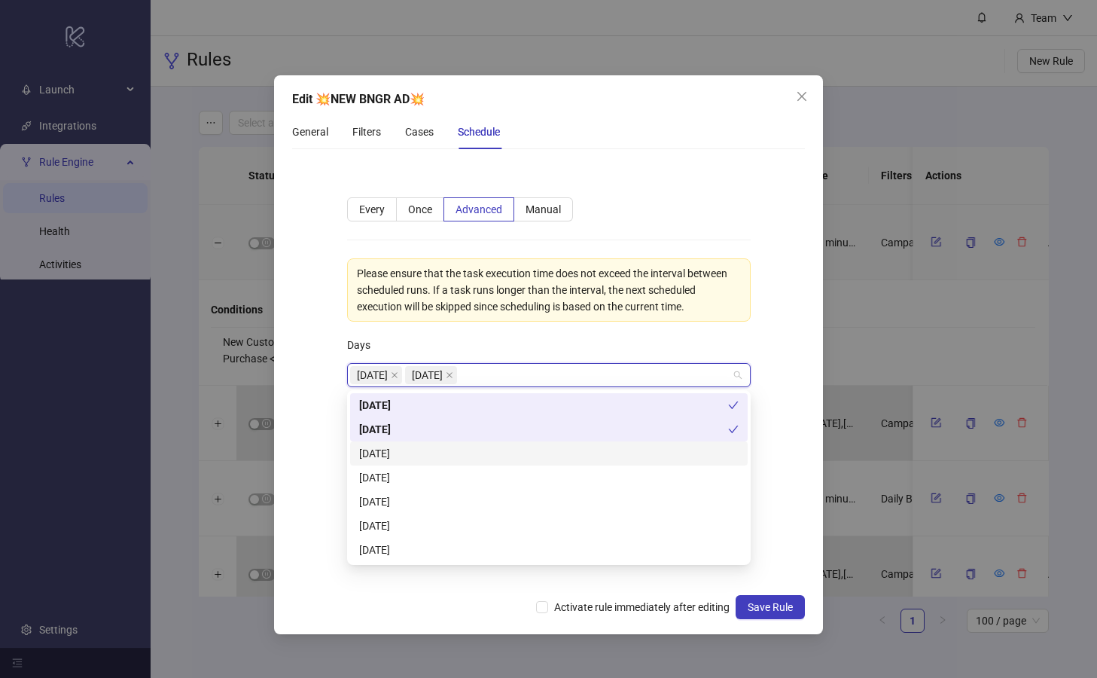
click at [457, 453] on div "[DATE]" at bounding box center [548, 453] width 379 height 17
drag, startPoint x: 456, startPoint y: 474, endPoint x: 460, endPoint y: 495, distance: 21.4
click at [456, 474] on div "[DATE]" at bounding box center [548, 477] width 379 height 17
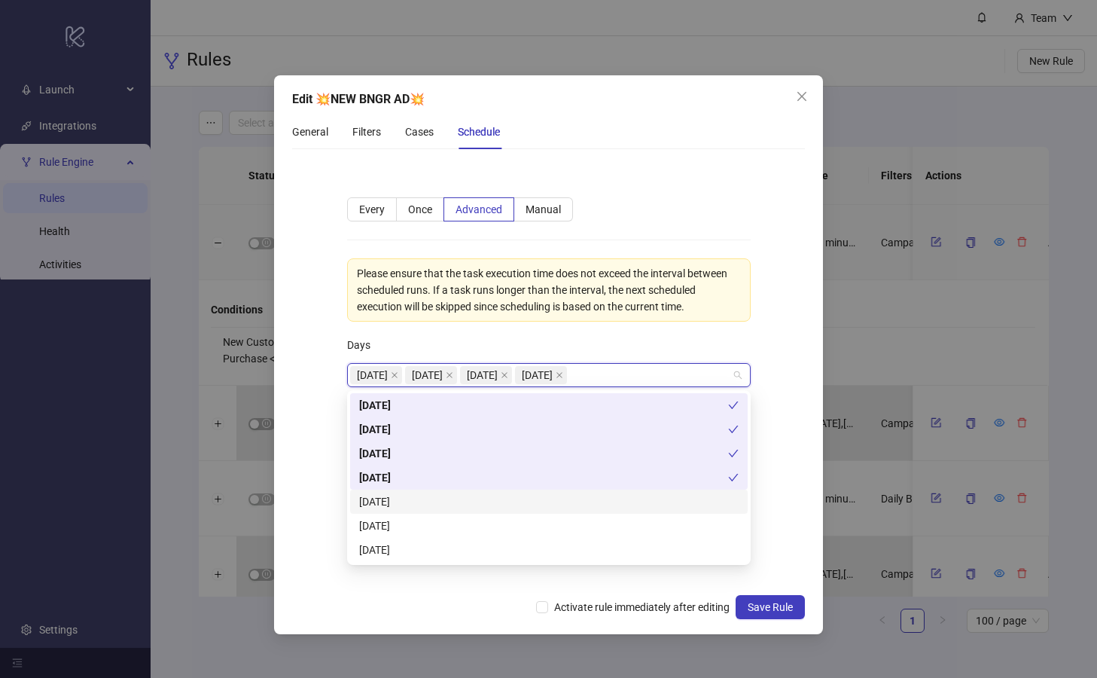
click at [465, 503] on div "[DATE]" at bounding box center [548, 501] width 379 height 17
click at [459, 528] on div "[DATE]" at bounding box center [548, 525] width 379 height 17
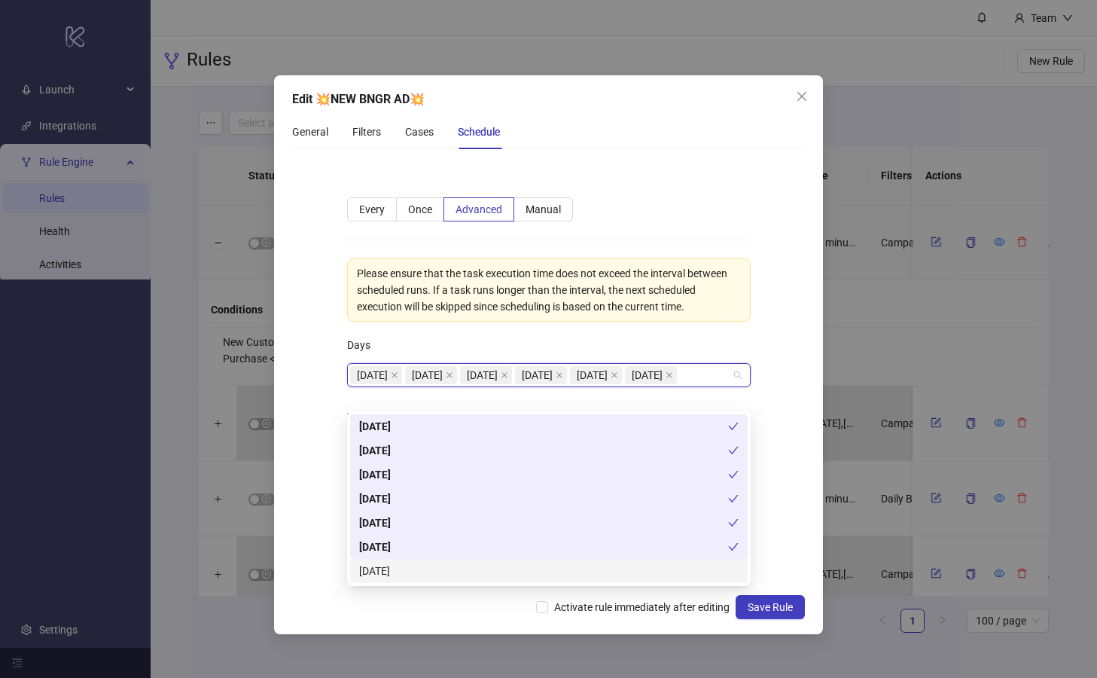
drag, startPoint x: 513, startPoint y: 573, endPoint x: 505, endPoint y: 567, distance: 9.6
click at [513, 572] on div "[DATE]" at bounding box center [548, 570] width 379 height 17
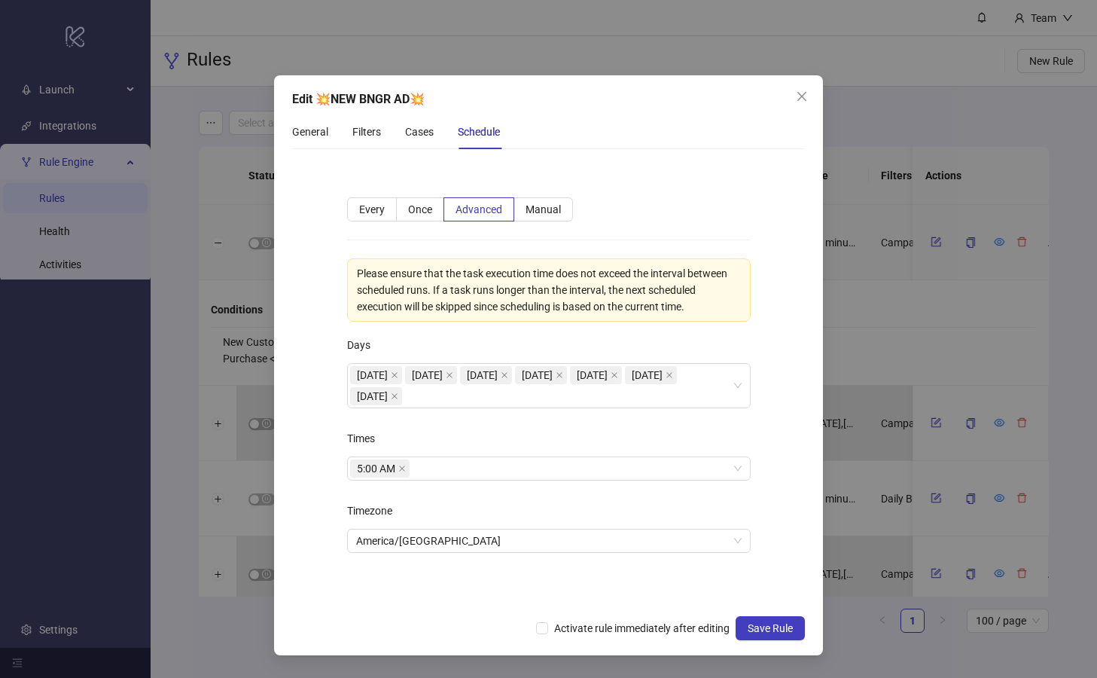
click at [322, 397] on form "**********" at bounding box center [548, 384] width 513 height 446
click at [402, 471] on icon "close" at bounding box center [402, 469] width 8 height 8
click at [440, 473] on div at bounding box center [541, 468] width 382 height 21
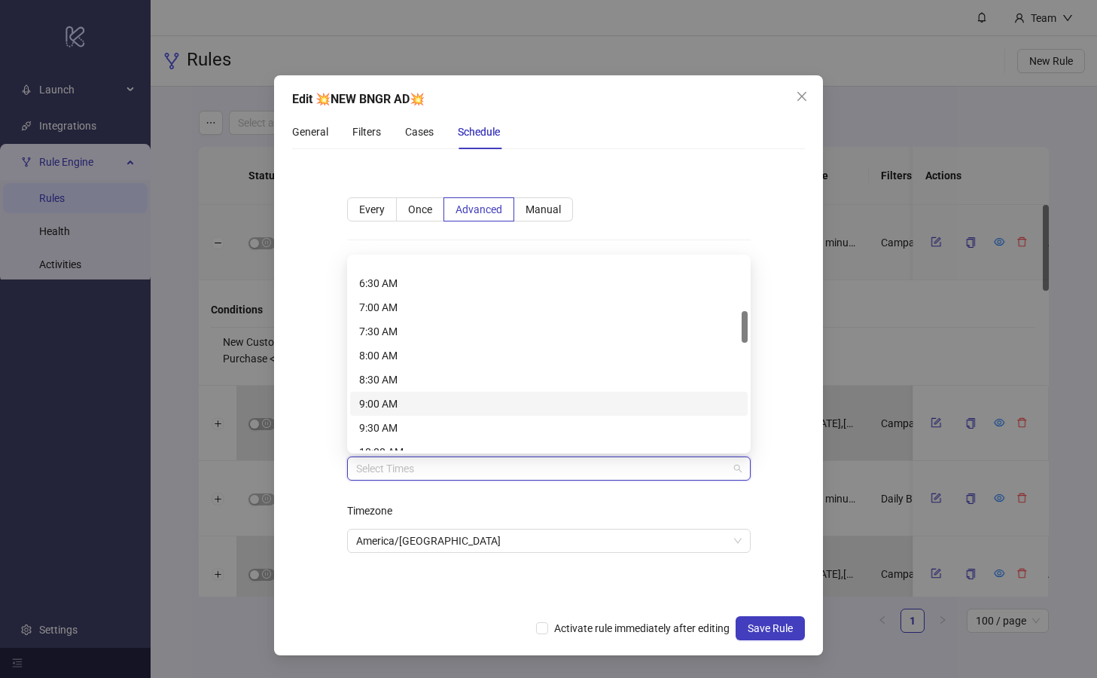
scroll to position [347, 0]
click at [404, 308] on div "8:00 AM" at bounding box center [548, 308] width 379 height 17
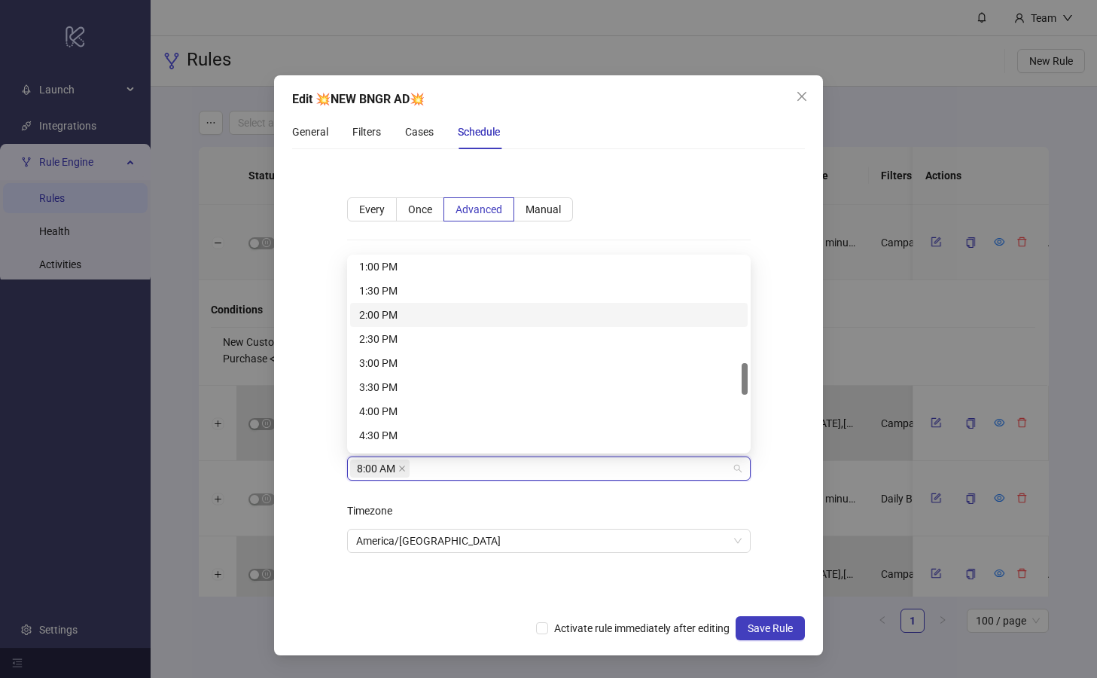
click at [425, 312] on div "2:00 PM" at bounding box center [548, 314] width 379 height 17
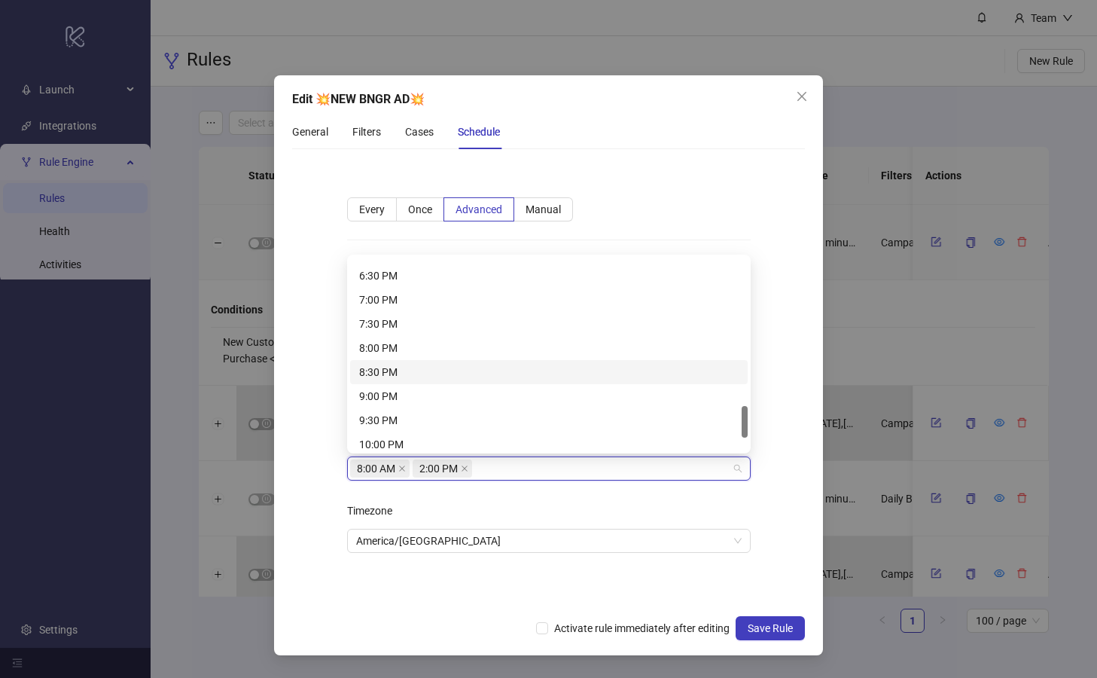
scroll to position [889, 0]
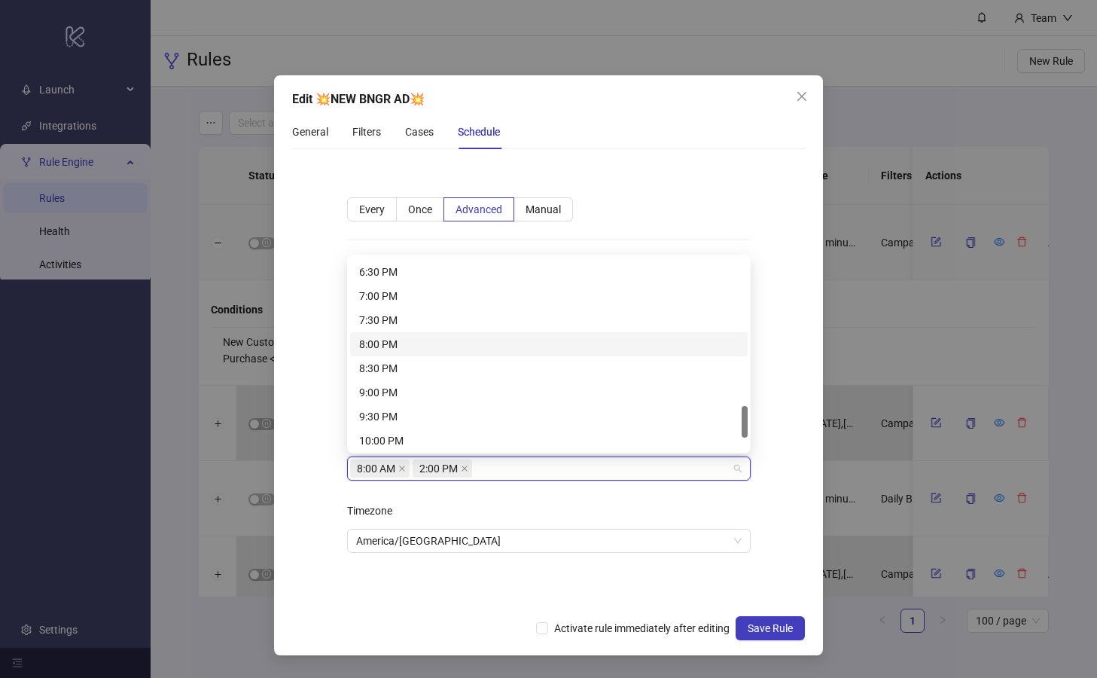
click at [440, 340] on div "8:00 PM" at bounding box center [548, 344] width 379 height 17
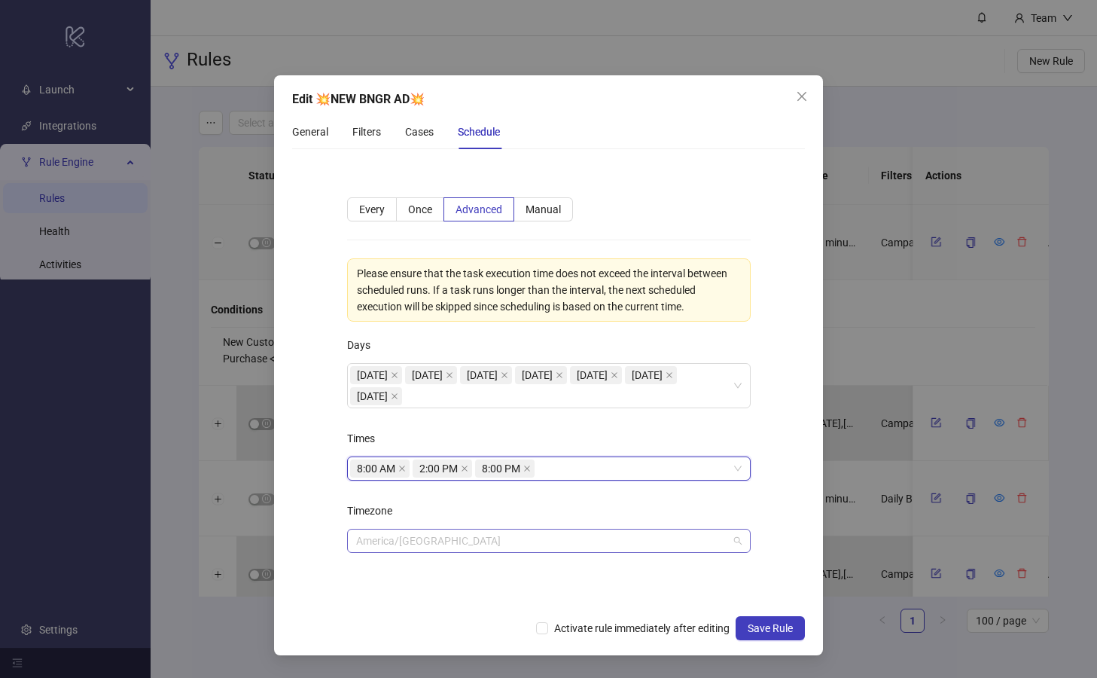
click at [610, 540] on span "America/[GEOGRAPHIC_DATA]" at bounding box center [549, 540] width 386 height 23
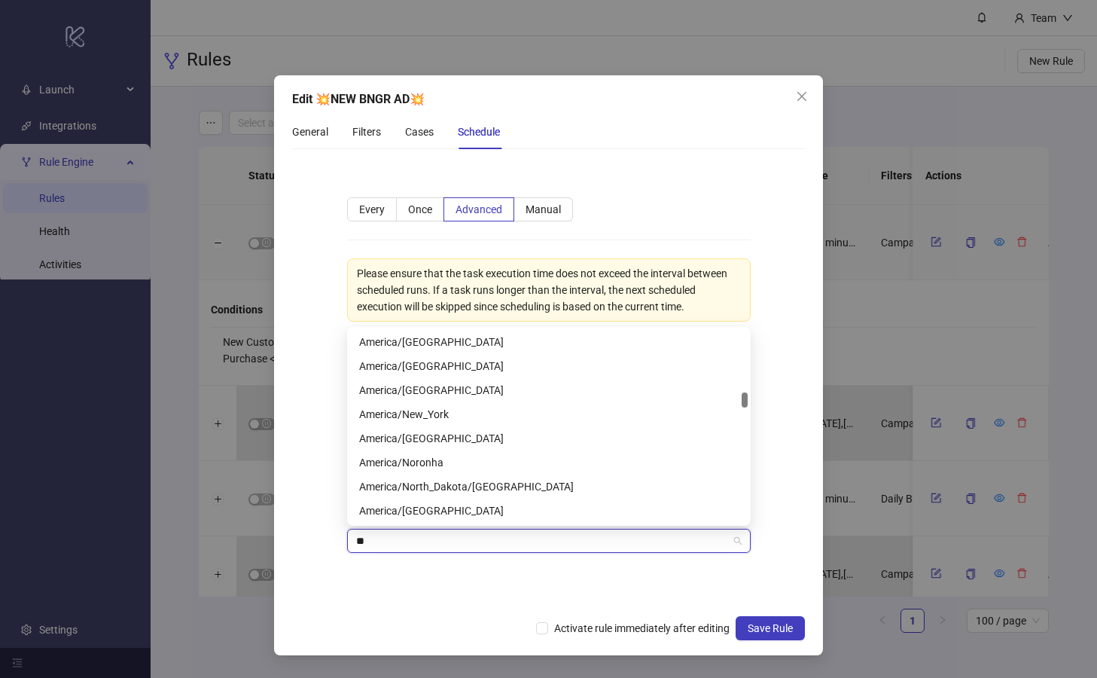
scroll to position [289, 0]
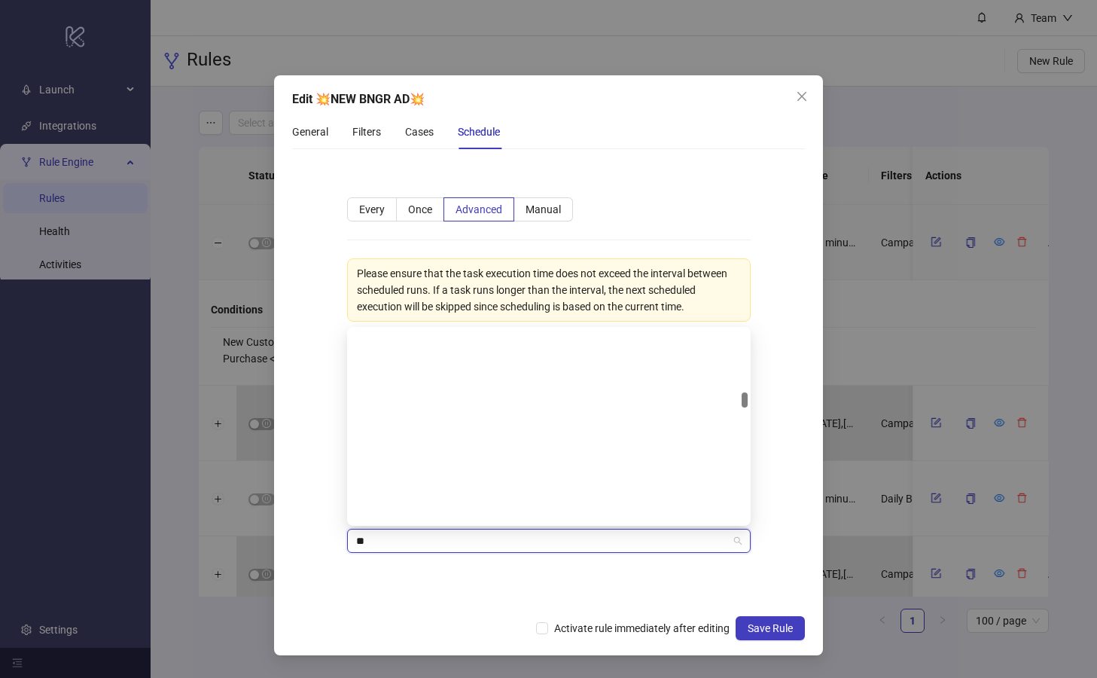
type input "***"
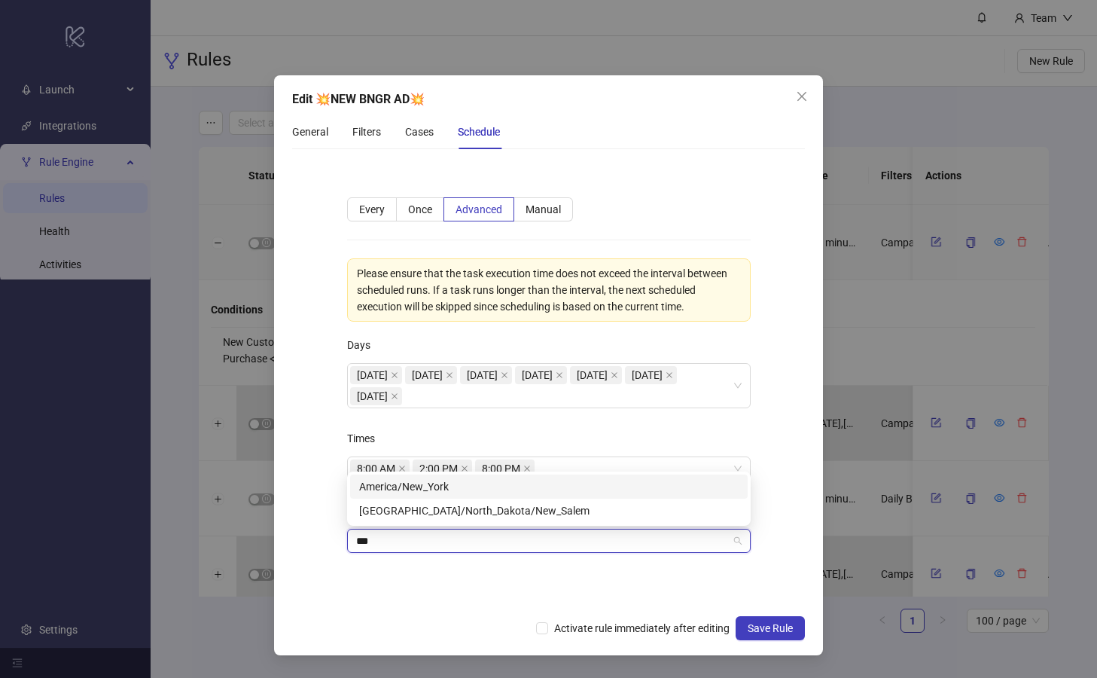
scroll to position [0, 0]
click at [459, 489] on div "America/New_York" at bounding box center [548, 486] width 379 height 17
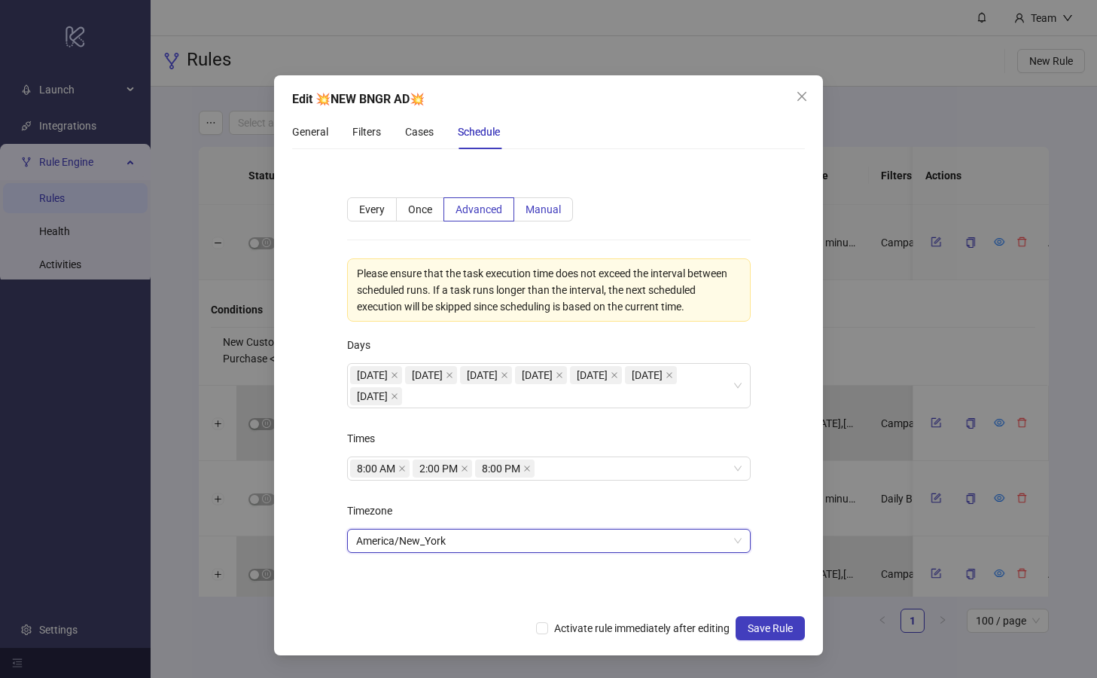
click at [542, 210] on span "Manual" at bounding box center [543, 209] width 35 height 12
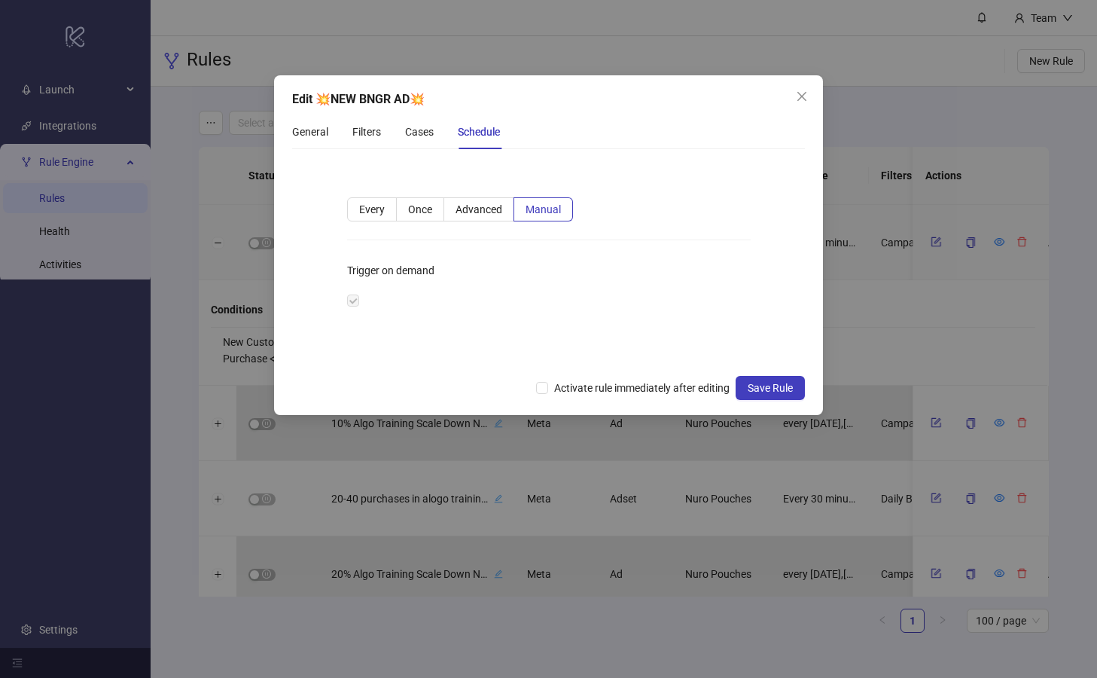
click at [404, 269] on label "Trigger on demand" at bounding box center [395, 270] width 97 height 24
click at [353, 301] on label at bounding box center [353, 300] width 12 height 17
click at [493, 210] on span "Advanced" at bounding box center [479, 209] width 47 height 12
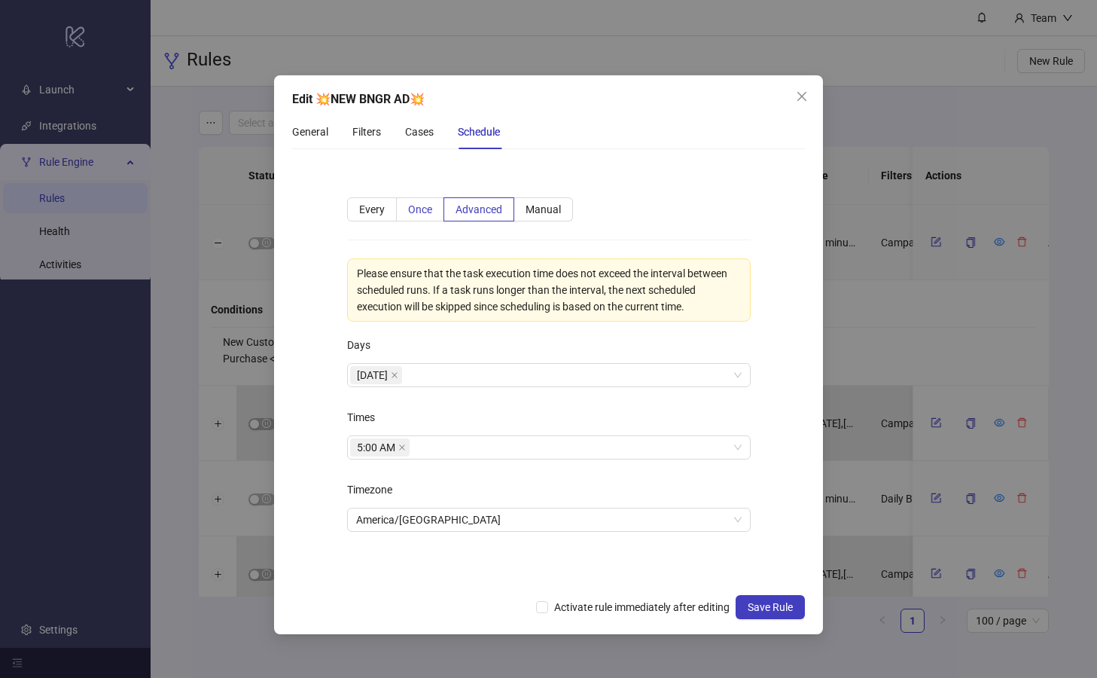
click at [418, 208] on span "Once" at bounding box center [420, 209] width 24 height 12
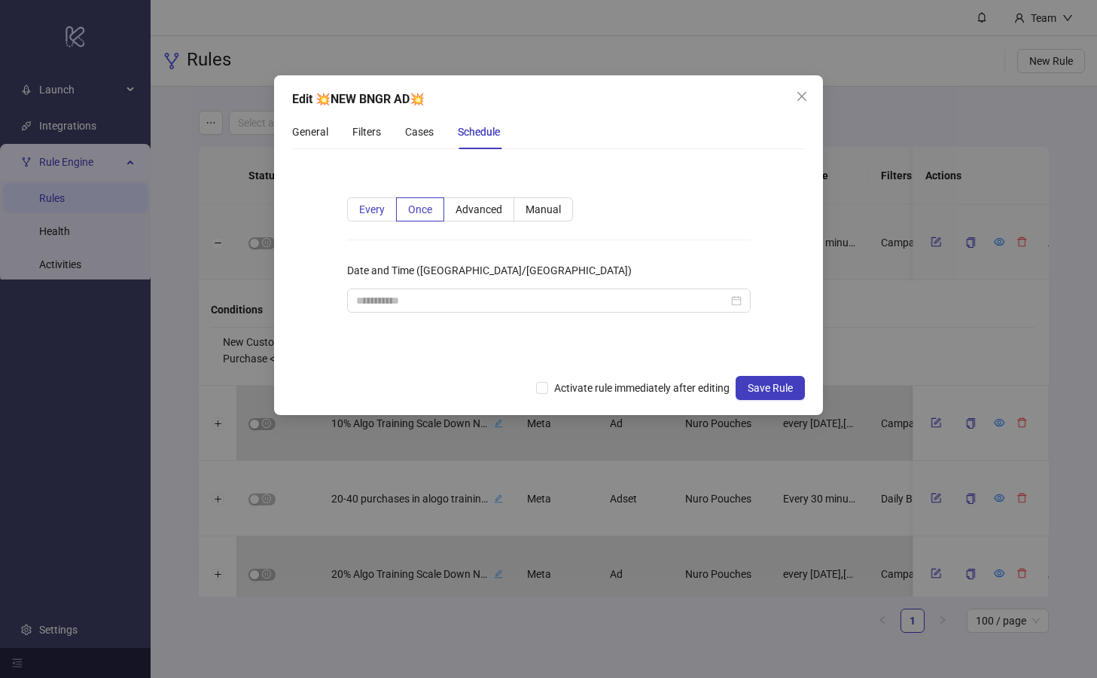
click at [372, 211] on span "Every" at bounding box center [372, 209] width 26 height 12
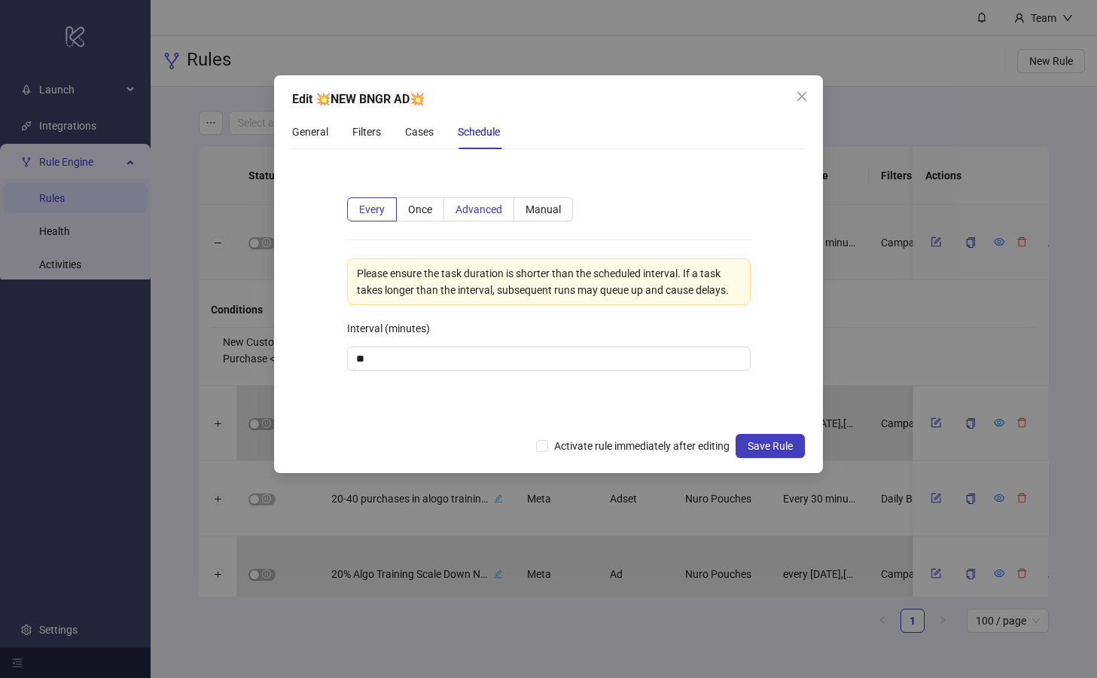
click at [496, 209] on span "Advanced" at bounding box center [479, 209] width 47 height 12
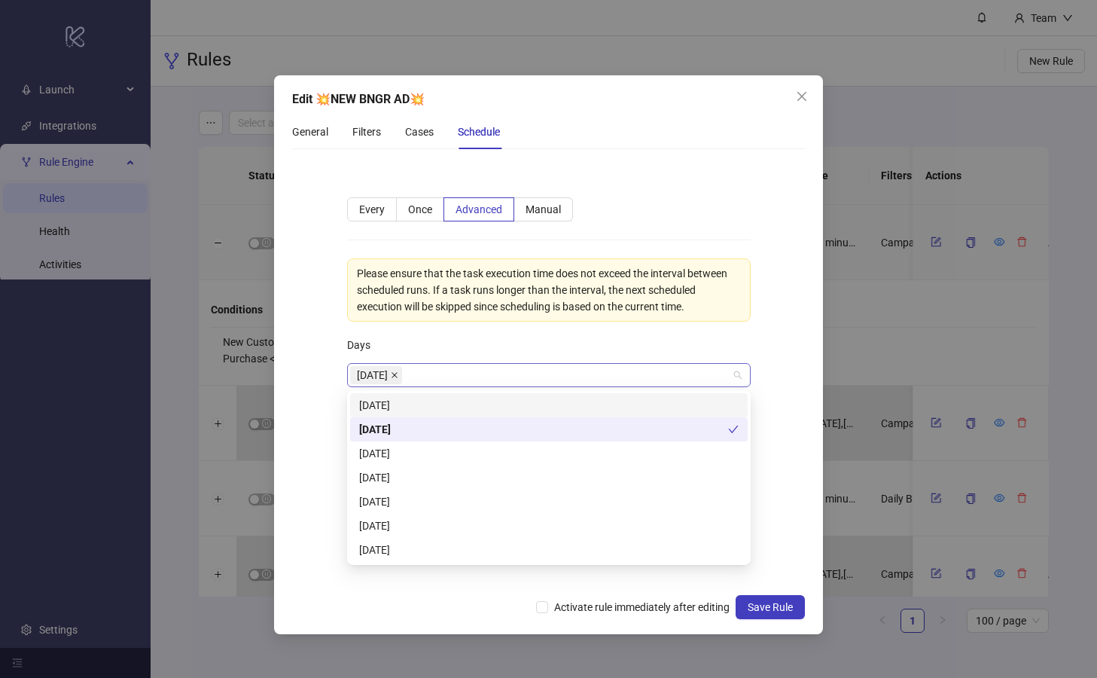
click at [402, 379] on span "[DATE]" at bounding box center [376, 375] width 52 height 18
click at [398, 376] on icon "close" at bounding box center [395, 375] width 8 height 8
click at [434, 404] on div "[DATE]" at bounding box center [548, 405] width 379 height 17
click at [425, 429] on div "[DATE]" at bounding box center [548, 429] width 379 height 17
click at [423, 450] on div "[DATE]" at bounding box center [548, 453] width 379 height 17
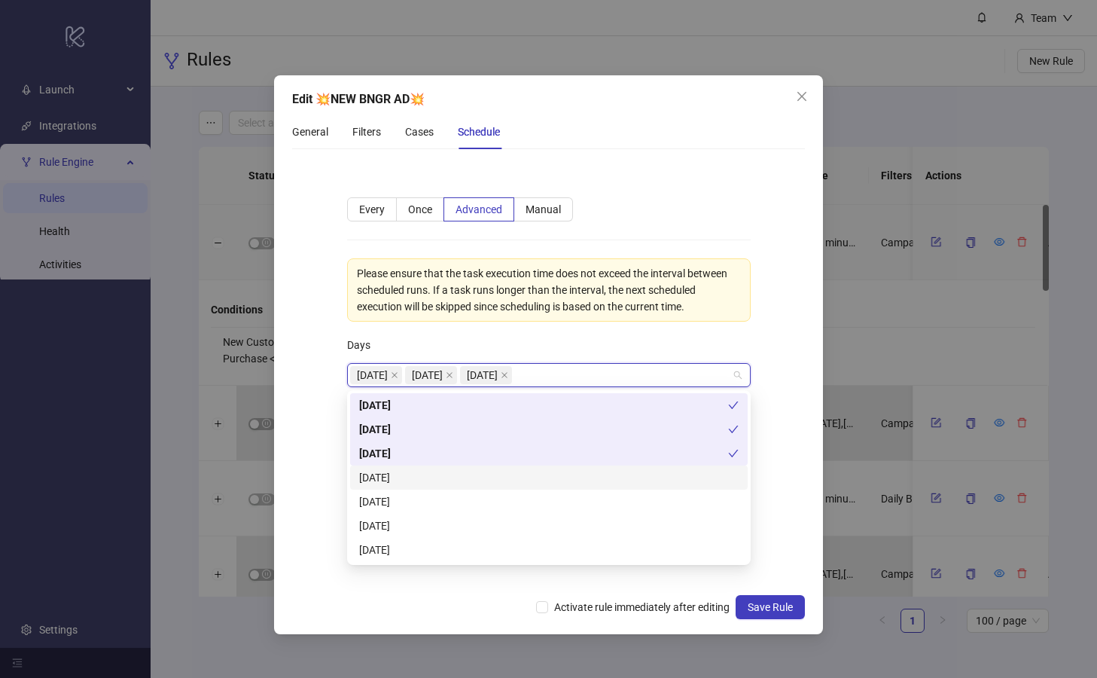
click at [422, 474] on div "[DATE]" at bounding box center [548, 477] width 379 height 17
click at [429, 497] on div "[DATE]" at bounding box center [548, 501] width 379 height 17
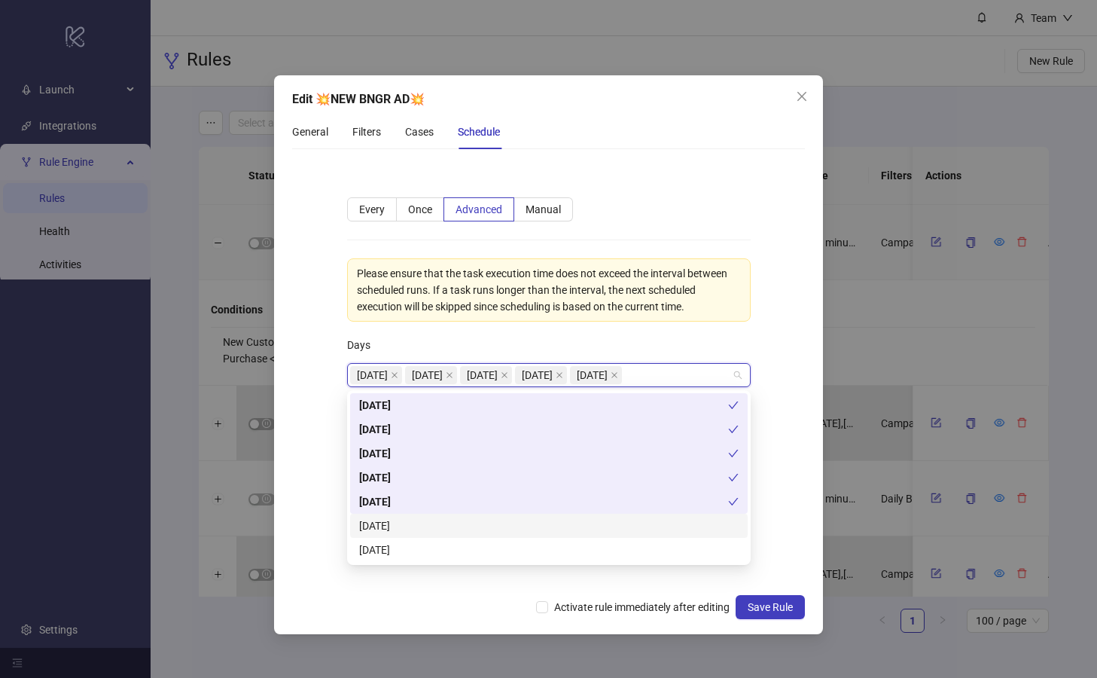
drag, startPoint x: 421, startPoint y: 528, endPoint x: 428, endPoint y: 545, distance: 18.6
click at [421, 528] on div "[DATE]" at bounding box center [548, 525] width 379 height 17
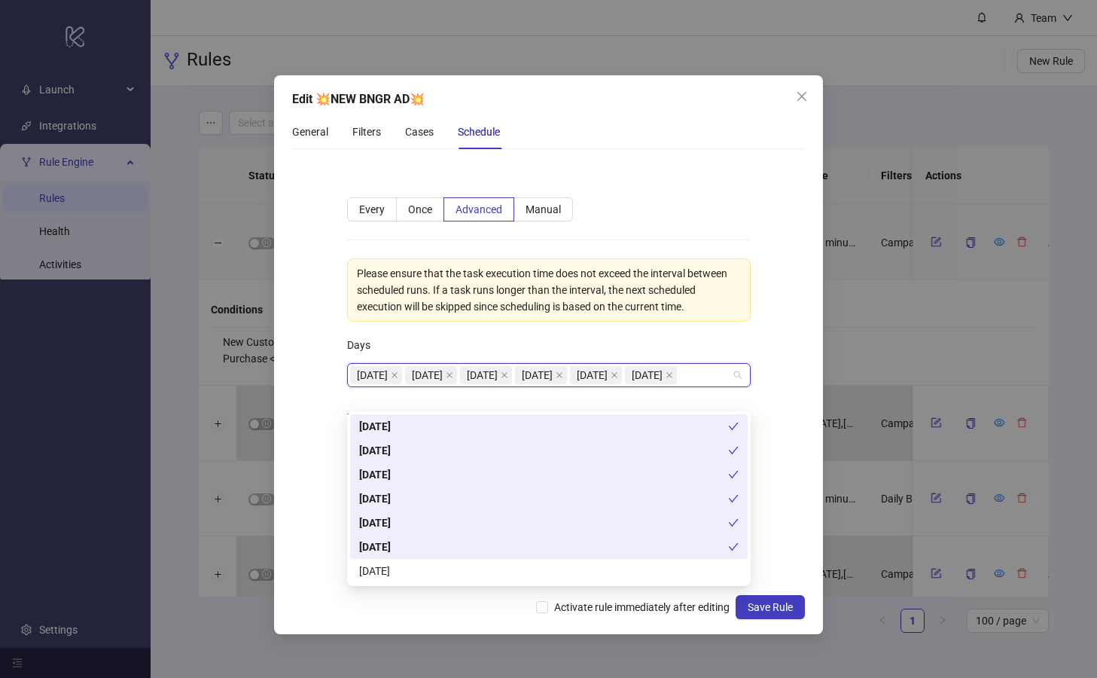
click at [428, 547] on div "[DATE]" at bounding box center [543, 546] width 369 height 17
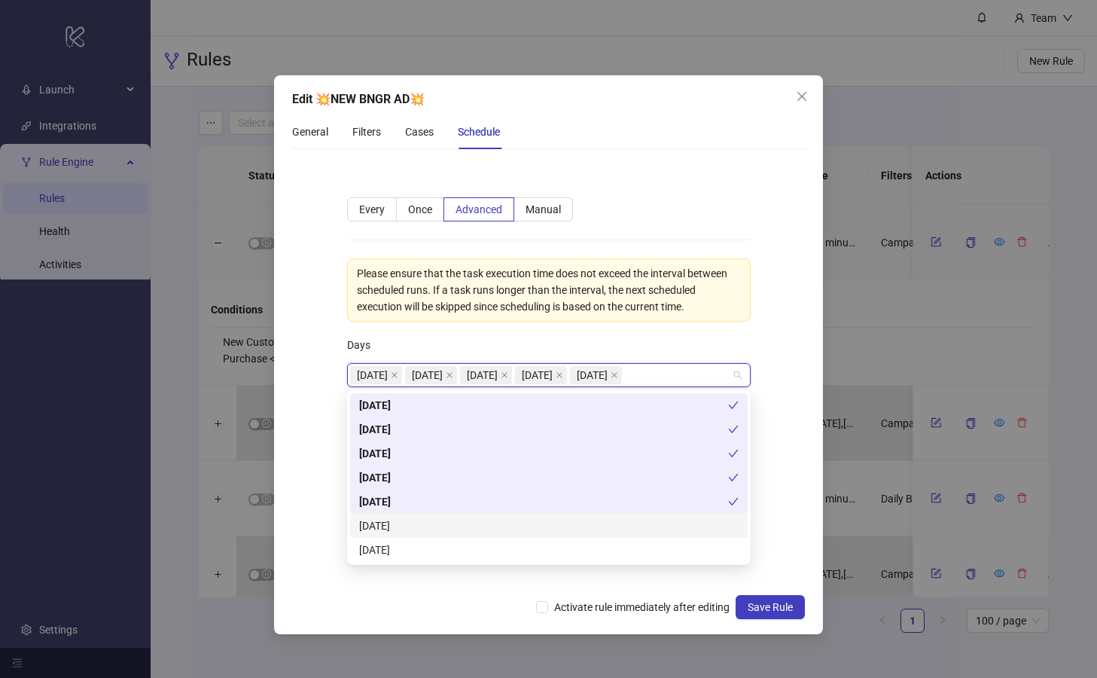
click at [429, 530] on div "[DATE]" at bounding box center [548, 525] width 379 height 17
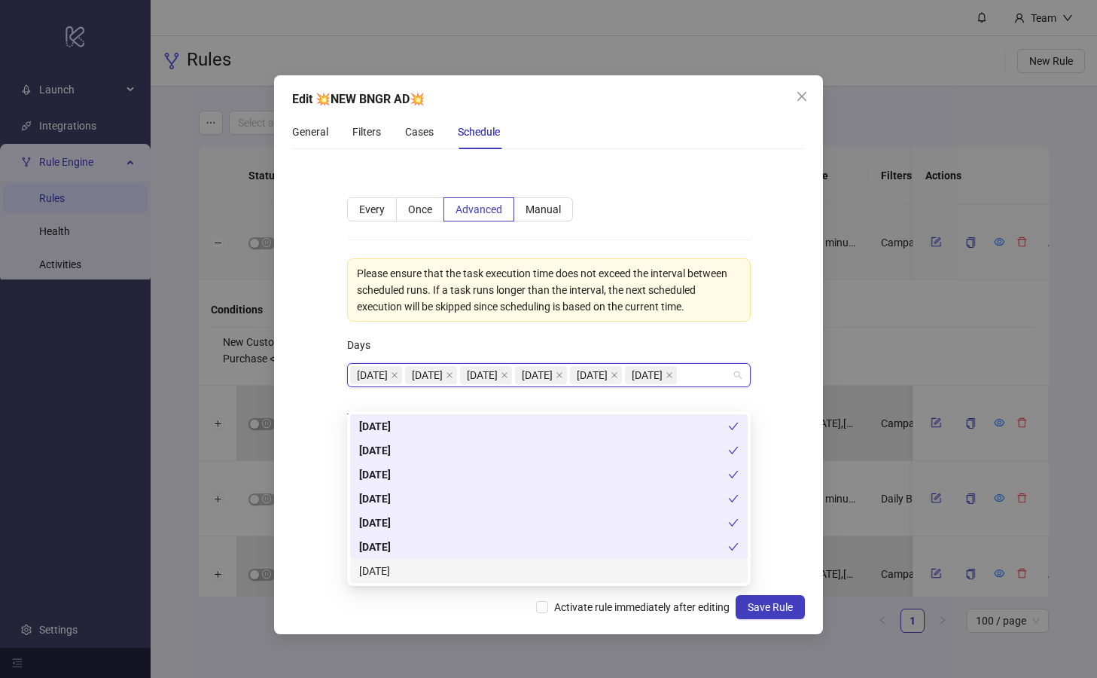
click at [468, 569] on div "[DATE]" at bounding box center [548, 570] width 379 height 17
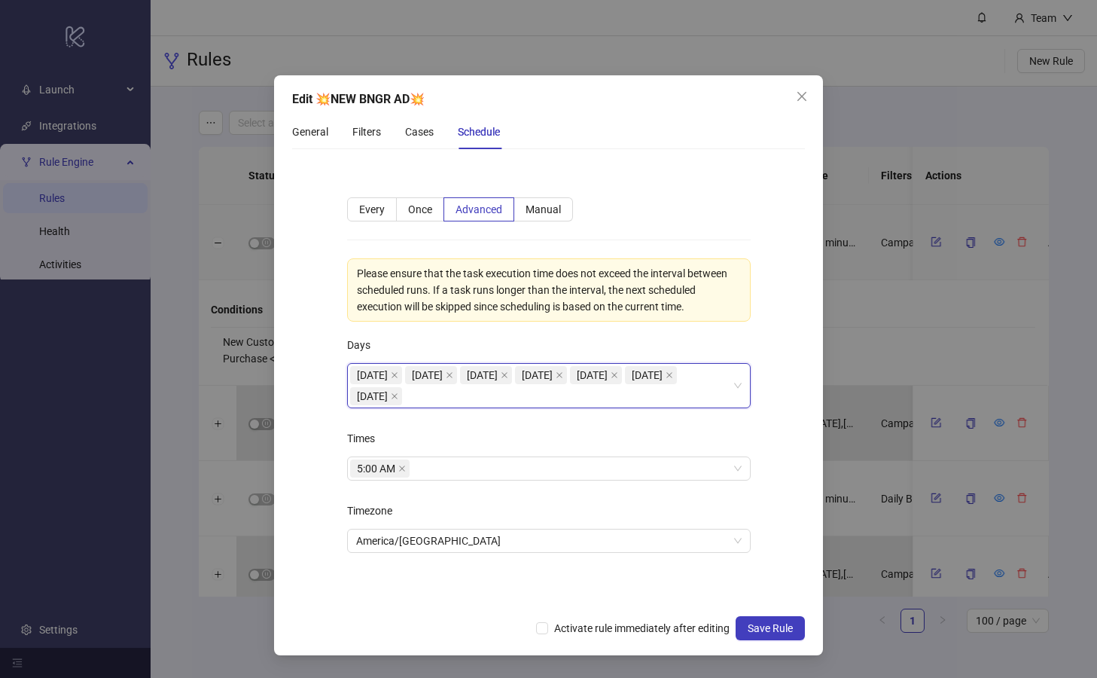
click at [304, 406] on form "**********" at bounding box center [548, 384] width 513 height 446
click at [402, 468] on icon "close" at bounding box center [402, 468] width 6 height 6
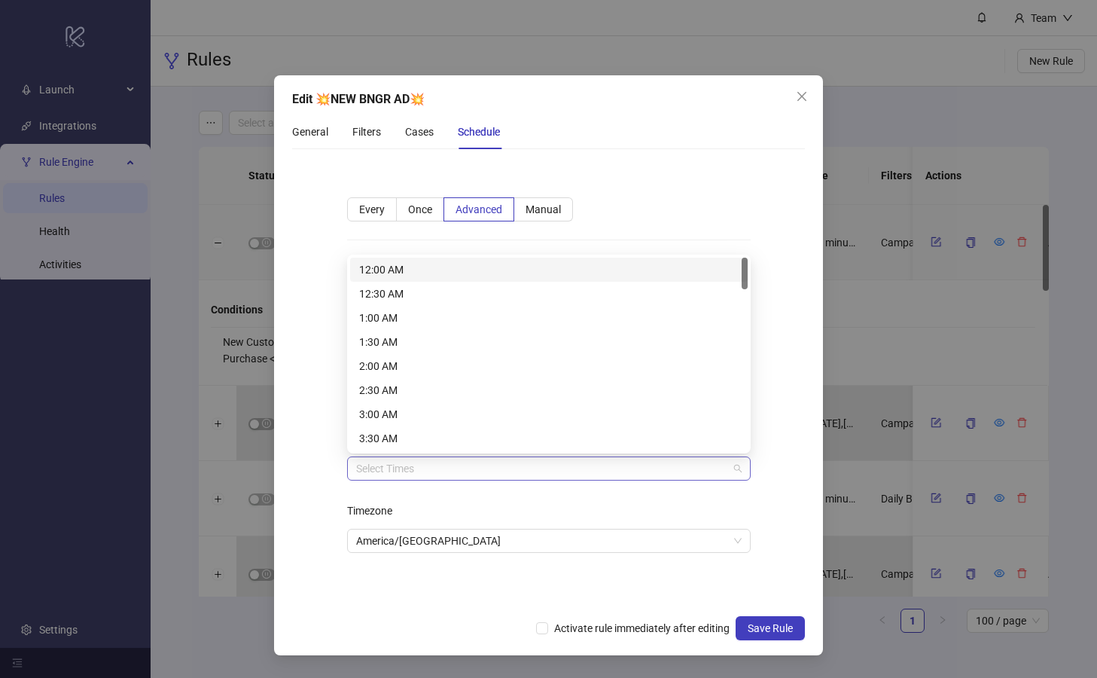
click at [426, 468] on div at bounding box center [541, 468] width 382 height 21
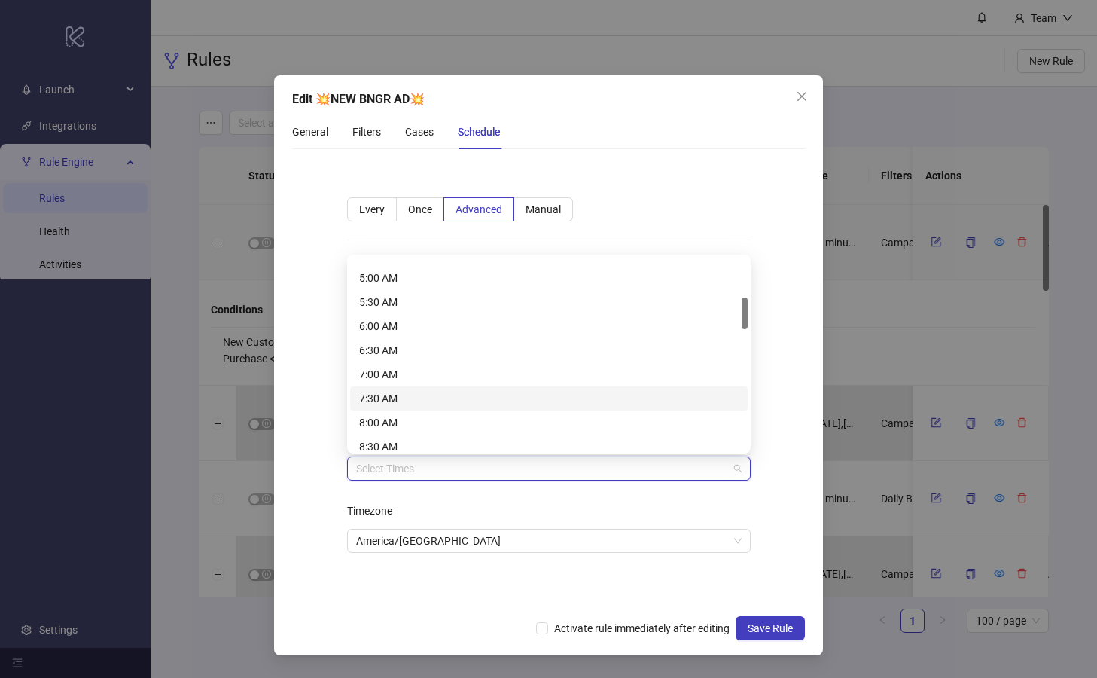
scroll to position [253, 0]
click at [407, 400] on div "8:00 AM" at bounding box center [548, 402] width 379 height 17
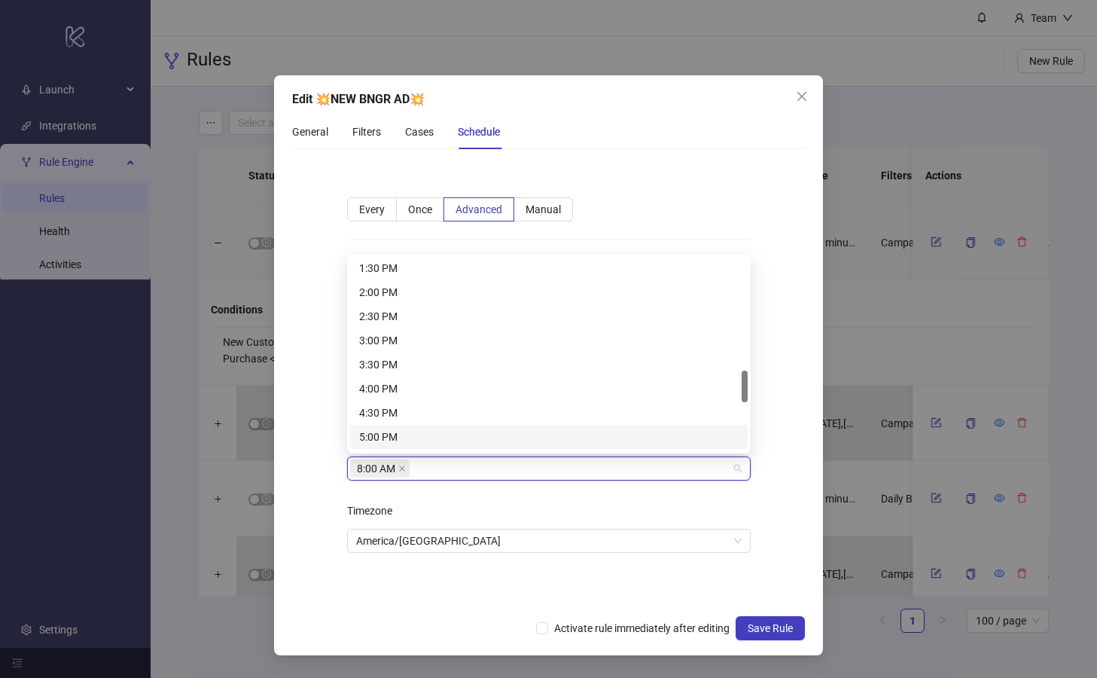
scroll to position [674, 0]
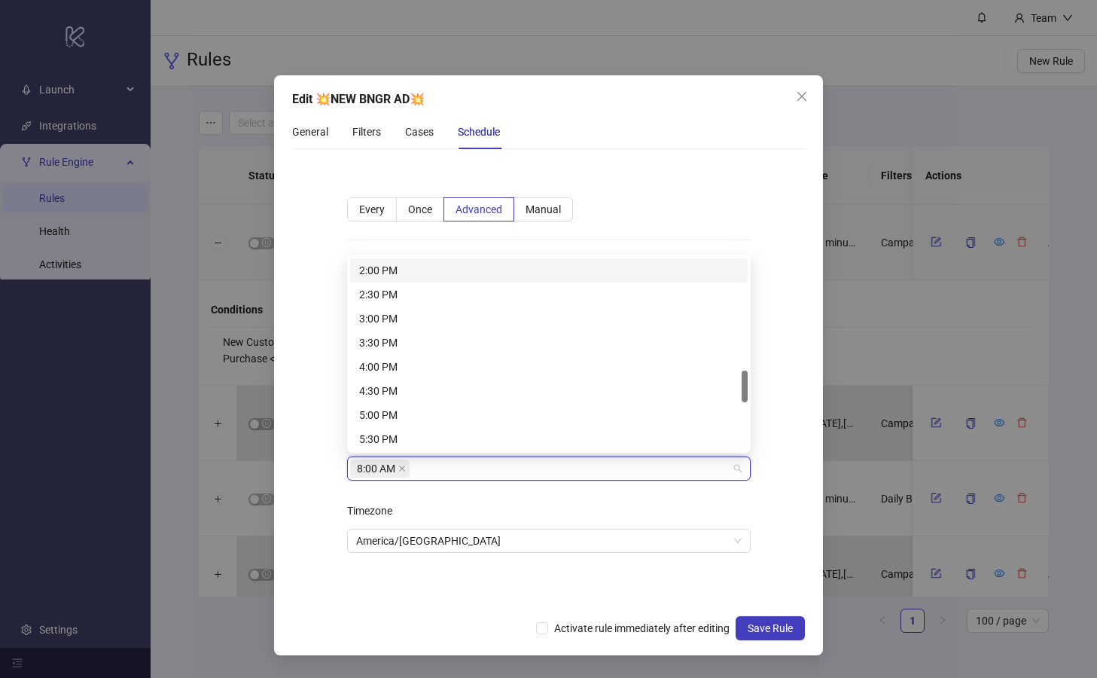
click at [428, 271] on div "2:00 PM" at bounding box center [548, 270] width 379 height 17
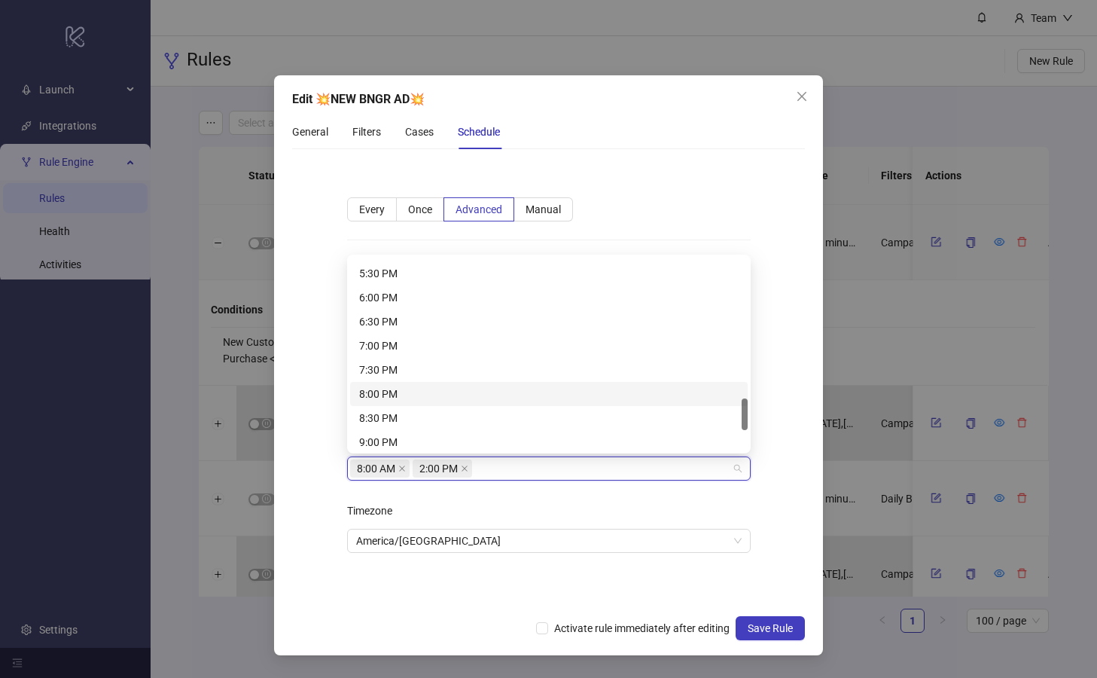
scroll to position [844, 0]
click at [419, 388] on div "8:00 PM" at bounding box center [548, 389] width 379 height 17
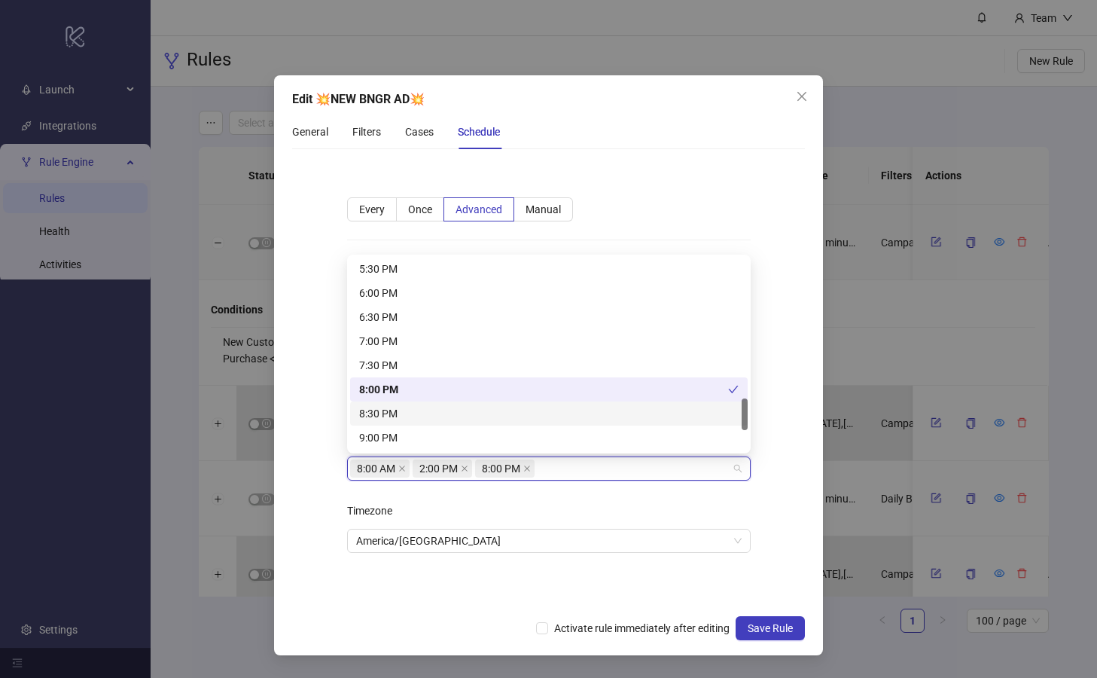
click at [317, 431] on form "**********" at bounding box center [548, 384] width 513 height 446
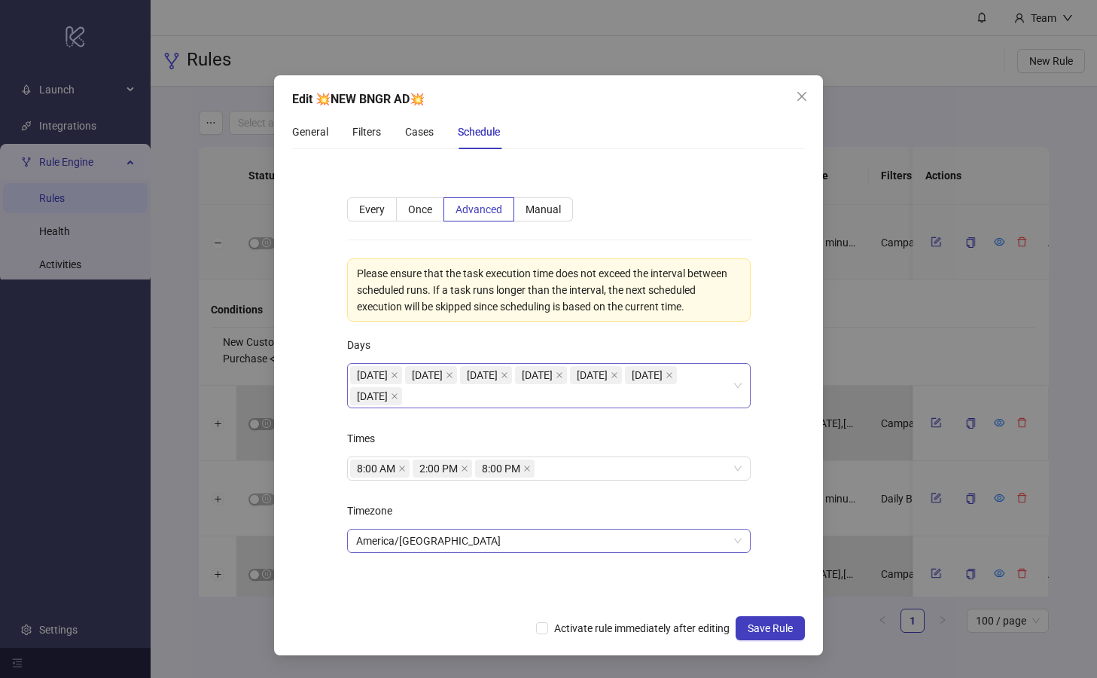
click at [444, 544] on span "America/[GEOGRAPHIC_DATA]" at bounding box center [549, 540] width 386 height 23
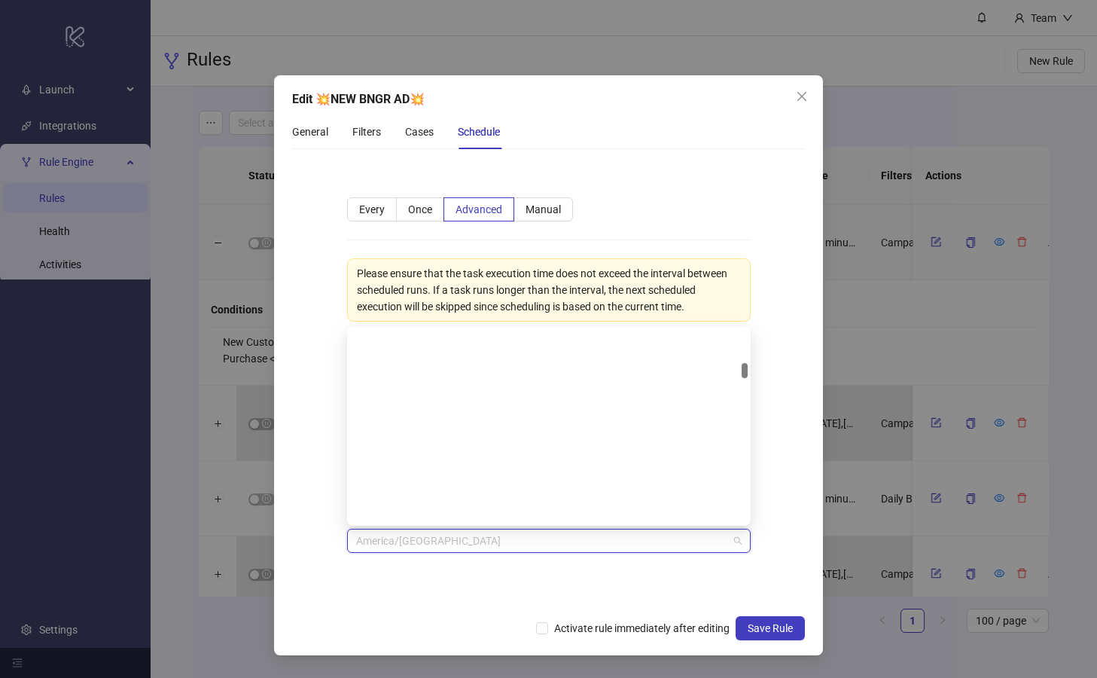
scroll to position [1831, 0]
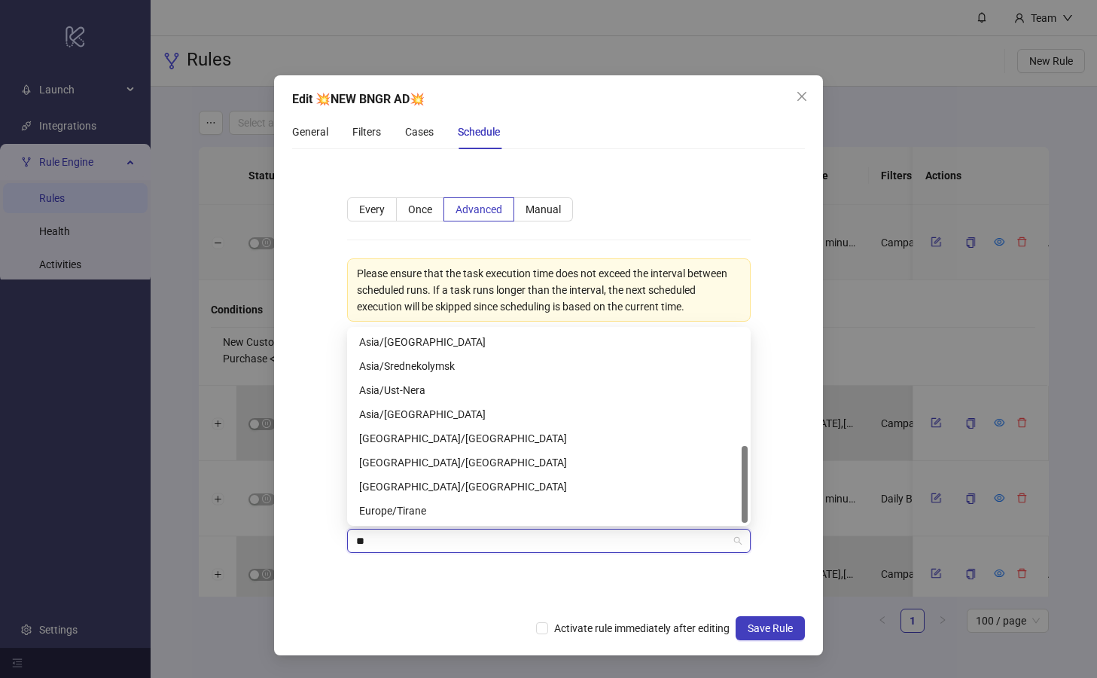
type input "***"
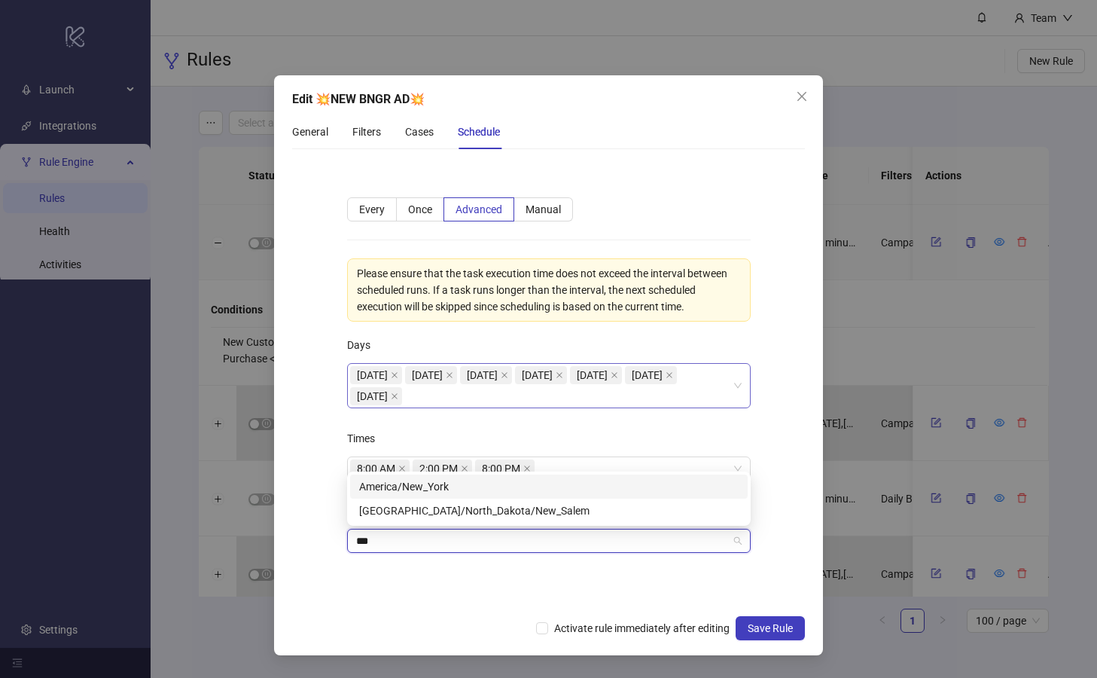
click at [462, 484] on div "America/New_York" at bounding box center [548, 486] width 379 height 17
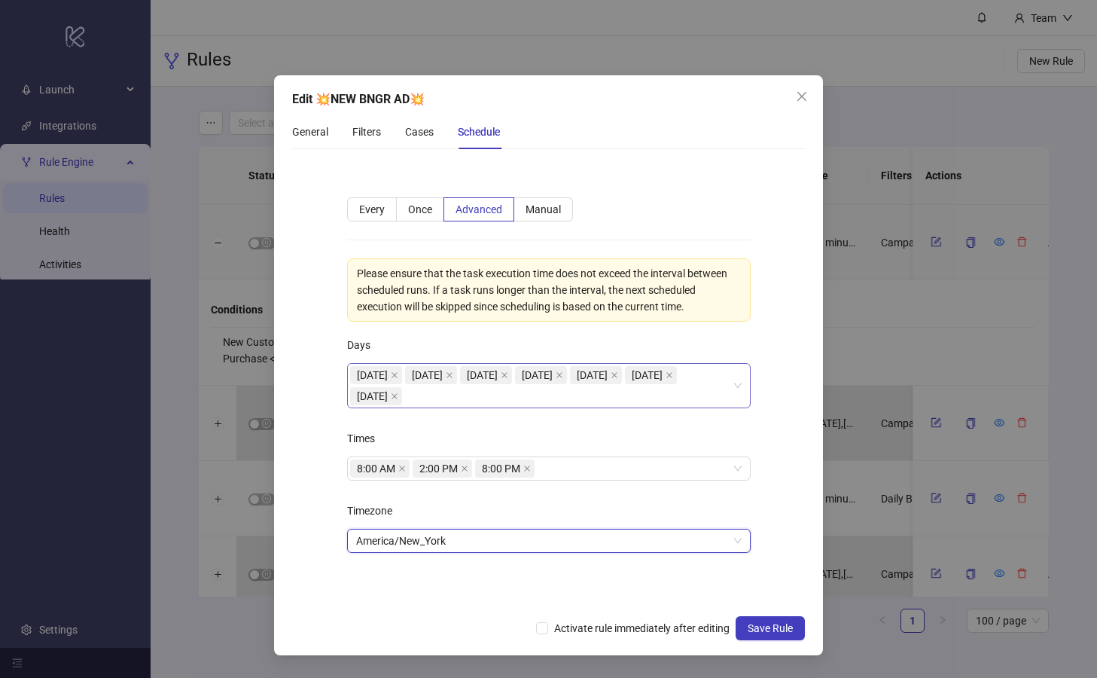
click at [312, 472] on form "**********" at bounding box center [548, 384] width 513 height 446
click at [466, 469] on icon "close" at bounding box center [465, 468] width 6 height 6
click at [511, 446] on div "Times" at bounding box center [549, 441] width 404 height 30
click at [410, 128] on div "Cases" at bounding box center [419, 131] width 29 height 17
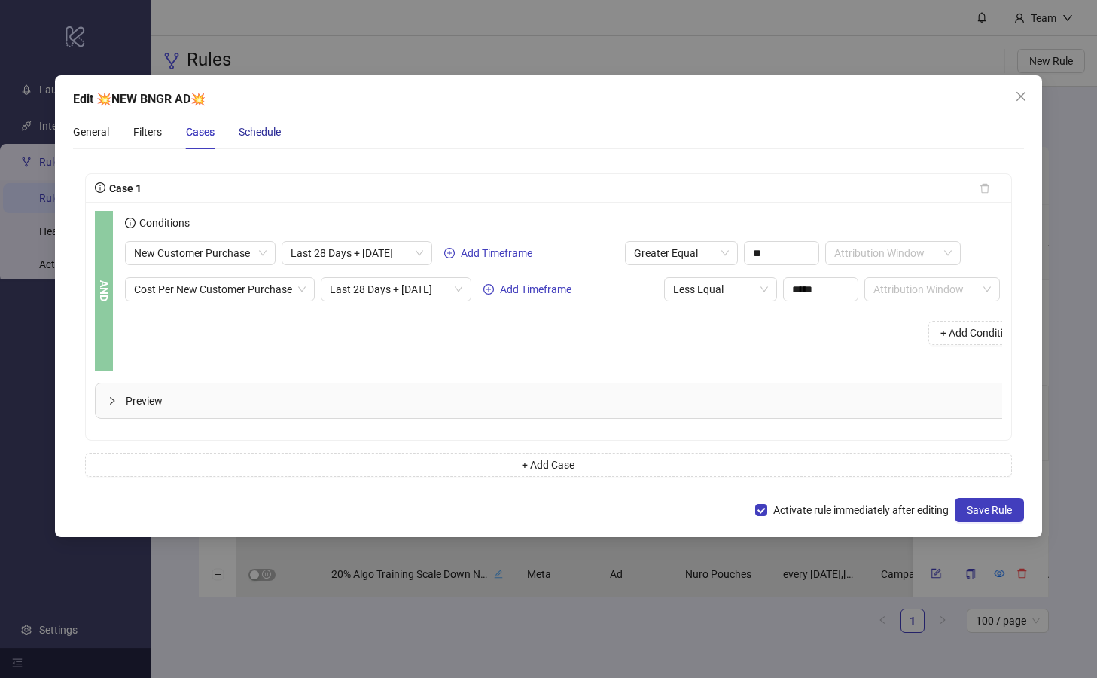
click at [261, 128] on div "Schedule" at bounding box center [260, 131] width 42 height 17
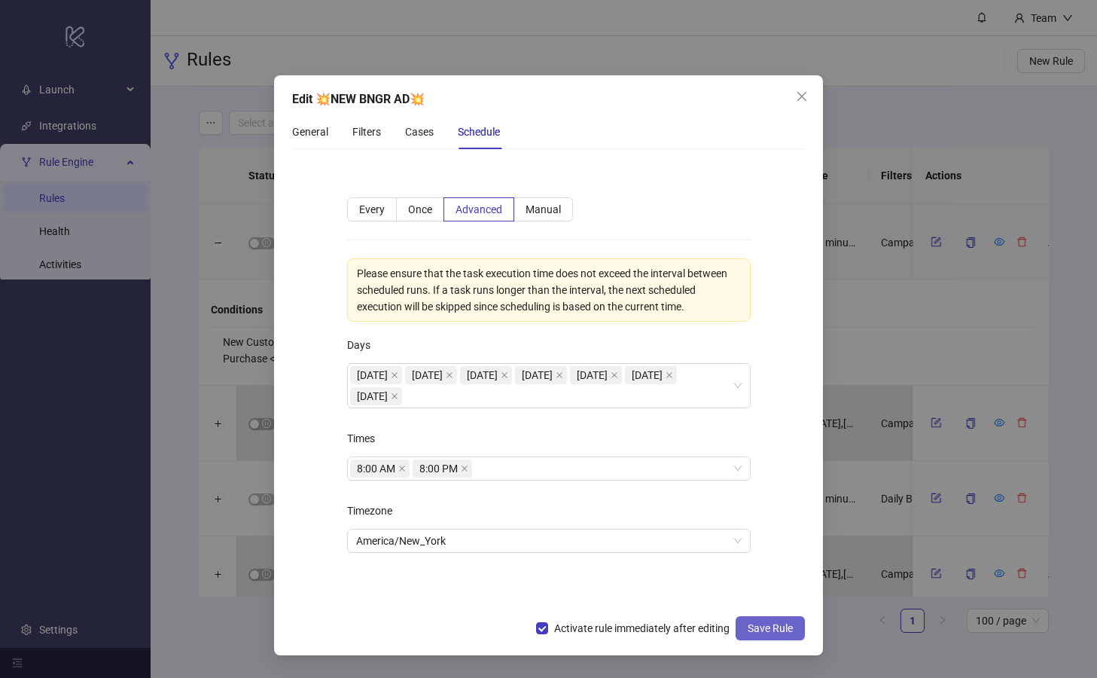
click at [777, 629] on span "Save Rule" at bounding box center [770, 628] width 45 height 12
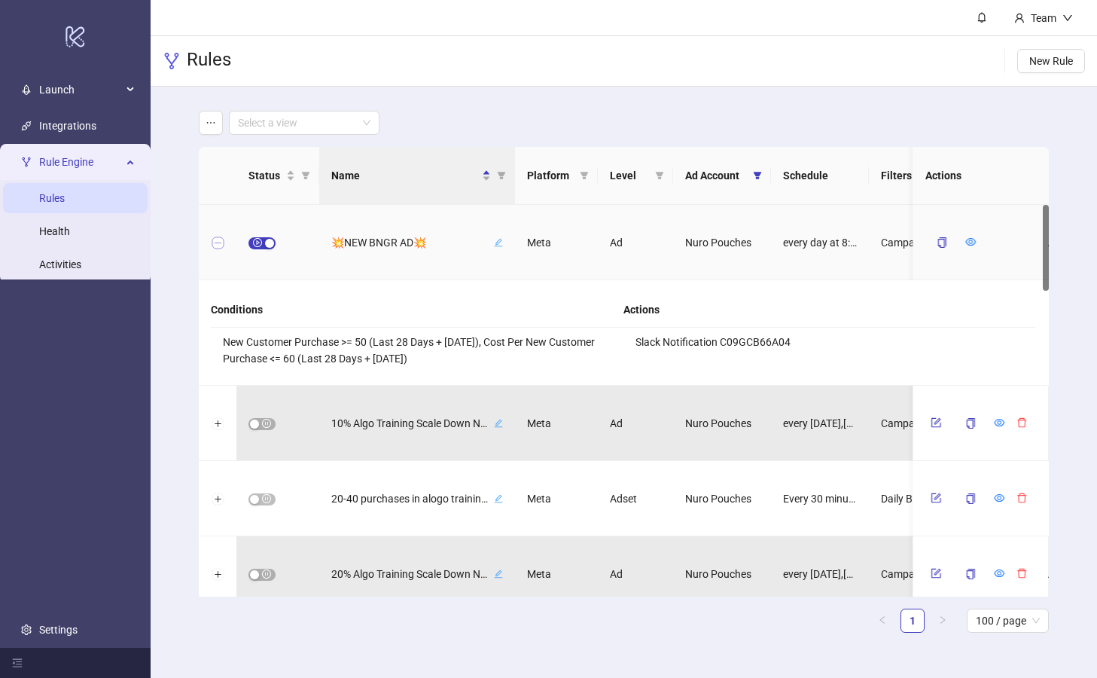
click at [215, 240] on button "Collapse row" at bounding box center [218, 243] width 12 height 12
